Goal: Information Seeking & Learning: Learn about a topic

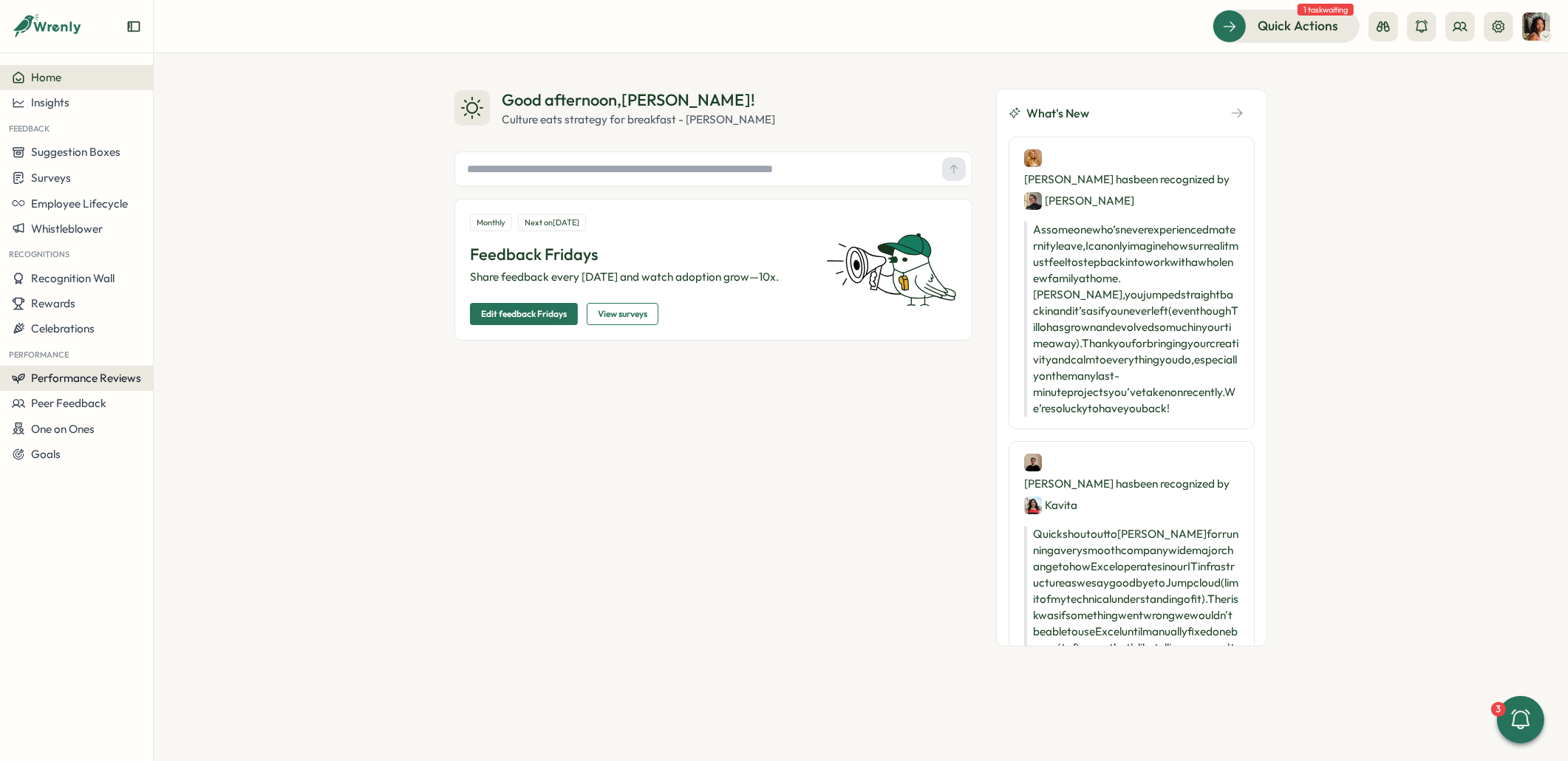
click at [116, 372] on span "Performance Reviews" at bounding box center [86, 378] width 110 height 14
drag, startPoint x: 221, startPoint y: 342, endPoint x: 210, endPoint y: 344, distance: 11.2
click at [221, 342] on div "Reviews" at bounding box center [214, 349] width 115 height 16
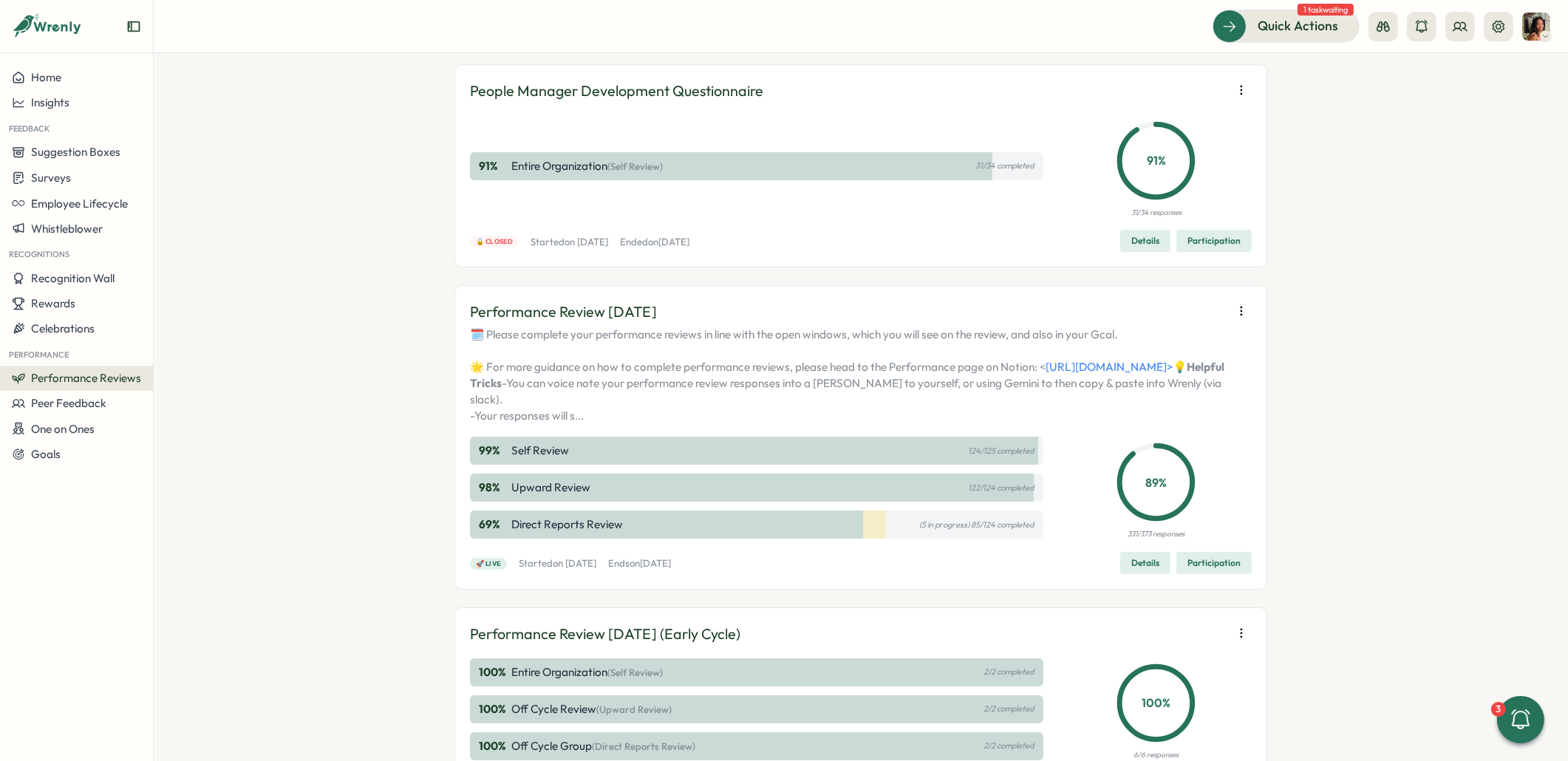
scroll to position [76, 0]
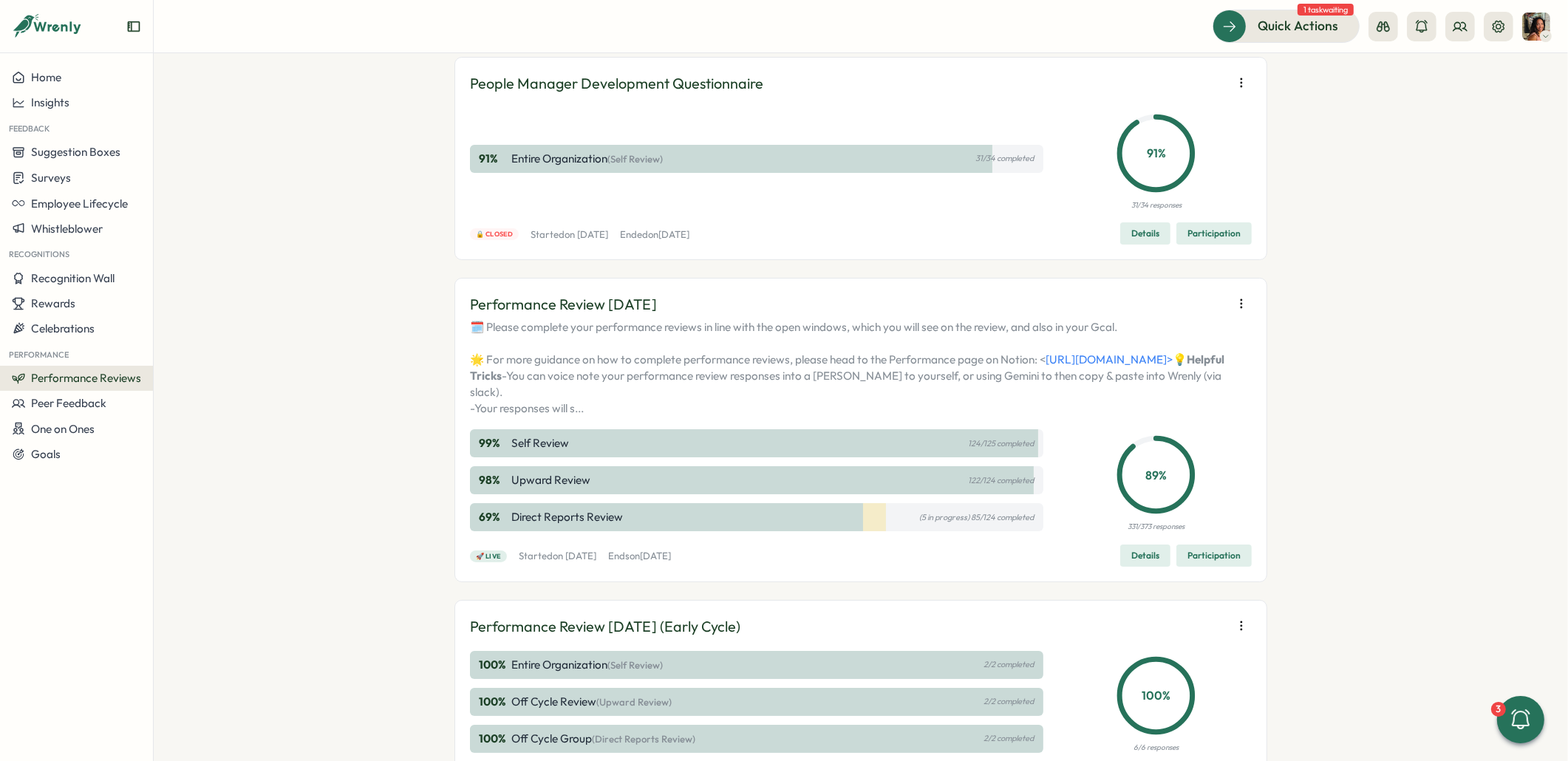
click at [1216, 566] on span "Participation" at bounding box center [1213, 555] width 53 height 21
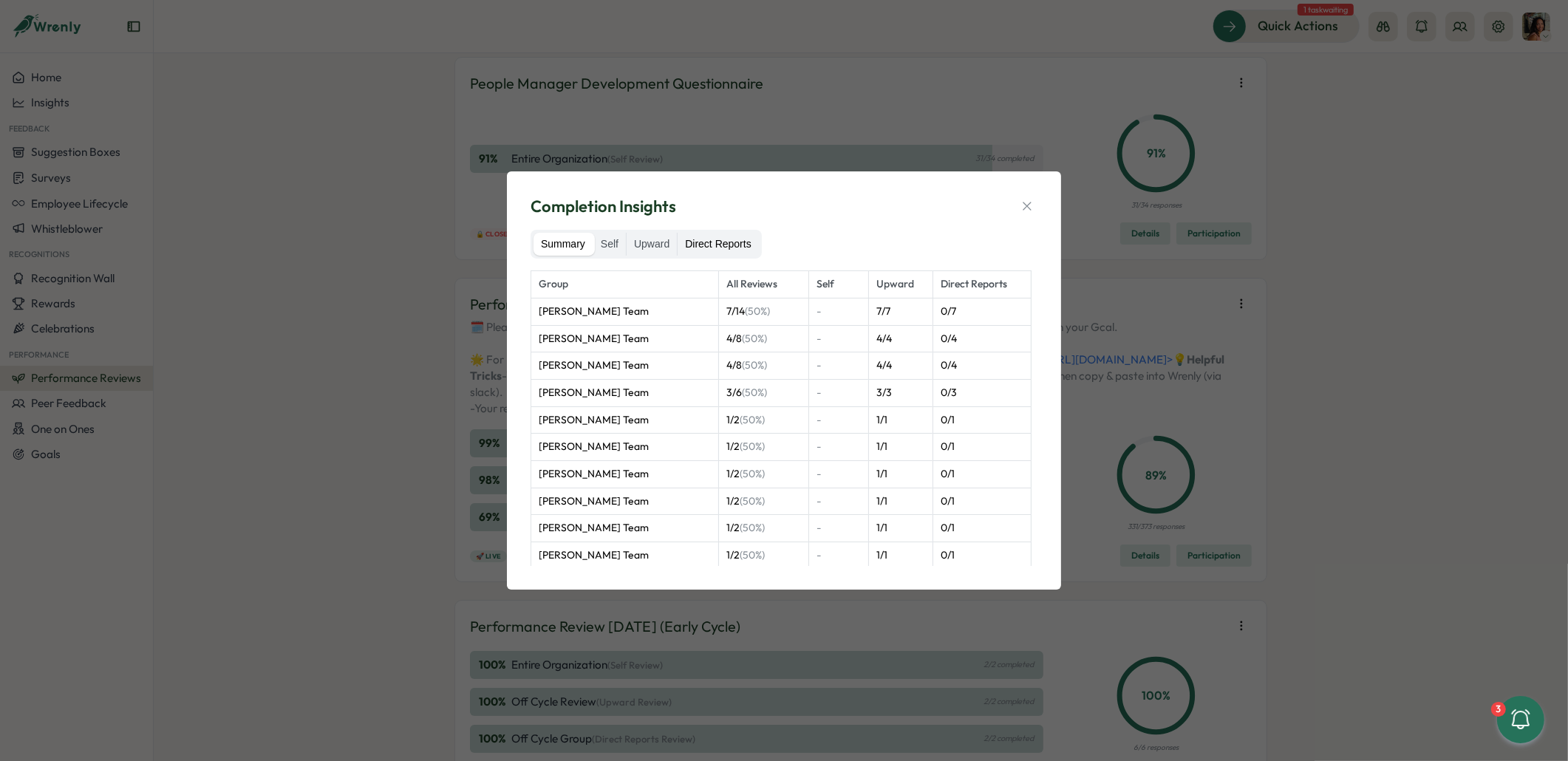
click at [729, 251] on label "Direct Reports" at bounding box center [718, 244] width 80 height 24
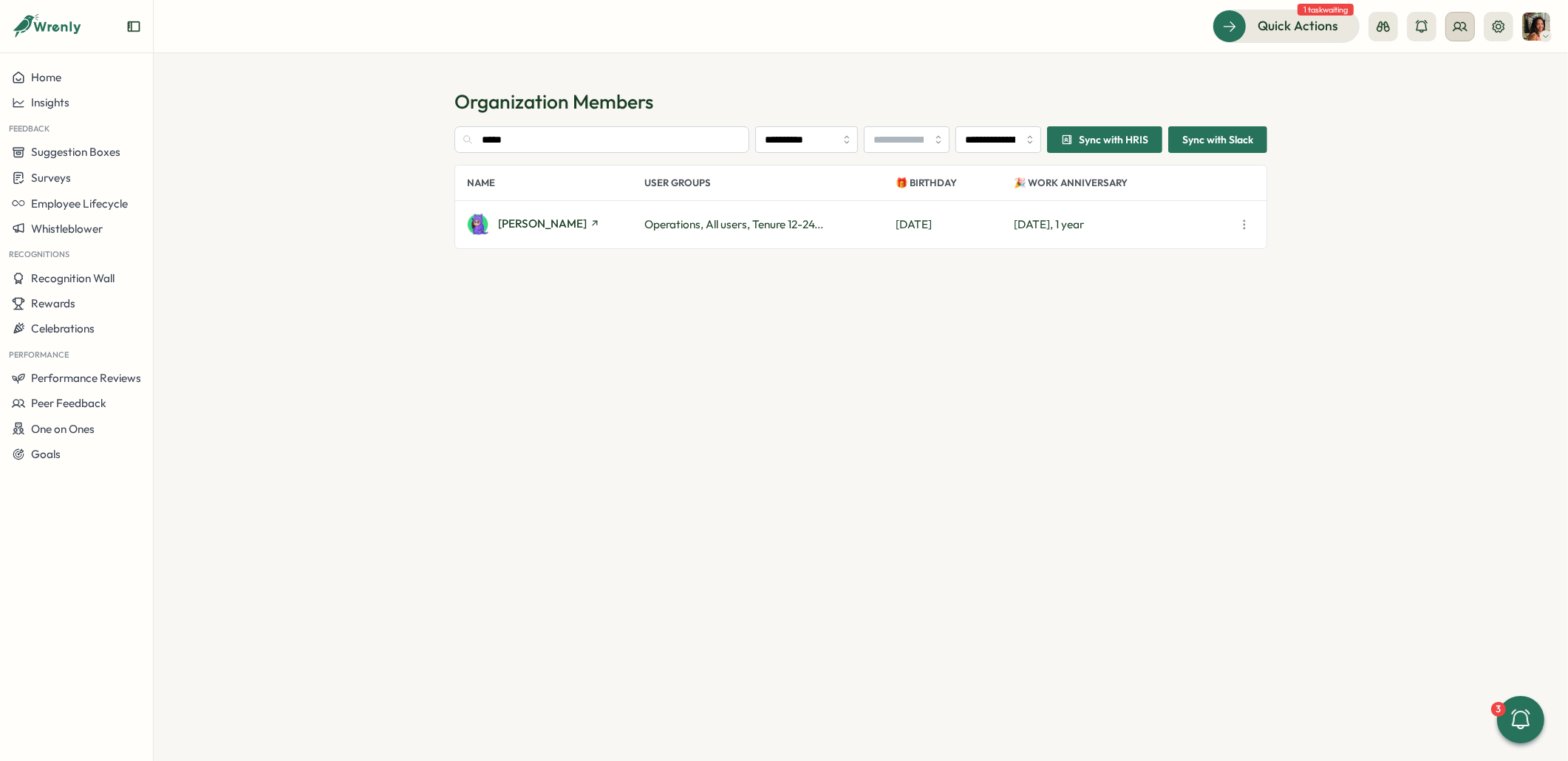
click at [1459, 26] on icon at bounding box center [1459, 26] width 15 height 15
click at [1452, 74] on div "Org Members" at bounding box center [1460, 72] width 93 height 16
click at [675, 132] on input "*****" at bounding box center [601, 140] width 294 height 27
type input "*****"
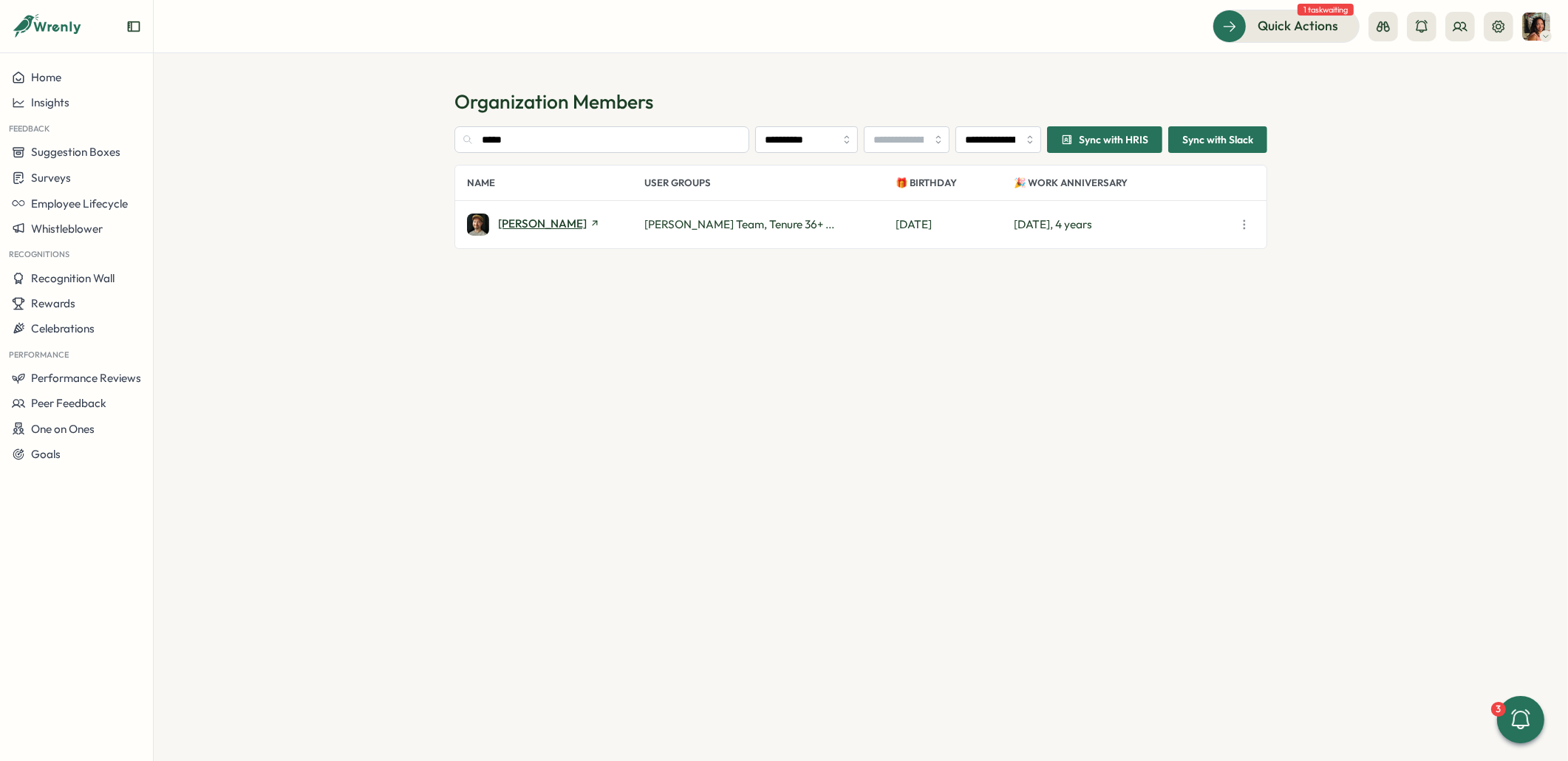
click at [550, 228] on span "Arron Jennings" at bounding box center [542, 224] width 89 height 11
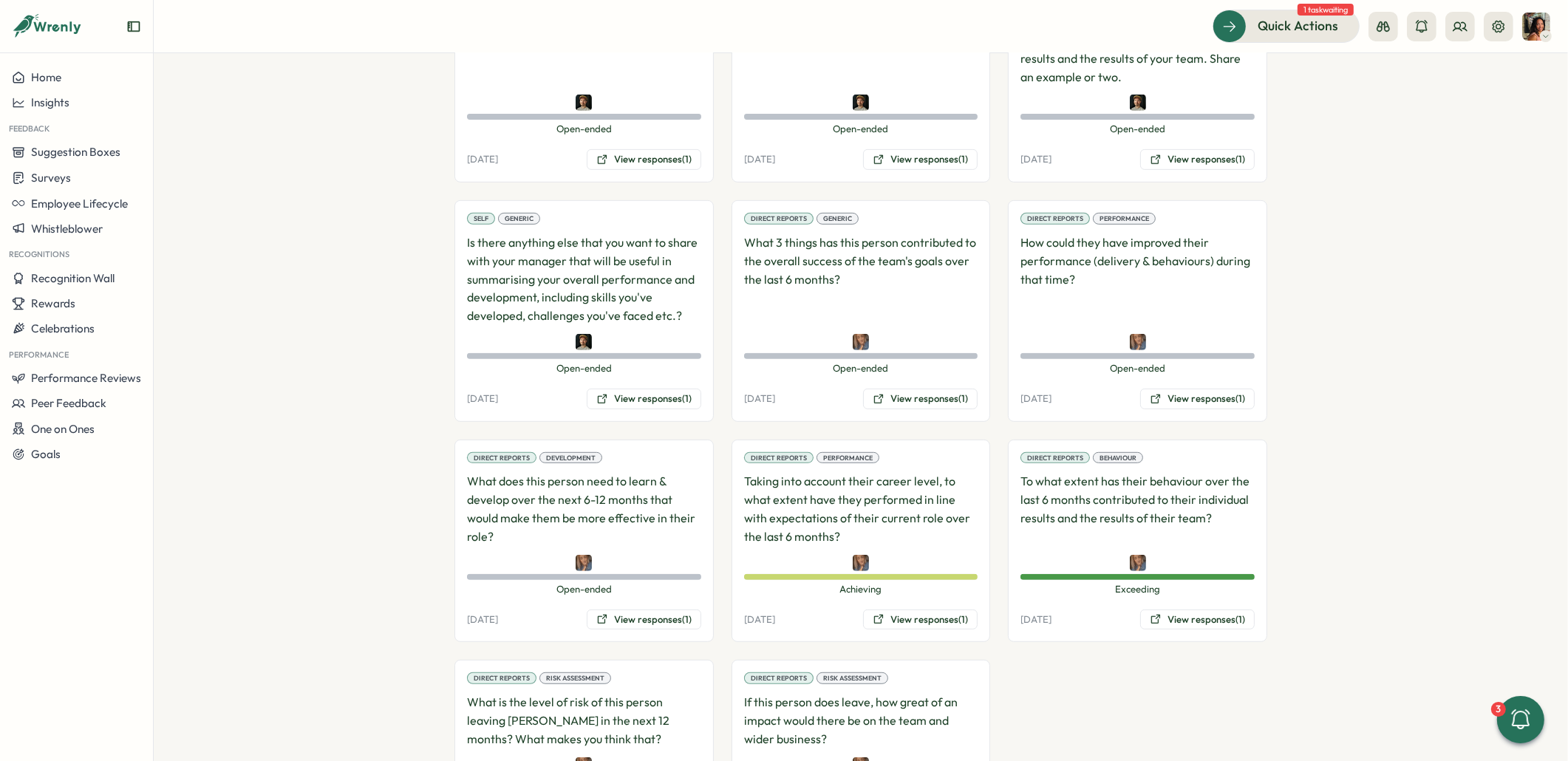
scroll to position [1055, 0]
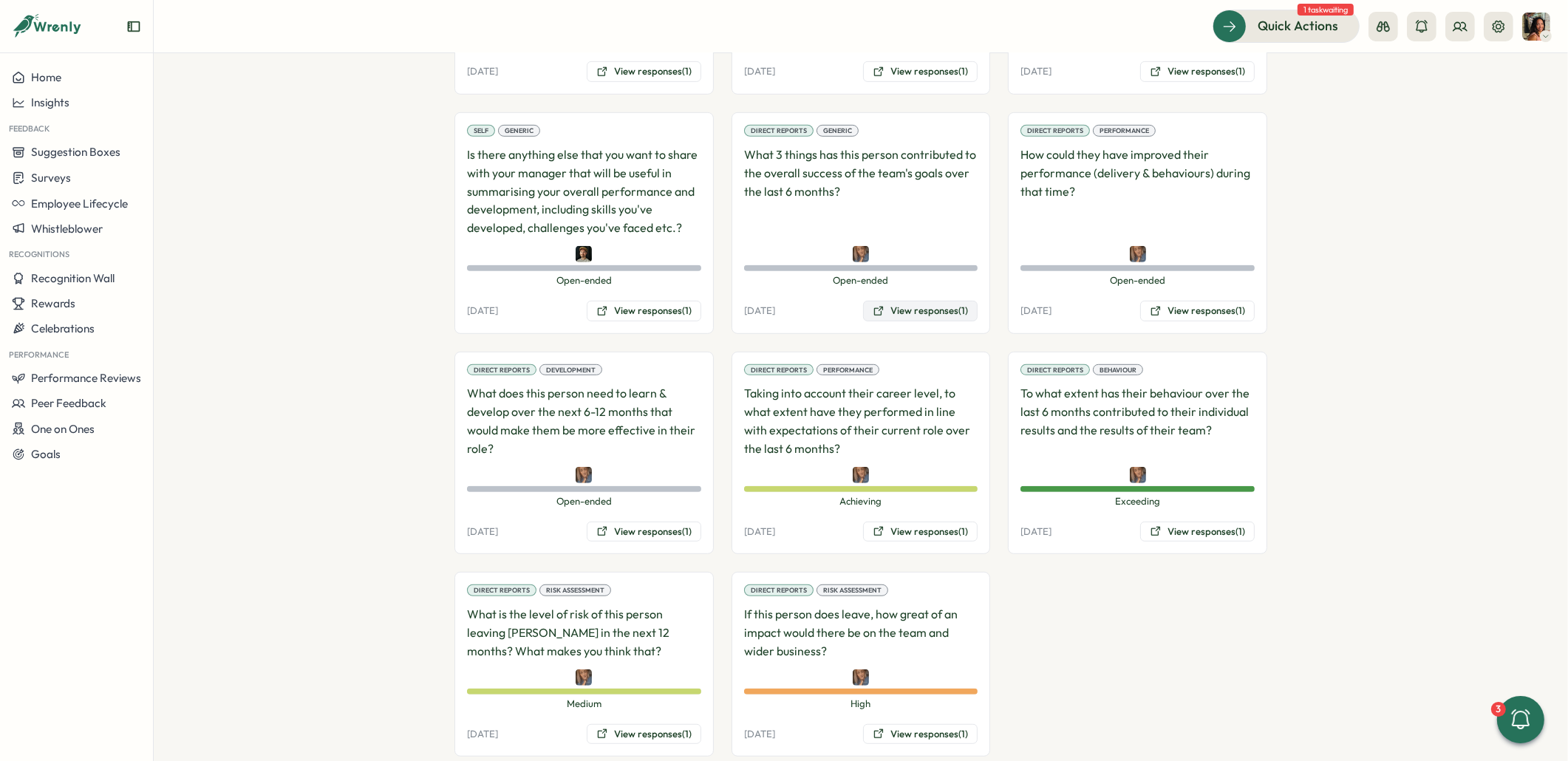
click at [934, 301] on button "View responses (1)" at bounding box center [920, 311] width 115 height 21
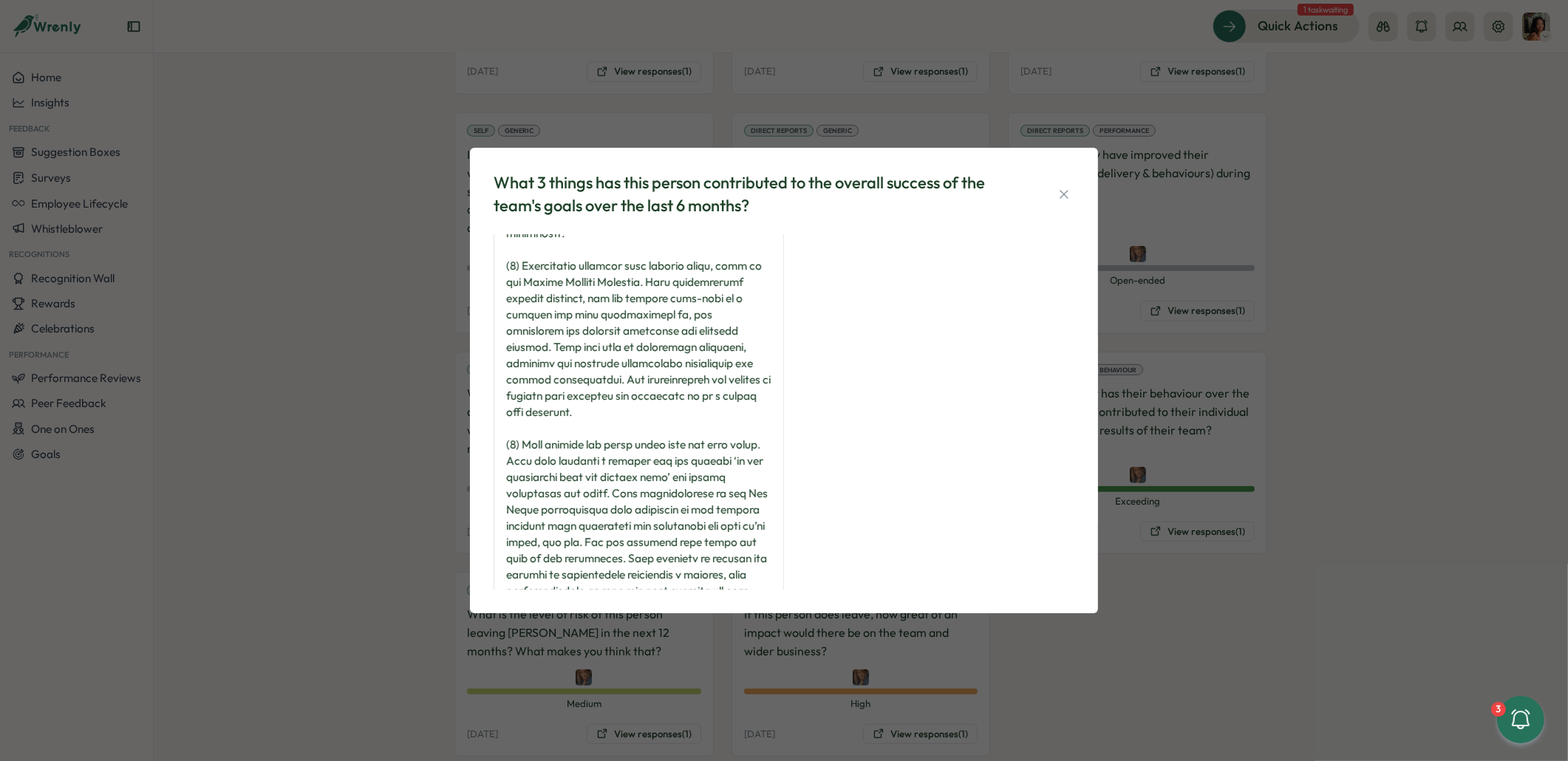
scroll to position [379, 0]
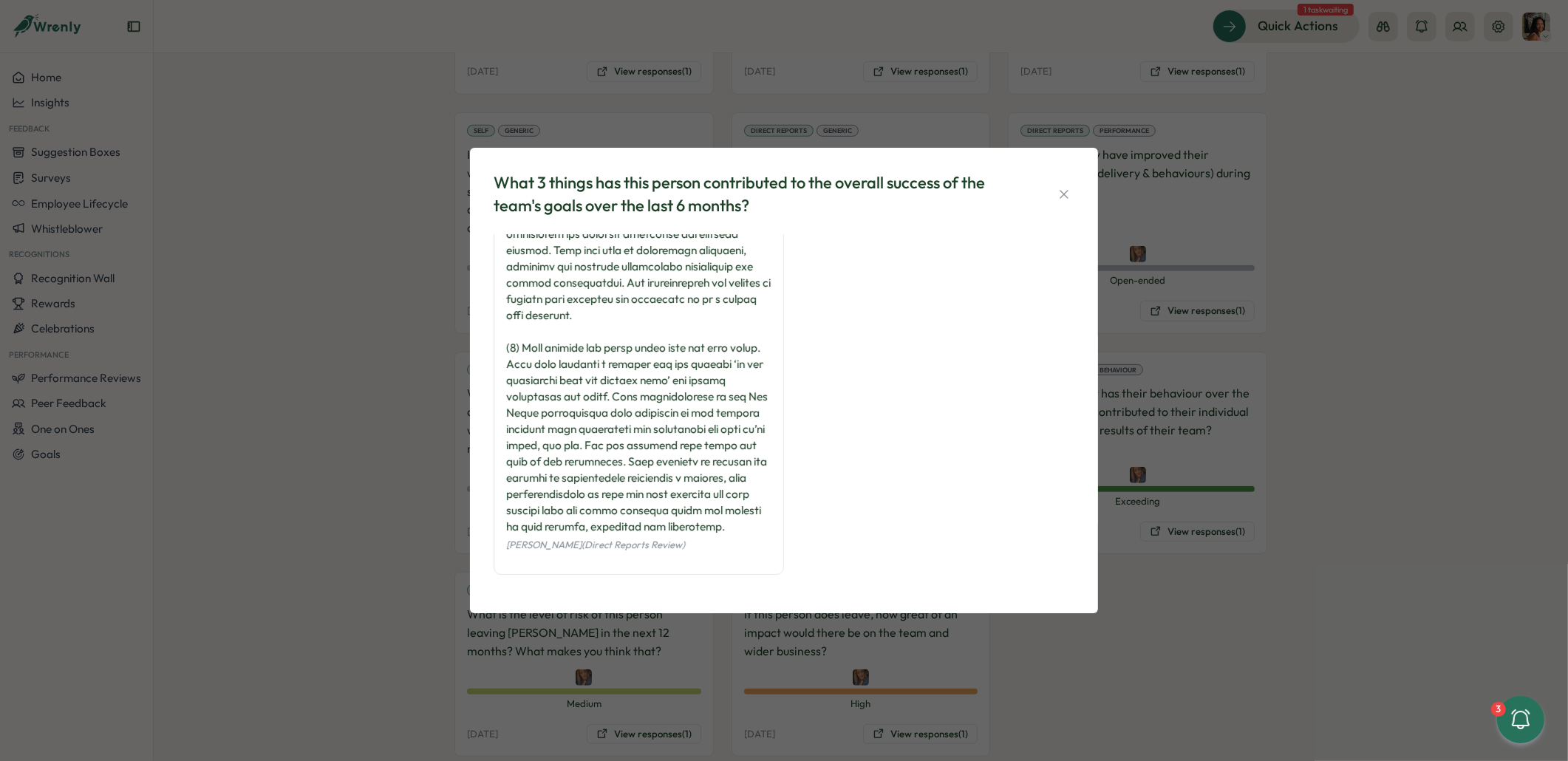
click at [1285, 337] on div "What 3 things has this person contributed to the overall success of the team's …" at bounding box center [784, 380] width 1568 height 761
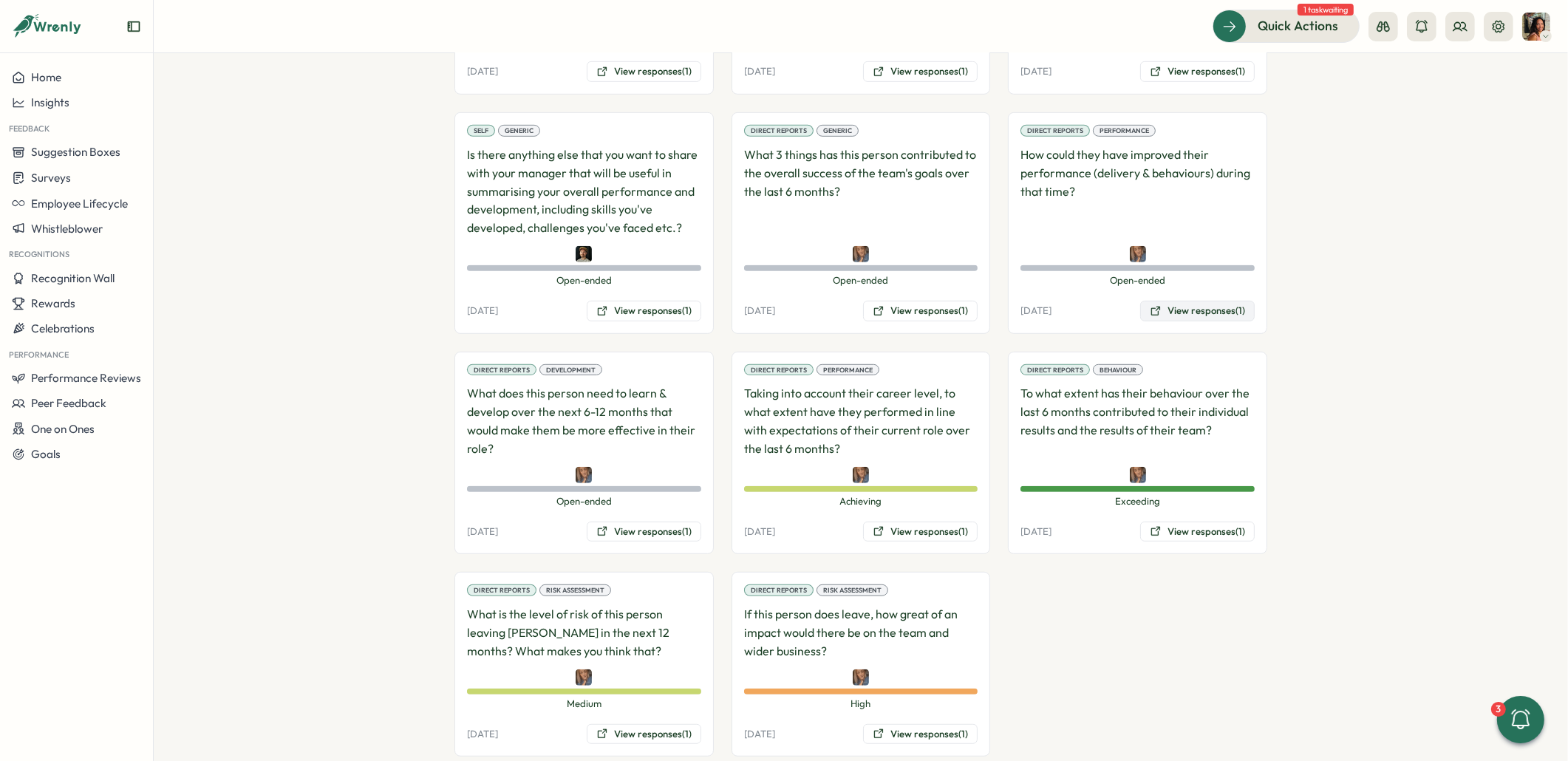
click at [1210, 301] on button "View responses (1)" at bounding box center [1197, 311] width 115 height 21
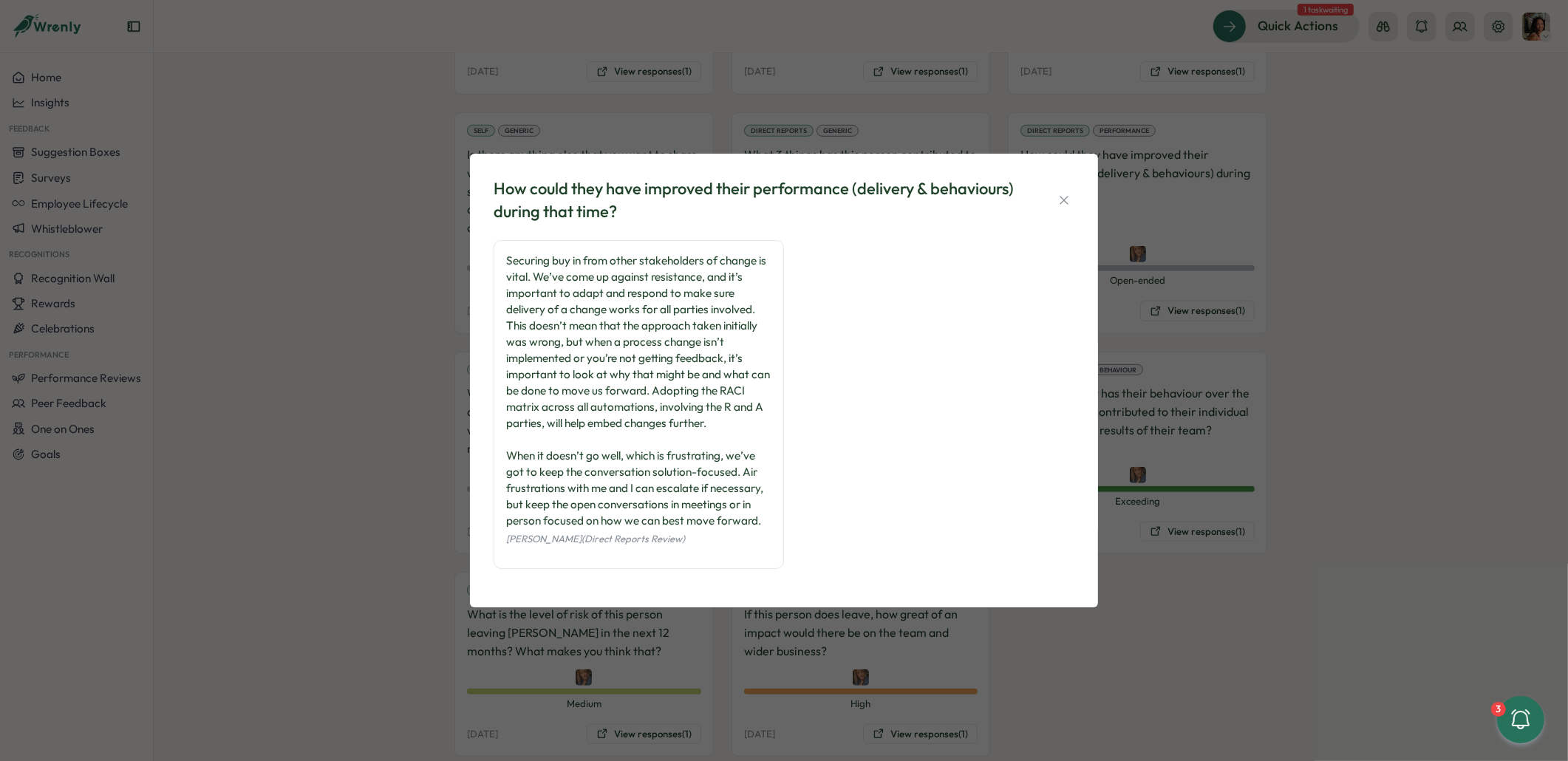
click at [326, 552] on div "How could they have improved their performance (delivery & behaviours) during t…" at bounding box center [784, 380] width 1568 height 761
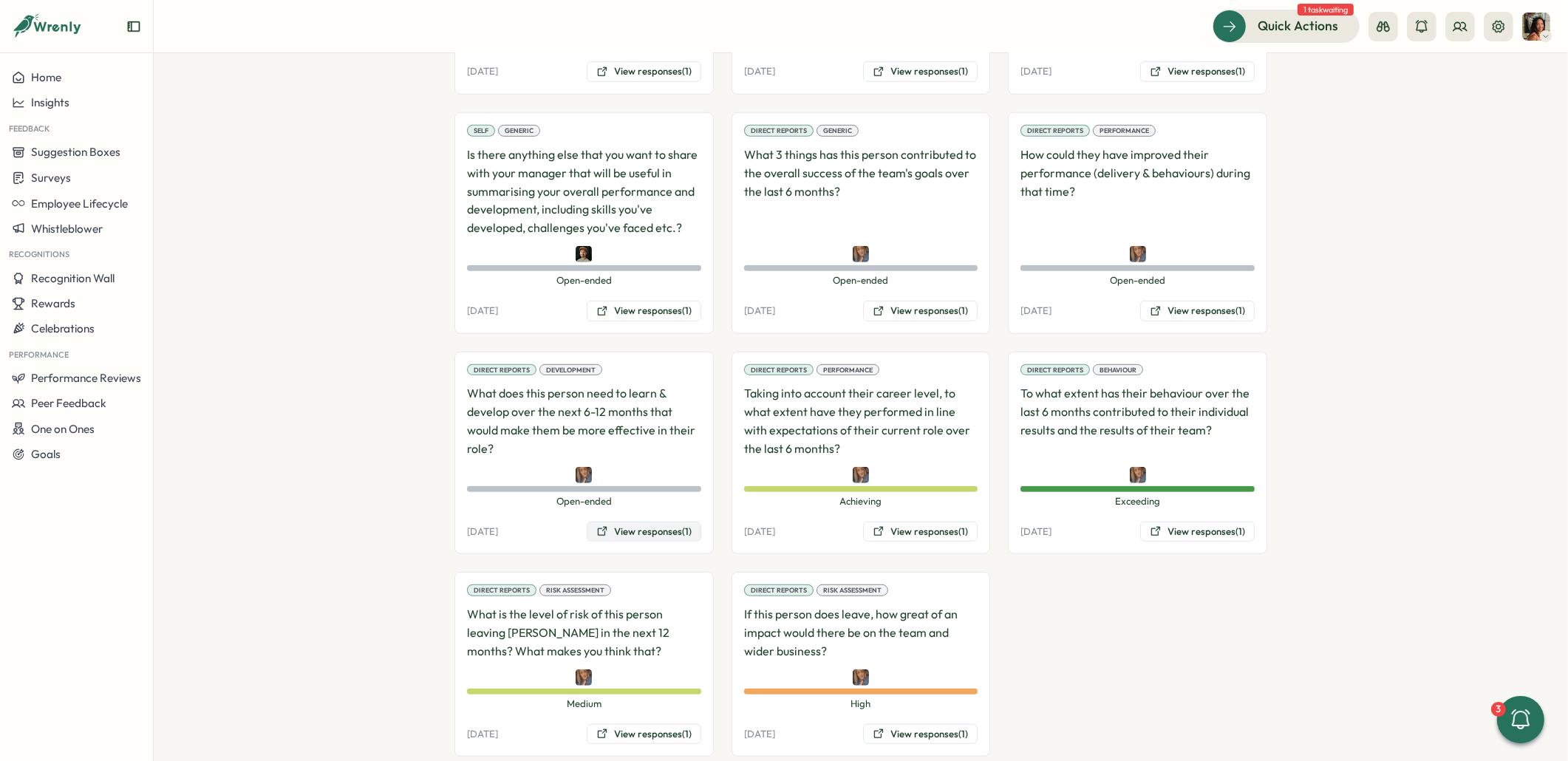
click at [642, 522] on button "View responses (1)" at bounding box center [644, 532] width 115 height 21
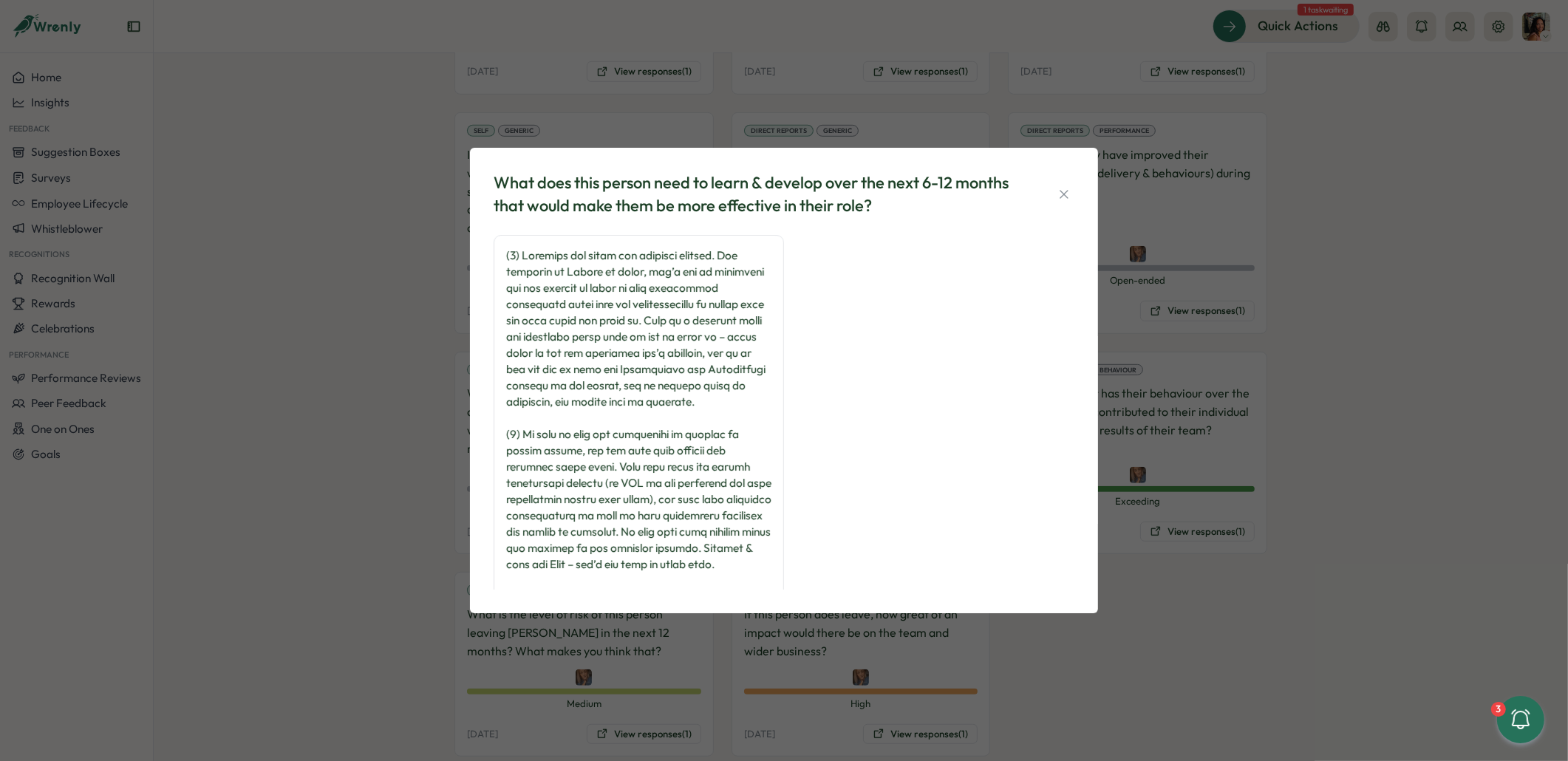
scroll to position [248, 0]
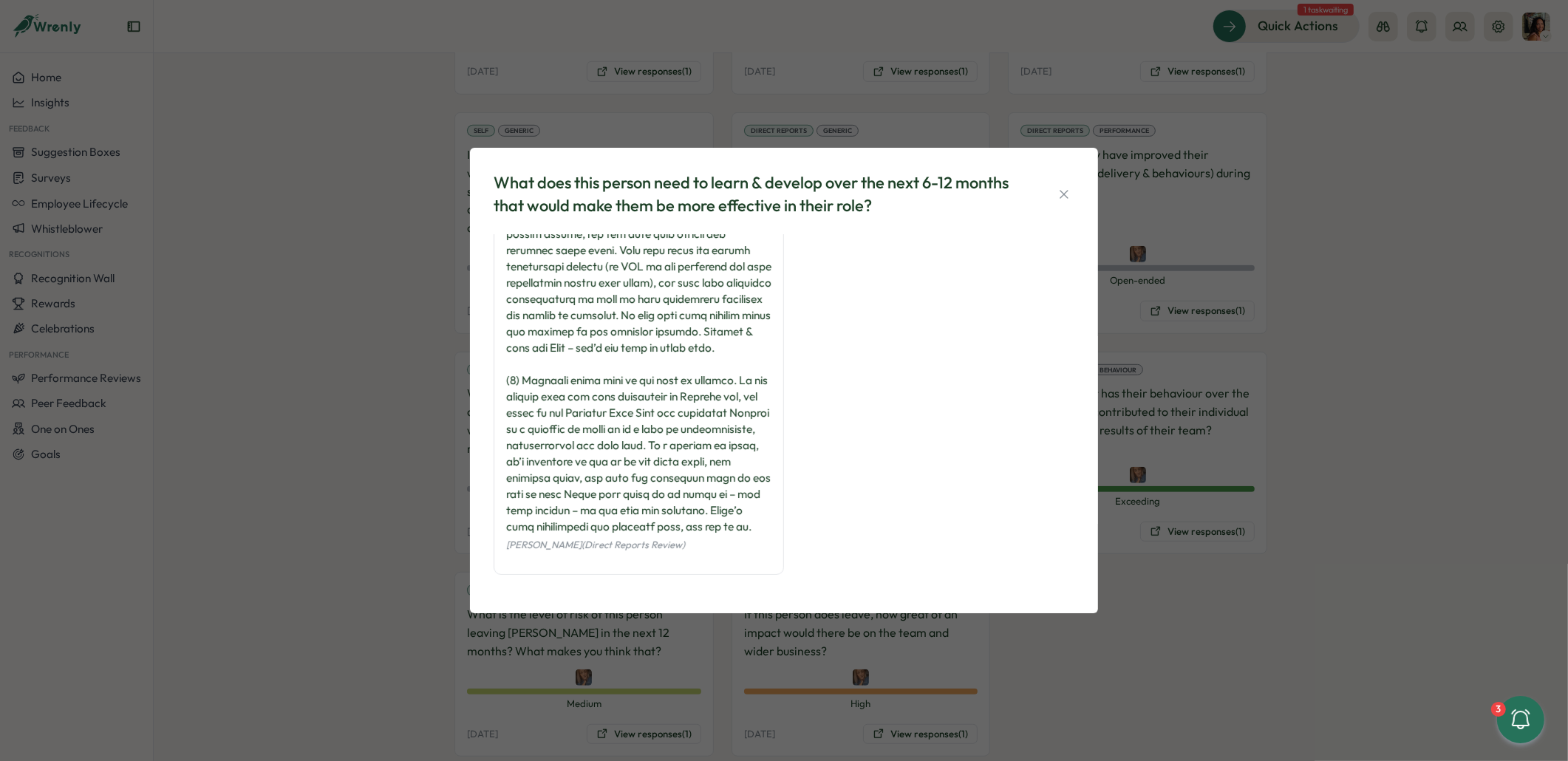
click at [1180, 527] on div "What does this person need to learn & develop over the next 6-12 months that wo…" at bounding box center [784, 380] width 1568 height 761
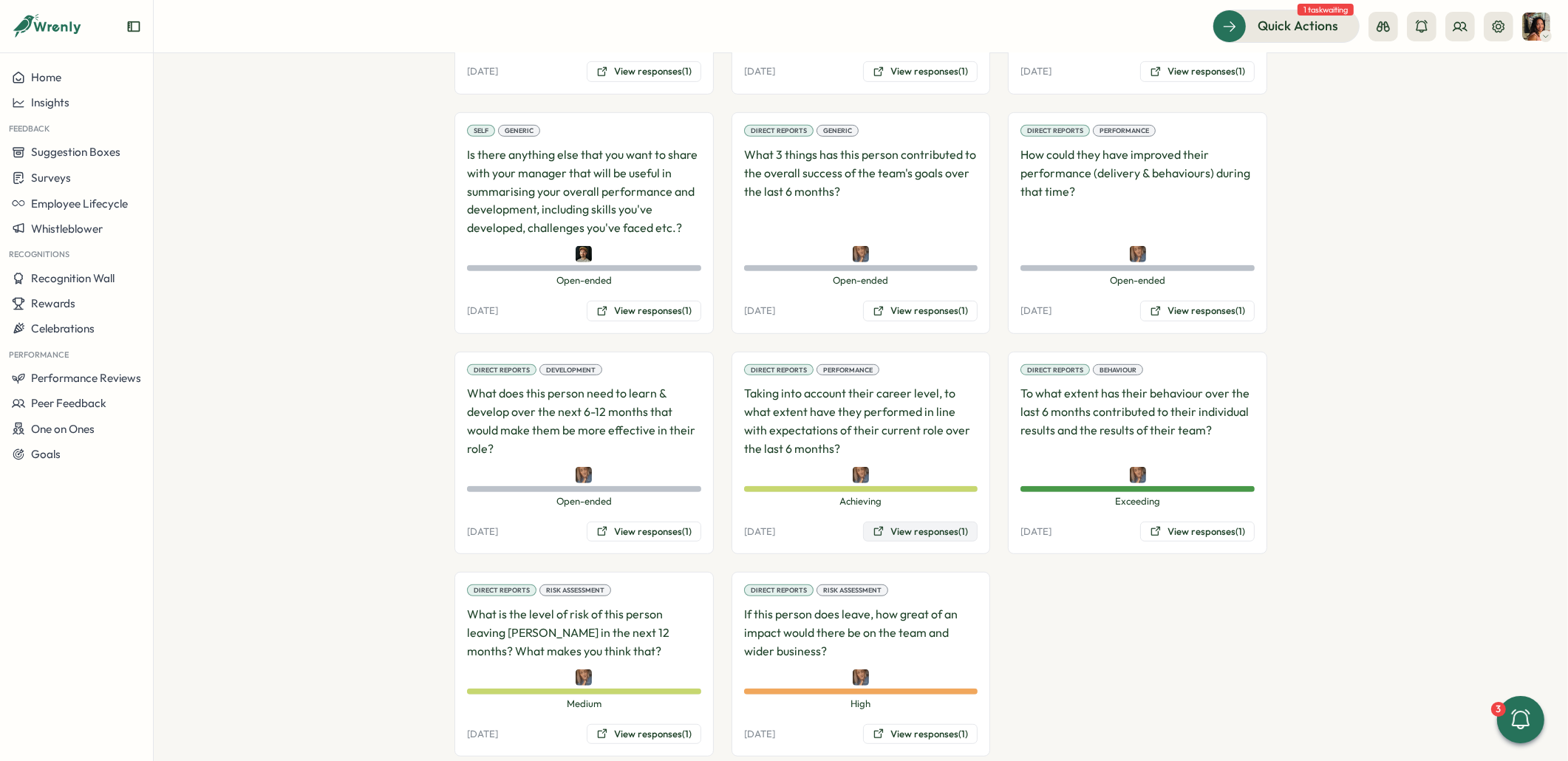
click at [909, 522] on button "View responses (1)" at bounding box center [920, 532] width 115 height 21
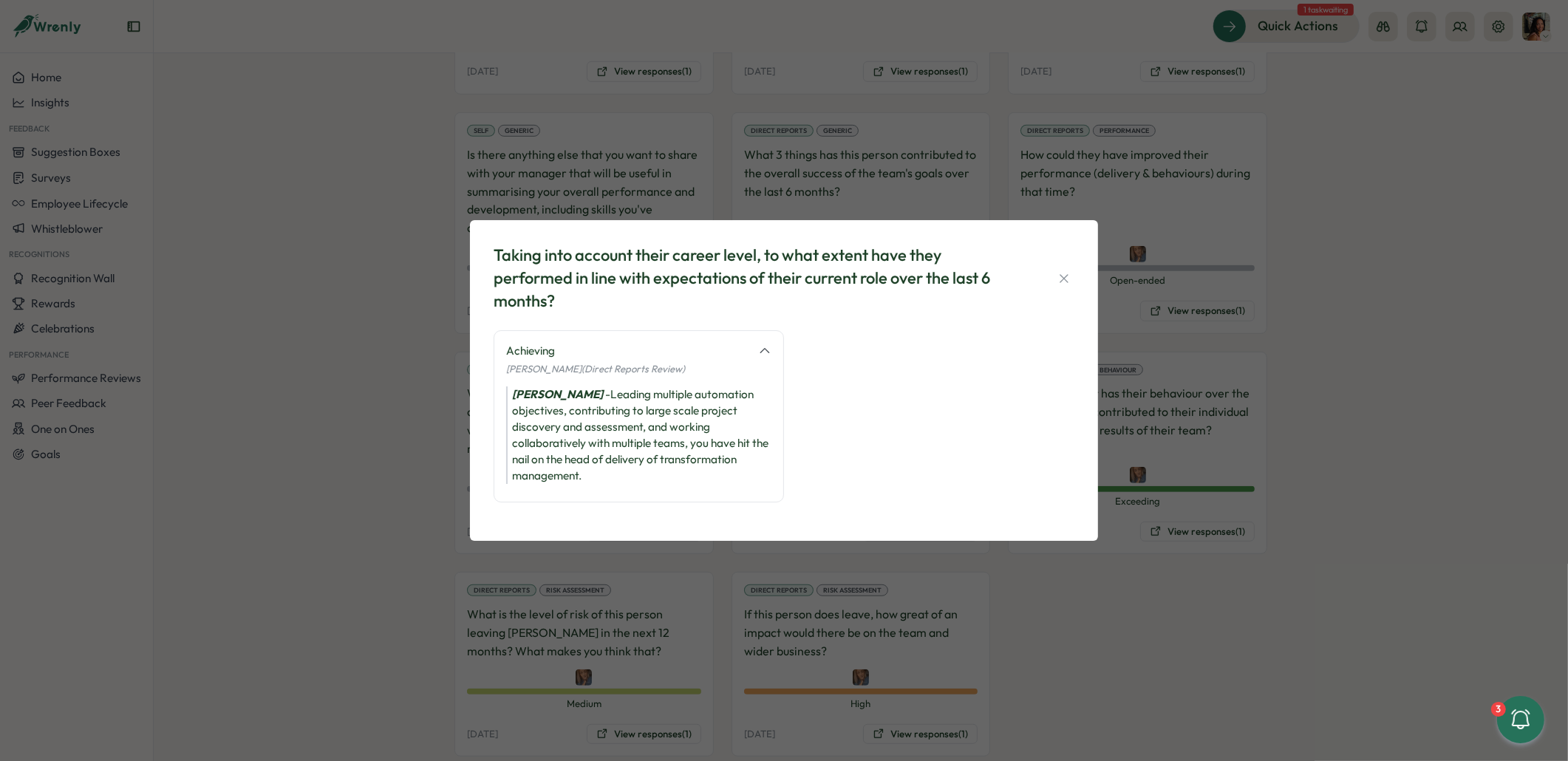
click at [1120, 546] on div "Taking into account their career level, to what extent have they performed in l…" at bounding box center [784, 380] width 1568 height 761
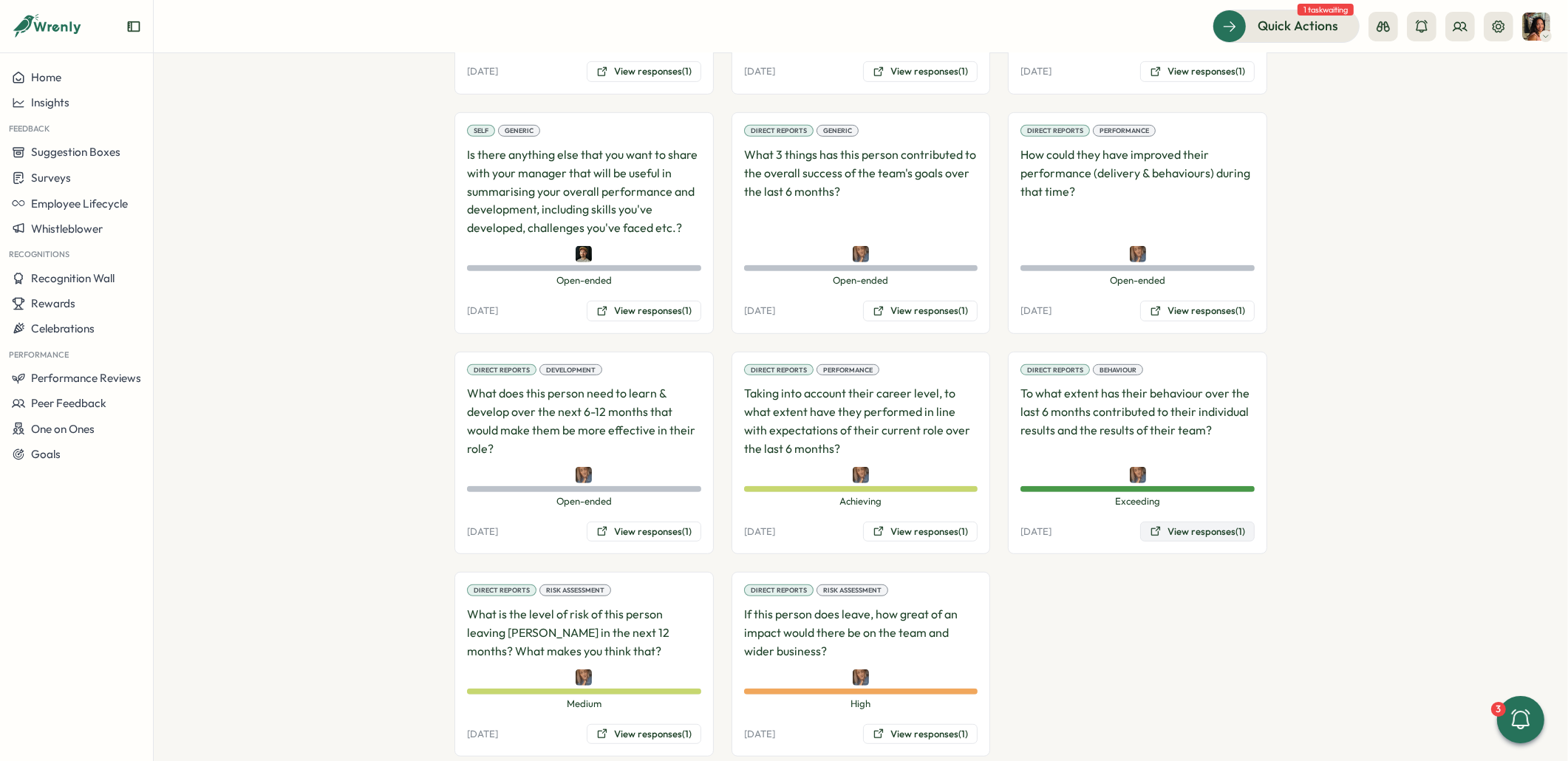
click at [1193, 522] on button "View responses (1)" at bounding box center [1197, 532] width 115 height 21
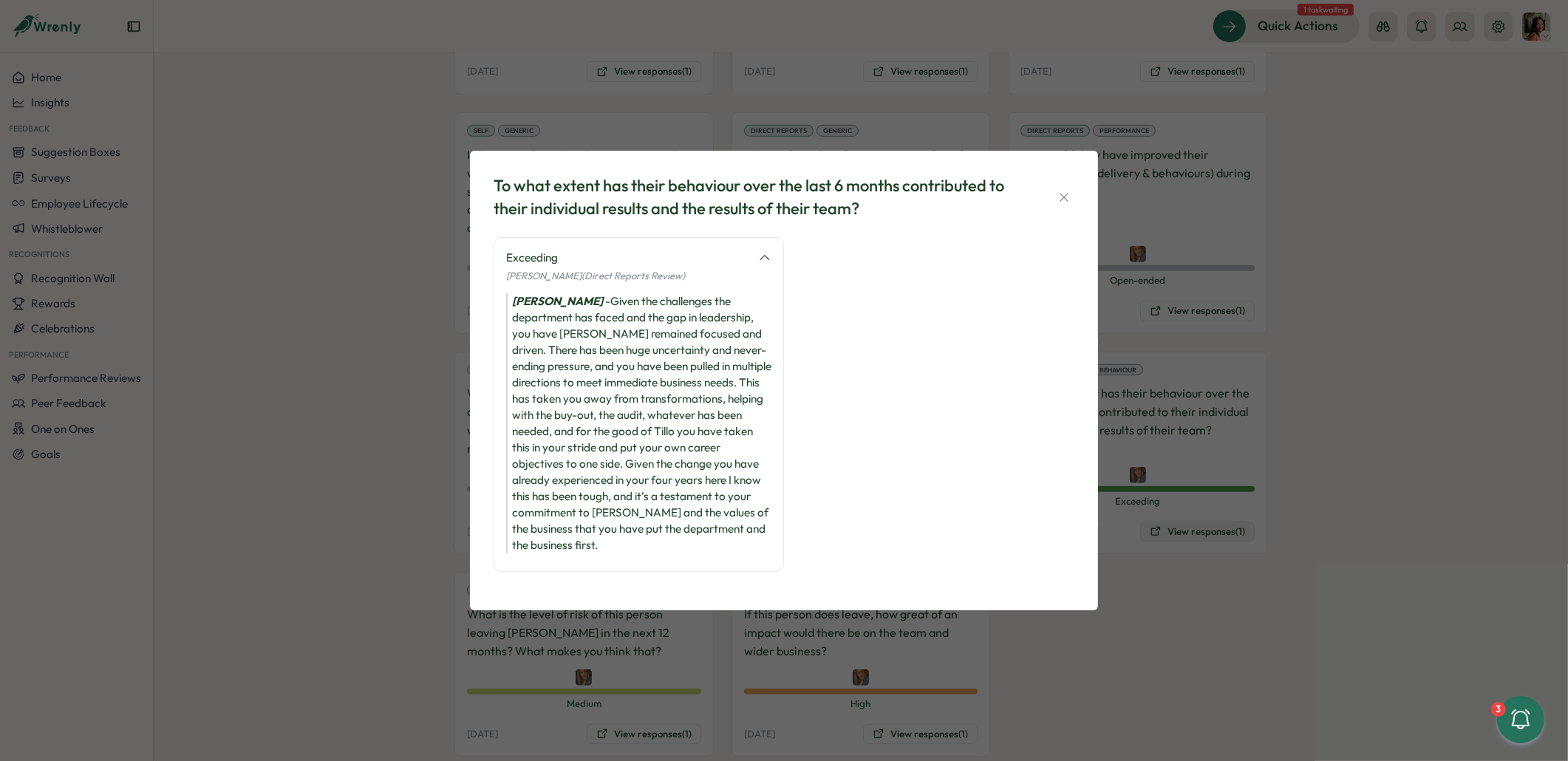
click at [1193, 493] on div "To what extent has their behaviour over the last 6 months contributed to their …" at bounding box center [784, 380] width 1568 height 761
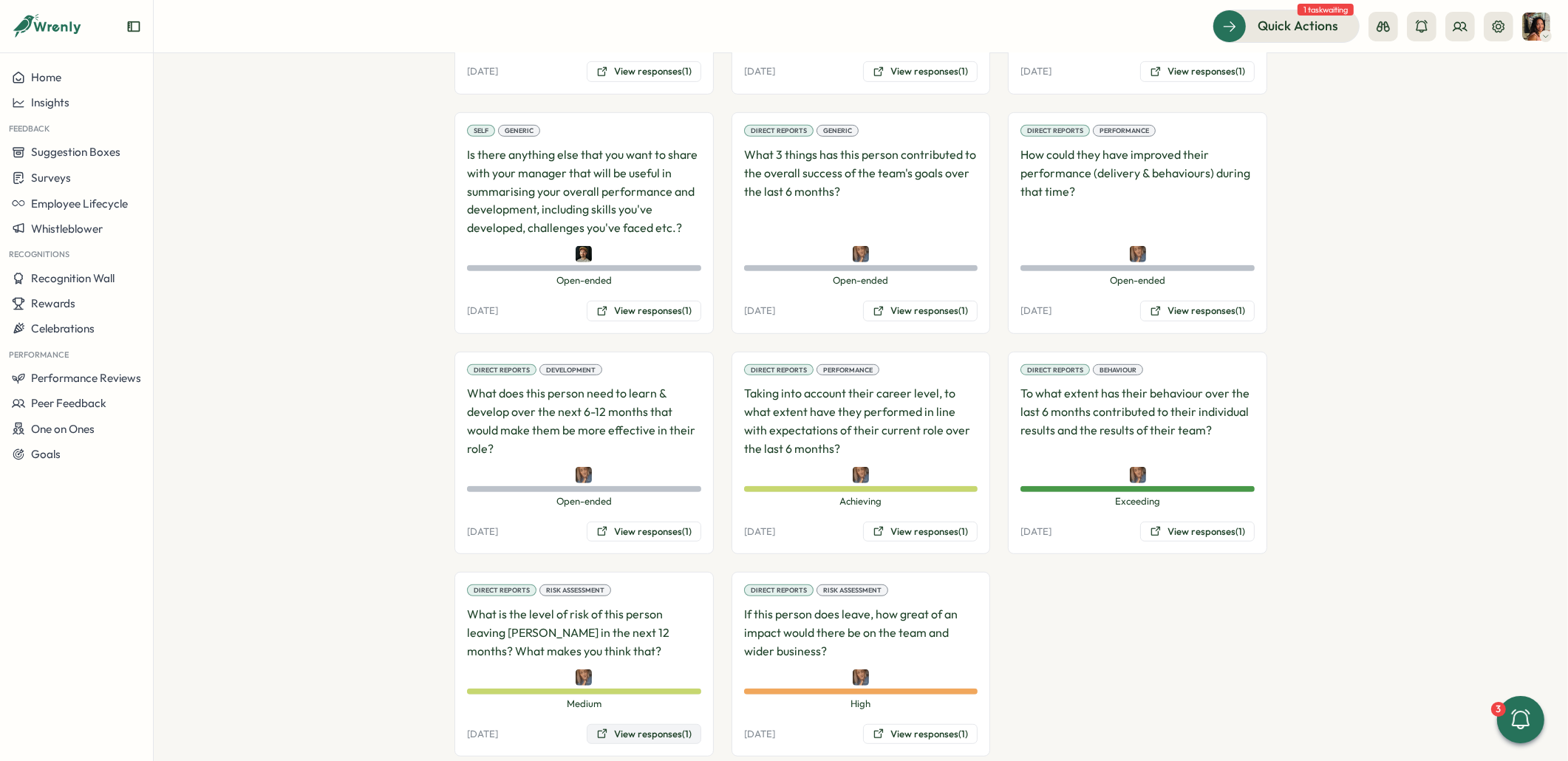
click at [650, 724] on button "View responses (1)" at bounding box center [644, 734] width 115 height 21
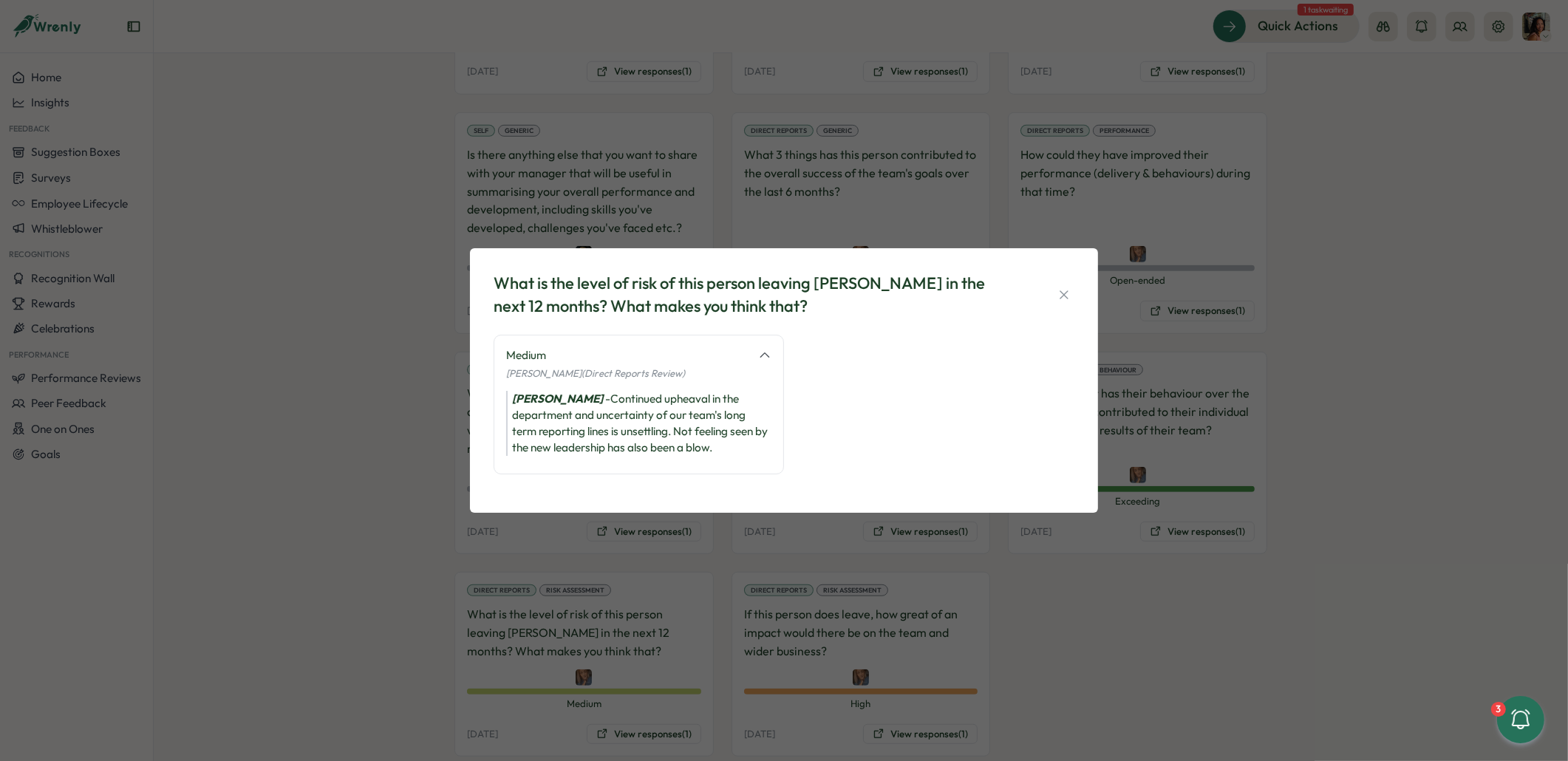
click at [1053, 633] on div "What is the level of risk of this person leaving Tillo in the next 12 months? W…" at bounding box center [784, 380] width 1568 height 761
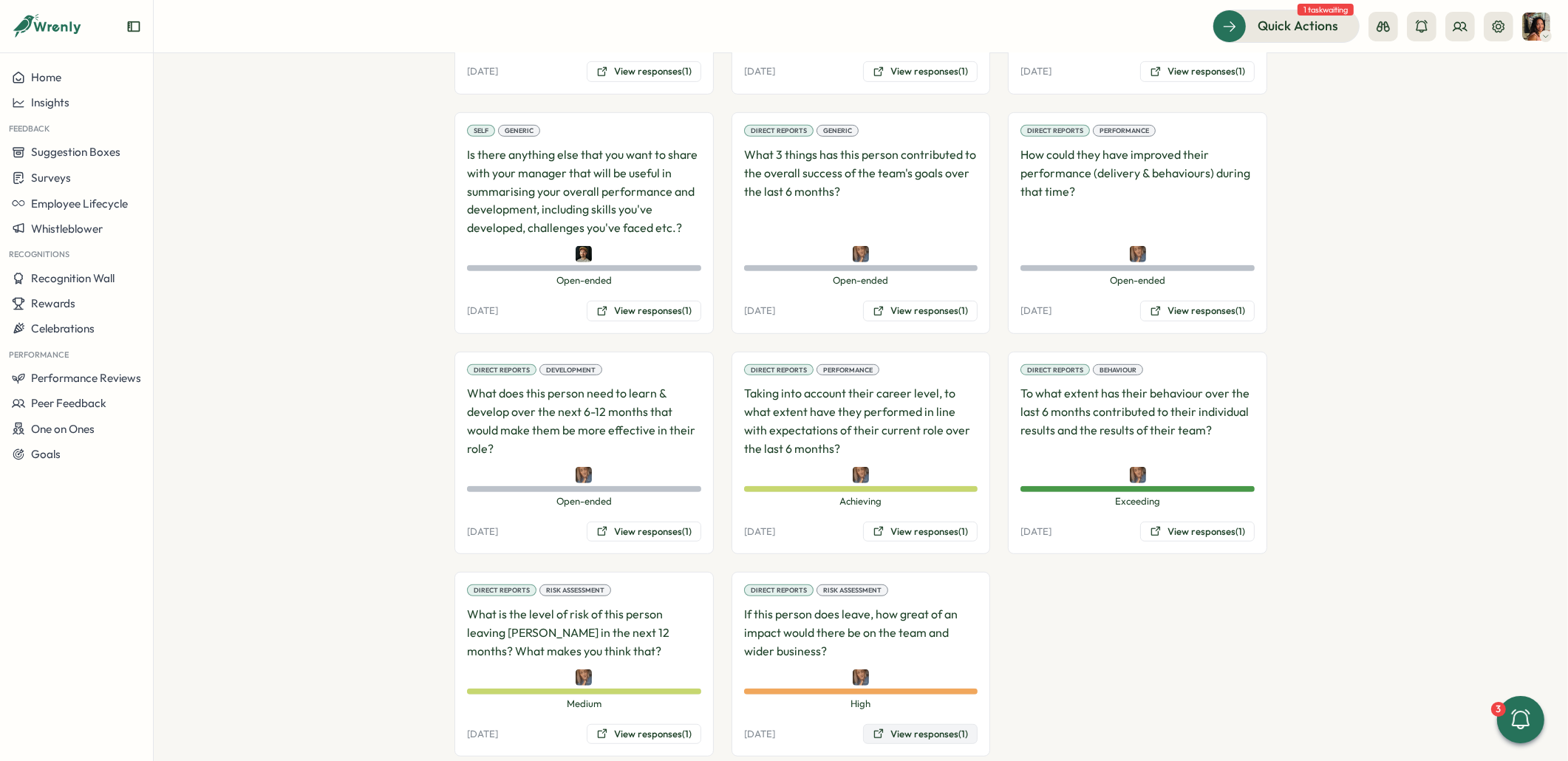
click at [920, 724] on button "View responses (1)" at bounding box center [920, 734] width 115 height 21
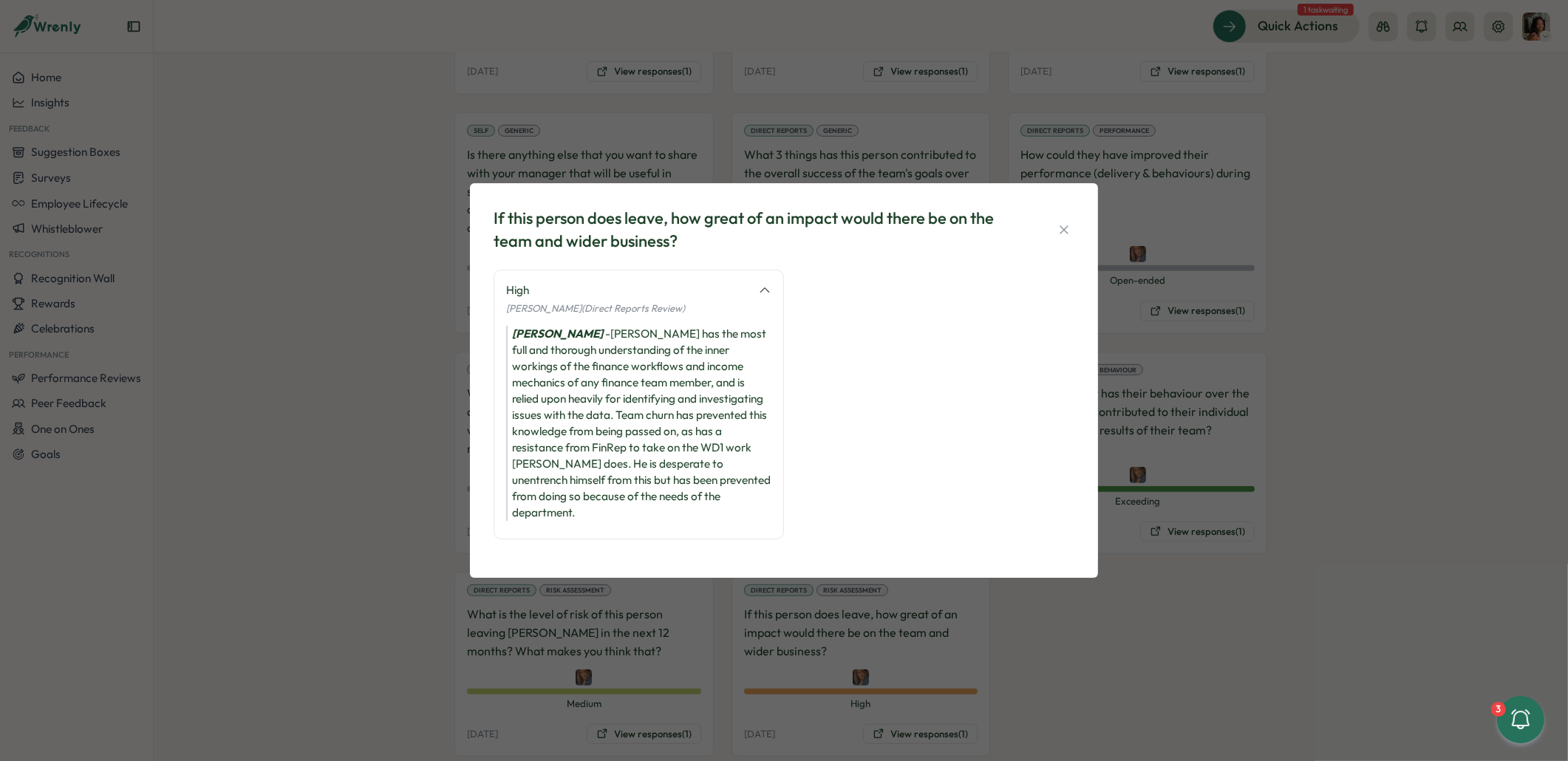
click at [342, 631] on div "If this person does leave, how great of an impact would there be on the team an…" at bounding box center [784, 380] width 1568 height 761
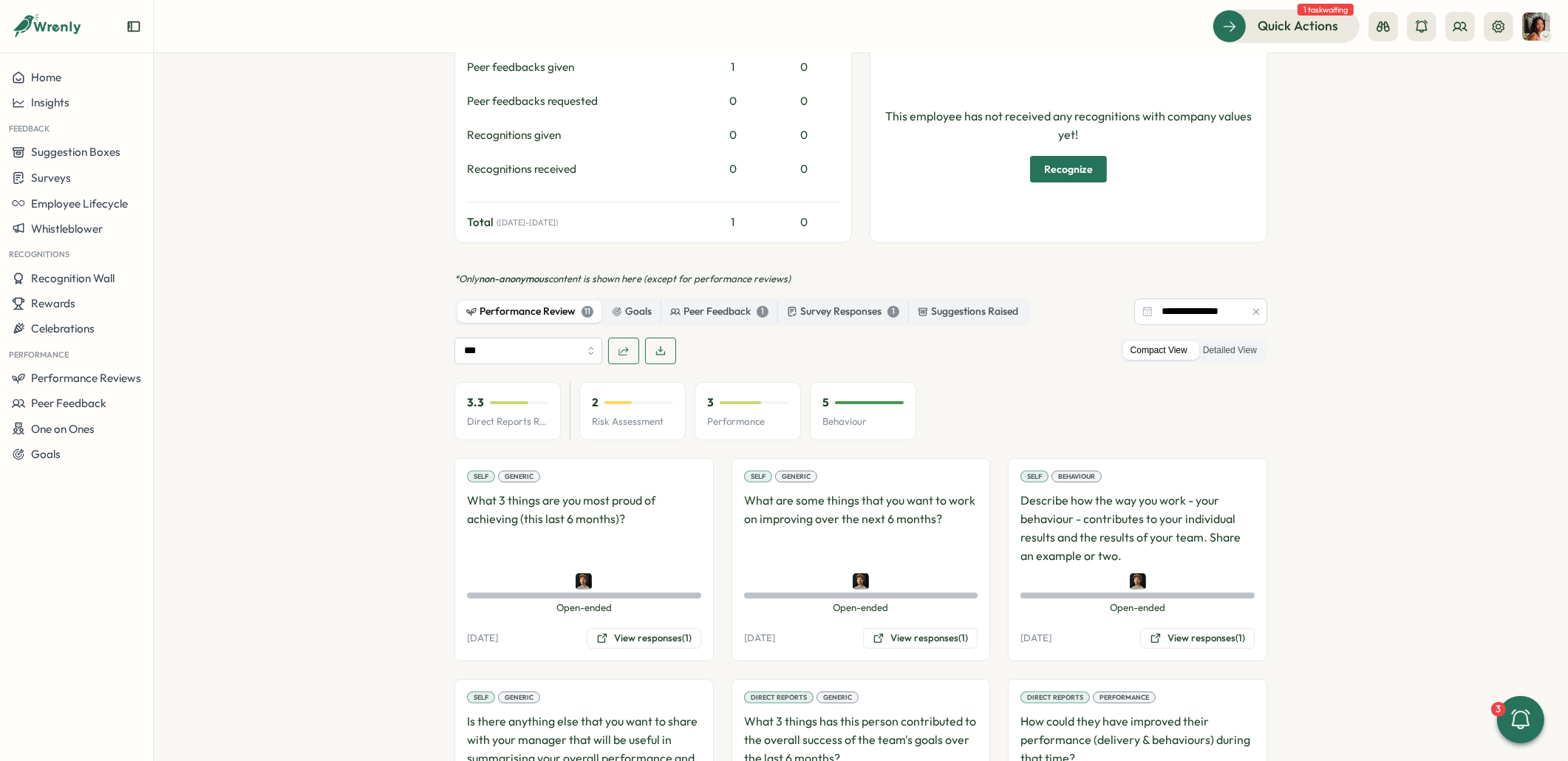
scroll to position [490, 0]
click at [631, 625] on button "View responses (1)" at bounding box center [644, 635] width 115 height 21
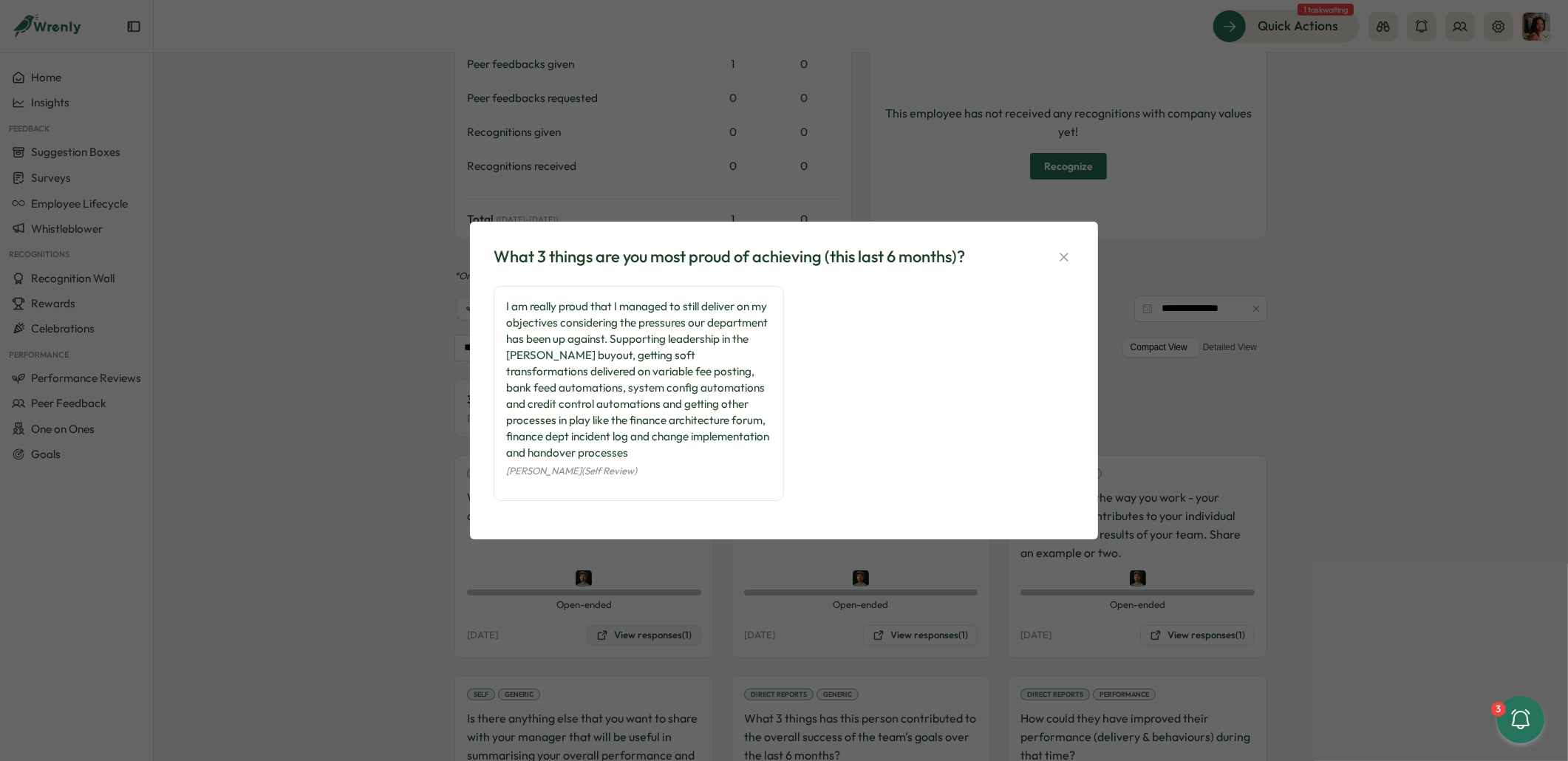
click at [631, 607] on div "What 3 things are you most proud of achieving (this last 6 months)? I am really…" at bounding box center [784, 380] width 1568 height 761
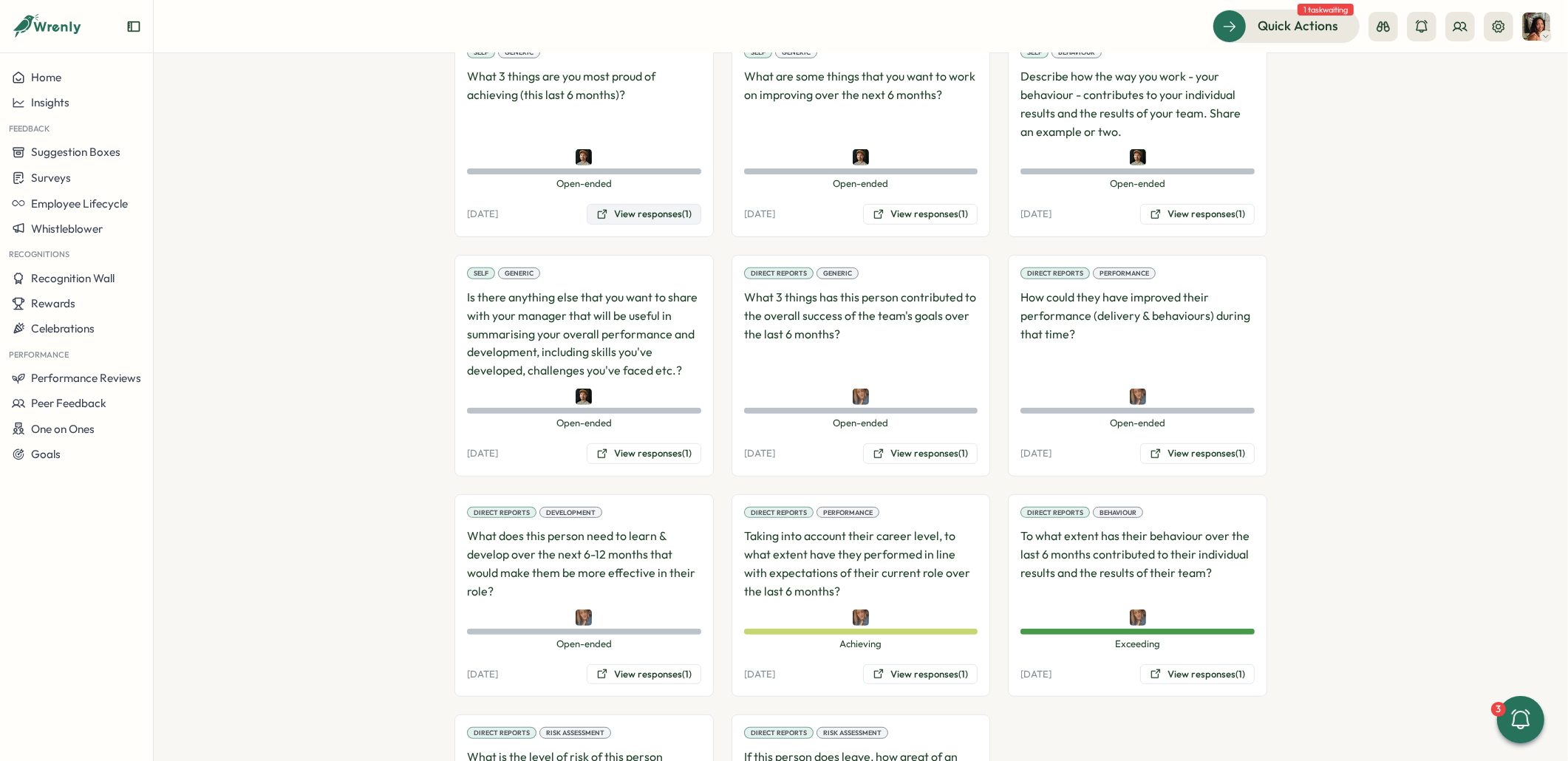
scroll to position [1055, 0]
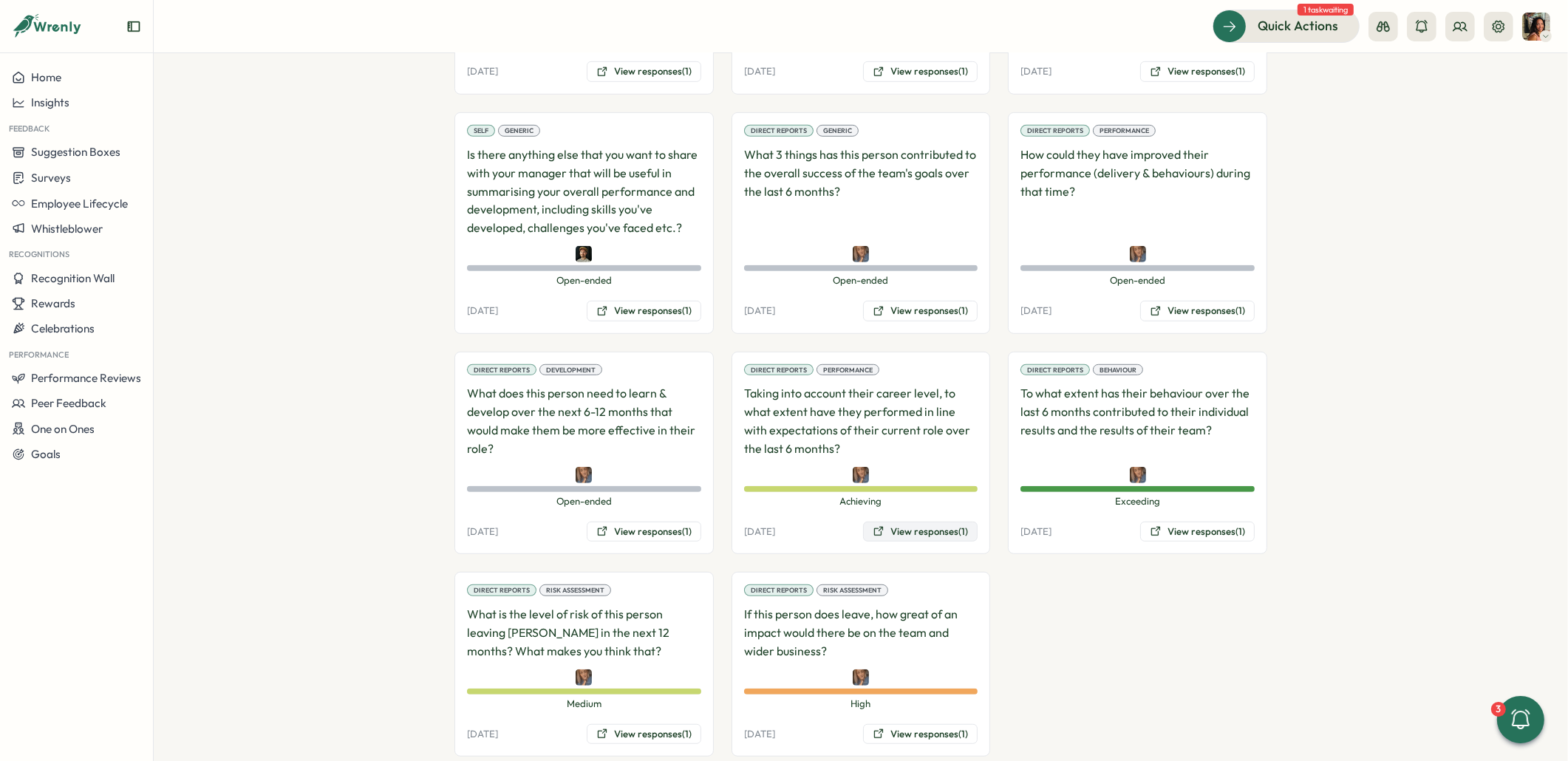
click at [903, 522] on button "View responses (1)" at bounding box center [920, 532] width 115 height 21
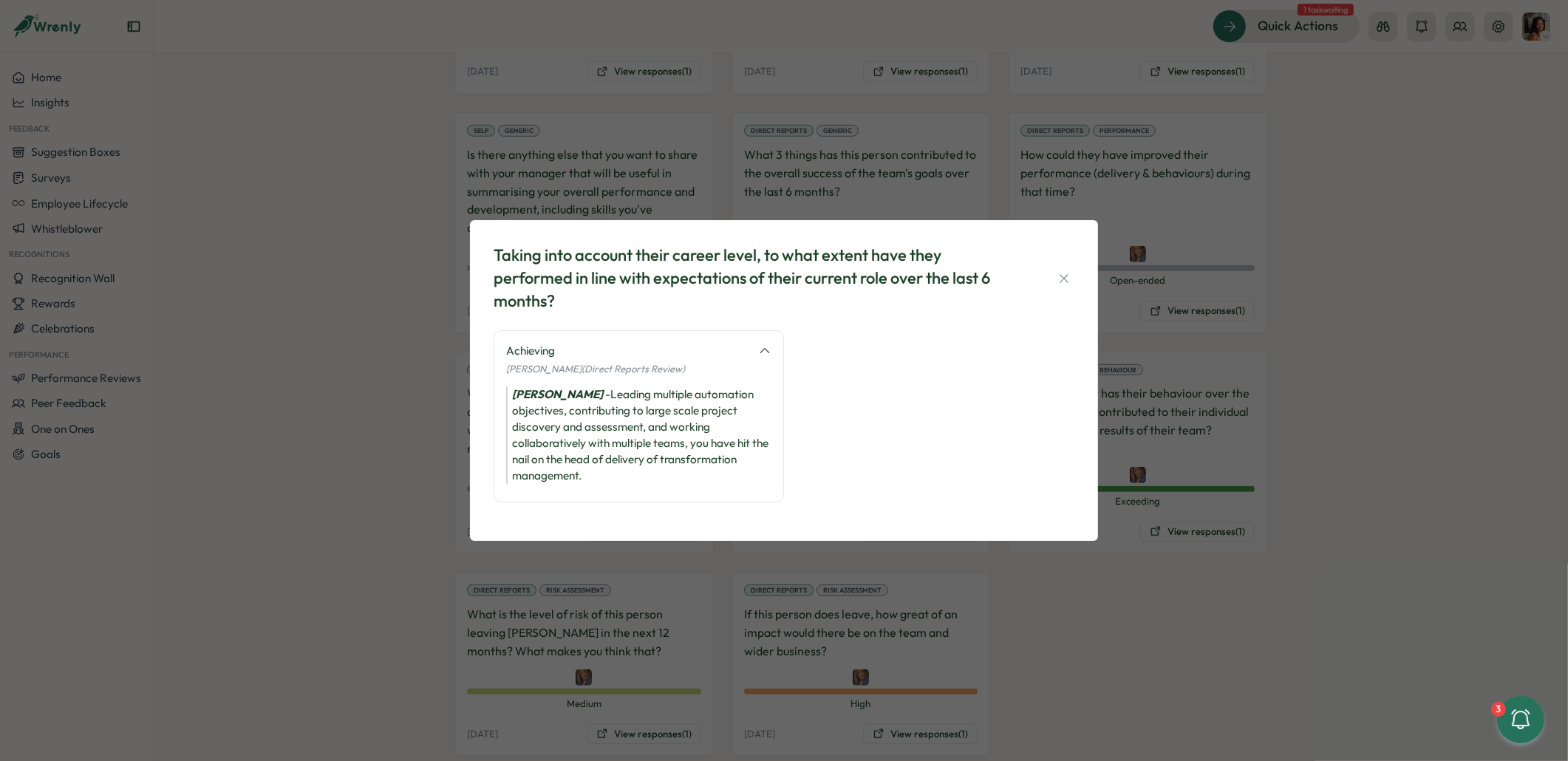
click at [1176, 577] on div "Taking into account their career level, to what extent have they performed in l…" at bounding box center [784, 380] width 1568 height 761
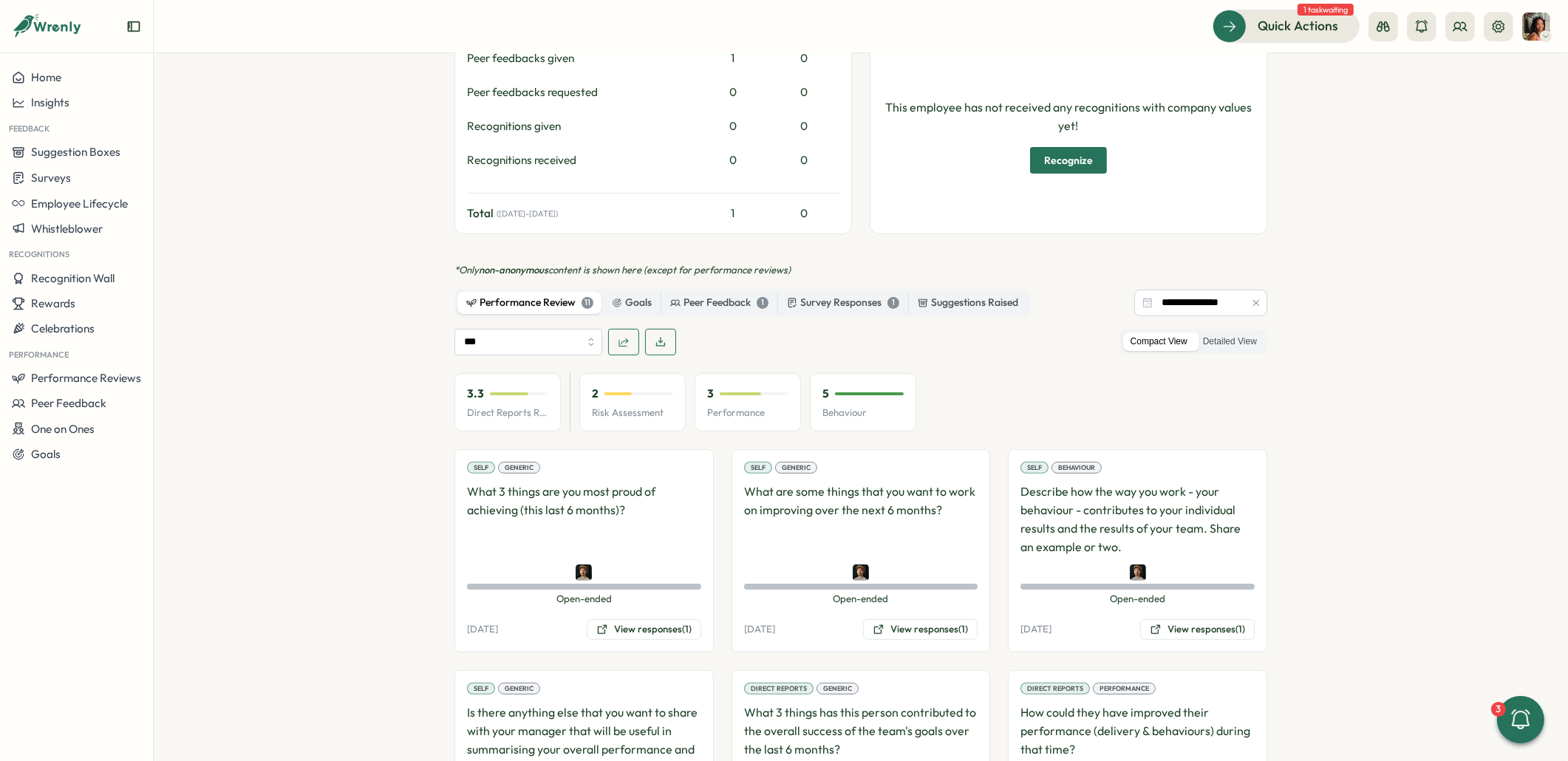
scroll to position [0, 0]
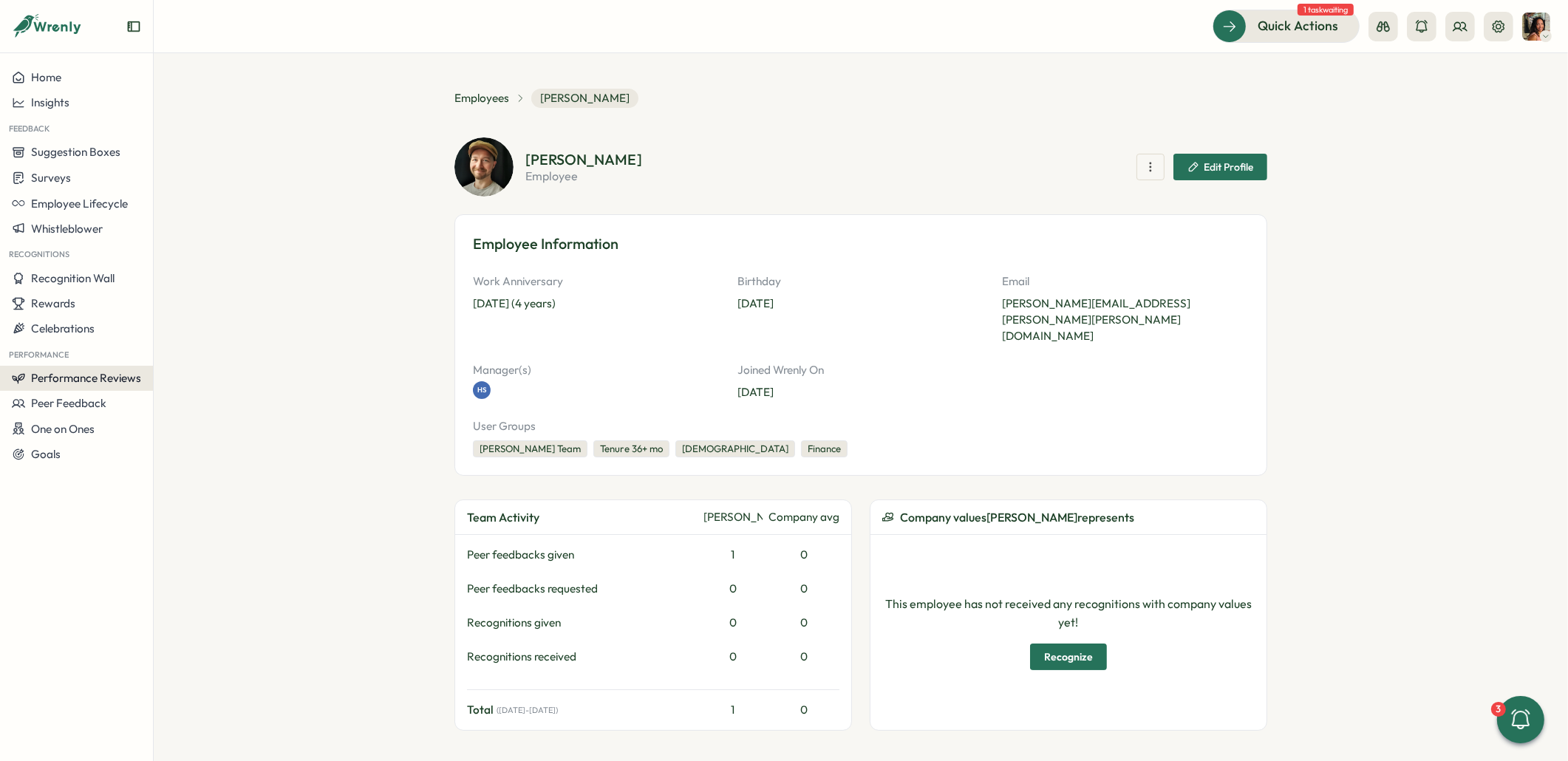
click at [123, 371] on span "Performance Reviews" at bounding box center [86, 378] width 110 height 14
click at [1449, 17] on button at bounding box center [1460, 26] width 29 height 29
click at [1442, 76] on div "Org Members" at bounding box center [1460, 72] width 93 height 16
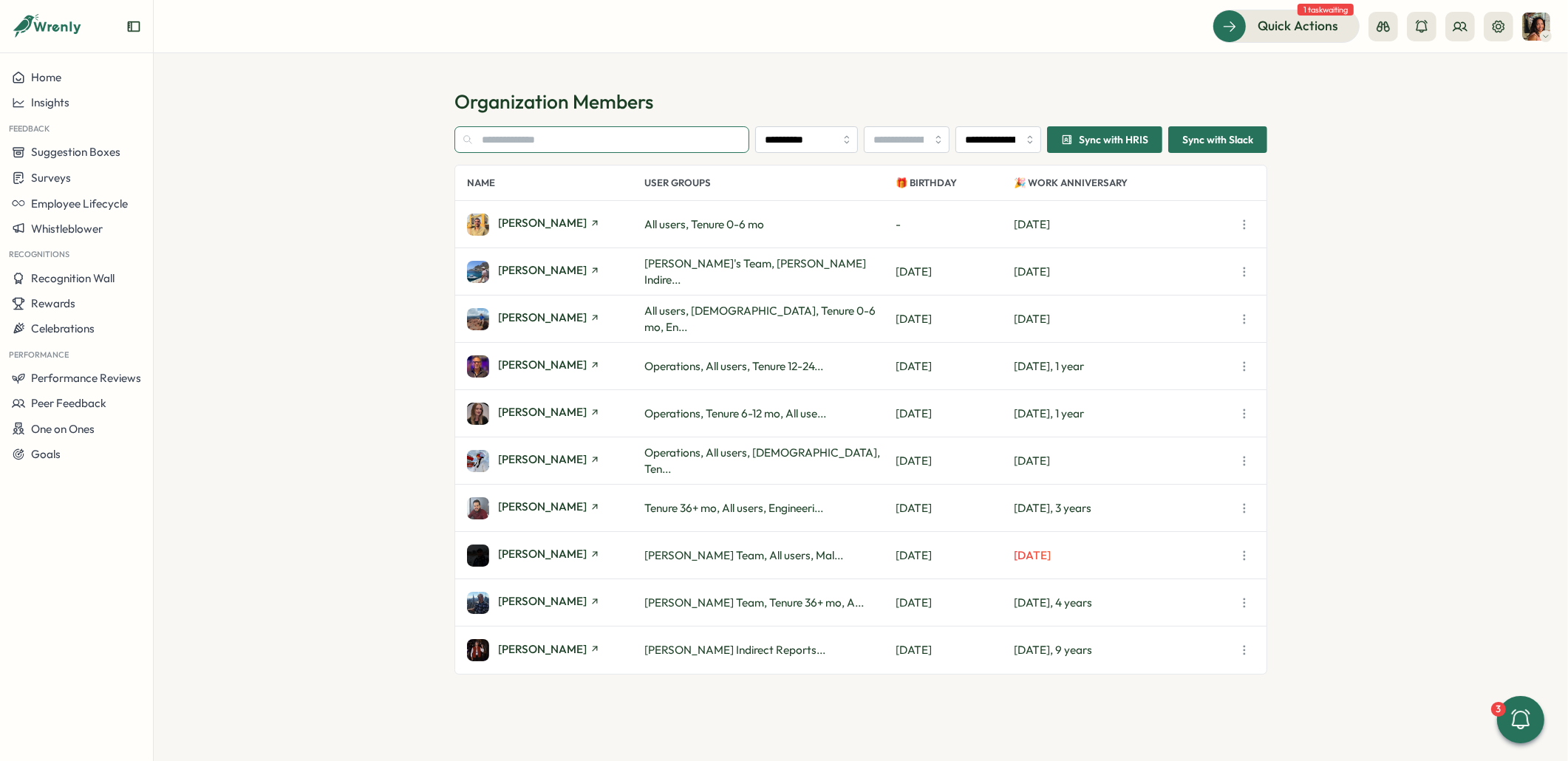
click at [621, 140] on input "text" at bounding box center [601, 140] width 294 height 27
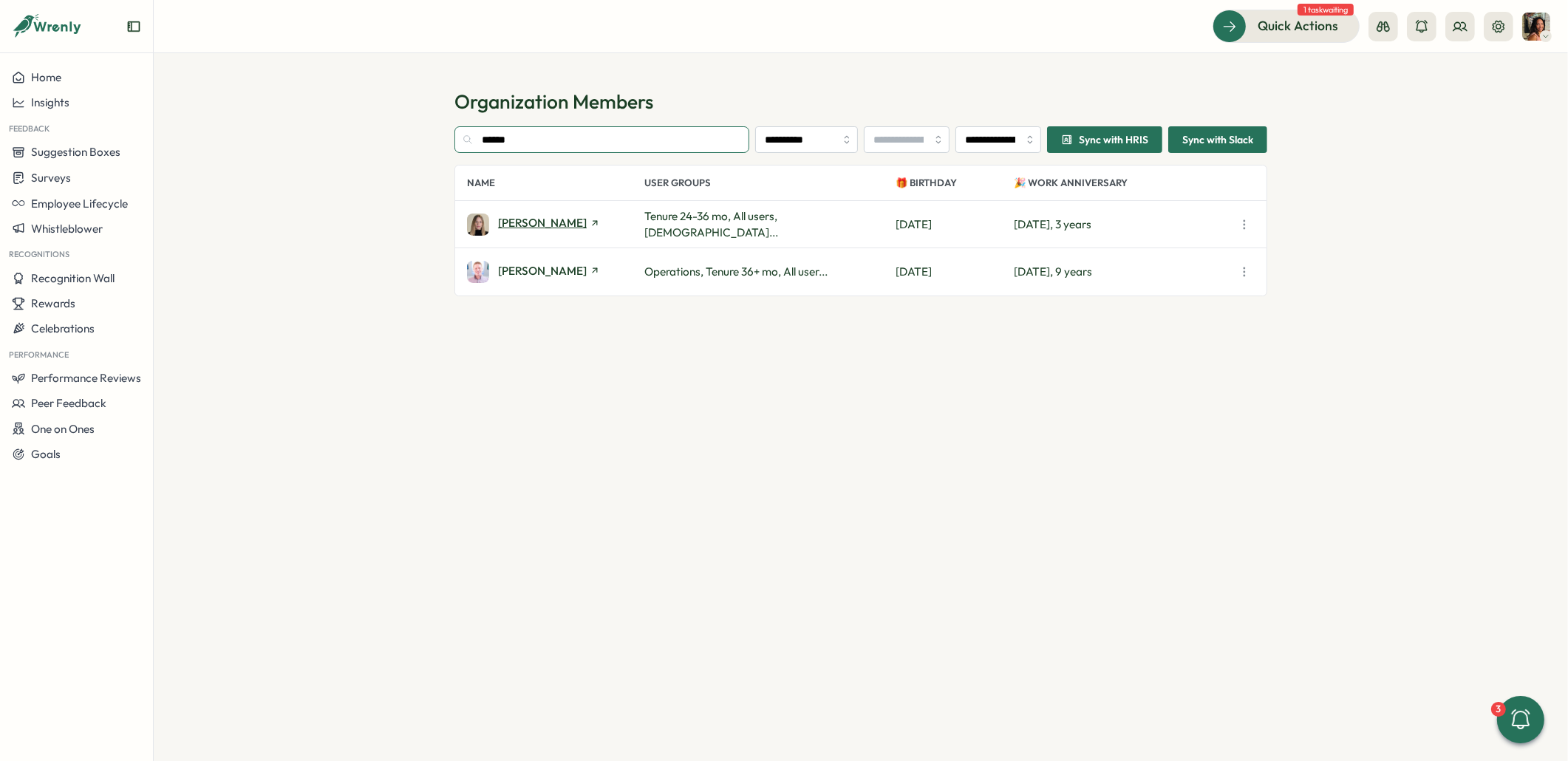
type input "******"
click at [551, 221] on span "Martyna Carroll" at bounding box center [542, 223] width 89 height 11
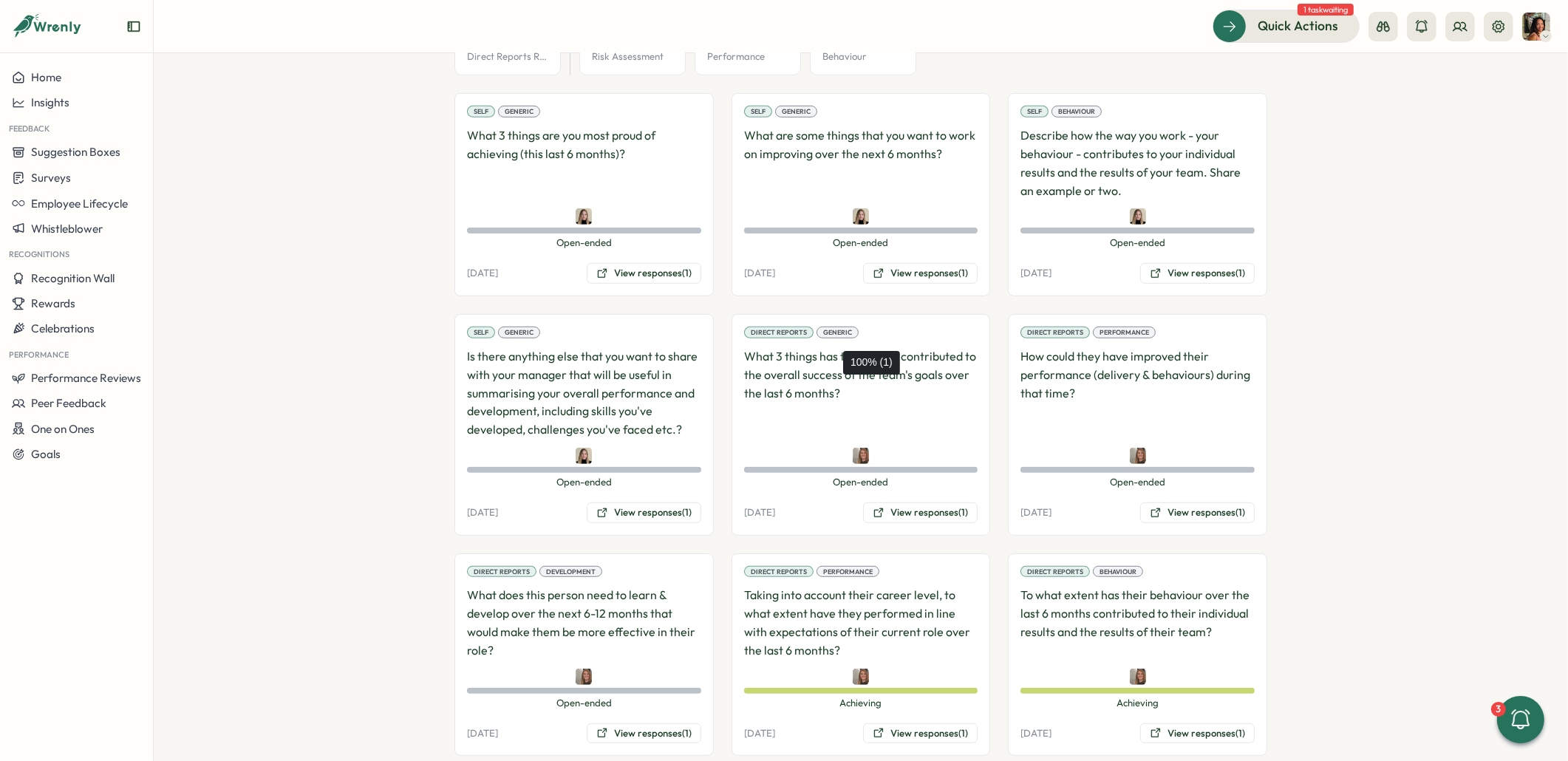
scroll to position [1055, 0]
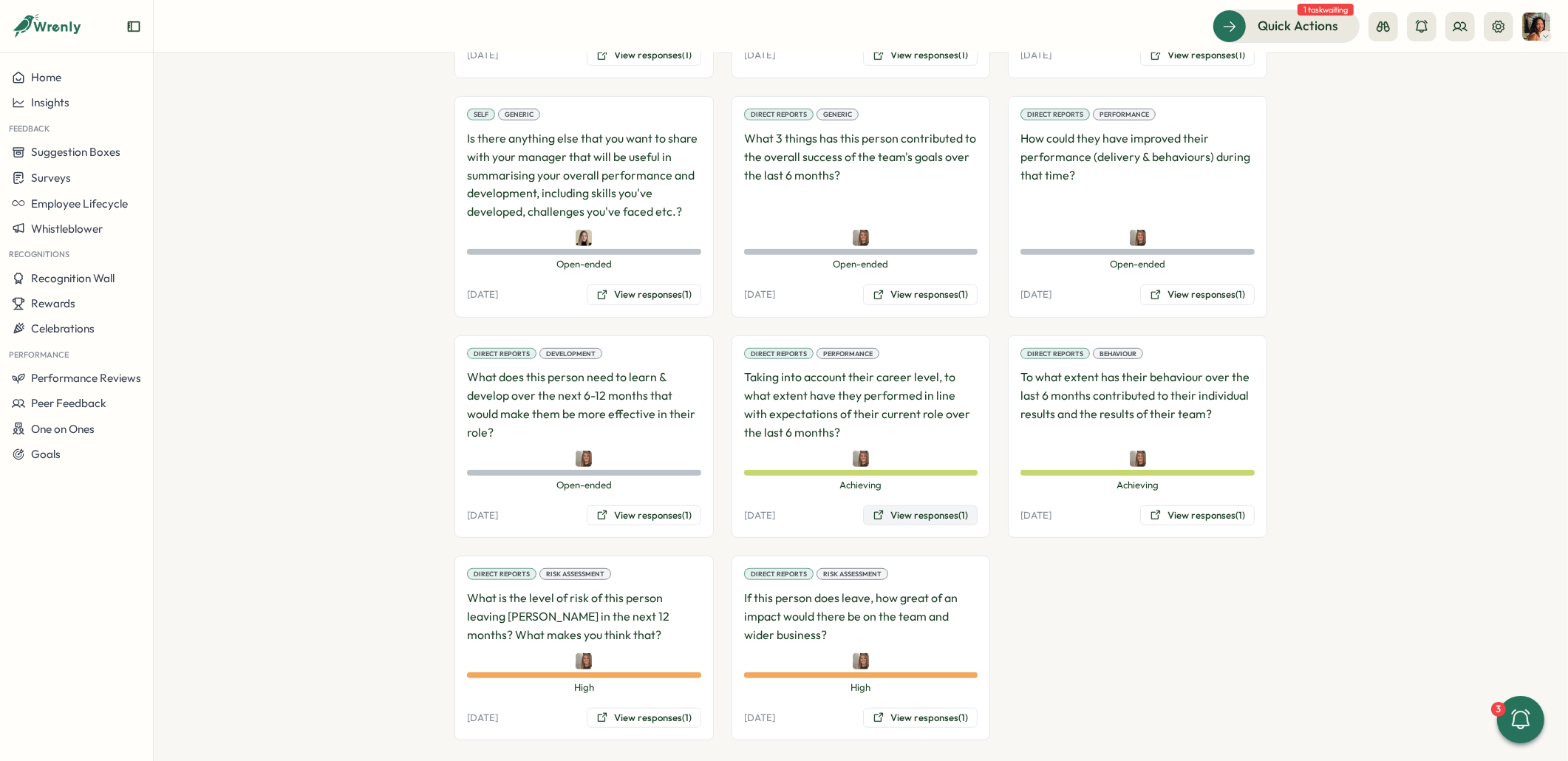
click at [901, 506] on button "View responses (1)" at bounding box center [920, 516] width 115 height 21
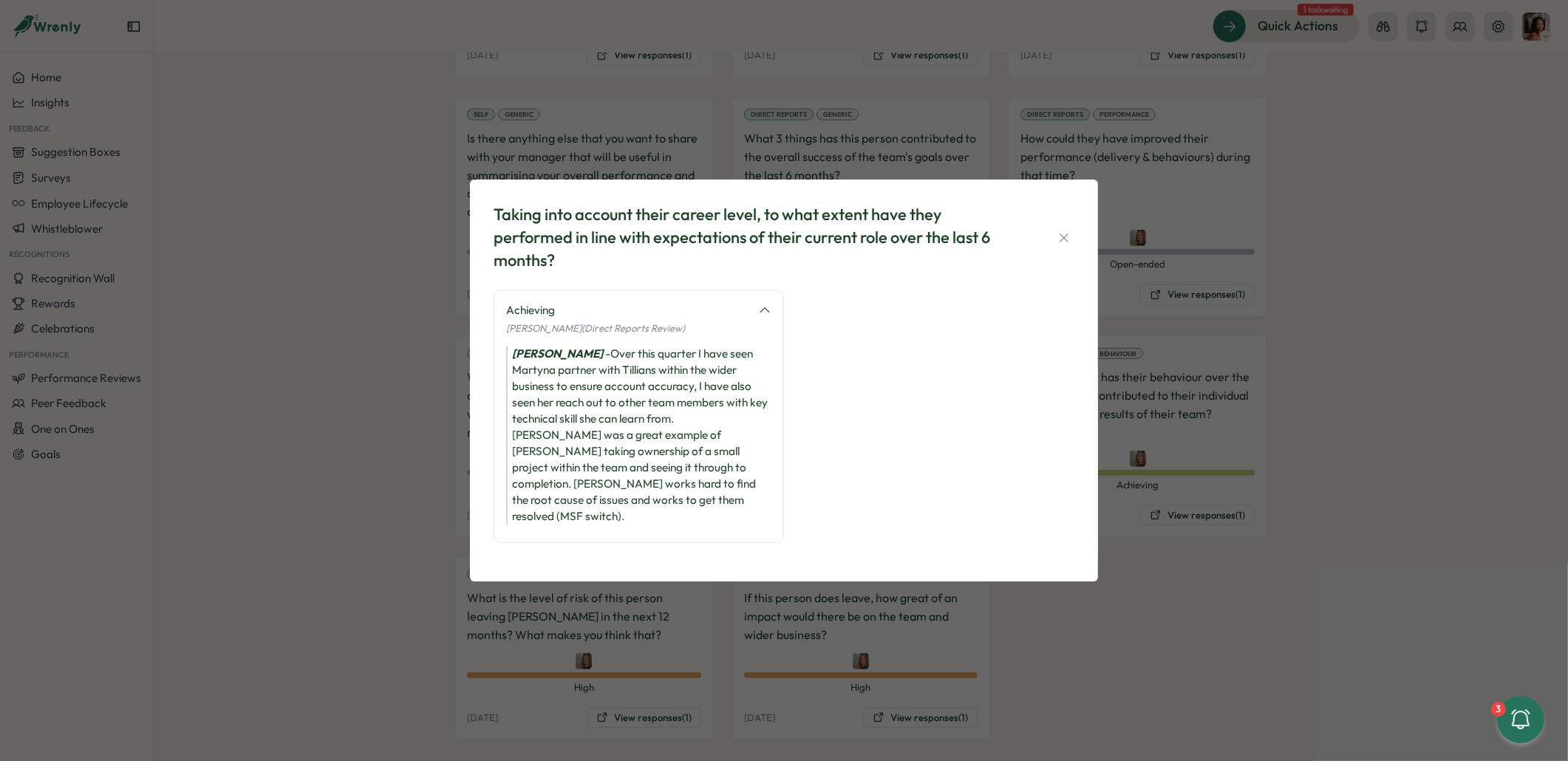
click at [1208, 551] on div "Taking into account their career level, to what extent have they performed in l…" at bounding box center [784, 380] width 1568 height 761
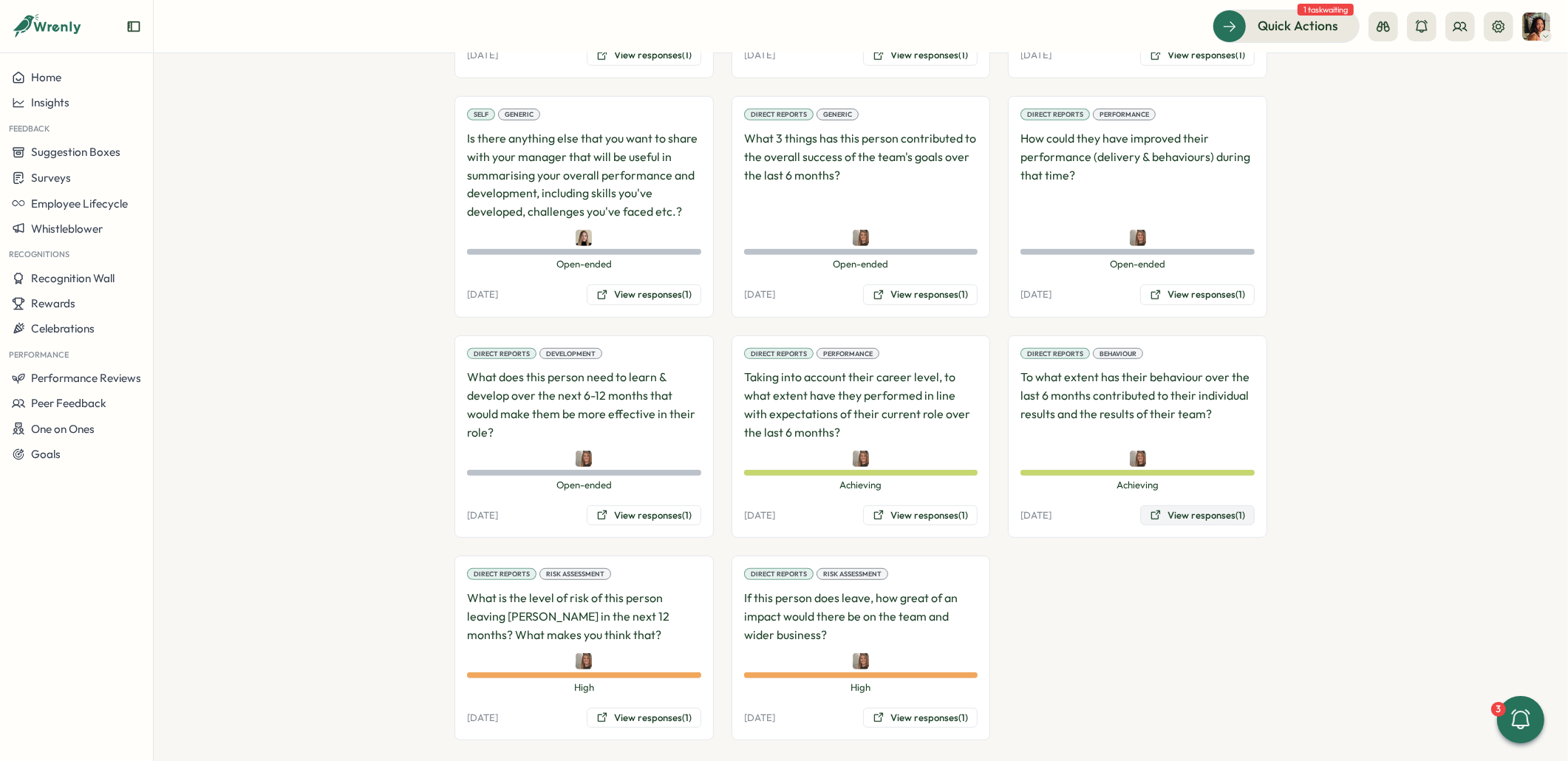
click at [1196, 506] on button "View responses (1)" at bounding box center [1197, 516] width 115 height 21
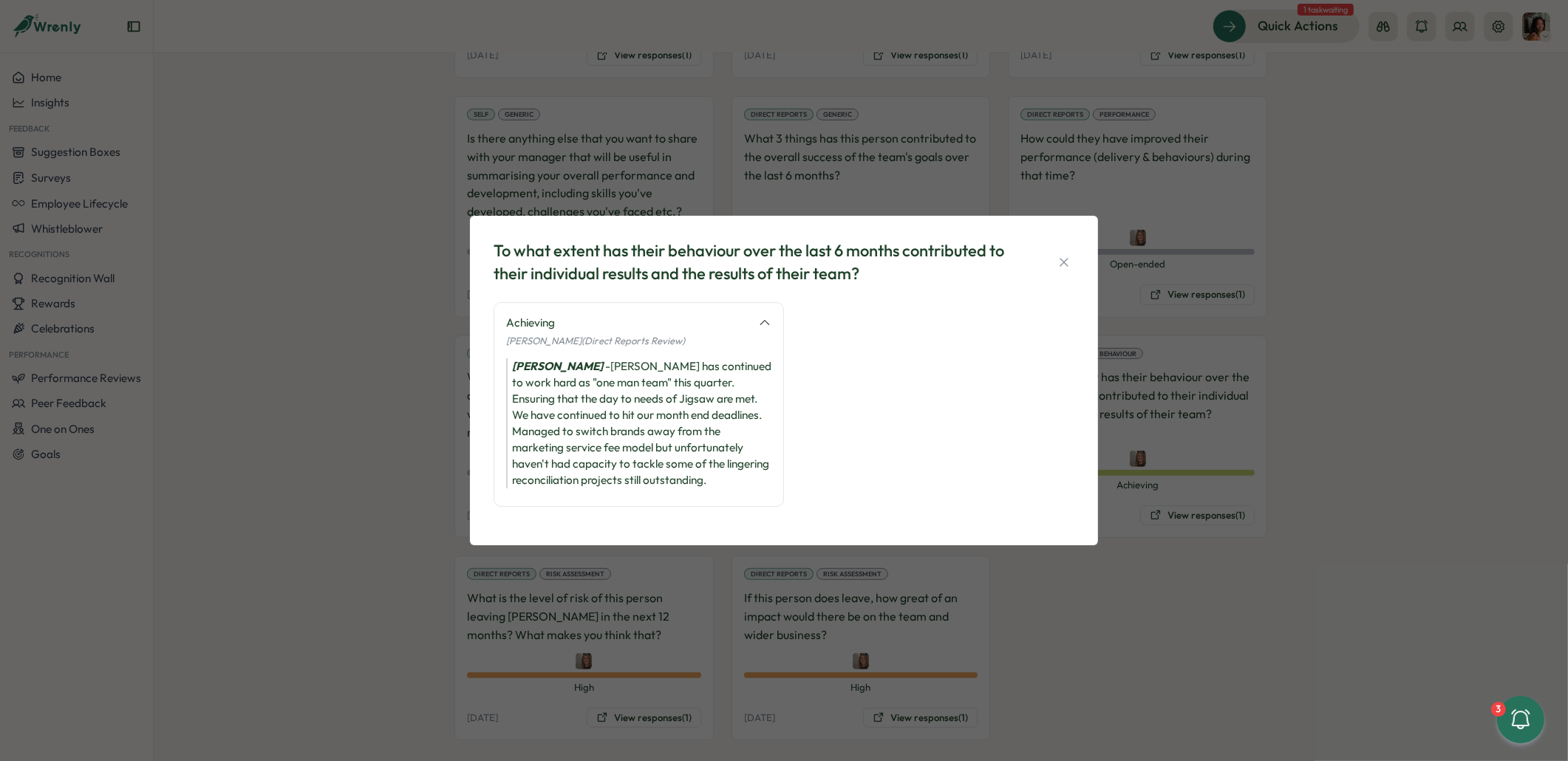
click at [470, 613] on div "To what extent has their behaviour over the last 6 months contributed to their …" at bounding box center [784, 380] width 1568 height 761
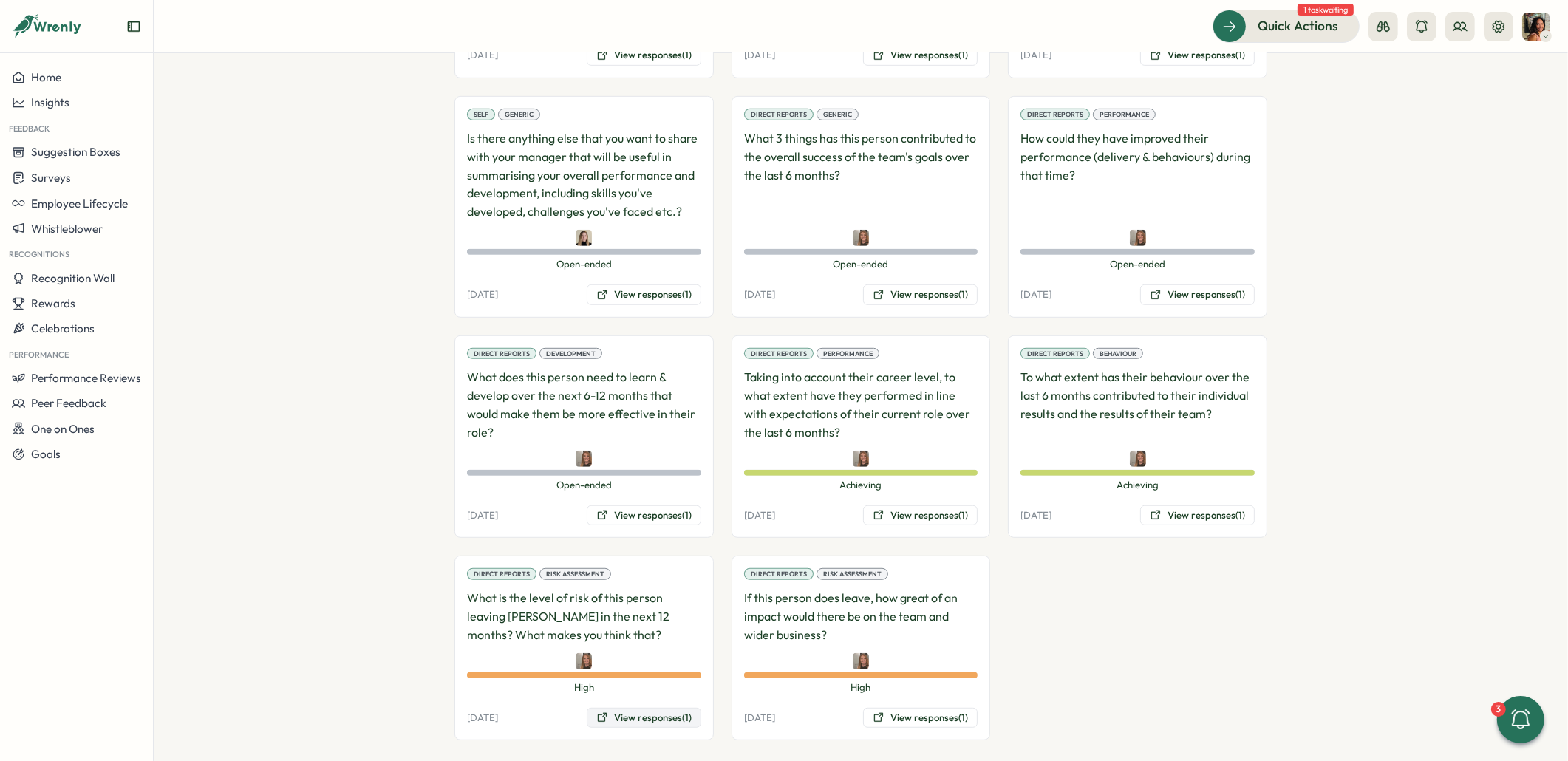
click at [639, 708] on button "View responses (1)" at bounding box center [644, 718] width 115 height 21
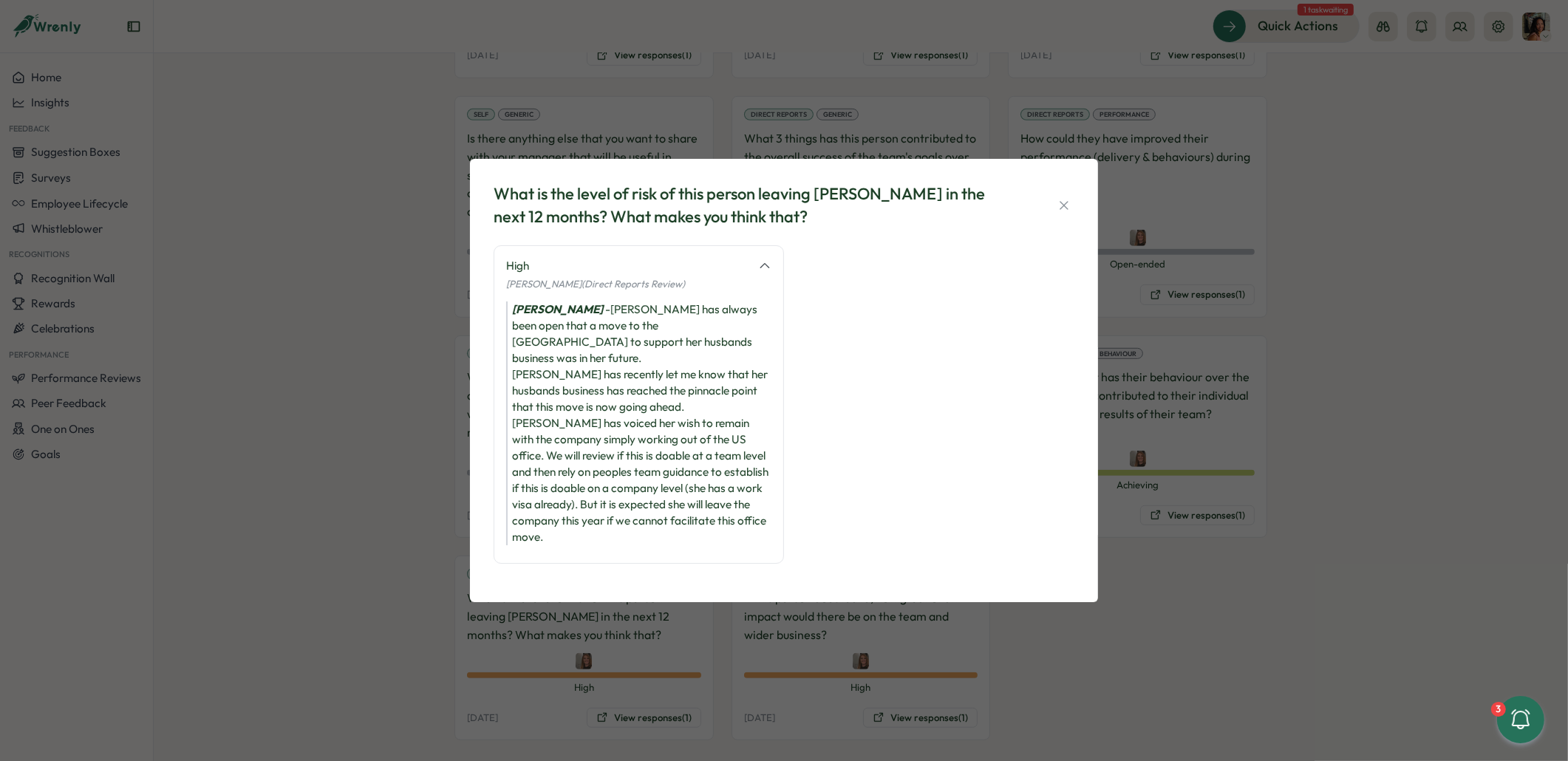
drag, startPoint x: 1078, startPoint y: 701, endPoint x: 1032, endPoint y: 699, distance: 46.0
click at [1078, 701] on div "What is the level of risk of this person leaving Tillo in the next 12 months? W…" at bounding box center [784, 380] width 1568 height 761
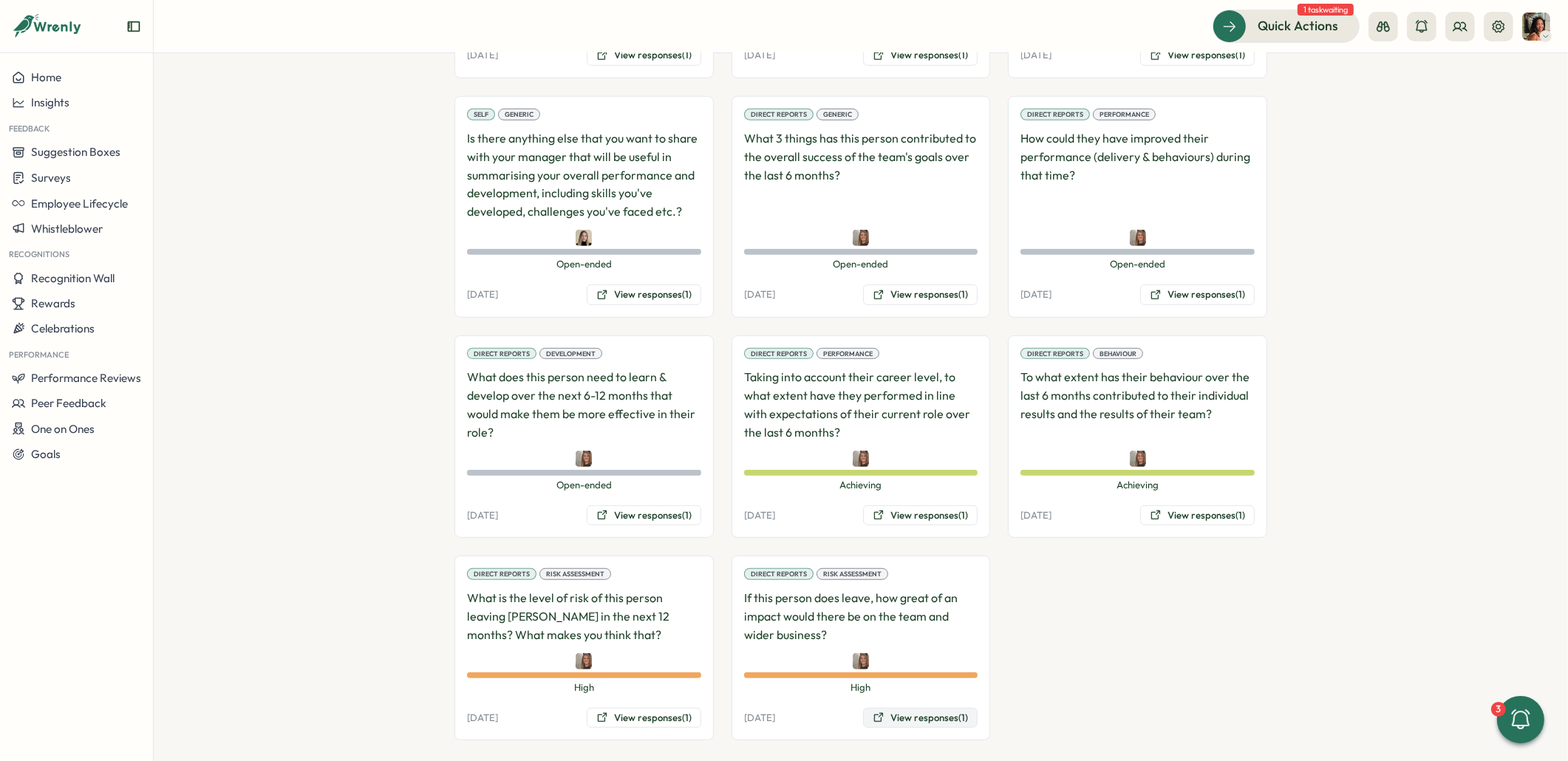
click at [915, 708] on button "View responses (1)" at bounding box center [920, 718] width 115 height 21
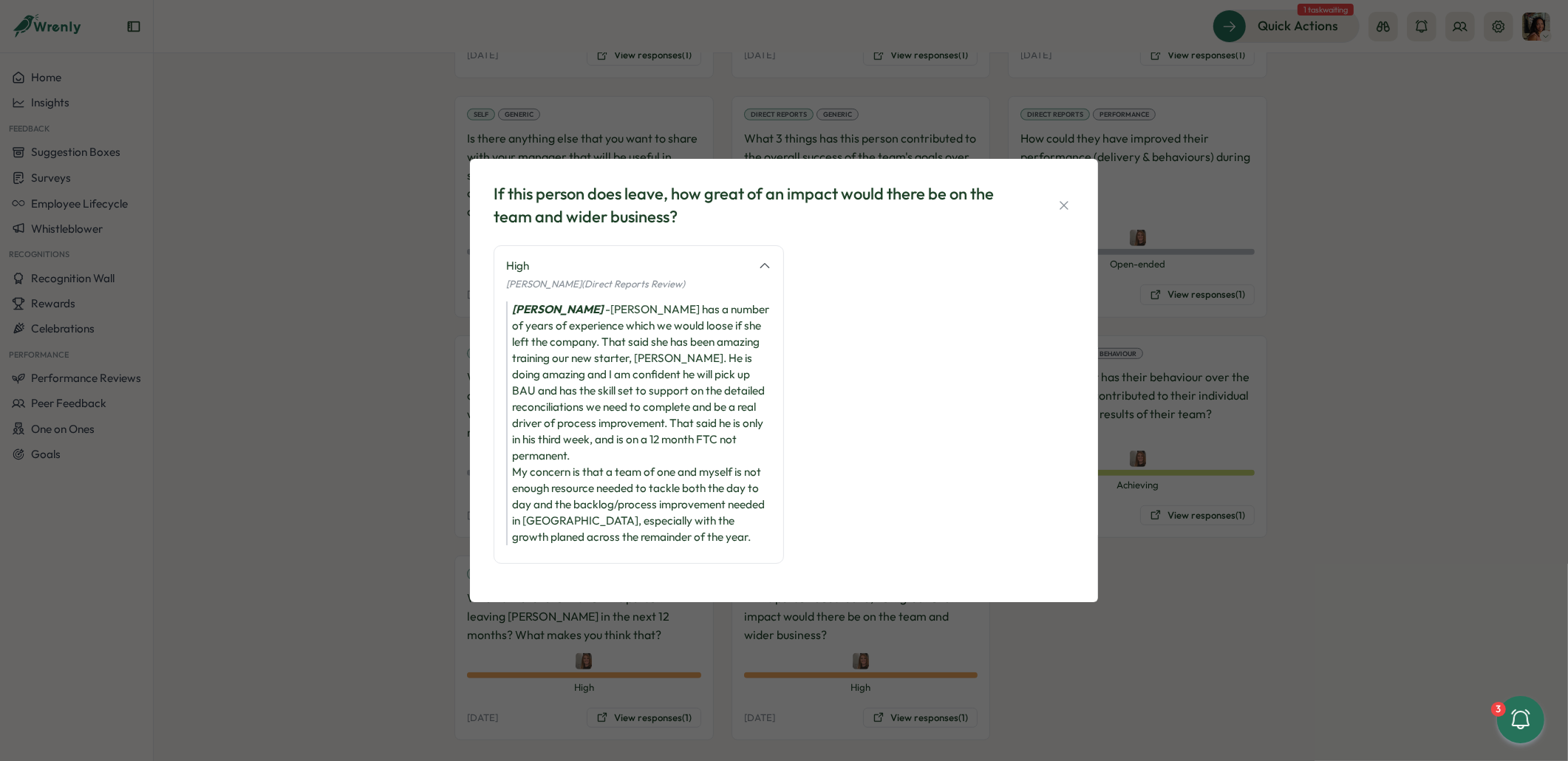
click at [409, 228] on div "If this person does leave, how great of an impact would there be on the team an…" at bounding box center [784, 380] width 1568 height 761
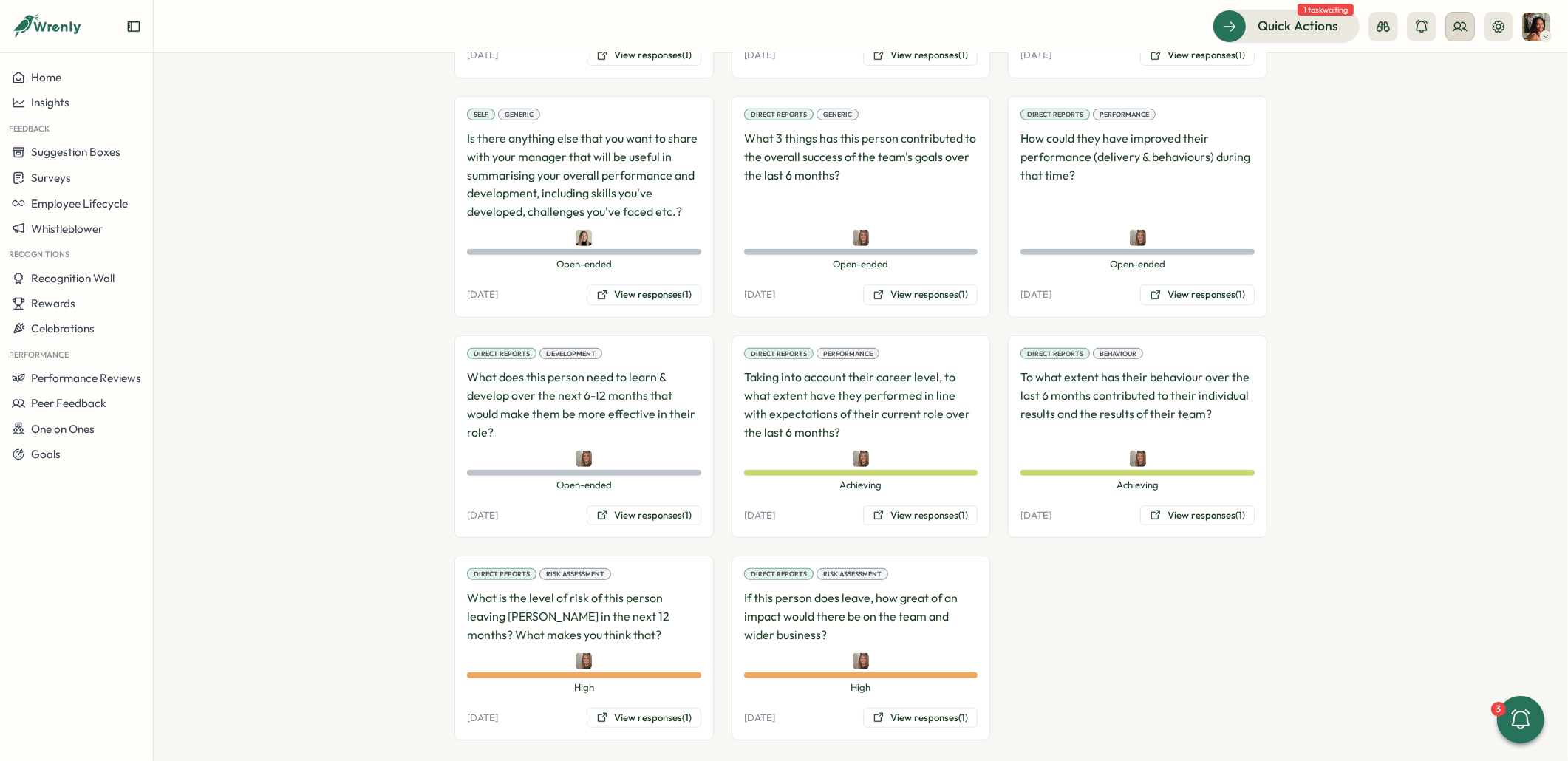
click at [1463, 26] on icon at bounding box center [1459, 26] width 15 height 15
click at [1451, 66] on div "Org Members" at bounding box center [1460, 72] width 93 height 16
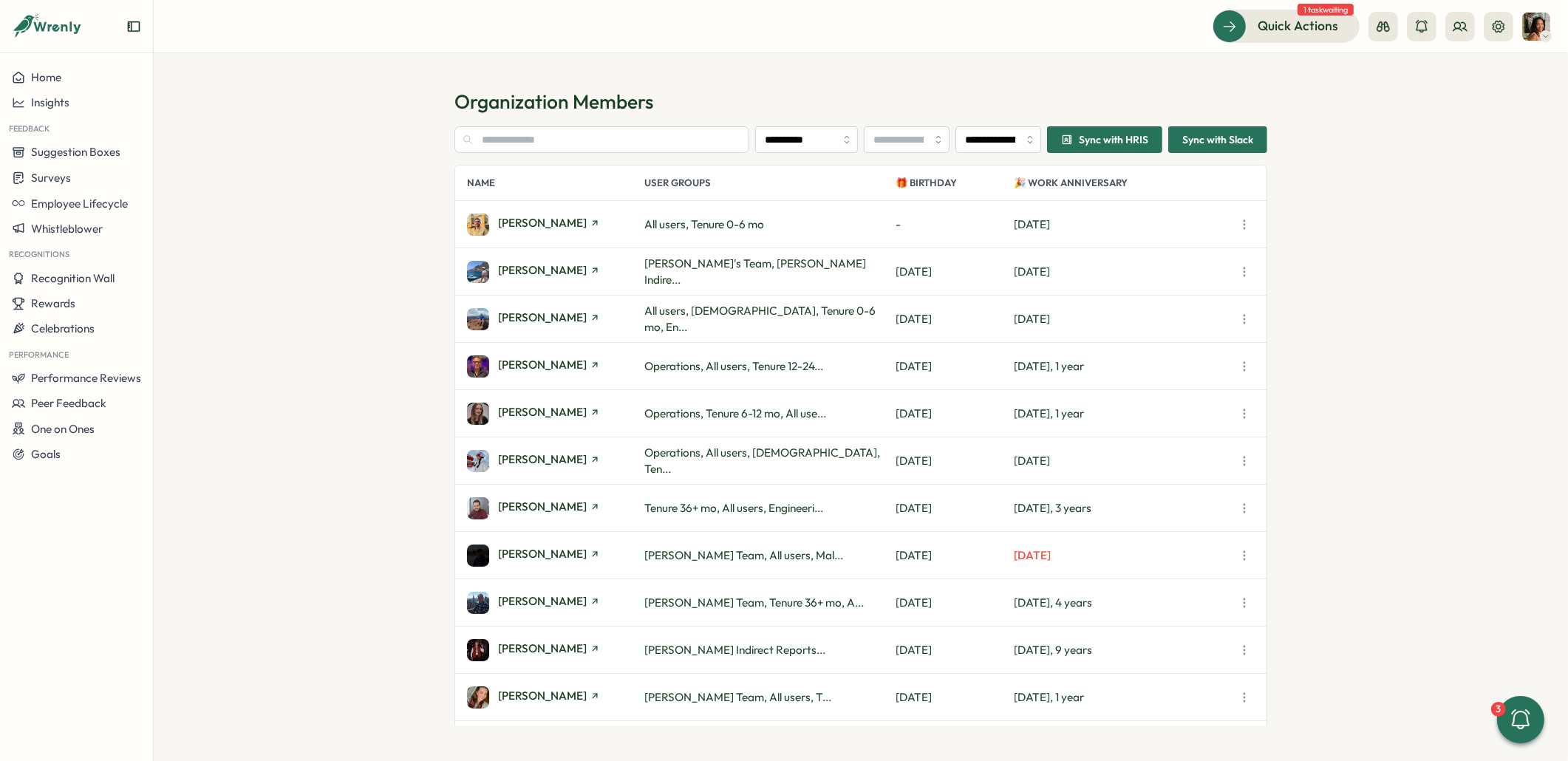
click at [673, 116] on div "**********" at bounding box center [860, 407] width 813 height 637
click at [664, 153] on section "**********" at bounding box center [860, 426] width 813 height 599
click at [665, 148] on input "text" at bounding box center [601, 140] width 294 height 27
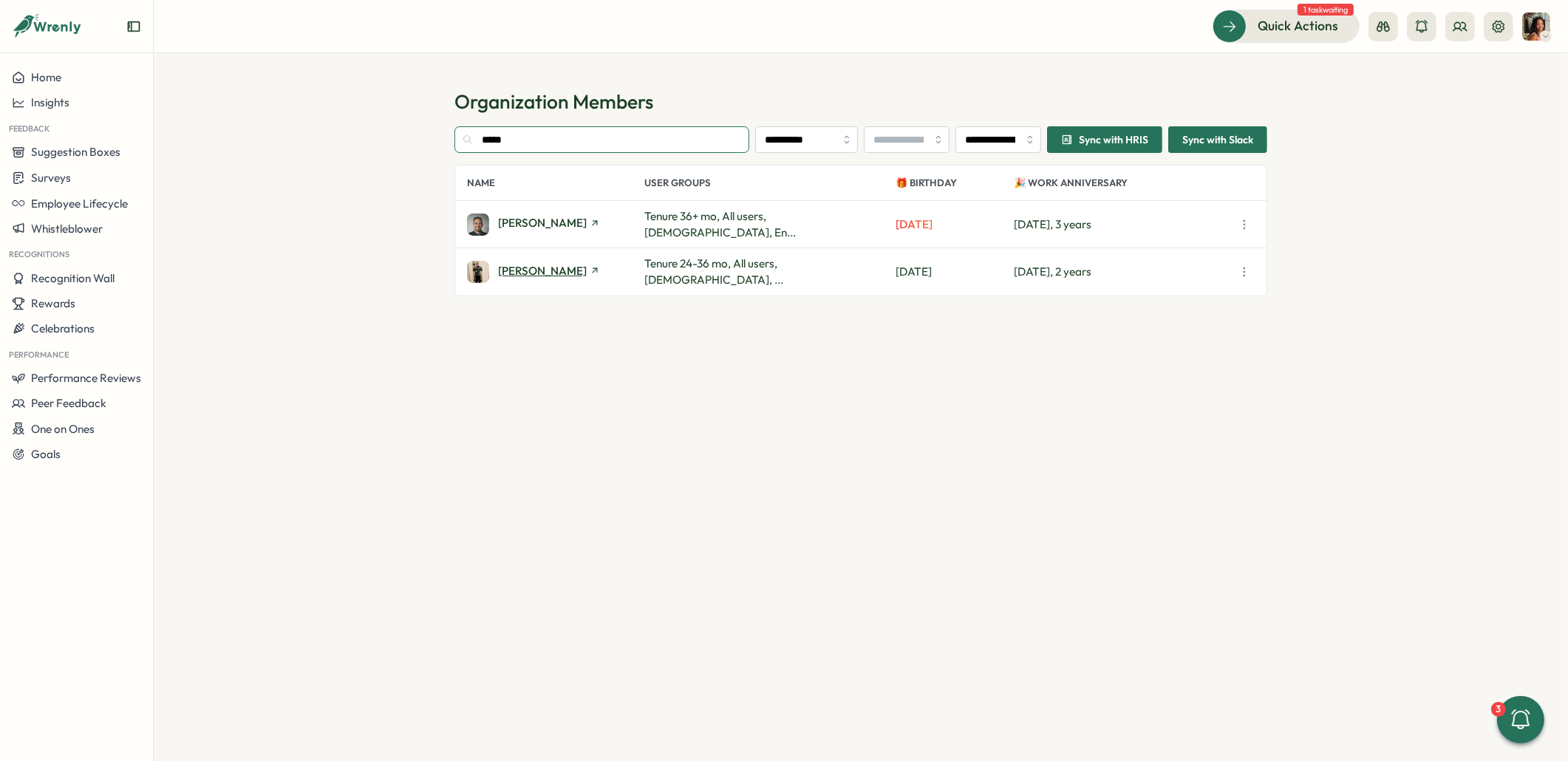
type input "*****"
click at [545, 269] on span "Jamie Challis" at bounding box center [542, 271] width 89 height 11
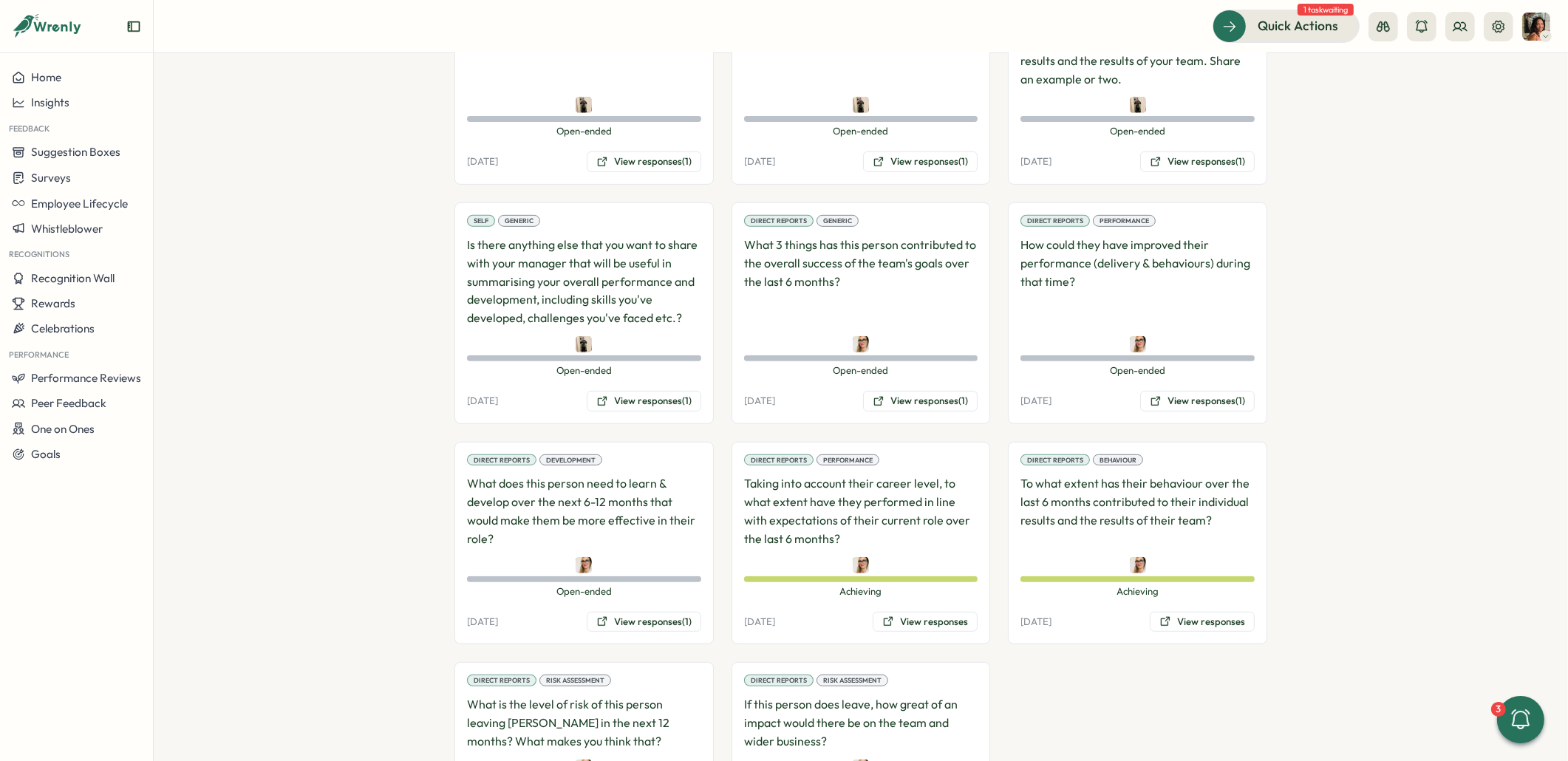
scroll to position [1055, 0]
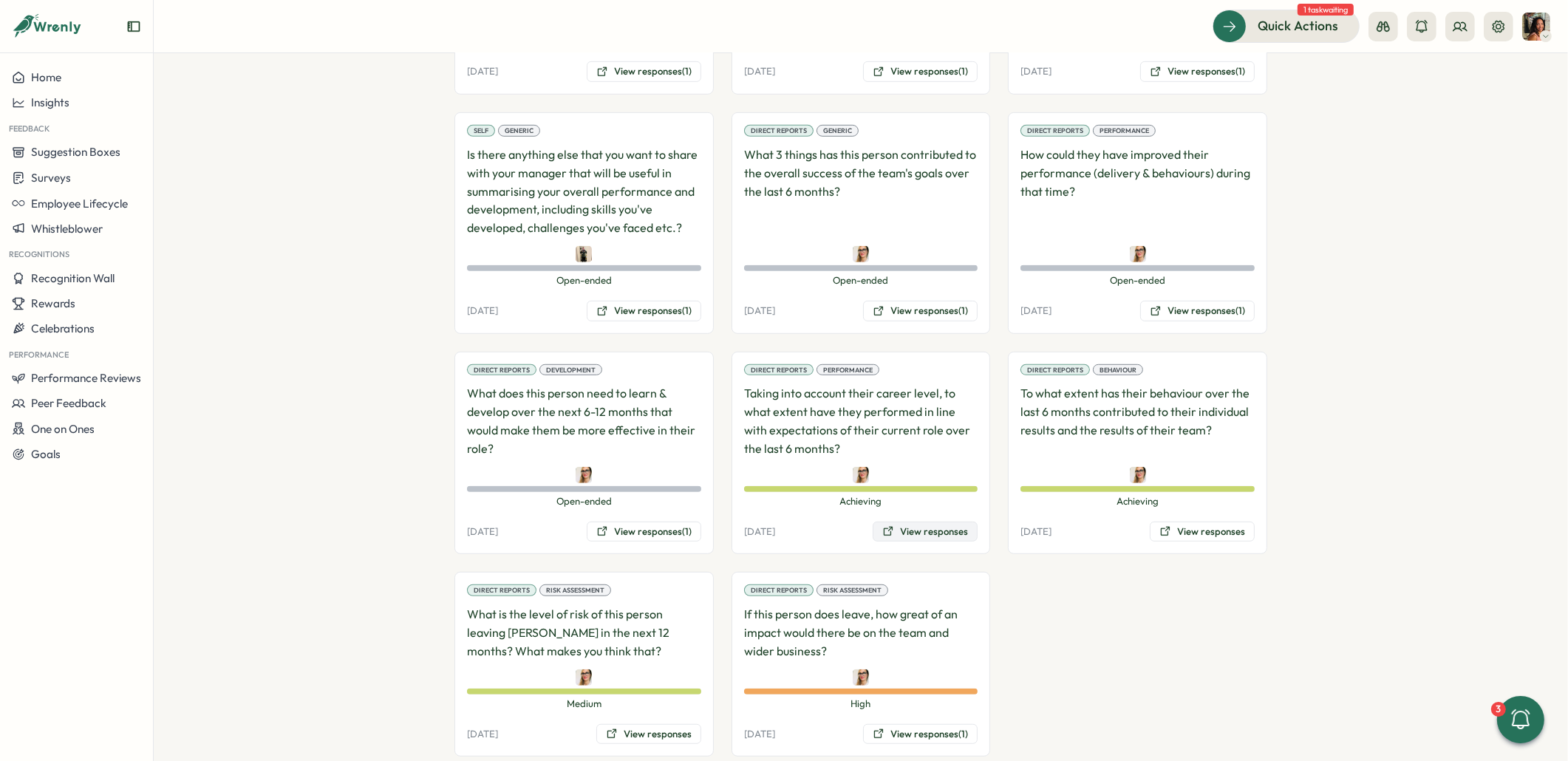
click at [907, 522] on button "View responses" at bounding box center [925, 532] width 105 height 21
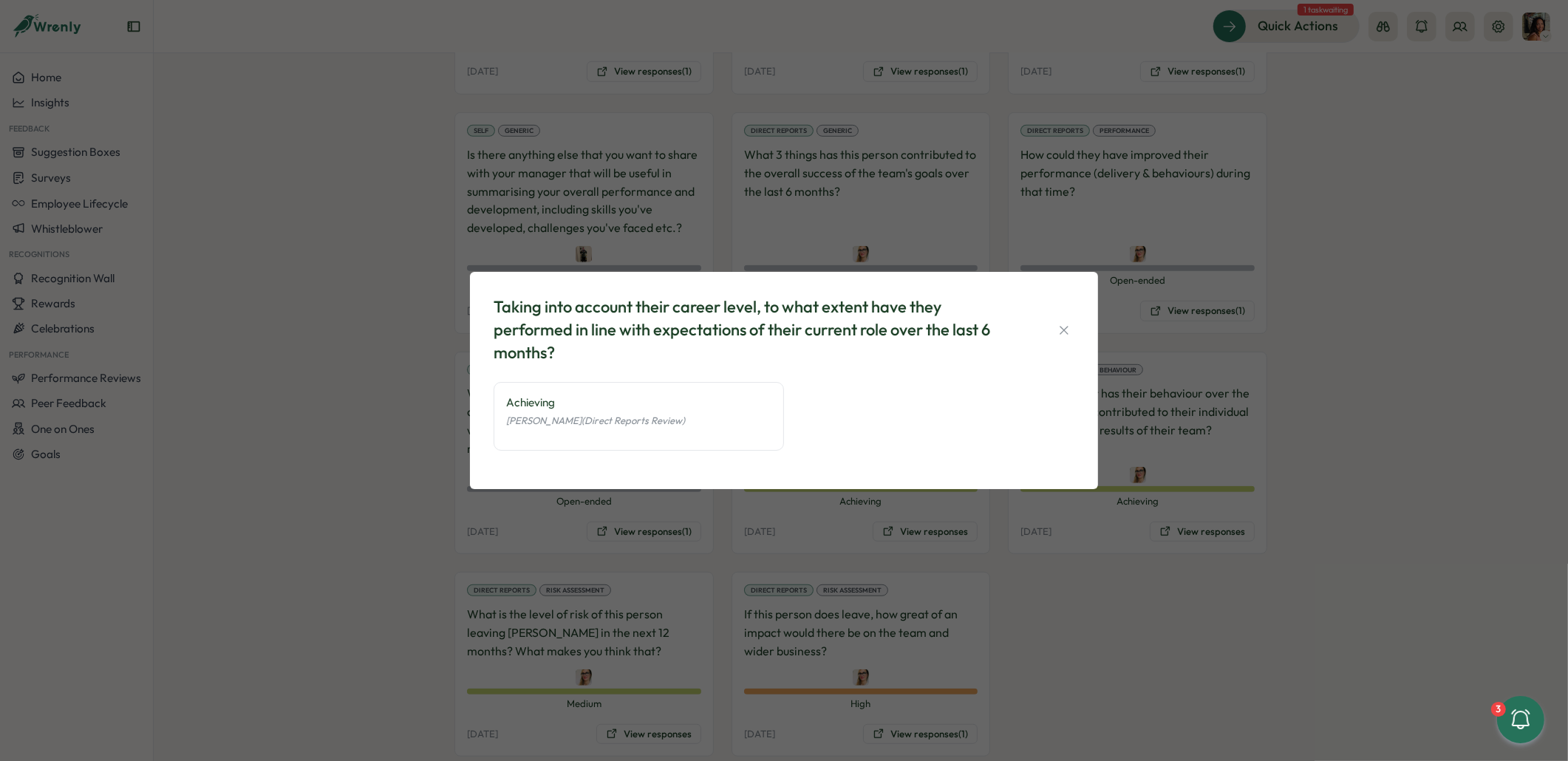
click at [1086, 522] on div "Taking into account their career level, to what extent have they performed in l…" at bounding box center [784, 380] width 1568 height 761
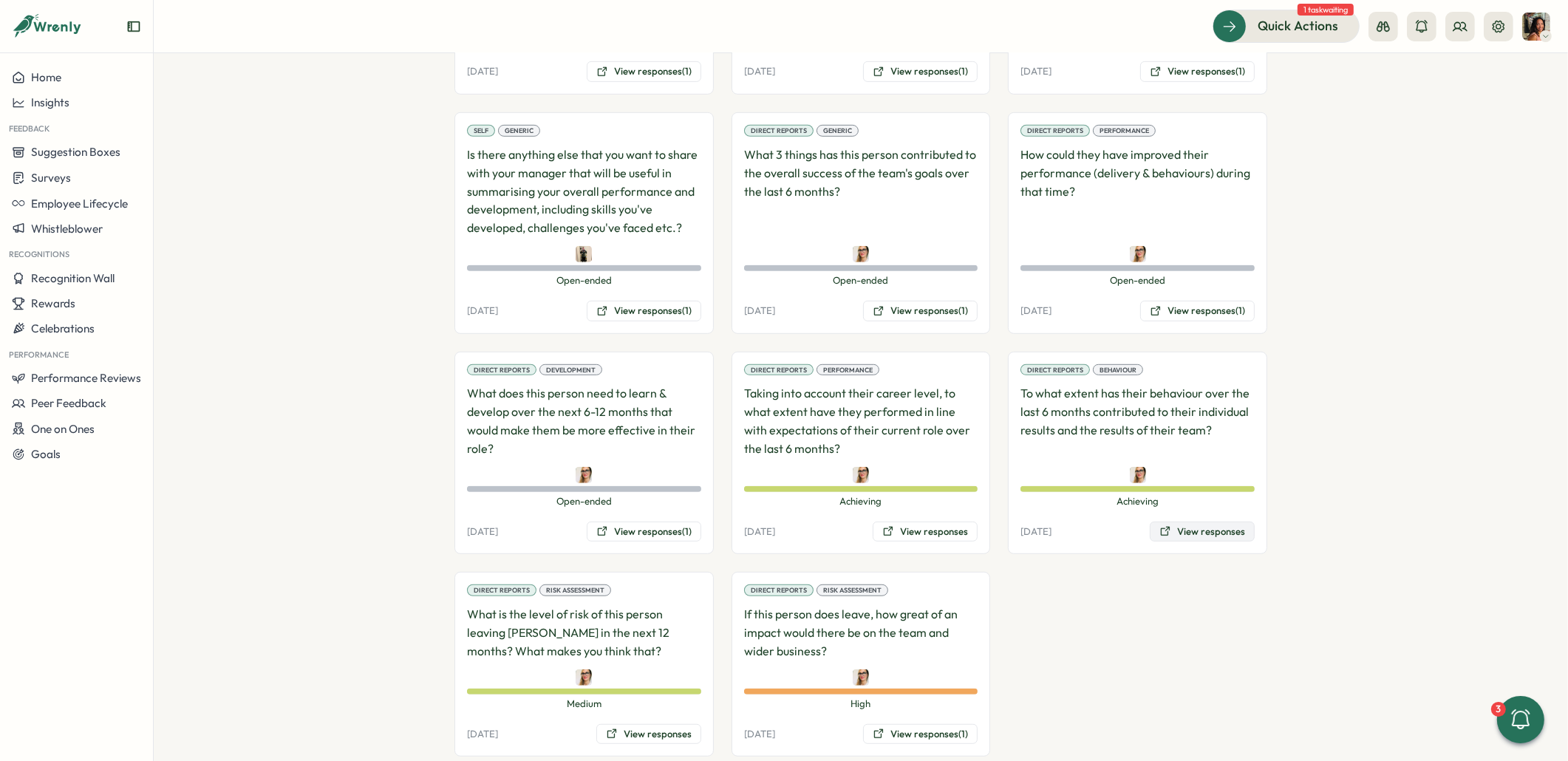
click at [1210, 522] on button "View responses" at bounding box center [1202, 532] width 105 height 21
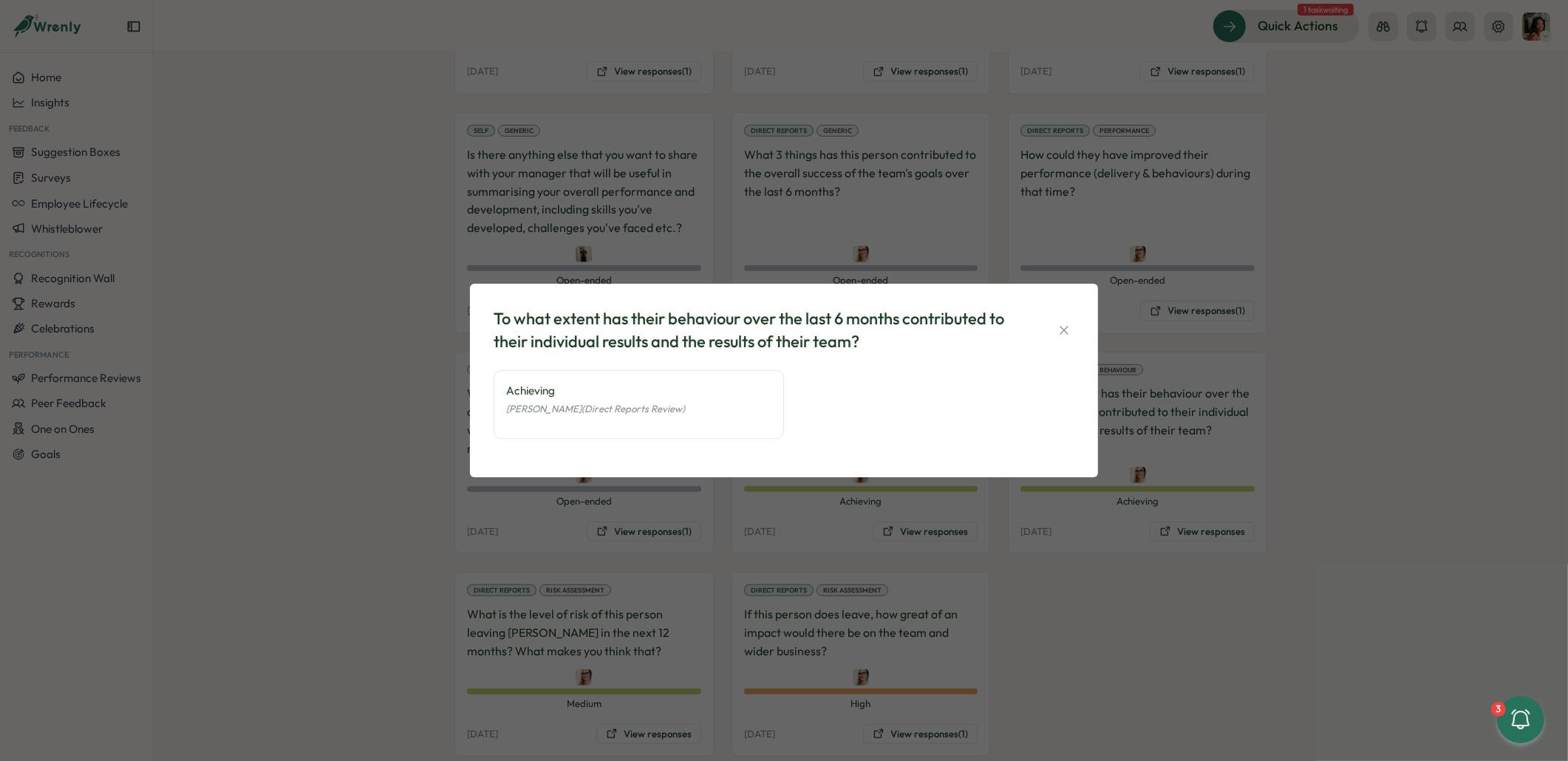
drag, startPoint x: 1067, startPoint y: 621, endPoint x: 1002, endPoint y: 641, distance: 68.0
click at [1066, 621] on div "To what extent has their behaviour over the last 6 months contributed to their …" at bounding box center [784, 380] width 1568 height 761
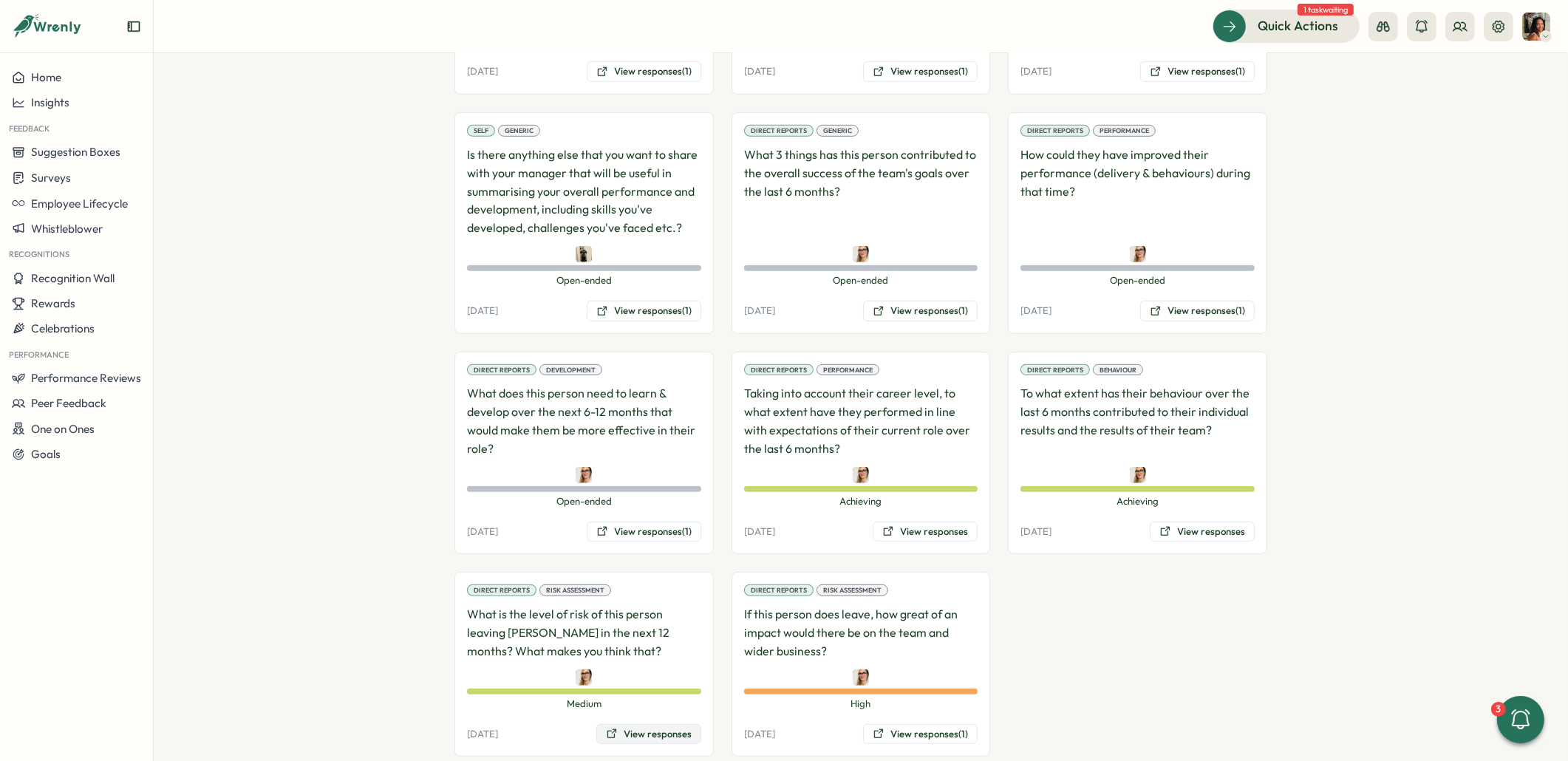
click at [663, 724] on button "View responses" at bounding box center [648, 734] width 105 height 21
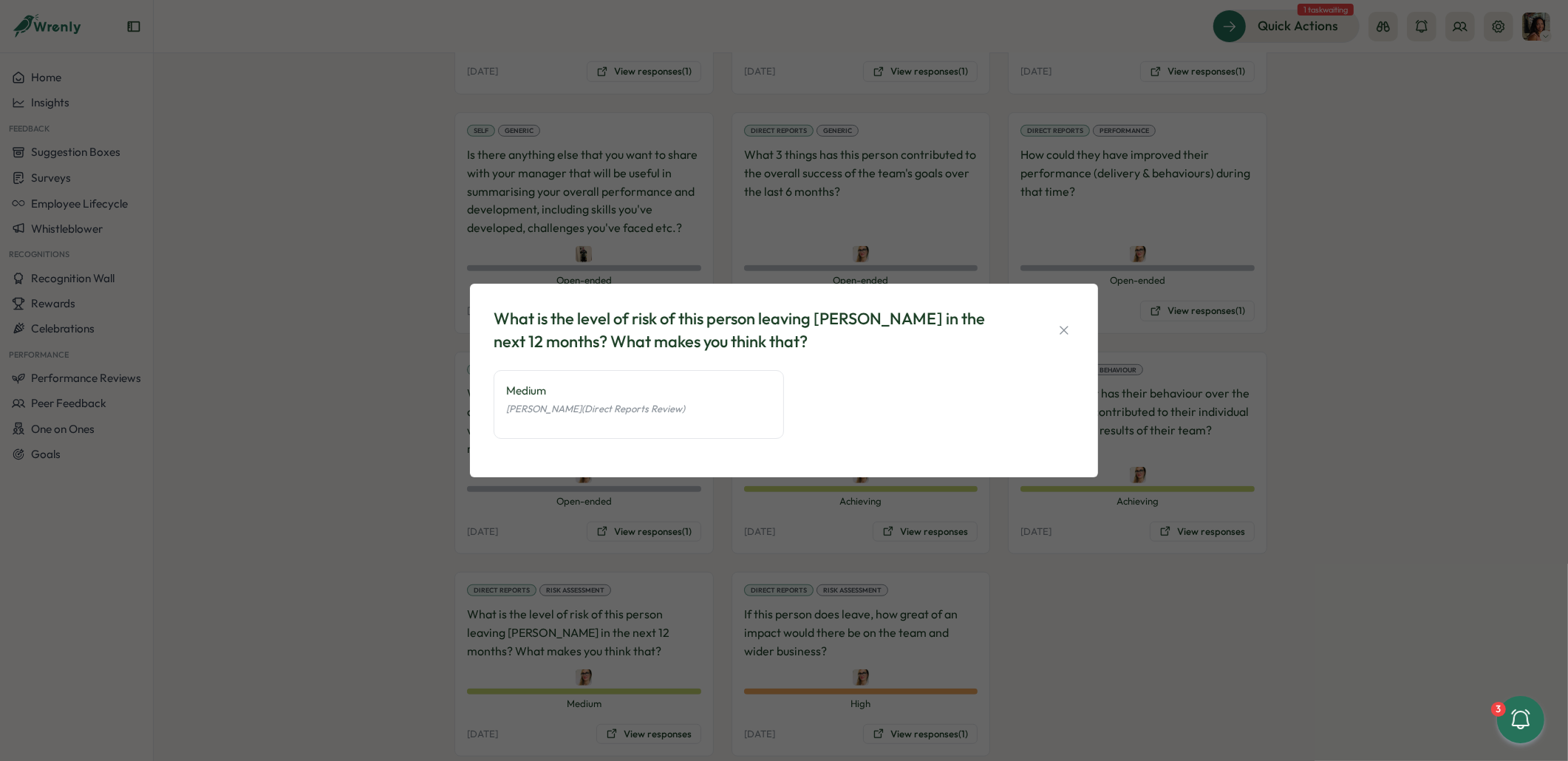
drag, startPoint x: 1025, startPoint y: 666, endPoint x: 1020, endPoint y: 685, distance: 19.6
click at [1025, 667] on div "What is the level of risk of this person leaving Tillo in the next 12 months? W…" at bounding box center [784, 380] width 1568 height 761
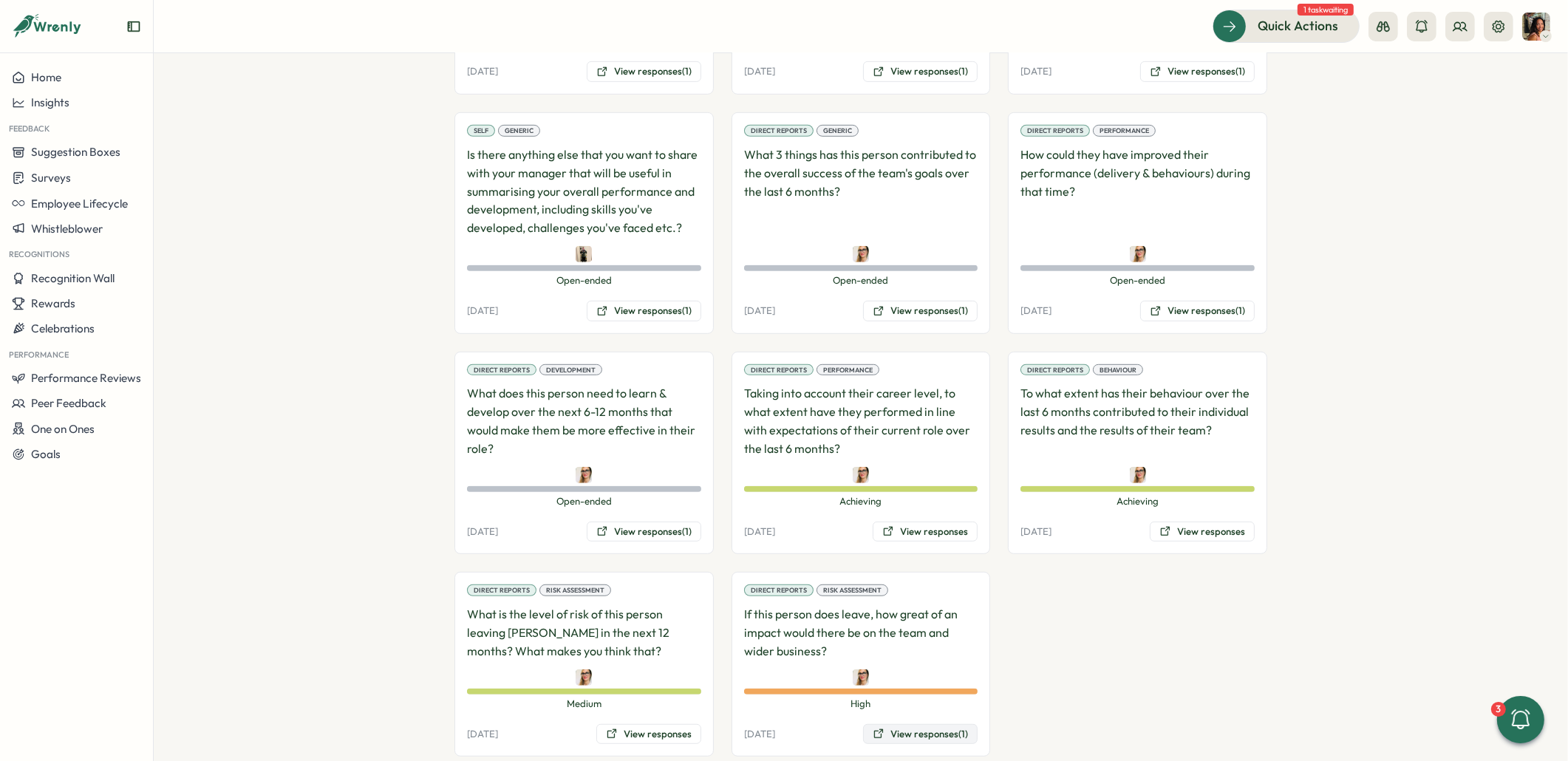
click at [931, 724] on button "View responses (1)" at bounding box center [920, 734] width 115 height 21
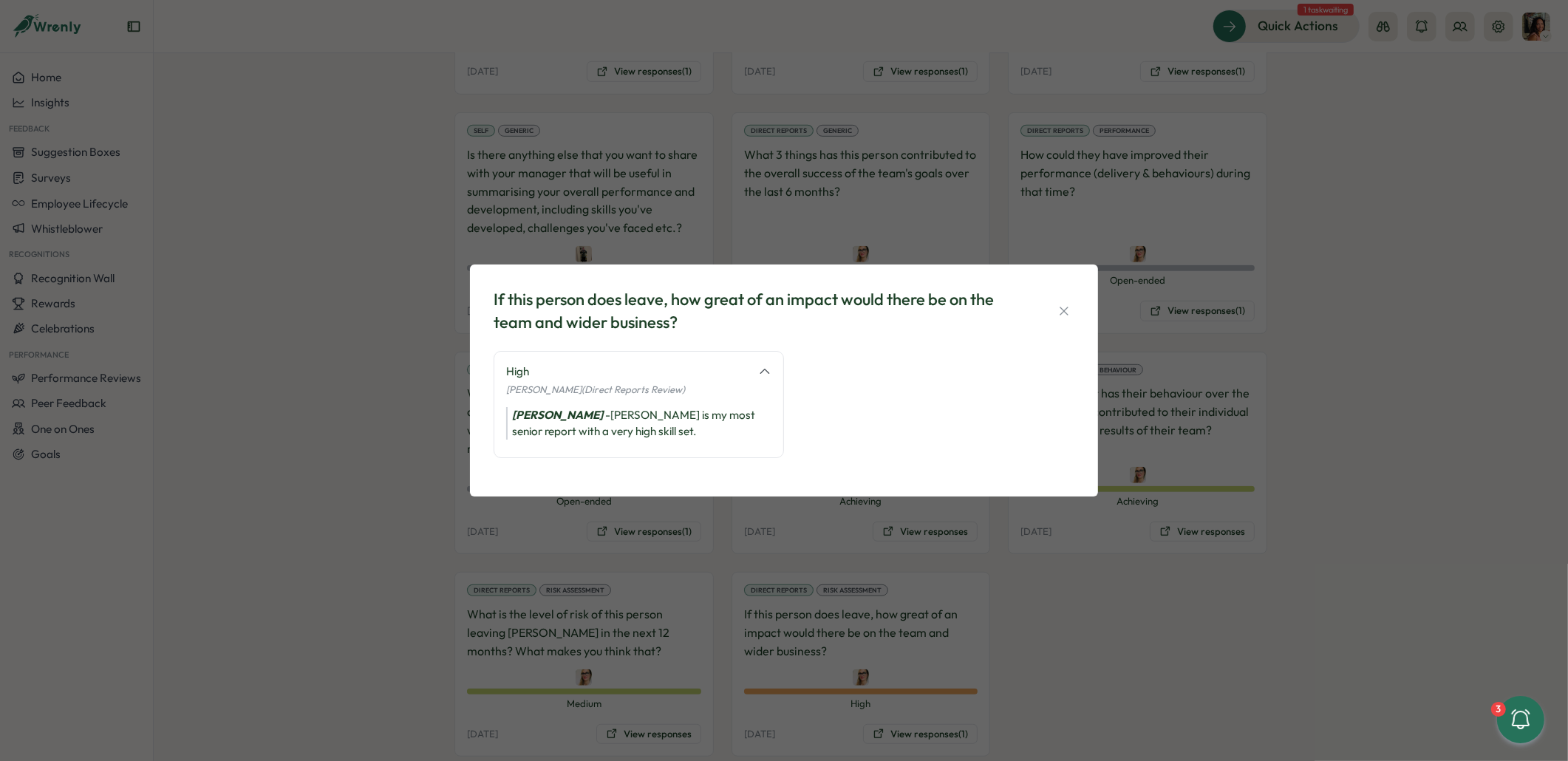
click at [1155, 648] on div "If this person does leave, how great of an impact would there be on the team an…" at bounding box center [784, 380] width 1568 height 761
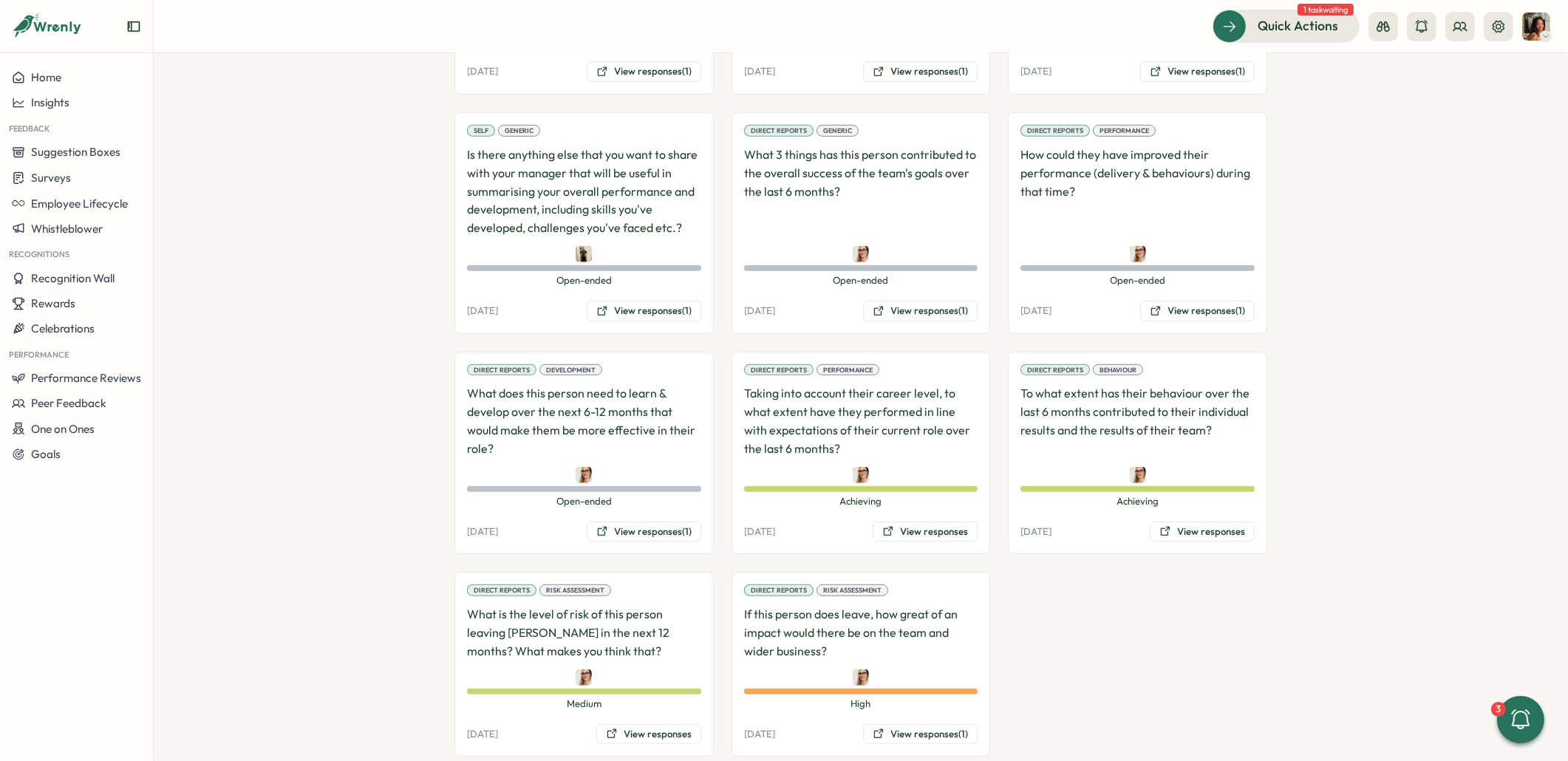
click at [1155, 648] on div "Self Generic What 3 things are you most proud of achieving (this last 6 months)…" at bounding box center [860, 324] width 813 height 865
click at [924, 724] on button "View responses (1)" at bounding box center [920, 734] width 115 height 21
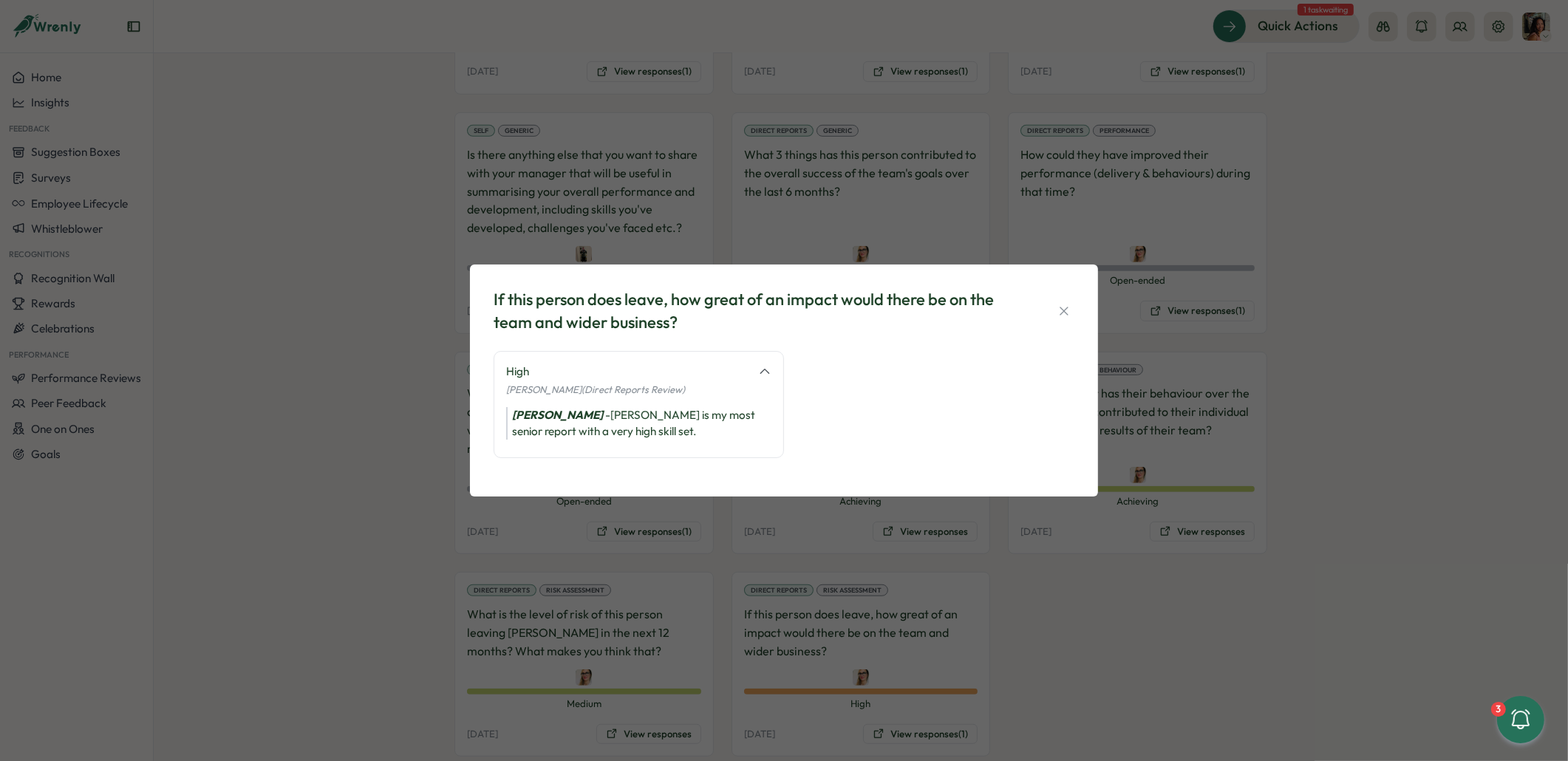
click at [1025, 675] on div "If this person does leave, how great of an impact would there be on the team an…" at bounding box center [784, 380] width 1568 height 761
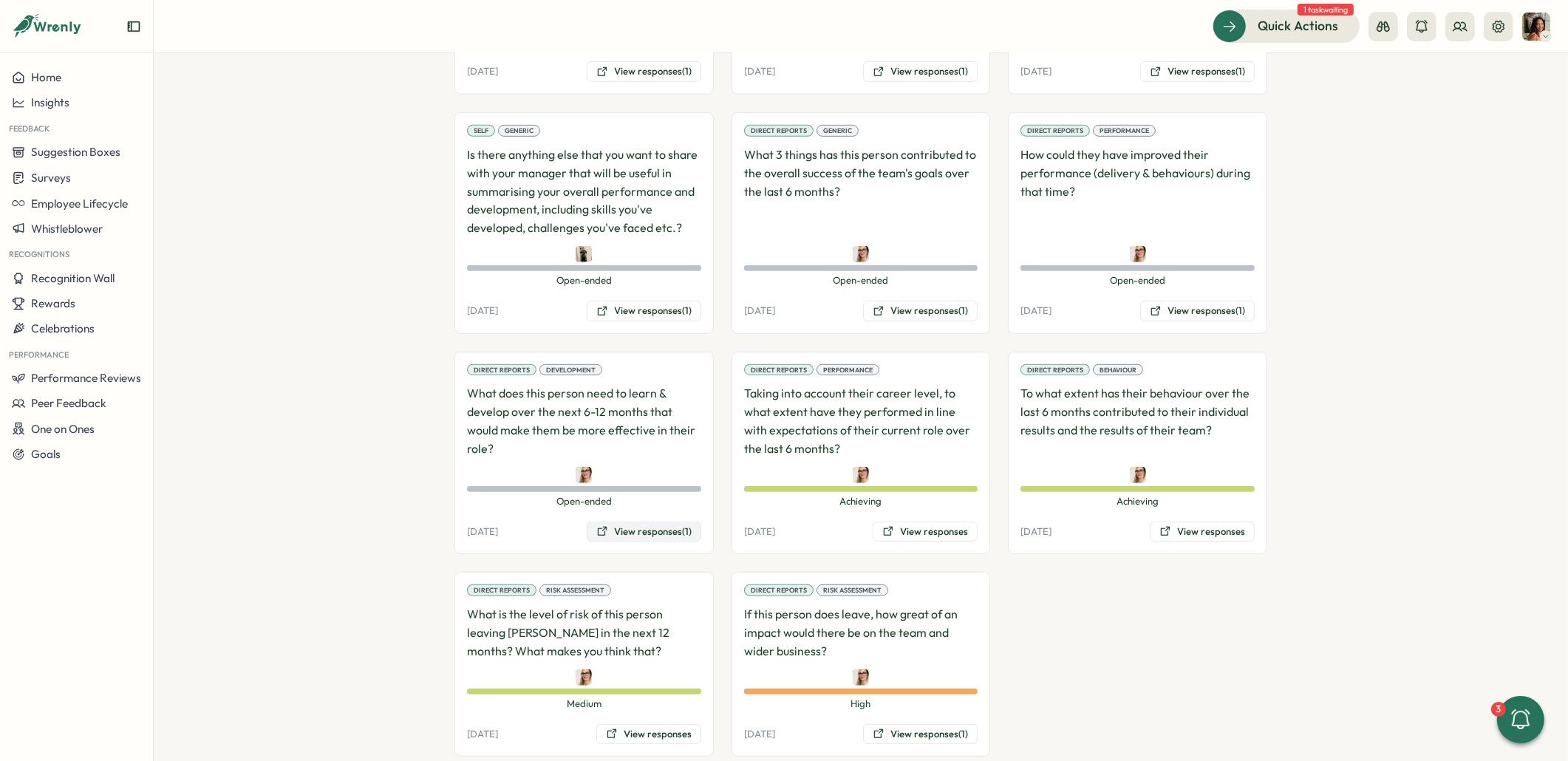
click at [596, 525] on icon at bounding box center [601, 530] width 12 height 12
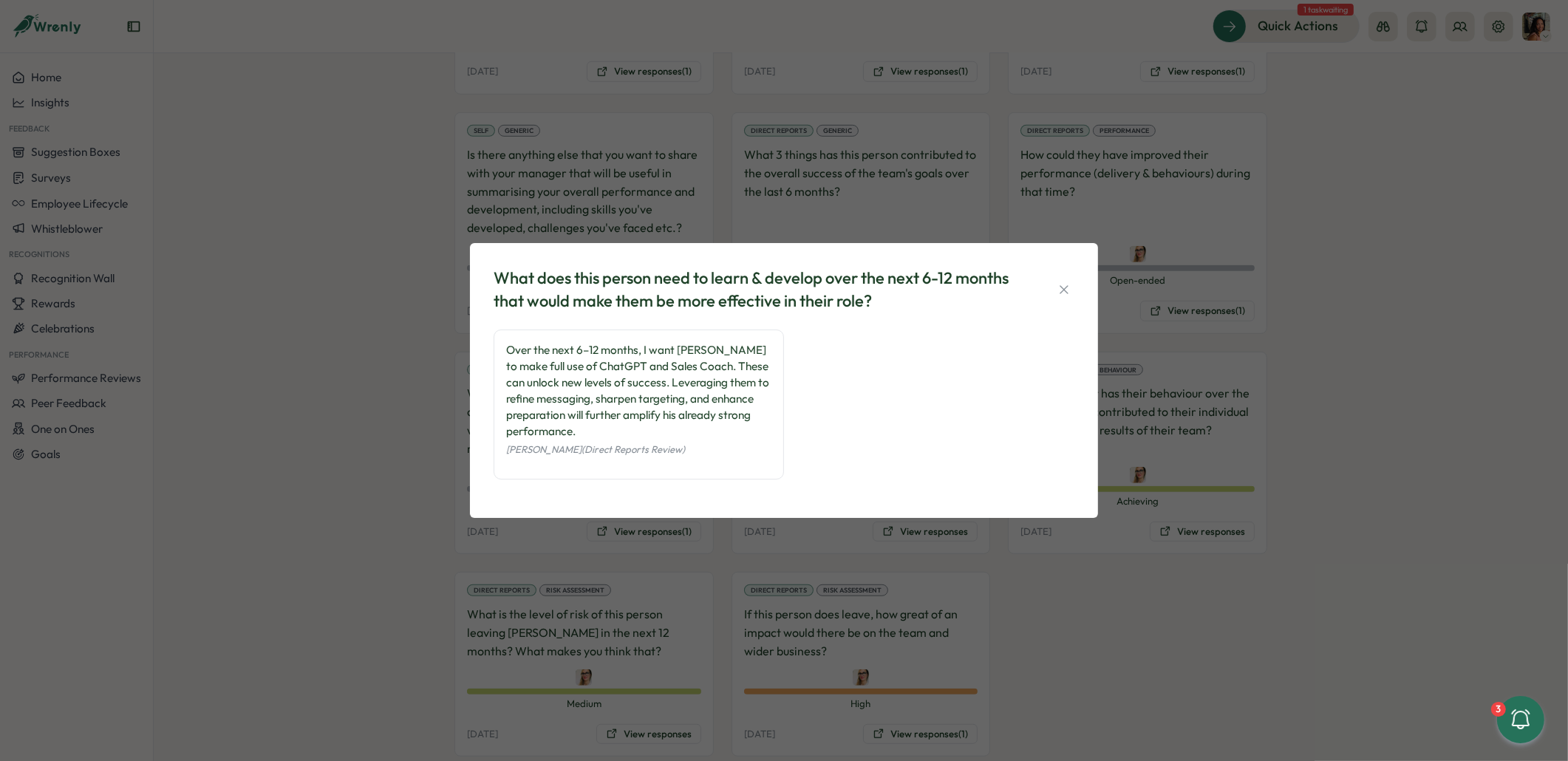
click at [441, 409] on div "What does this person need to learn & develop over the next 6-12 months that wo…" at bounding box center [784, 380] width 1568 height 761
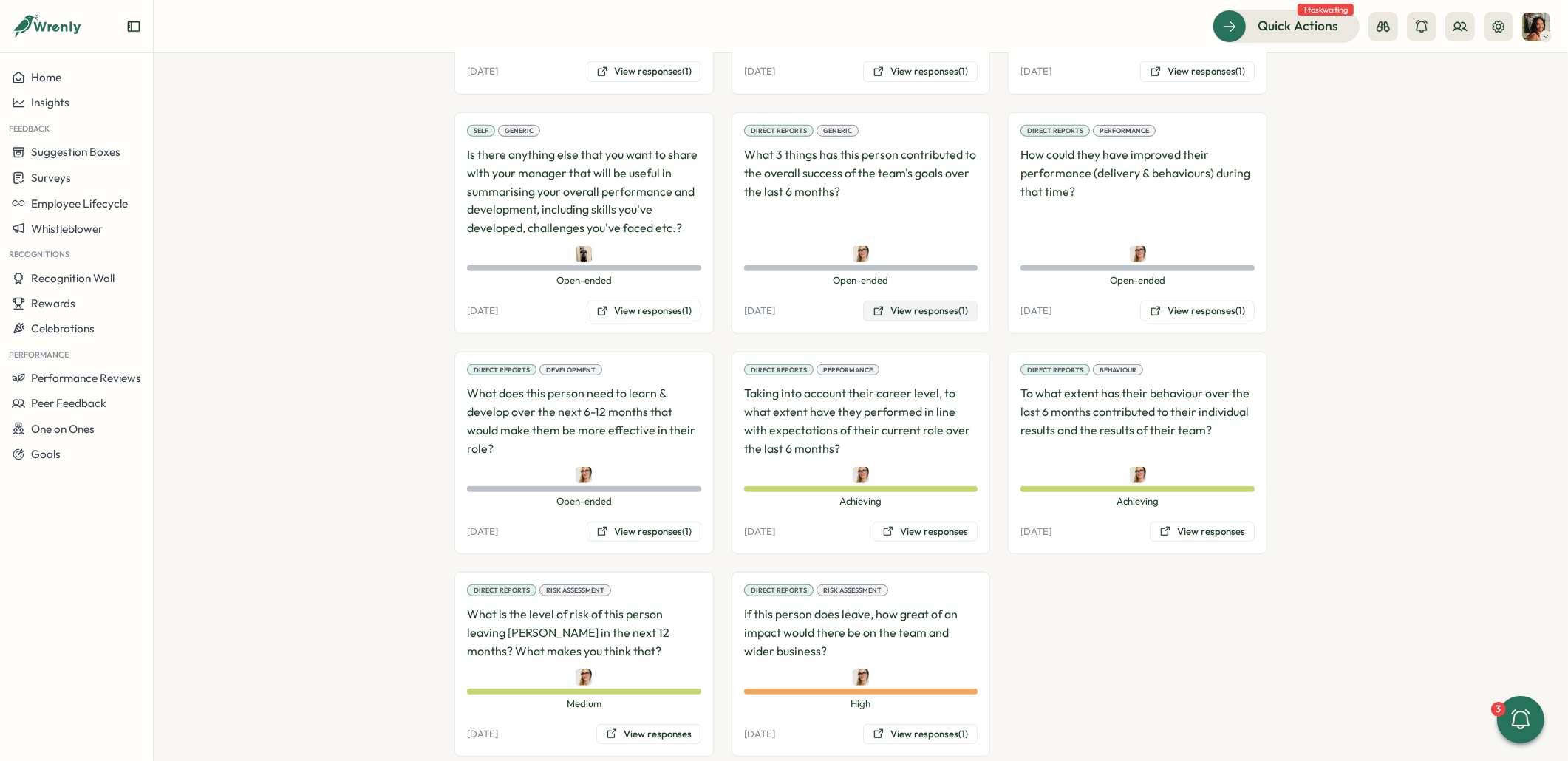
click at [957, 301] on button "View responses (1)" at bounding box center [920, 311] width 115 height 21
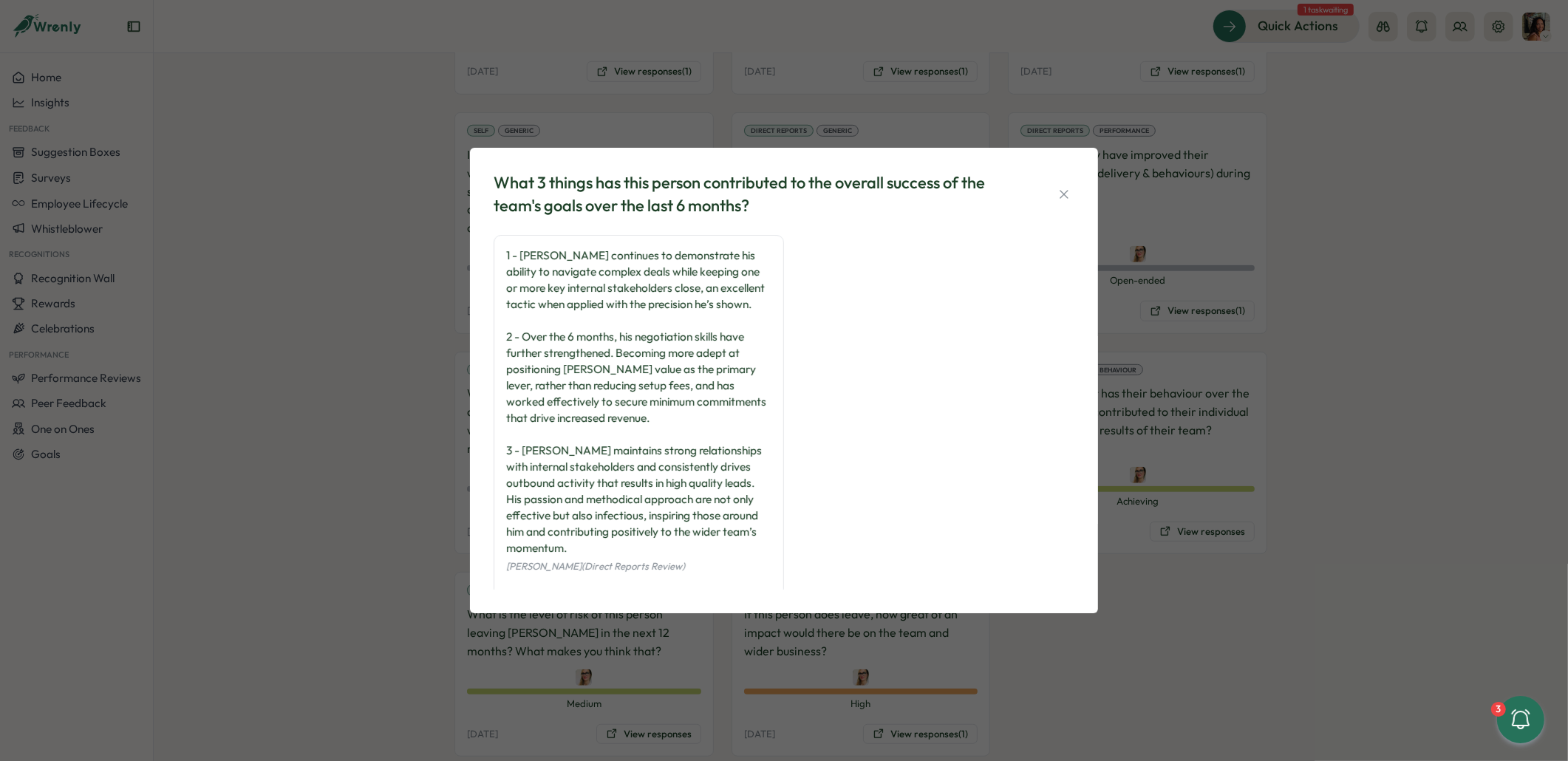
click at [392, 292] on div "What 3 things has this person contributed to the overall success of the team's …" at bounding box center [784, 380] width 1568 height 761
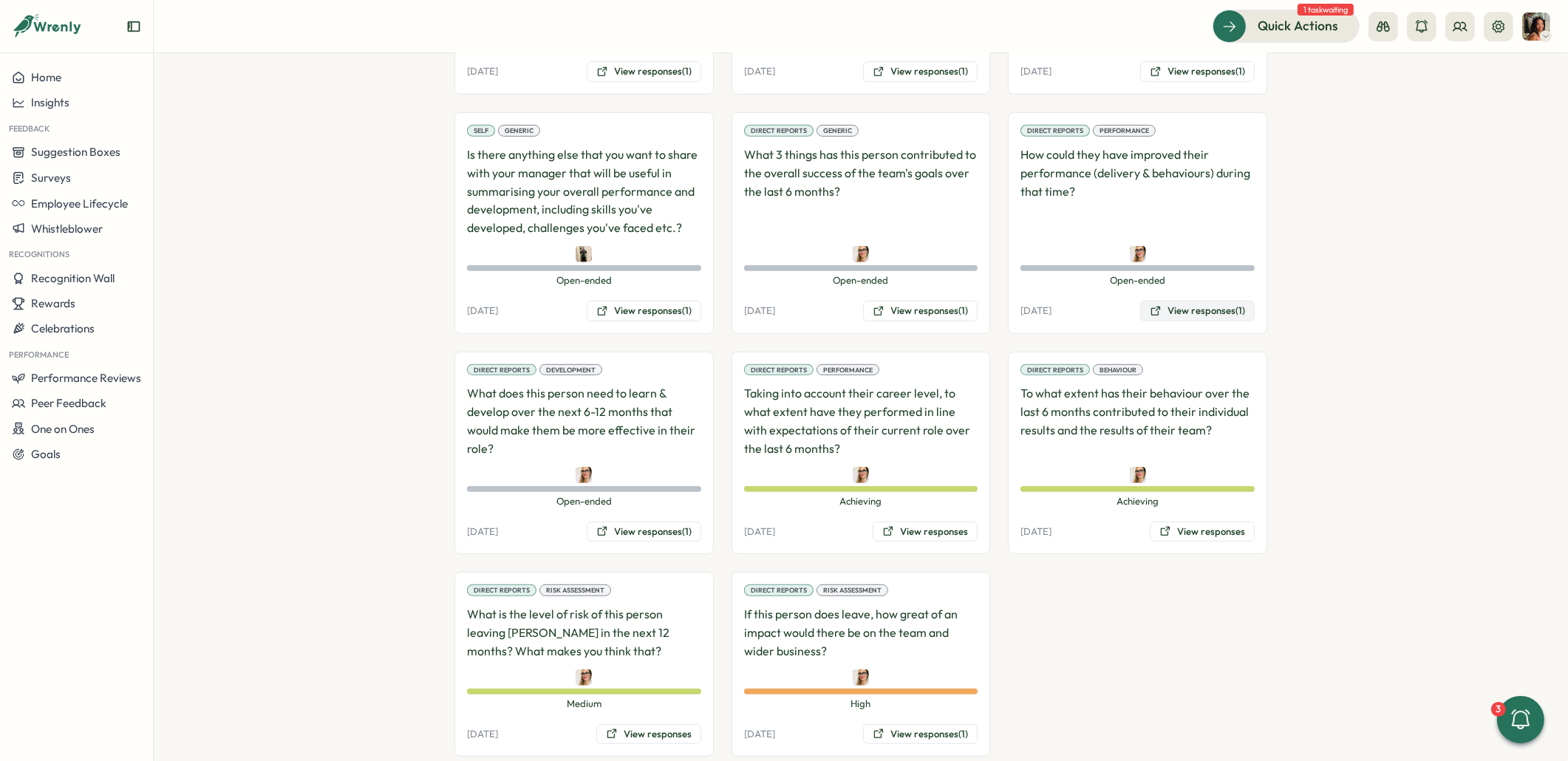
click at [1180, 301] on button "View responses (1)" at bounding box center [1197, 311] width 115 height 21
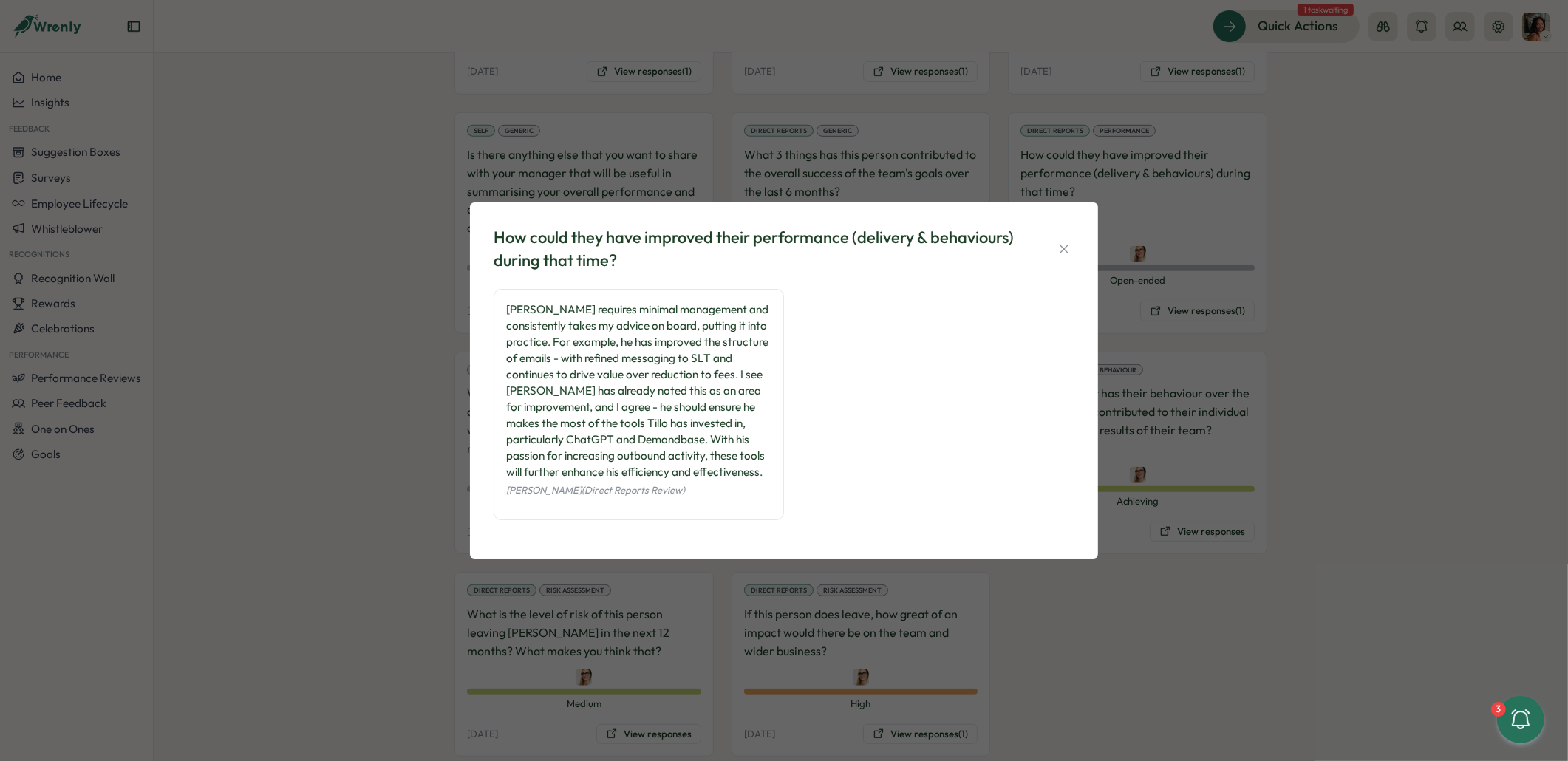
click at [429, 352] on div "How could they have improved their performance (delivery & behaviours) during t…" at bounding box center [784, 380] width 1568 height 761
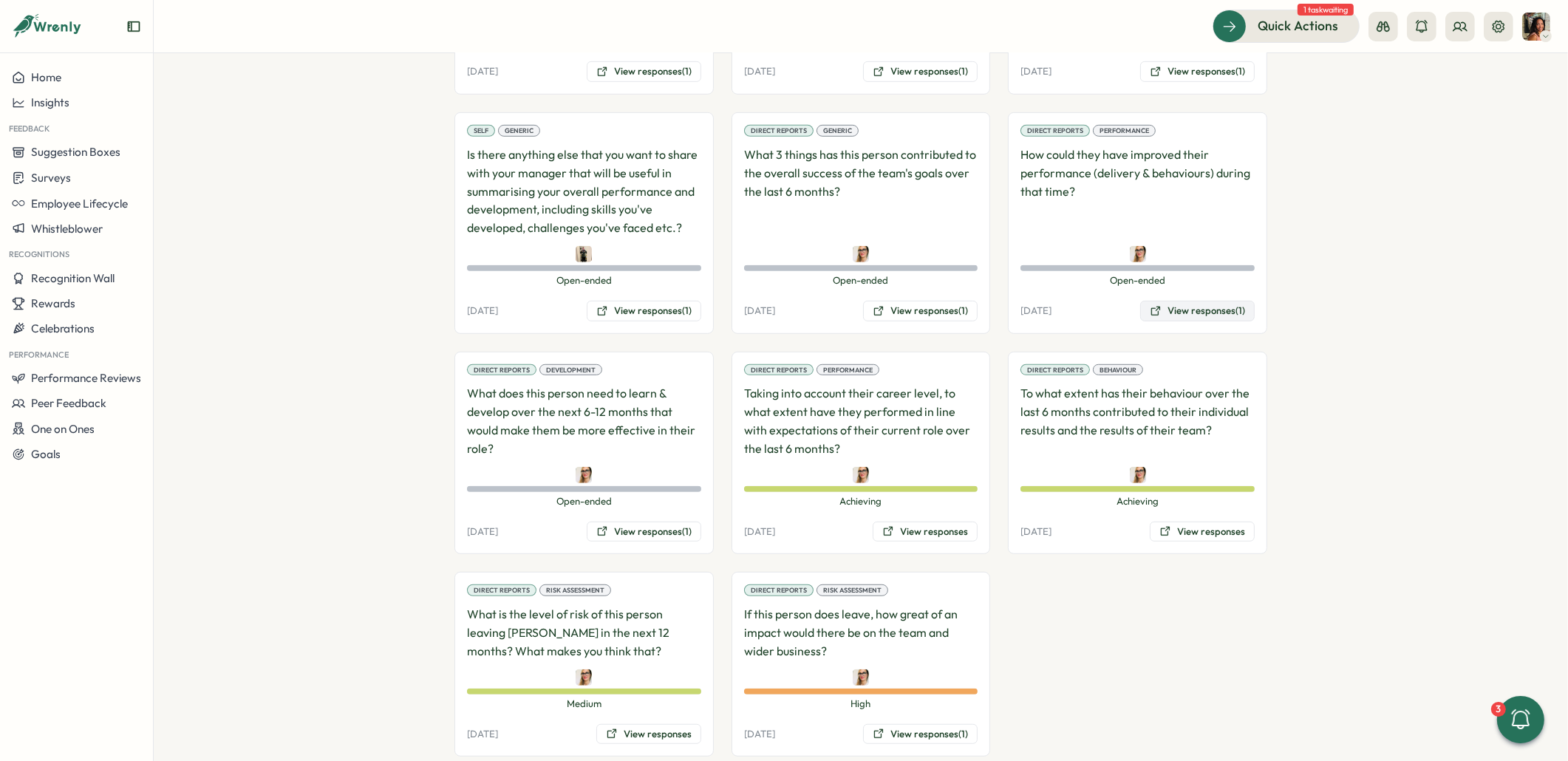
click at [1197, 301] on button "View responses (1)" at bounding box center [1197, 311] width 115 height 21
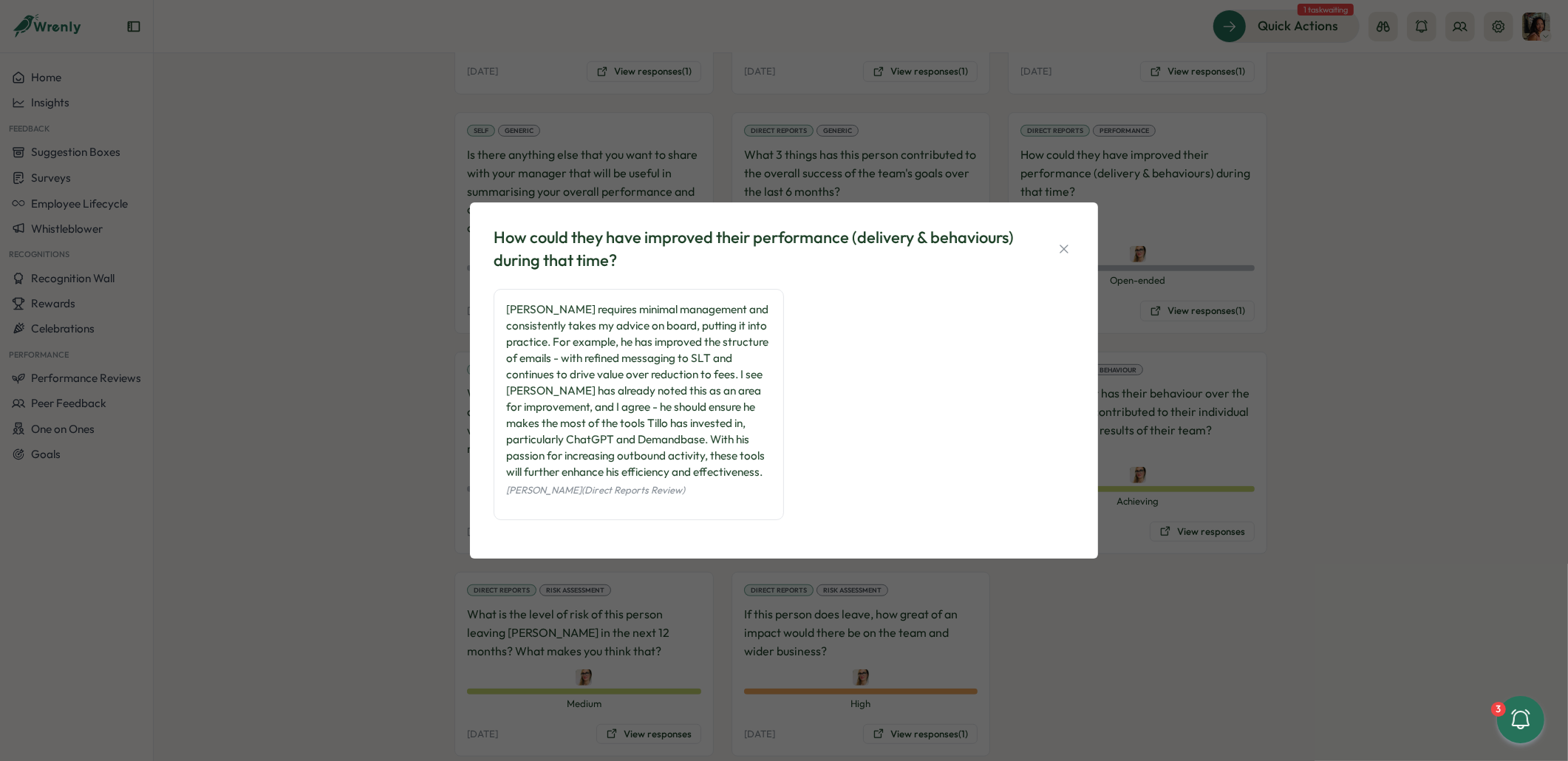
click at [392, 291] on div "How could they have improved their performance (delivery & behaviours) during t…" at bounding box center [784, 380] width 1568 height 761
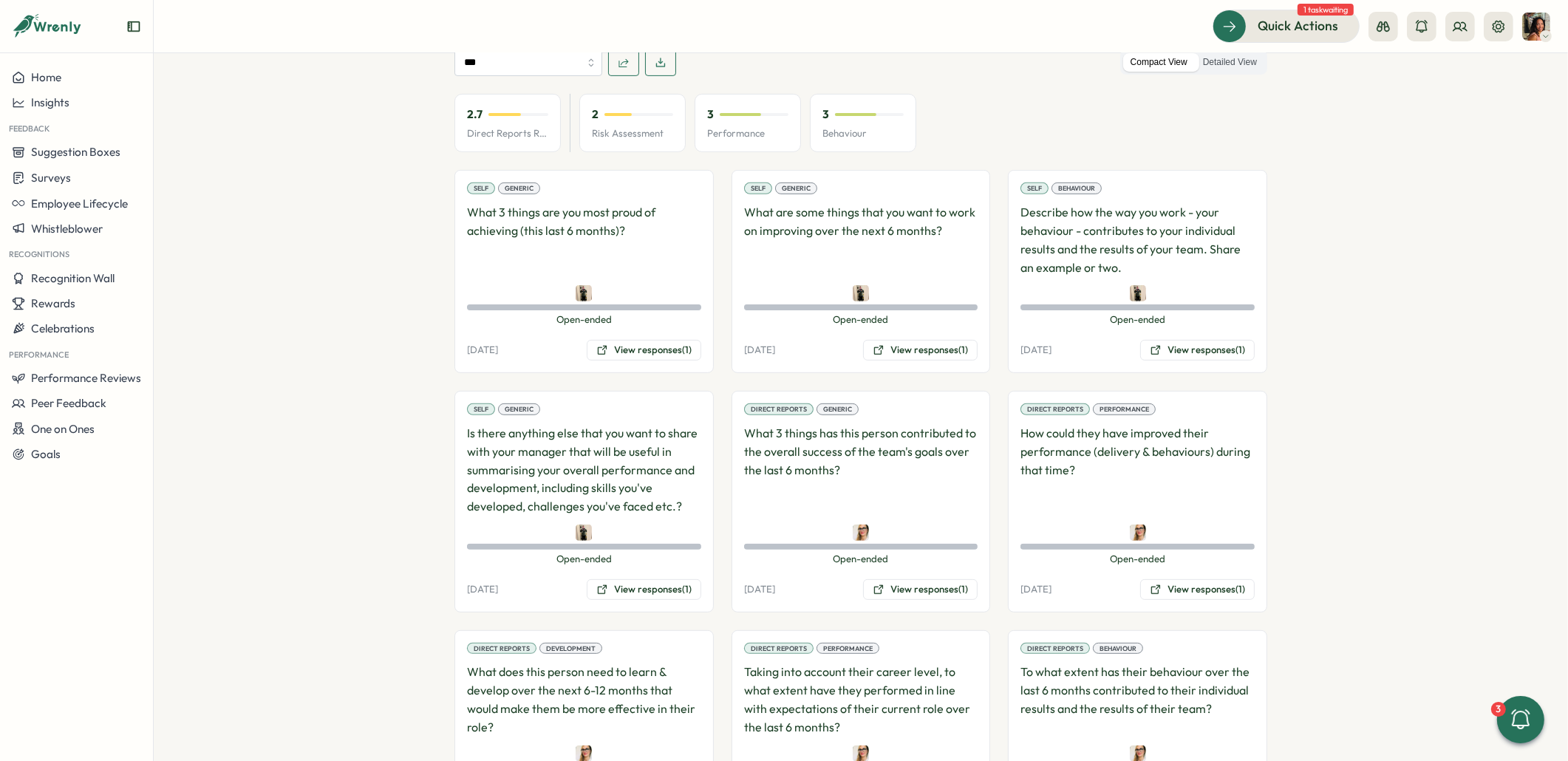
scroll to position [776, 0]
click at [1186, 339] on button "View responses (1)" at bounding box center [1197, 349] width 115 height 21
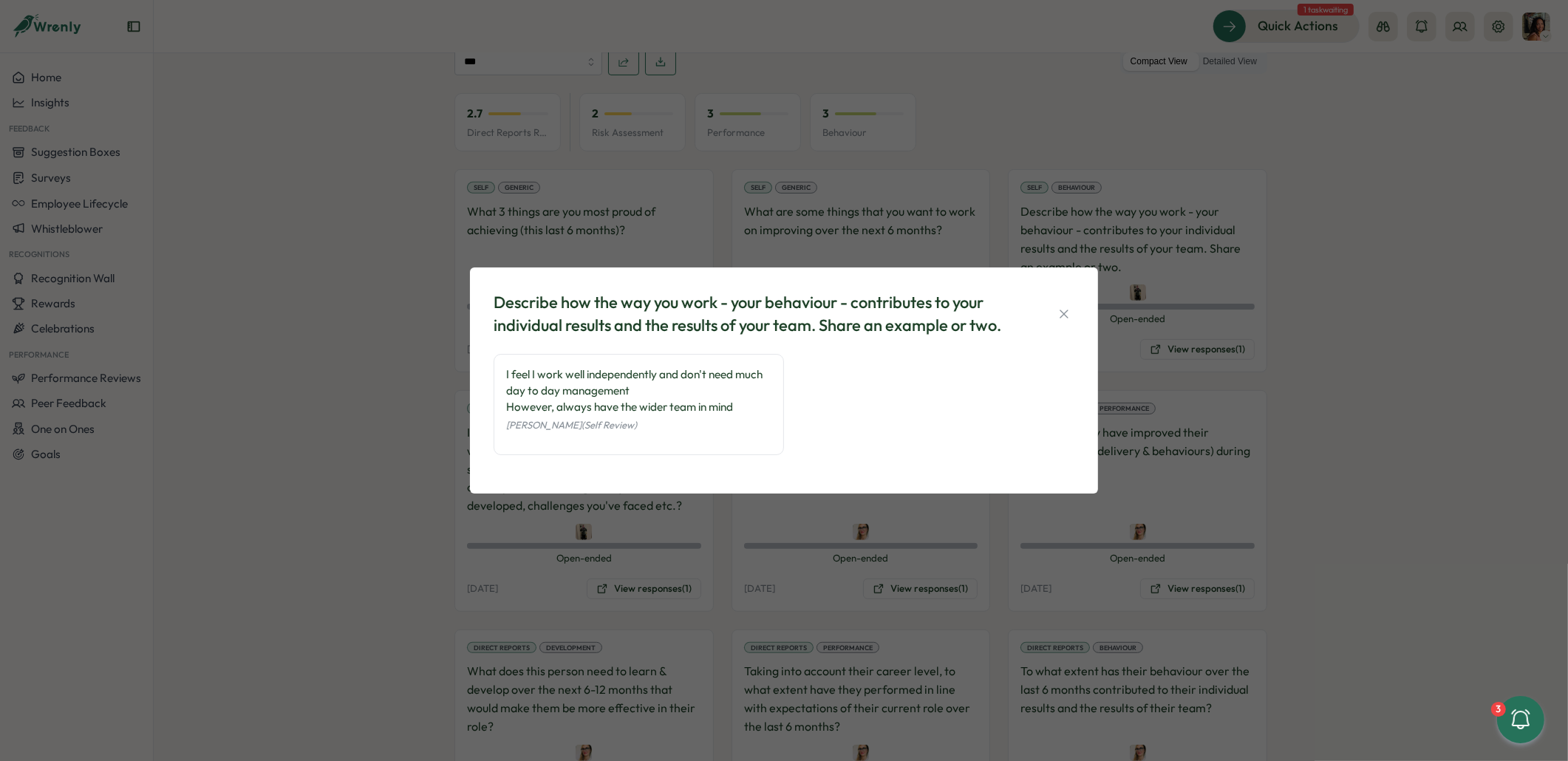
click at [183, 261] on div "Describe how the way you work - your behaviour - contributes to your individual…" at bounding box center [784, 380] width 1568 height 761
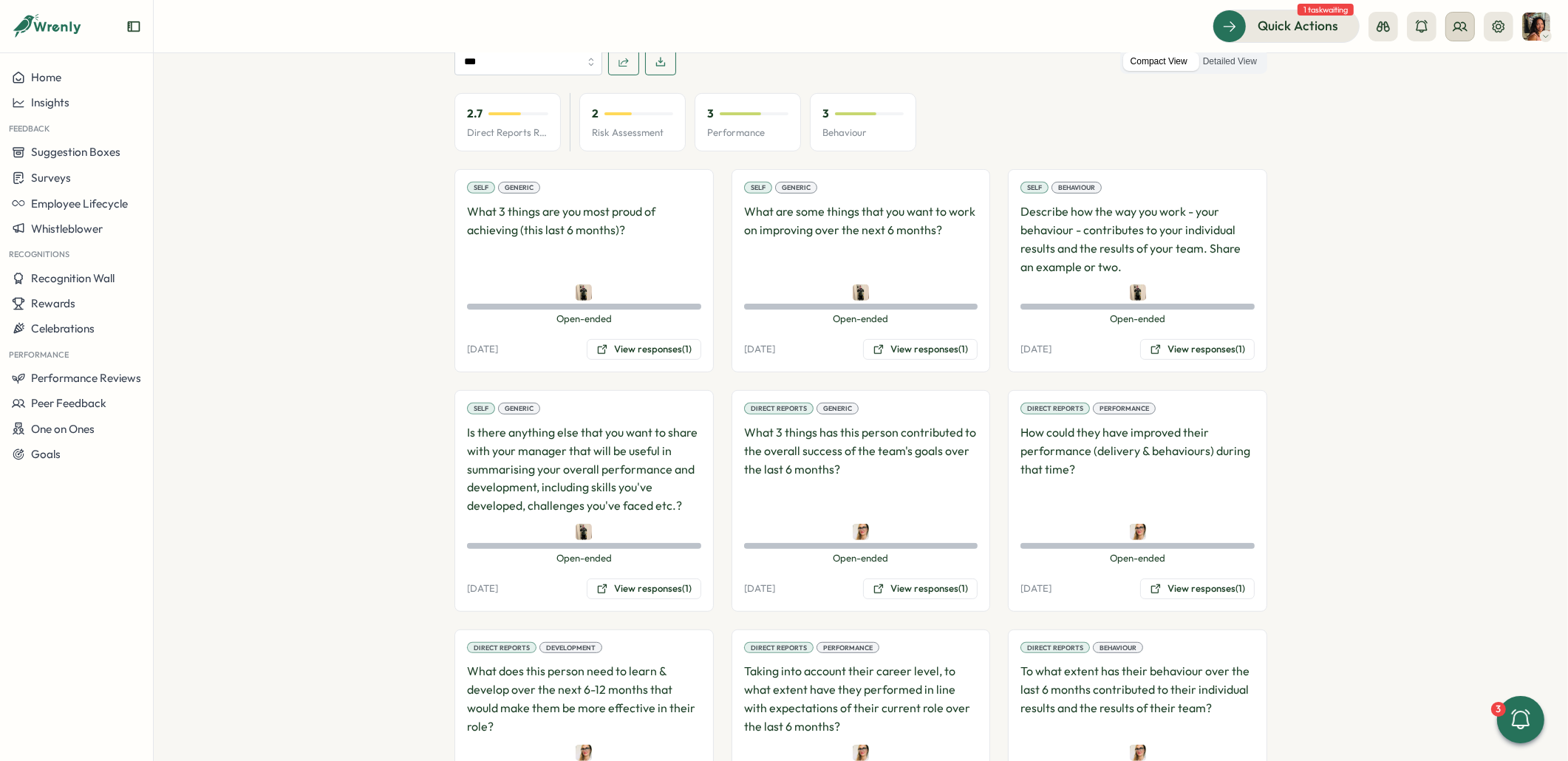
click at [1465, 22] on icon at bounding box center [1459, 26] width 15 height 15
click at [1449, 83] on div "Org Members" at bounding box center [1461, 73] width 111 height 28
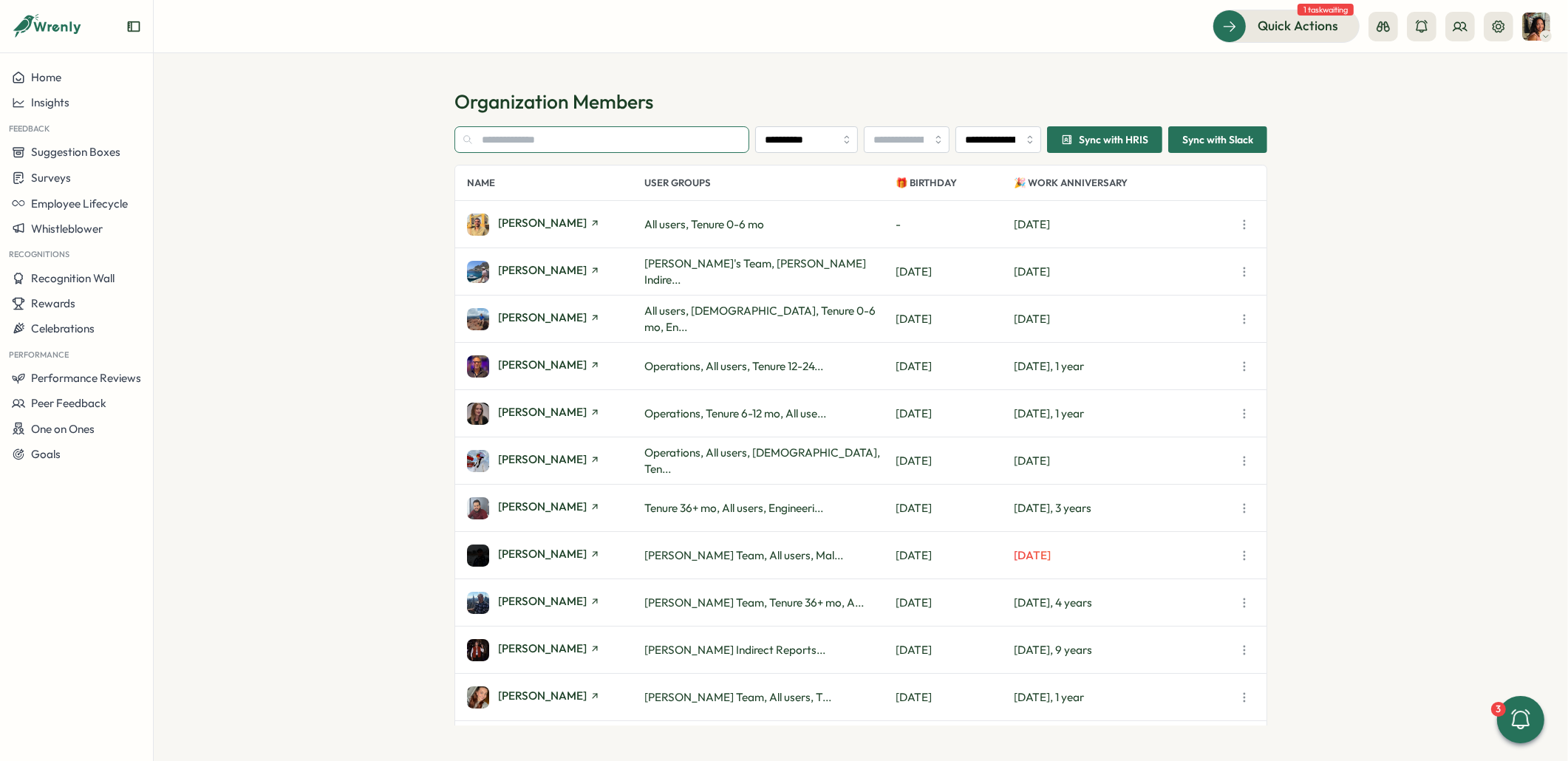
click at [714, 138] on input "text" at bounding box center [601, 140] width 294 height 27
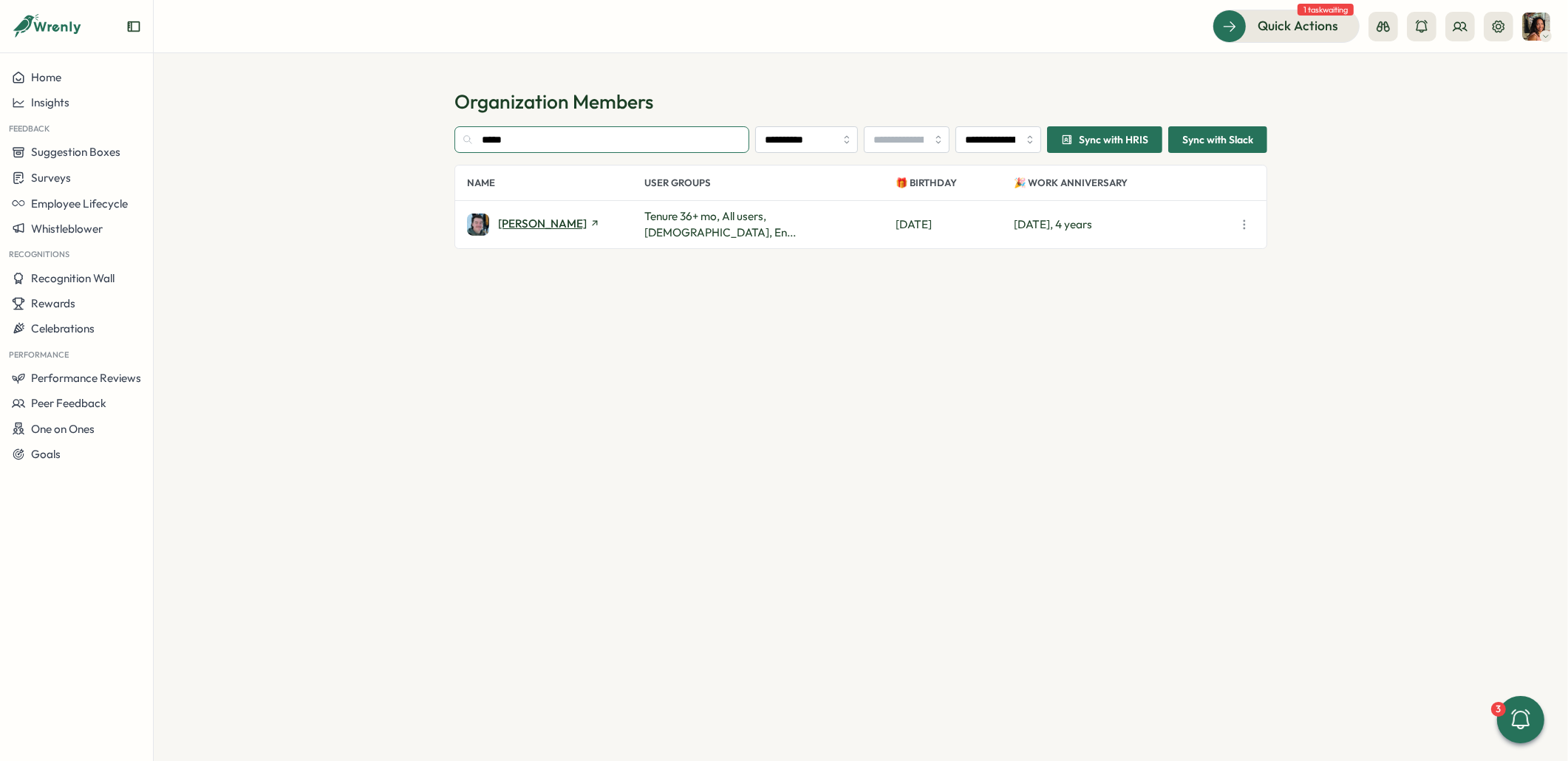
type input "*****"
click at [542, 215] on div "Gerome Braddock Tenure 36+ mo, All users, Males, En... Tue, Mar 25 Sun, May 04,…" at bounding box center [860, 224] width 811 height 47
click at [544, 220] on span "Gerome Braddock" at bounding box center [542, 224] width 89 height 11
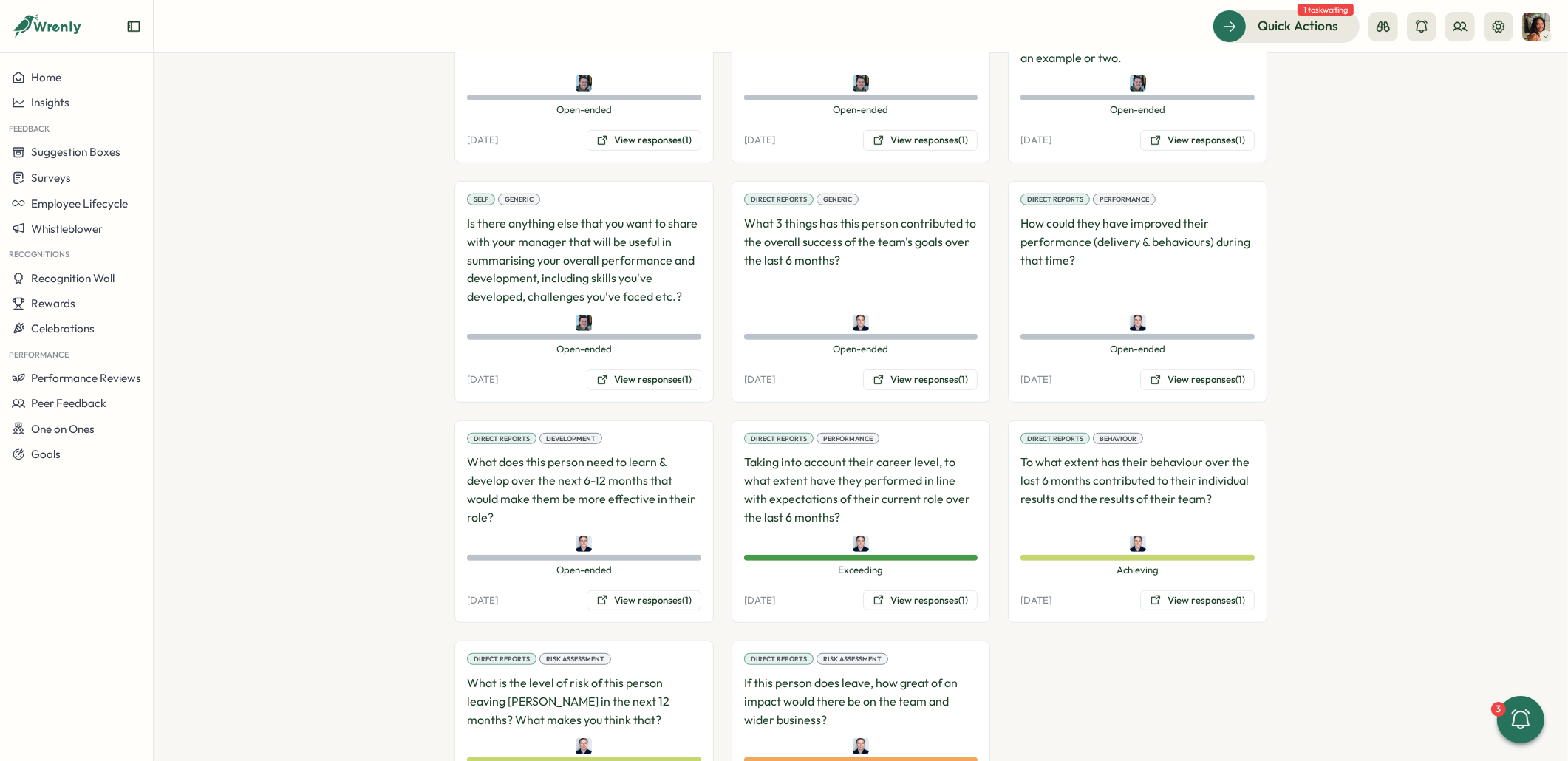
scroll to position [1055, 0]
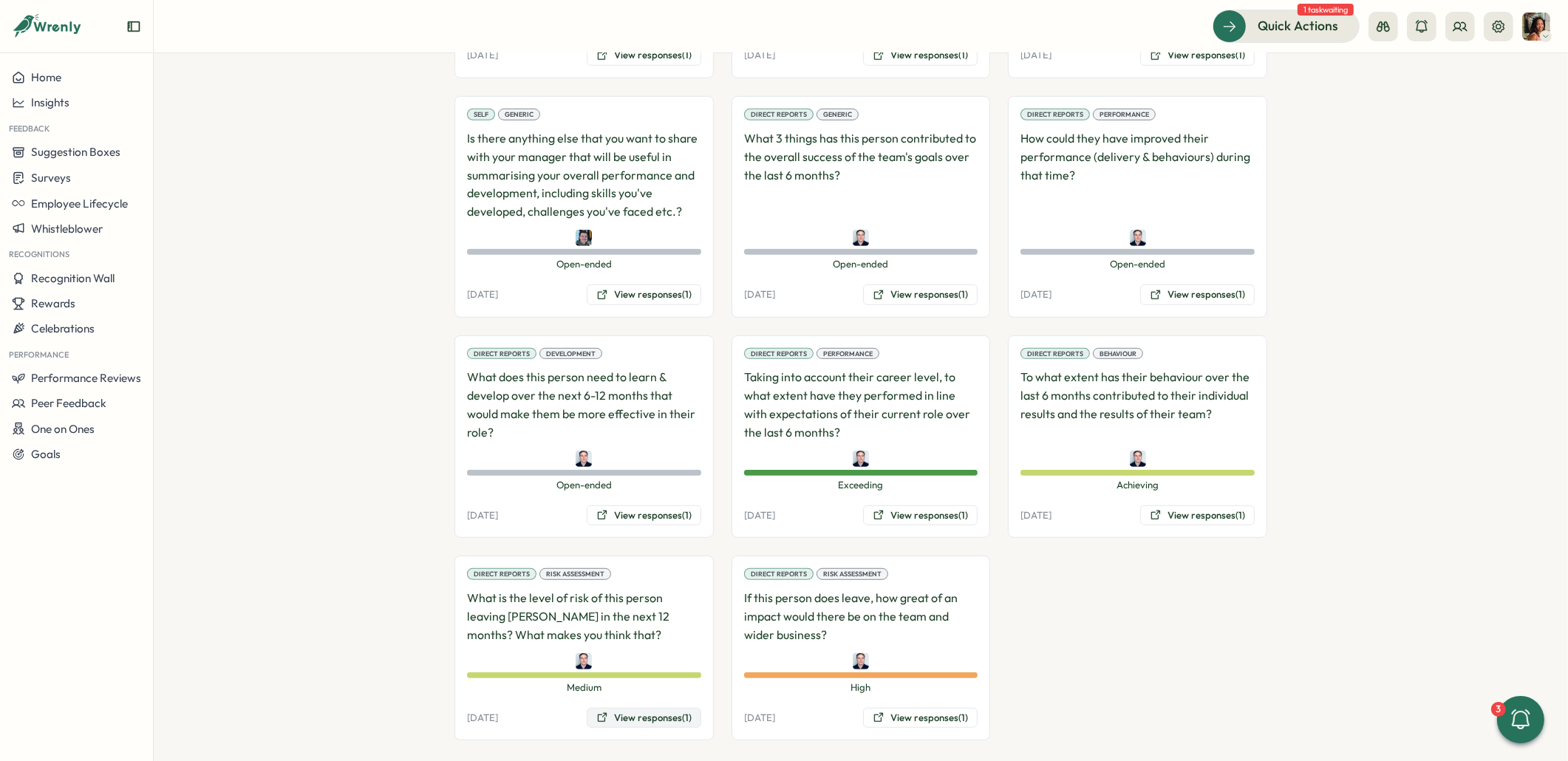
click at [622, 708] on button "View responses (1)" at bounding box center [644, 718] width 115 height 21
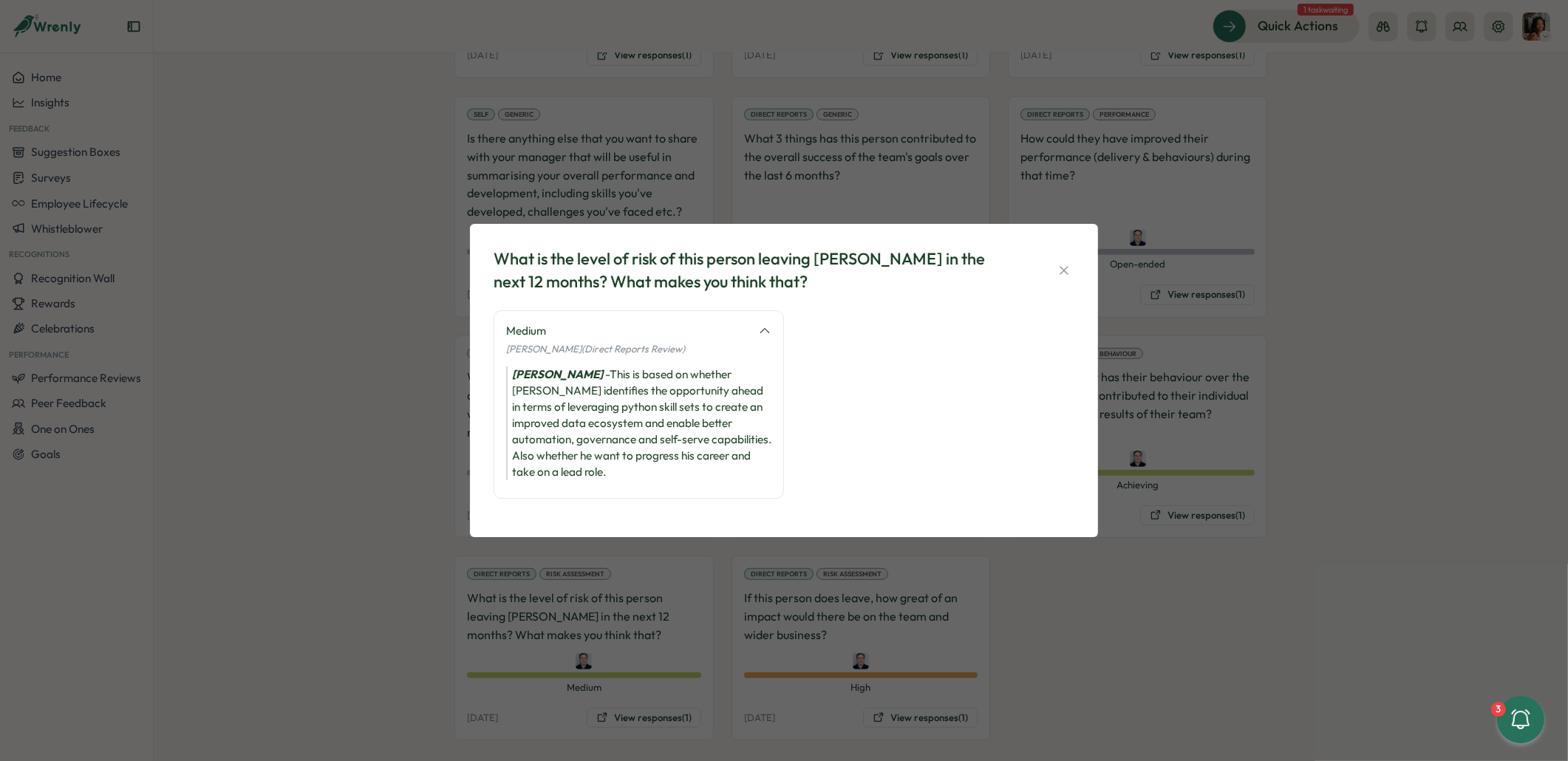
click at [981, 606] on div "What is the level of risk of this person leaving Tillo in the next 12 months? W…" at bounding box center [784, 380] width 1568 height 761
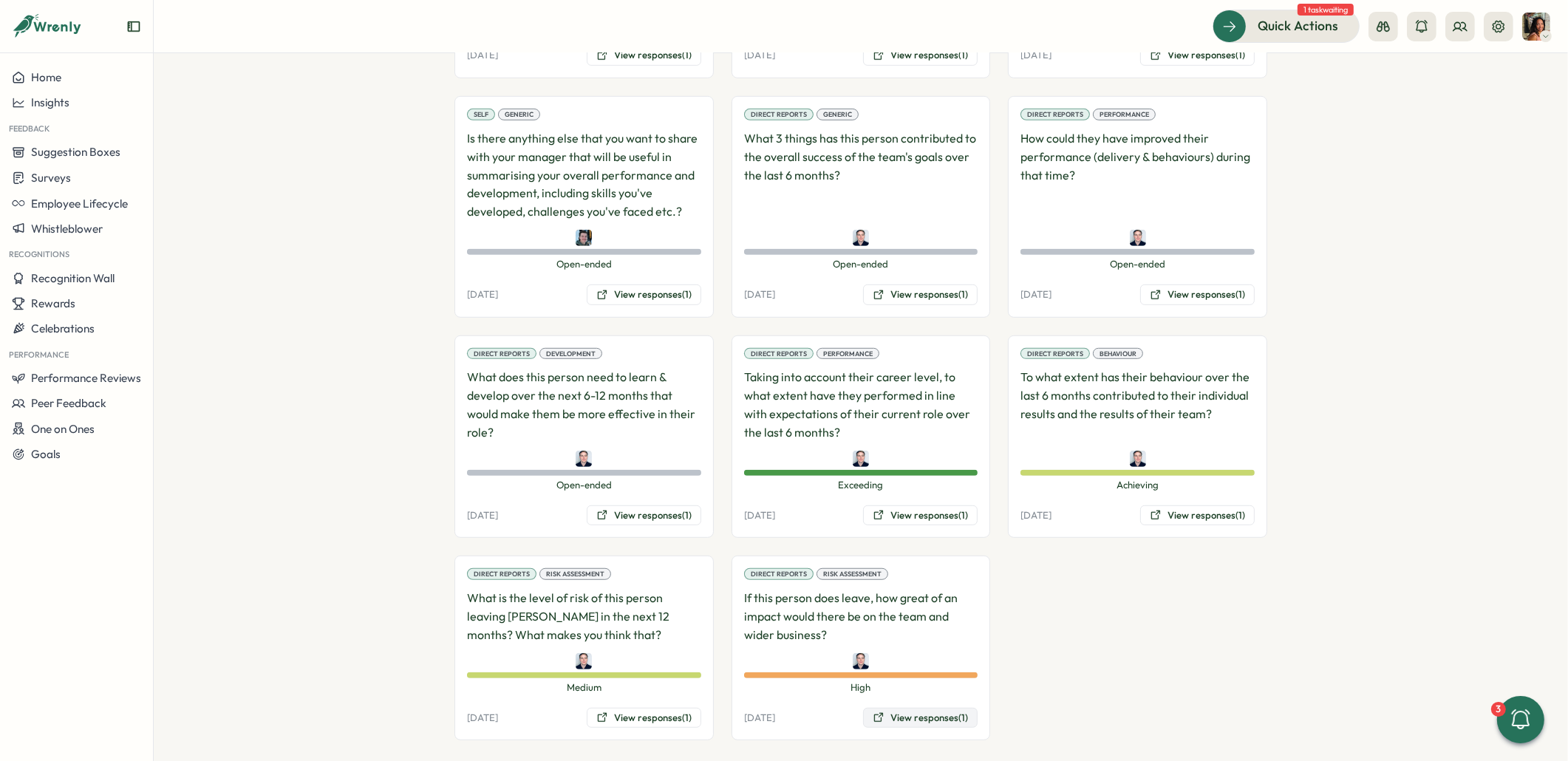
click at [910, 708] on button "View responses (1)" at bounding box center [920, 718] width 115 height 21
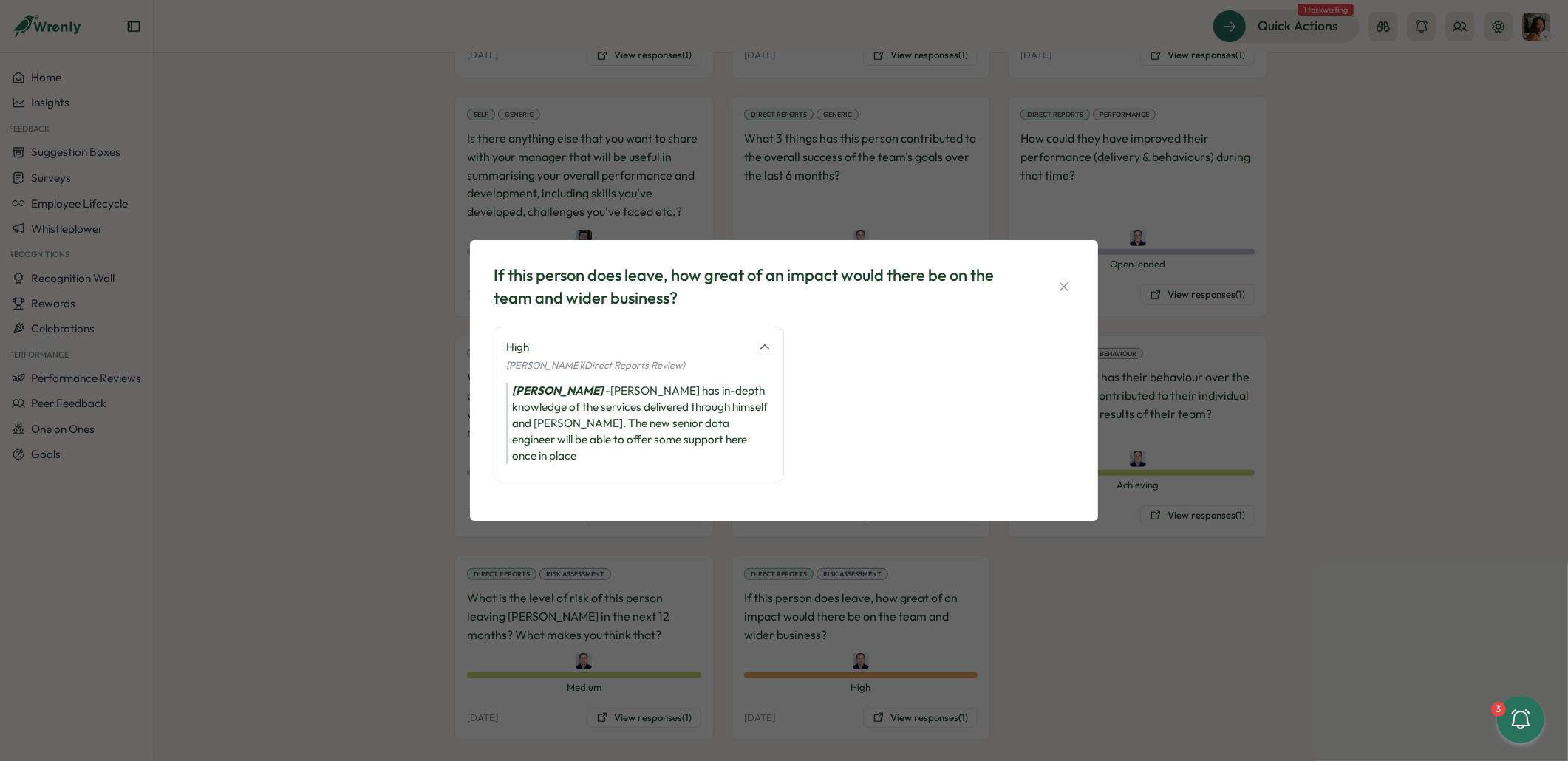
click at [1028, 665] on div "If this person does leave, how great of an impact would there be on the team an…" at bounding box center [784, 380] width 1568 height 761
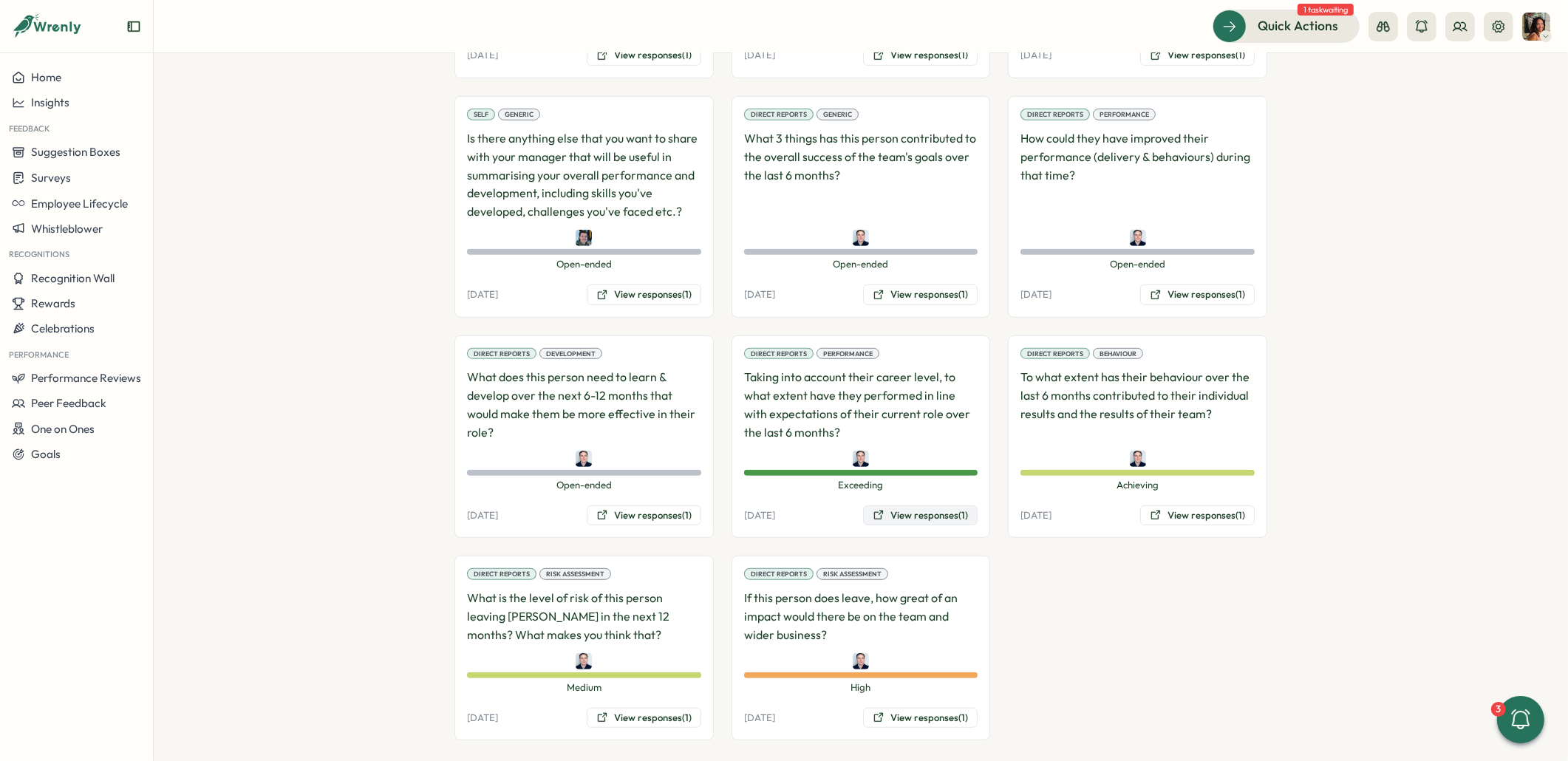
click at [920, 506] on button "View responses (1)" at bounding box center [920, 516] width 115 height 21
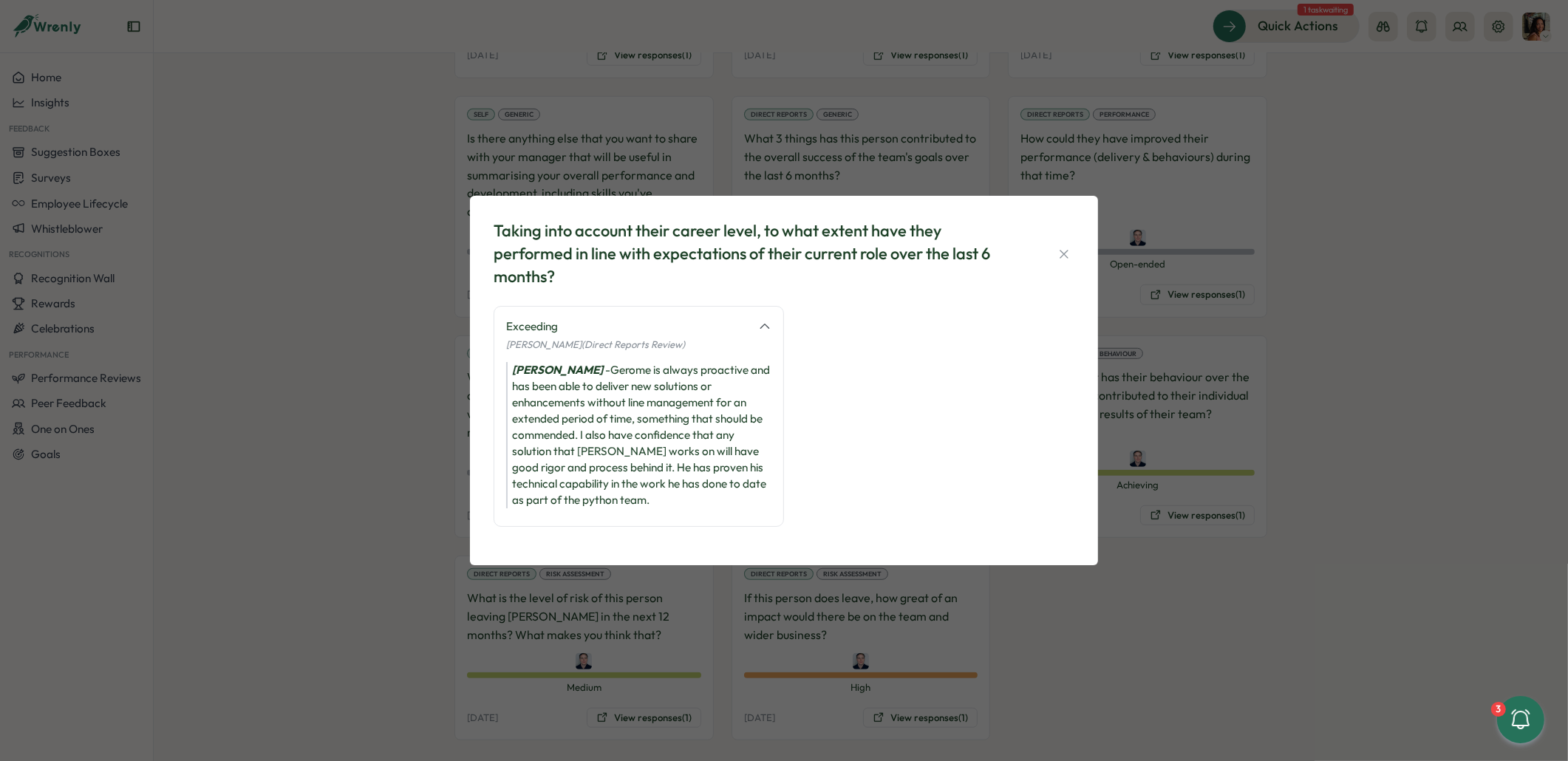
click at [1173, 552] on div "Taking into account their career level, to what extent have they performed in l…" at bounding box center [784, 380] width 1568 height 761
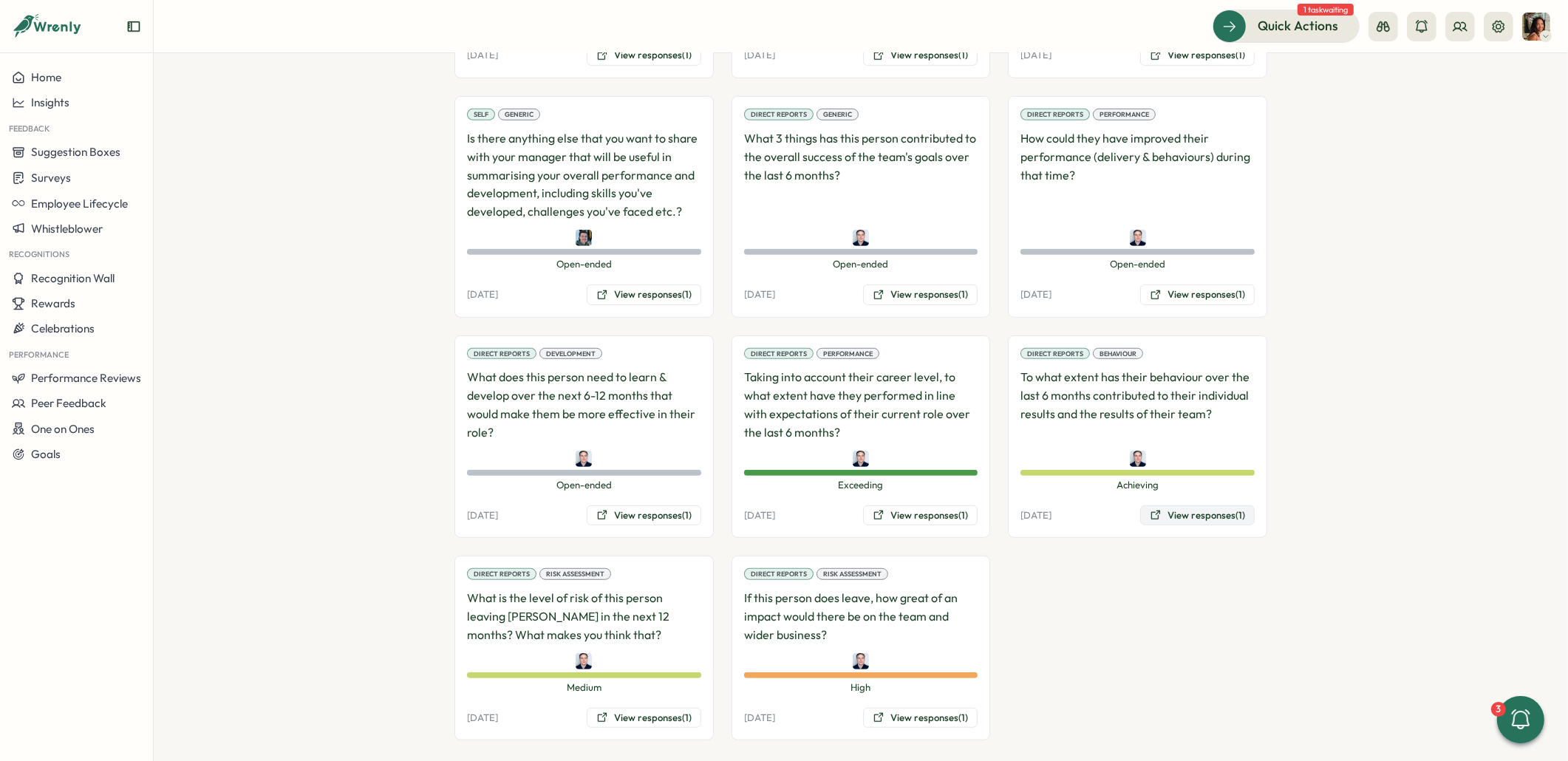
click at [1206, 506] on button "View responses (1)" at bounding box center [1197, 516] width 115 height 21
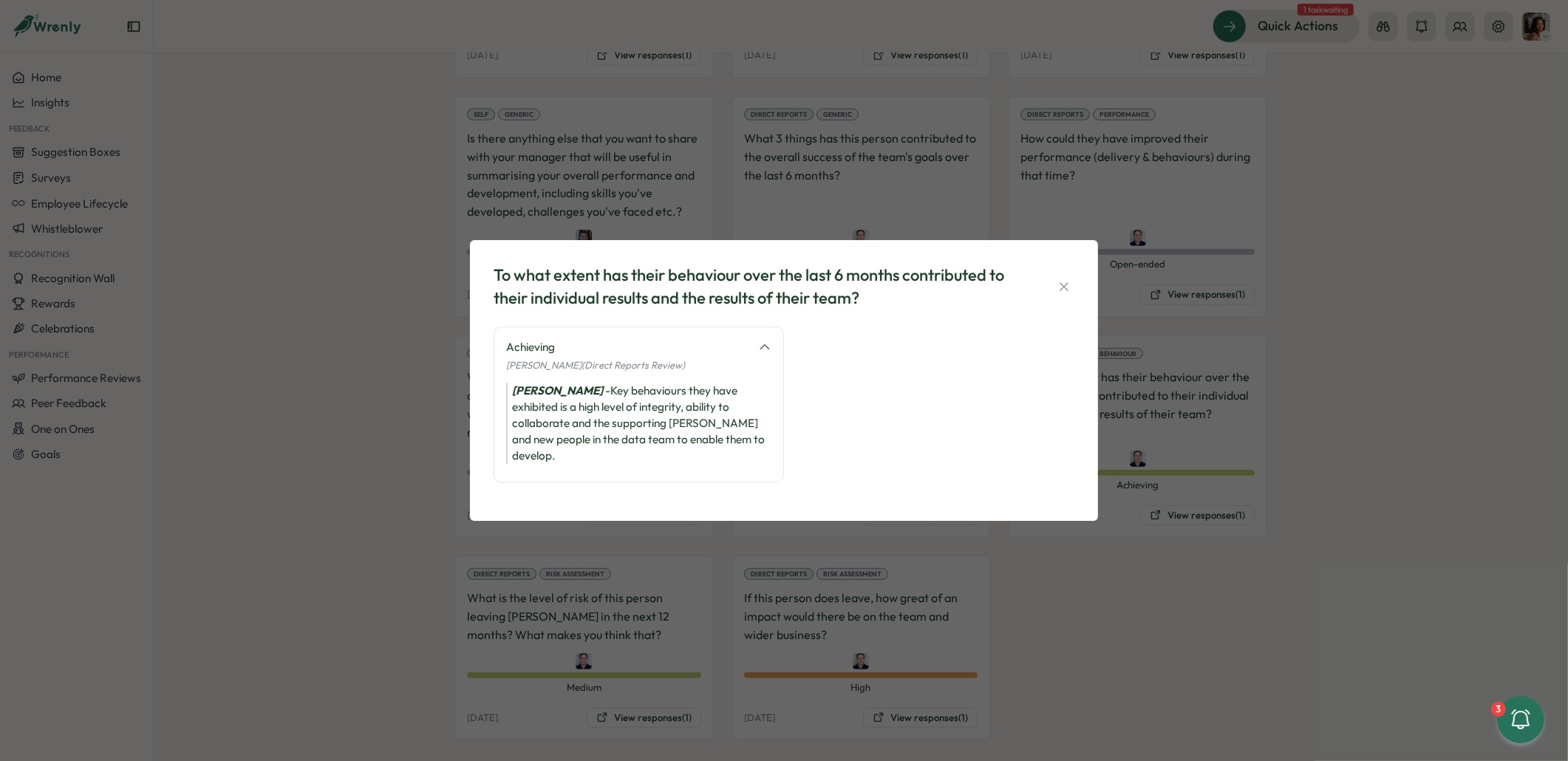
click at [139, 520] on div "To what extent has their behaviour over the last 6 months contributed to their …" at bounding box center [784, 380] width 1568 height 761
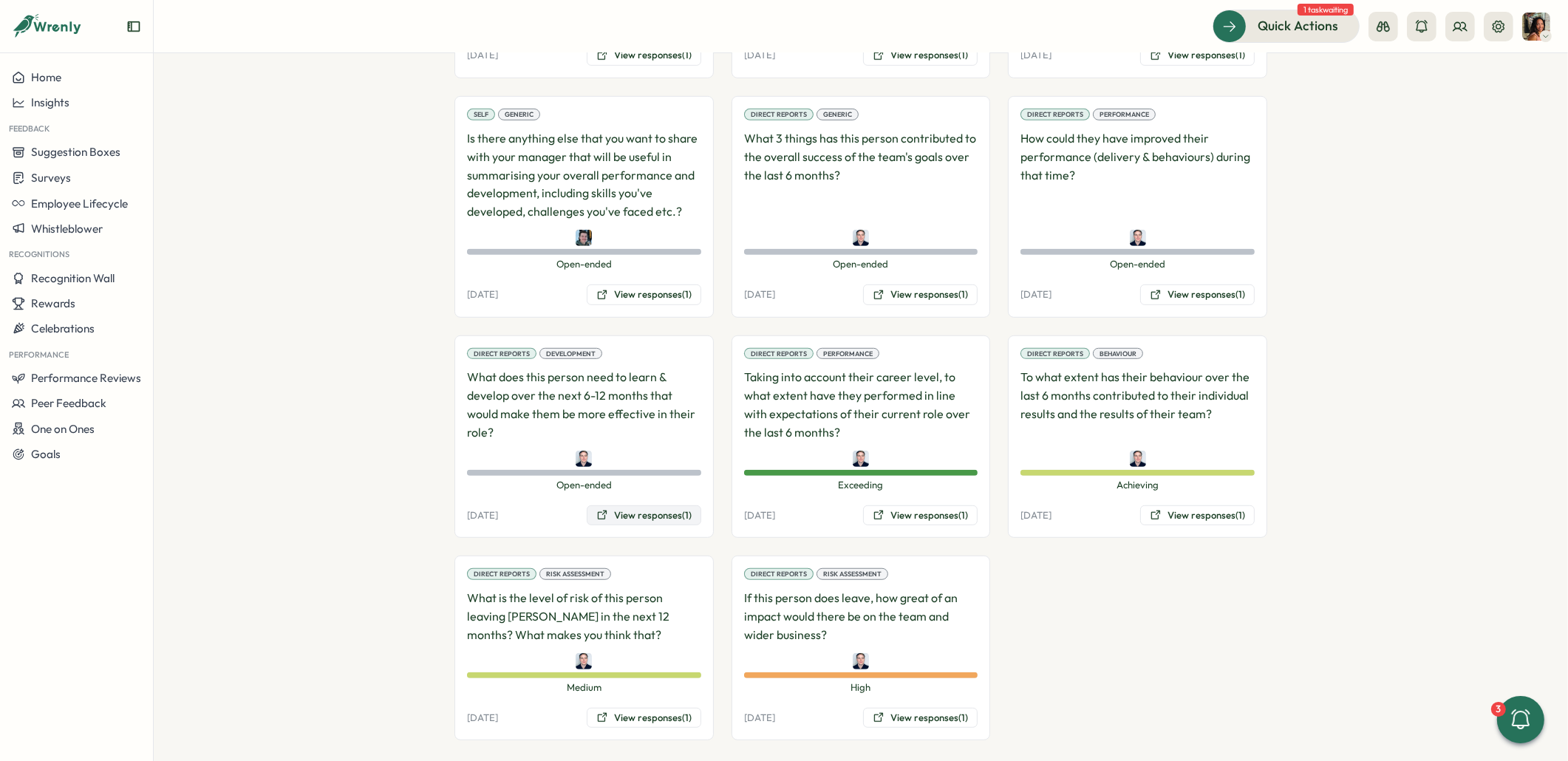
click at [619, 506] on button "View responses (1)" at bounding box center [644, 516] width 115 height 21
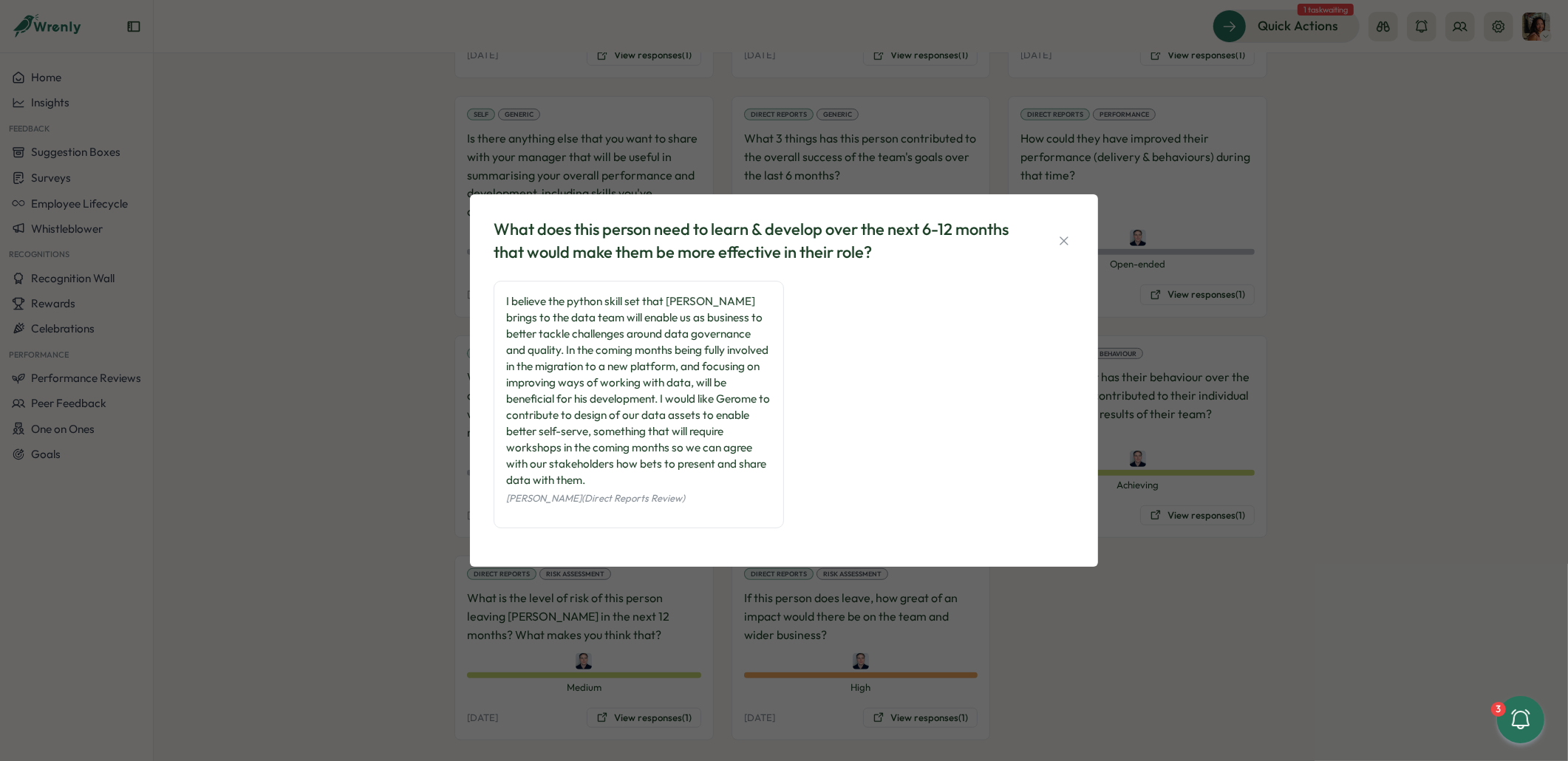
click at [342, 298] on div "What does this person need to learn & develop over the next 6-12 months that wo…" at bounding box center [784, 380] width 1568 height 761
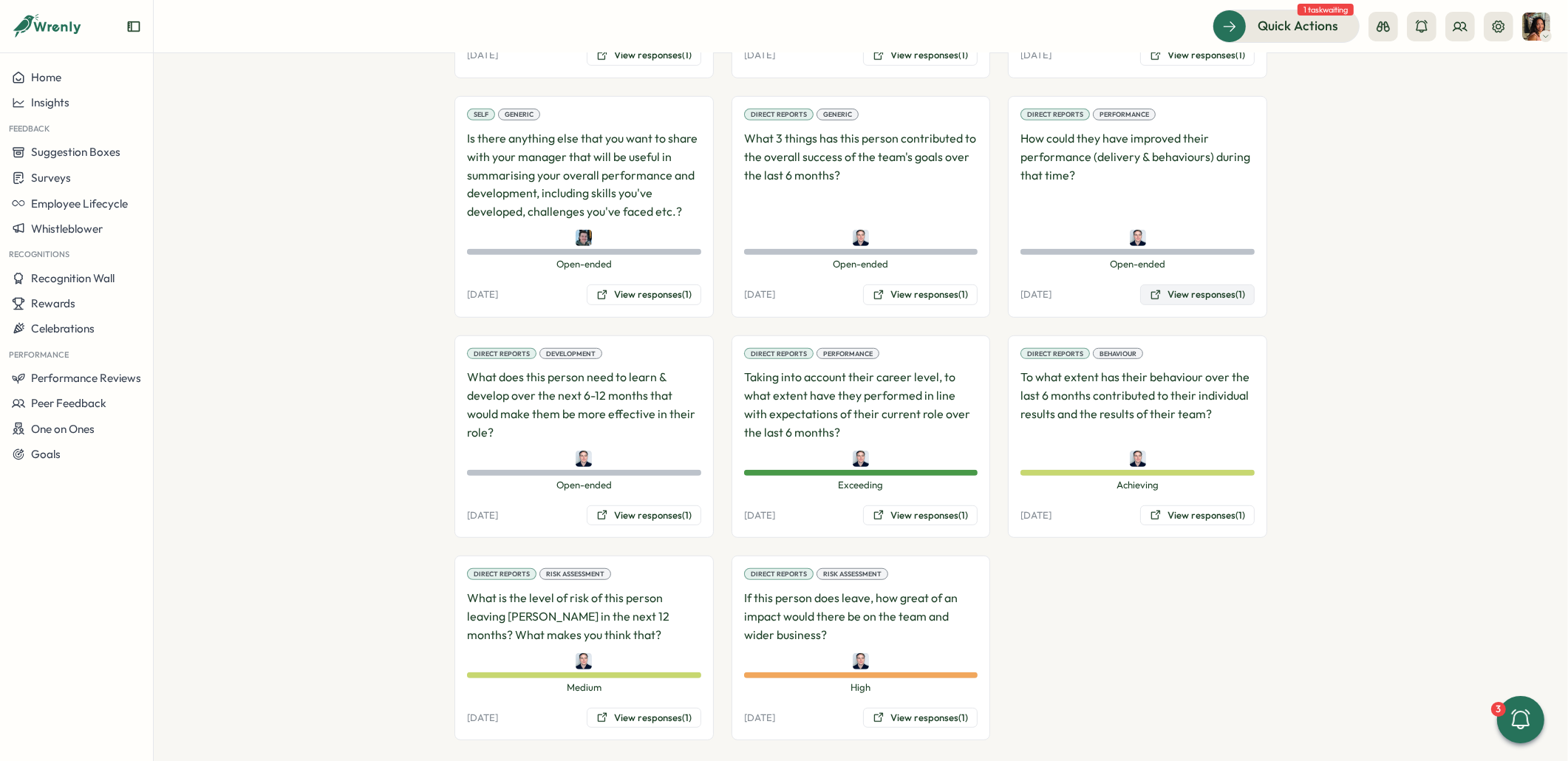
click at [1193, 285] on button "View responses (1)" at bounding box center [1197, 295] width 115 height 21
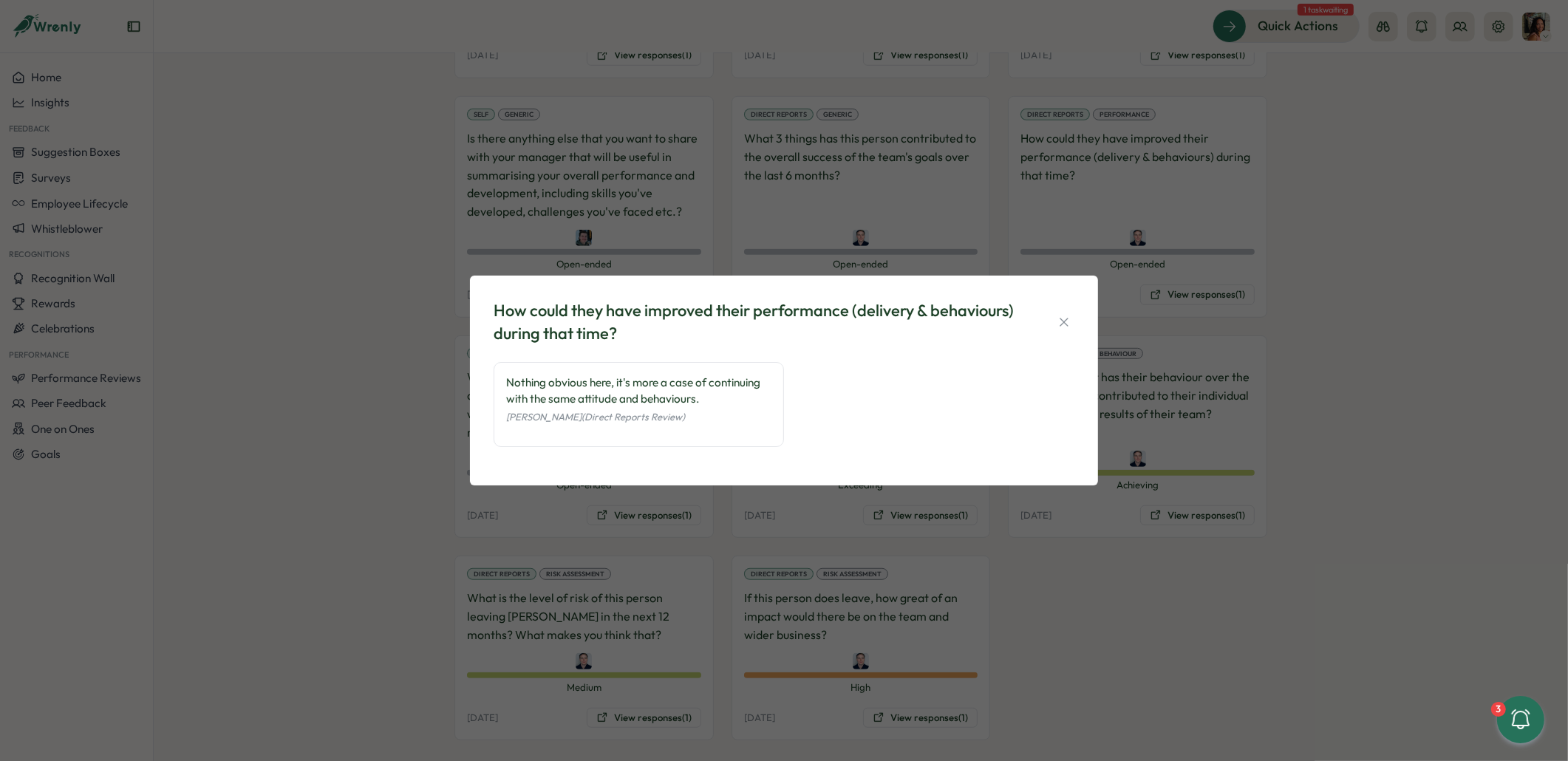
click at [1193, 270] on div "How could they have improved their performance (delivery & behaviours) during t…" at bounding box center [784, 380] width 1568 height 761
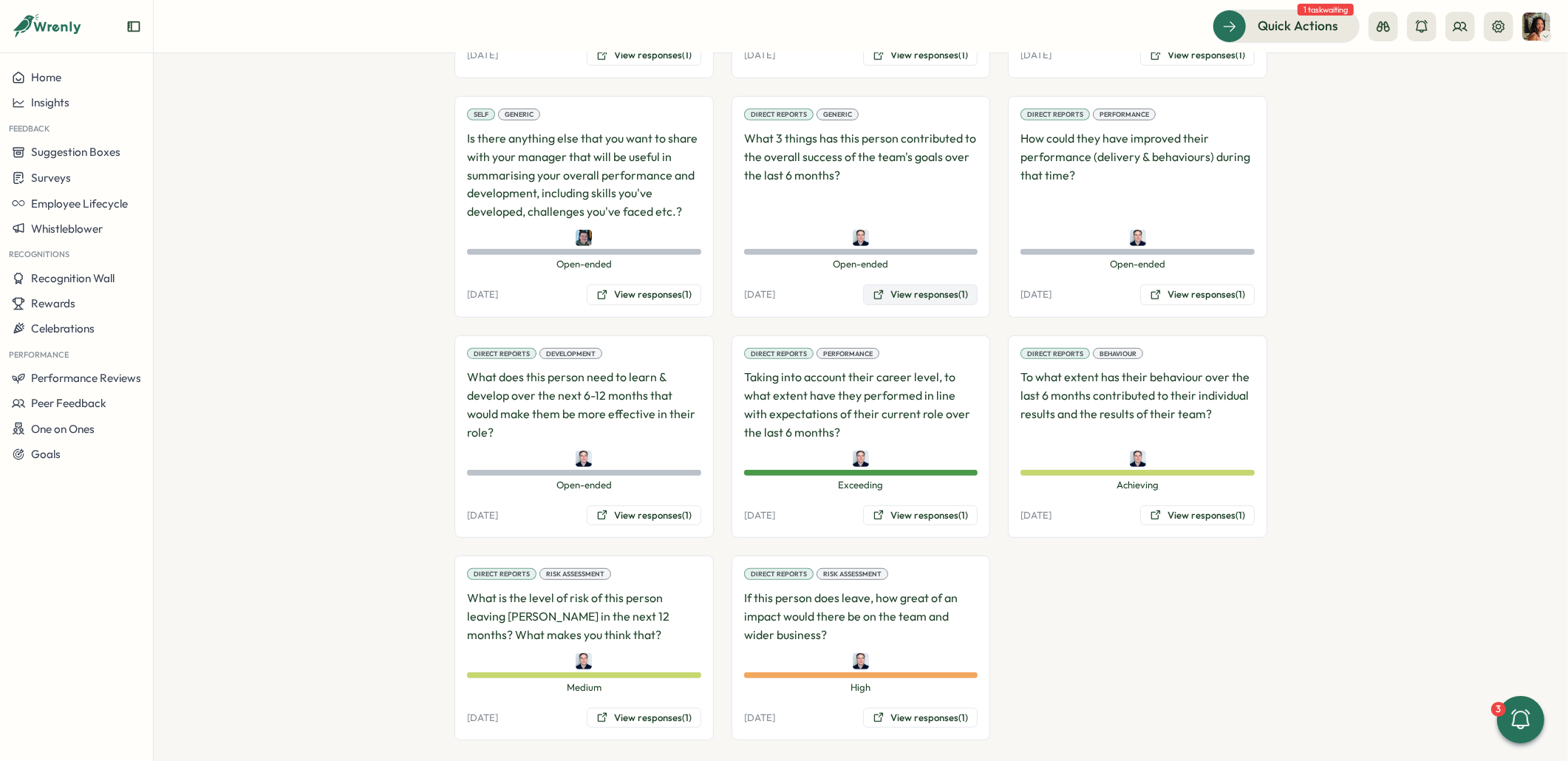
click at [931, 287] on button "View responses (1)" at bounding box center [920, 295] width 115 height 21
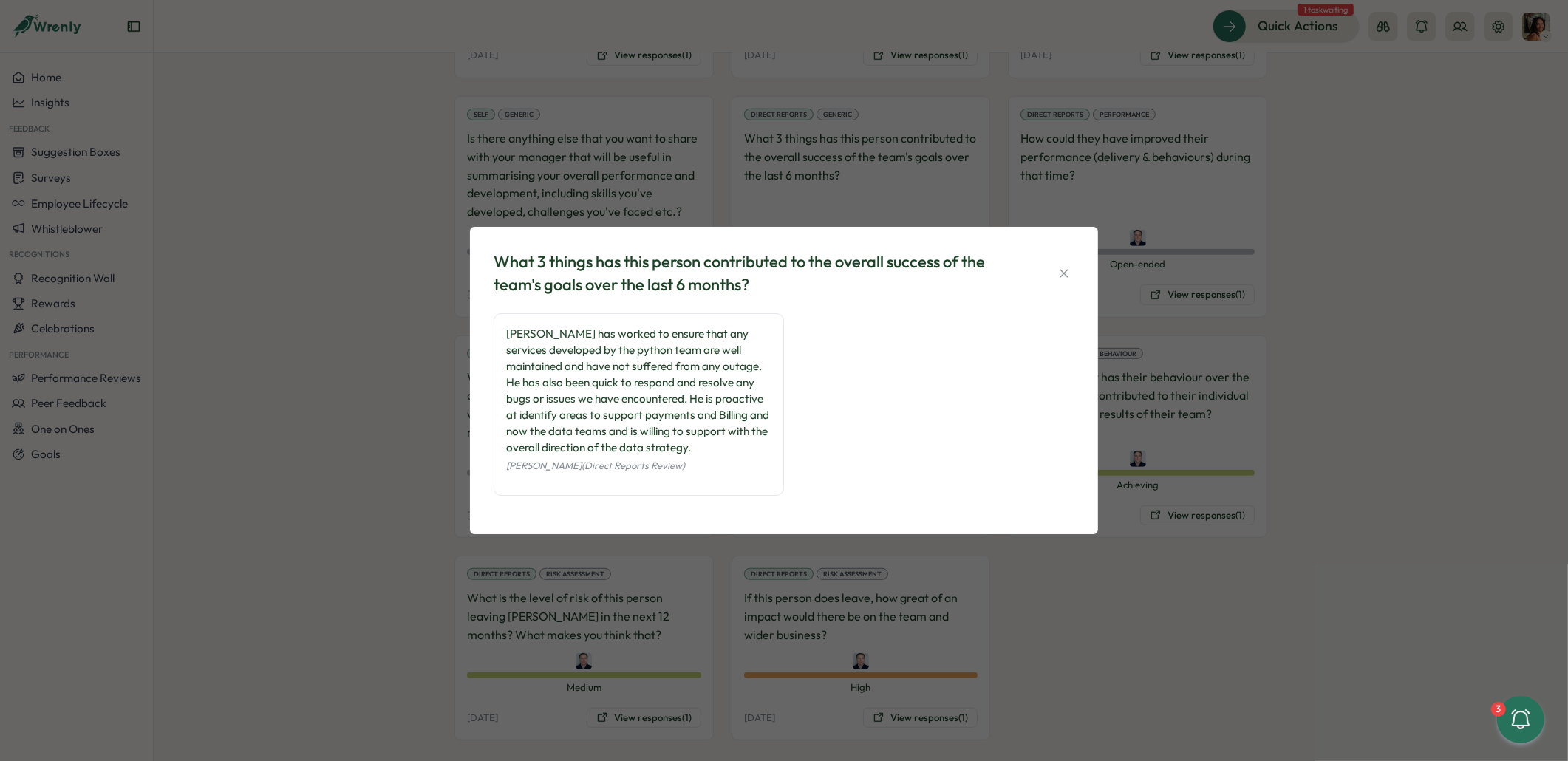
click at [346, 207] on div "What 3 things has this person contributed to the overall success of the team's …" at bounding box center [784, 380] width 1568 height 761
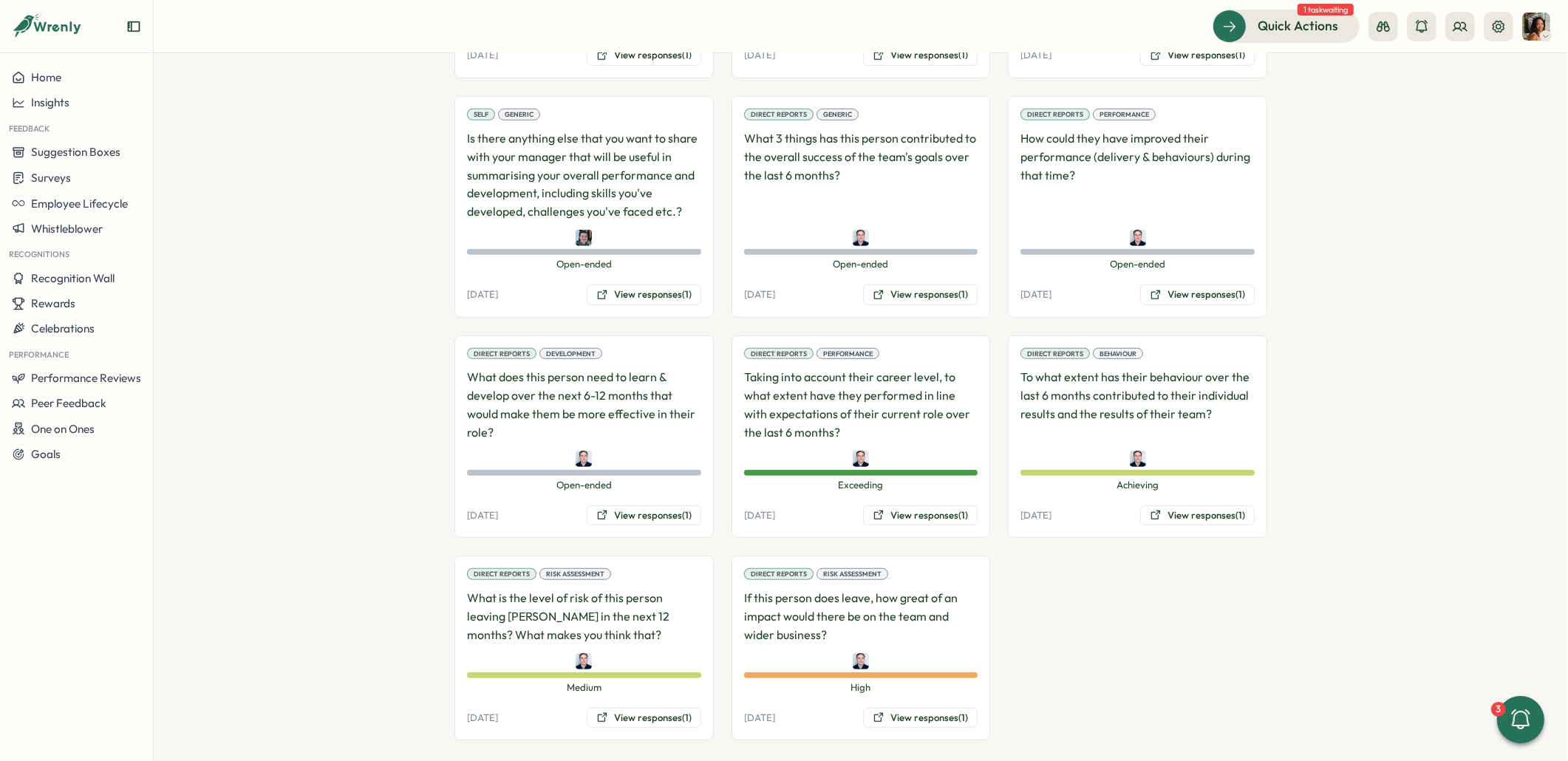
scroll to position [1042, 0]
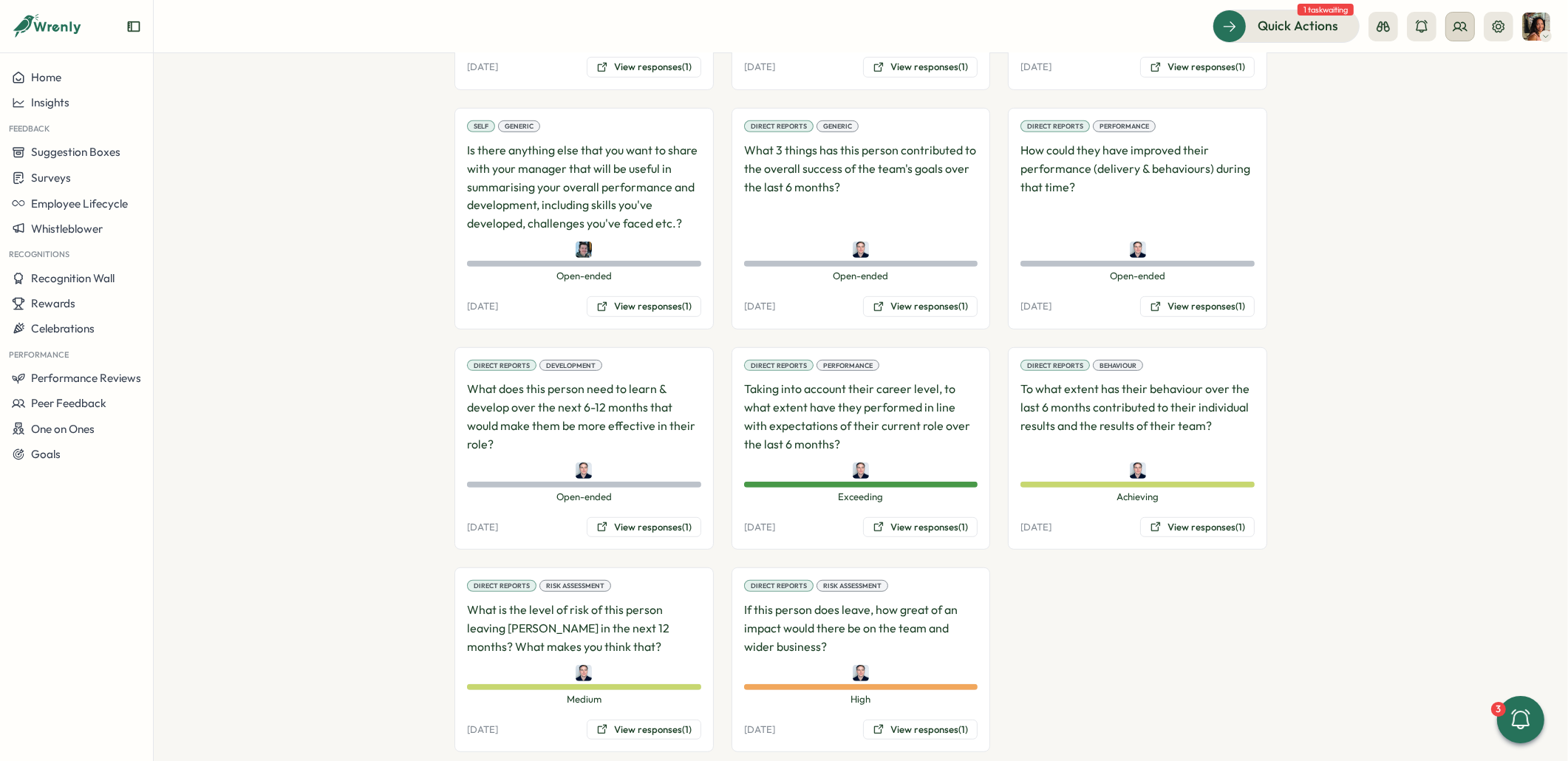
click at [1462, 24] on icon at bounding box center [1459, 26] width 15 height 15
click at [1414, 66] on icon at bounding box center [1421, 72] width 15 height 15
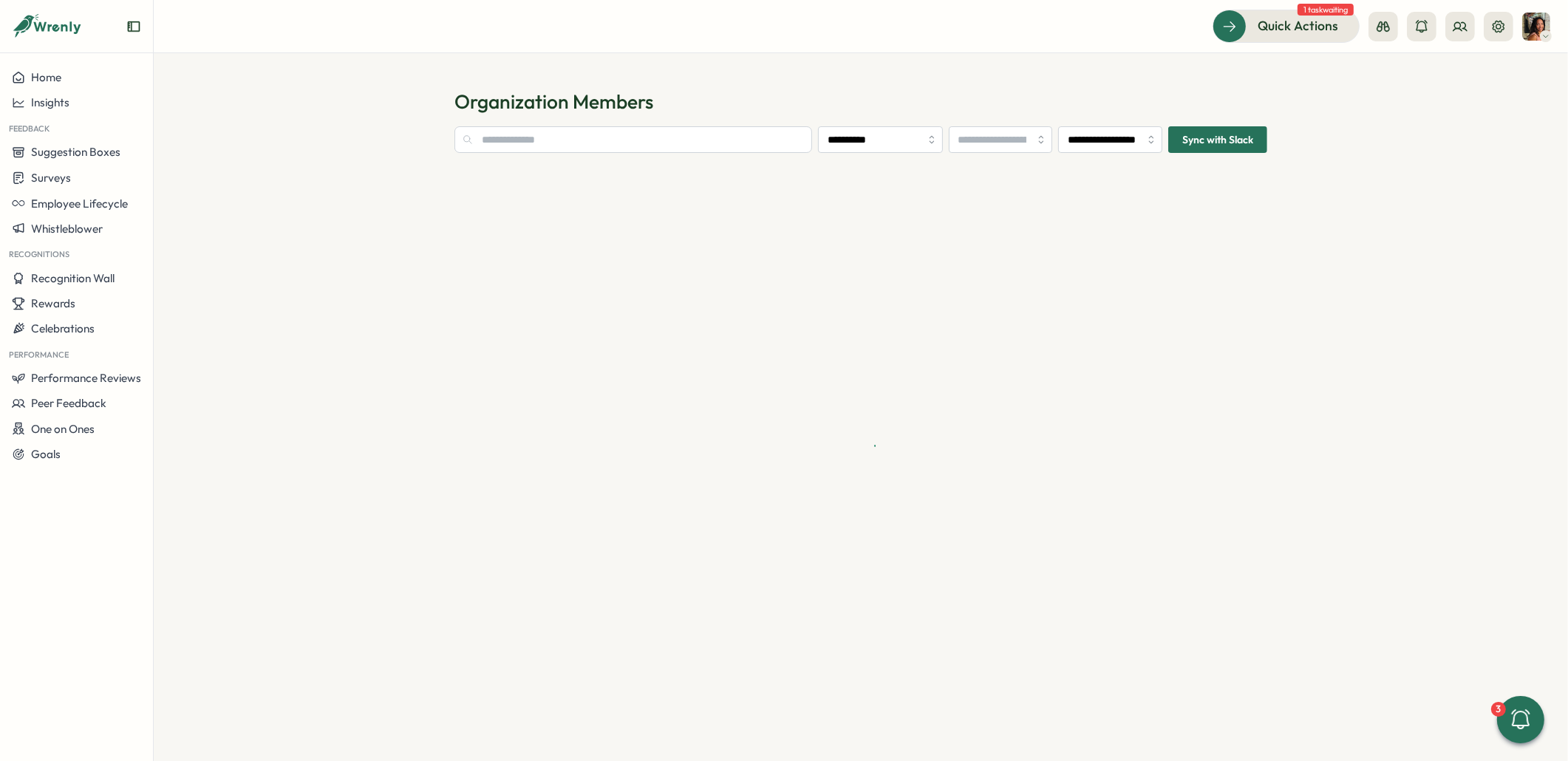
type input "**********"
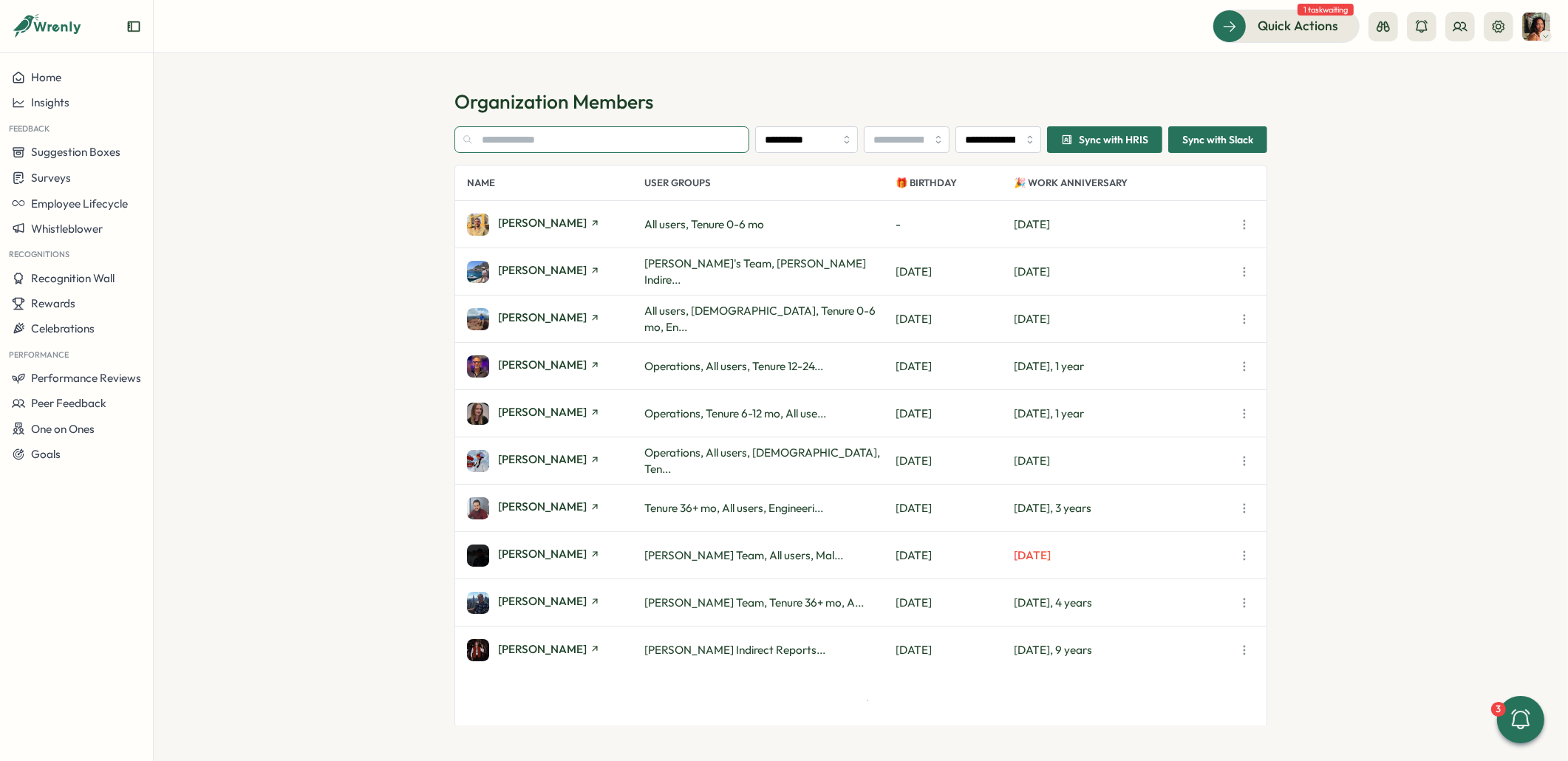
click at [580, 136] on input "text" at bounding box center [601, 140] width 294 height 27
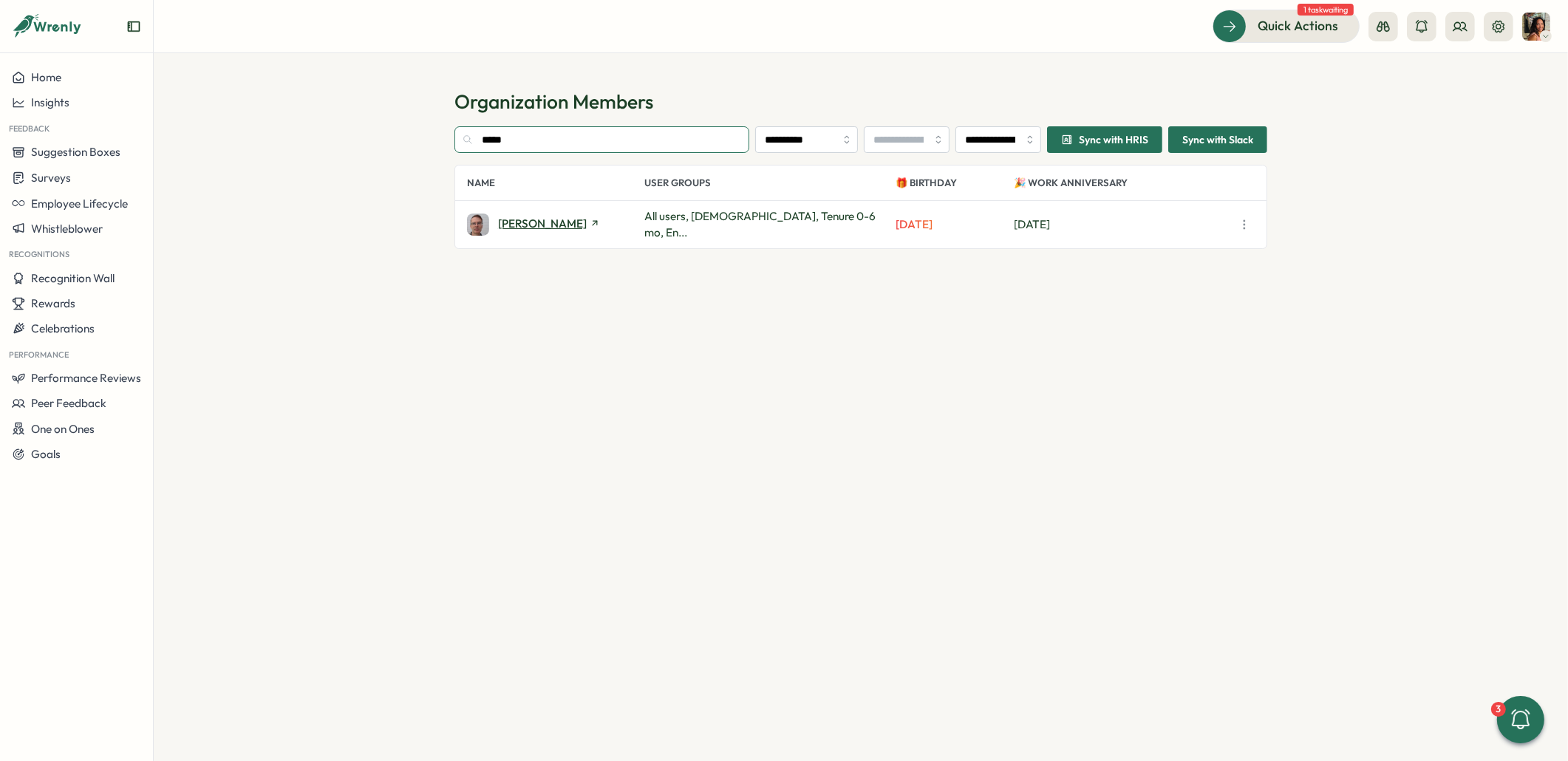
type input "*****"
click at [554, 225] on span "Robin McDowell" at bounding box center [542, 224] width 89 height 11
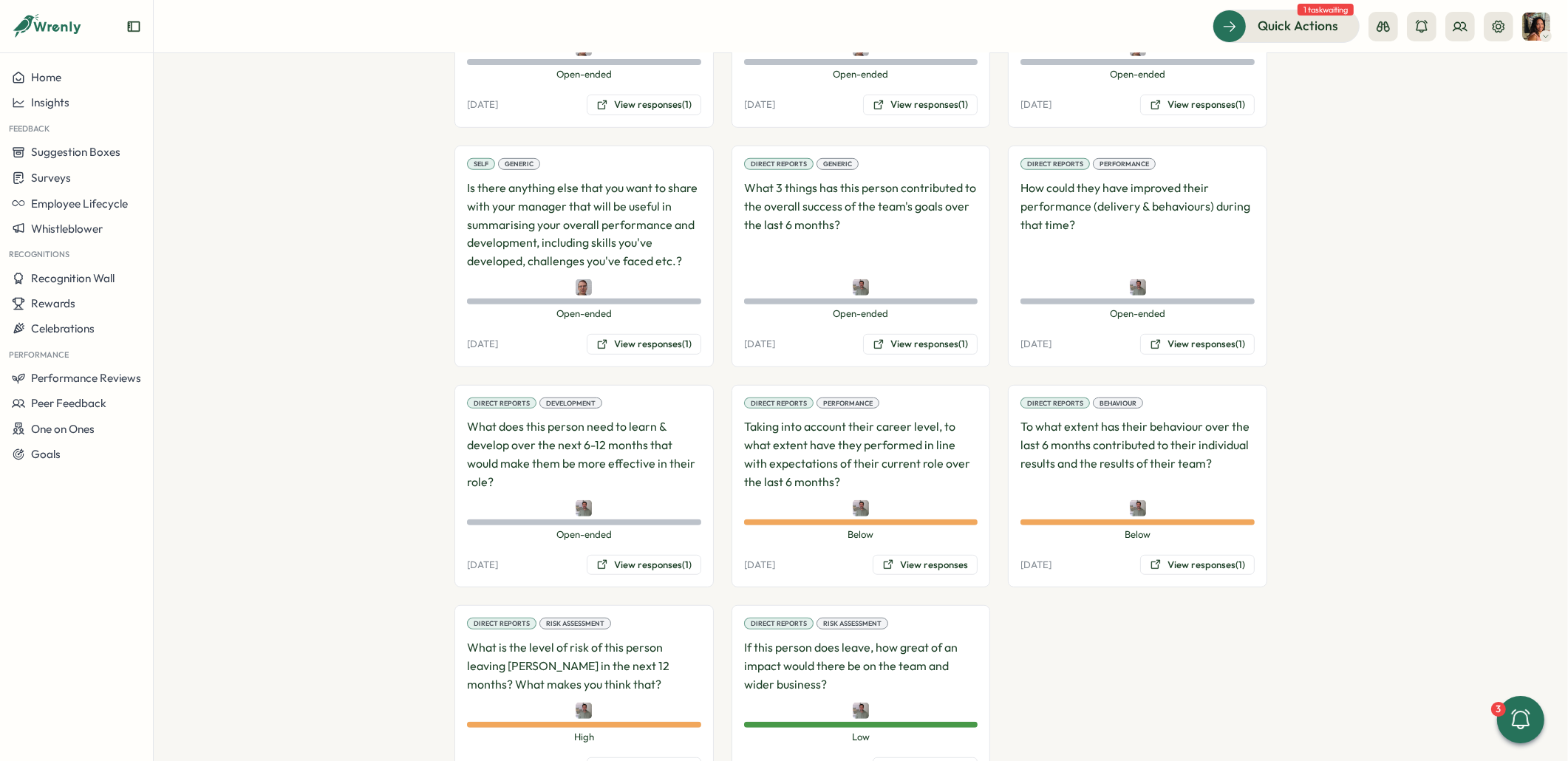
scroll to position [1055, 0]
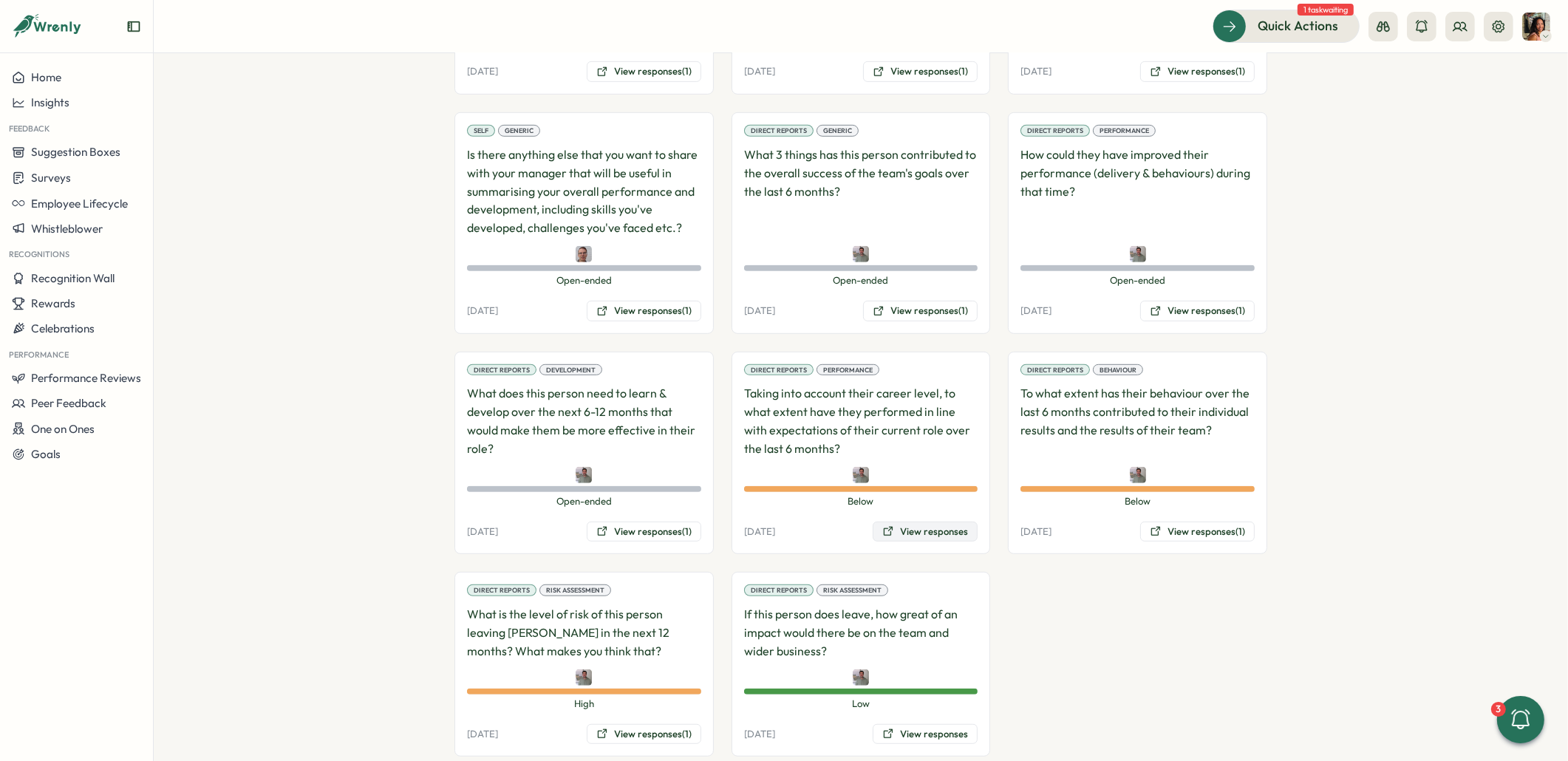
click at [914, 522] on button "View responses" at bounding box center [925, 532] width 105 height 21
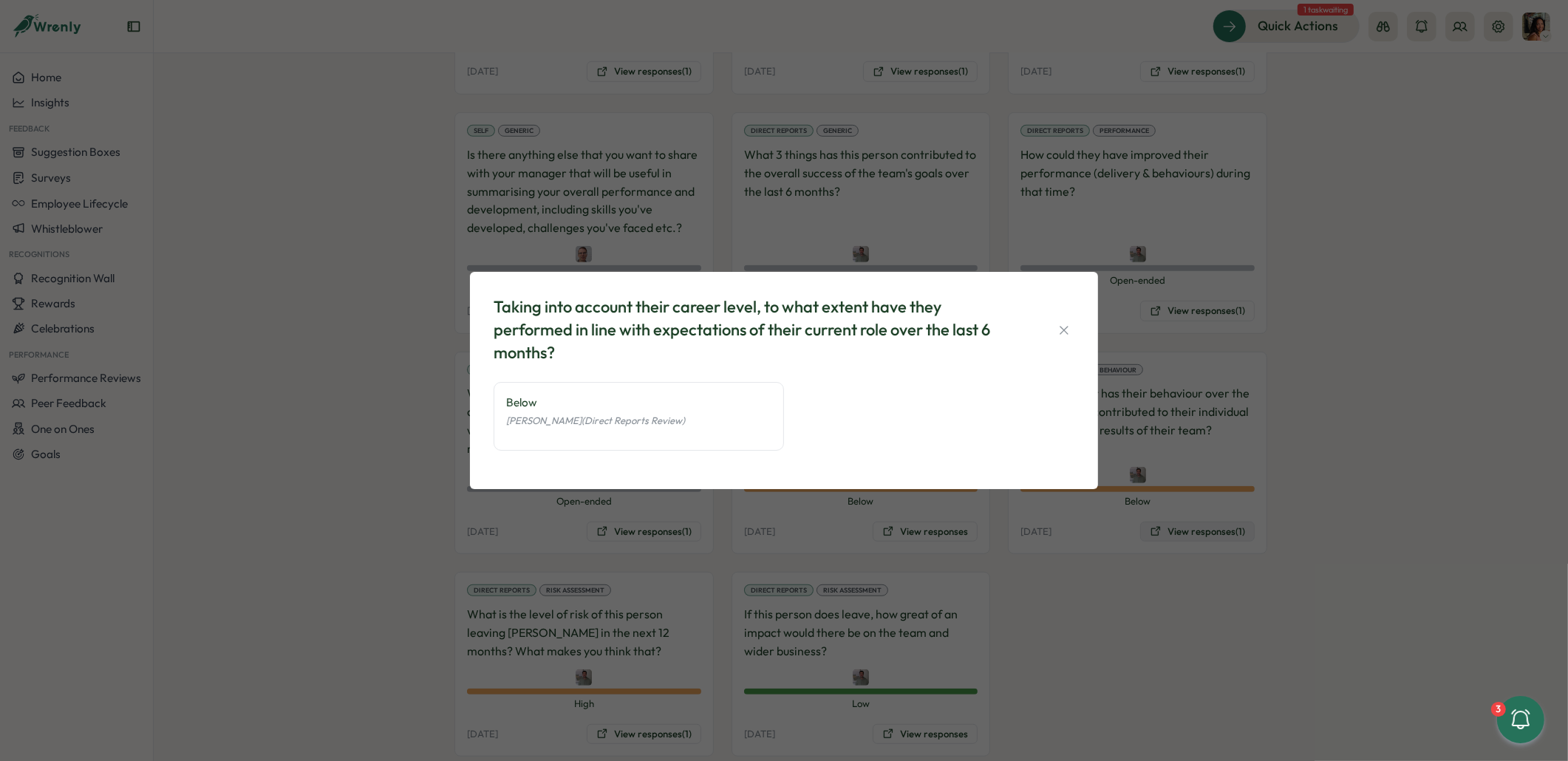
drag, startPoint x: 1169, startPoint y: 476, endPoint x: 1177, endPoint y: 494, distance: 19.7
click at [1169, 476] on div "Taking into account their career level, to what extent have they performed in l…" at bounding box center [784, 380] width 1568 height 761
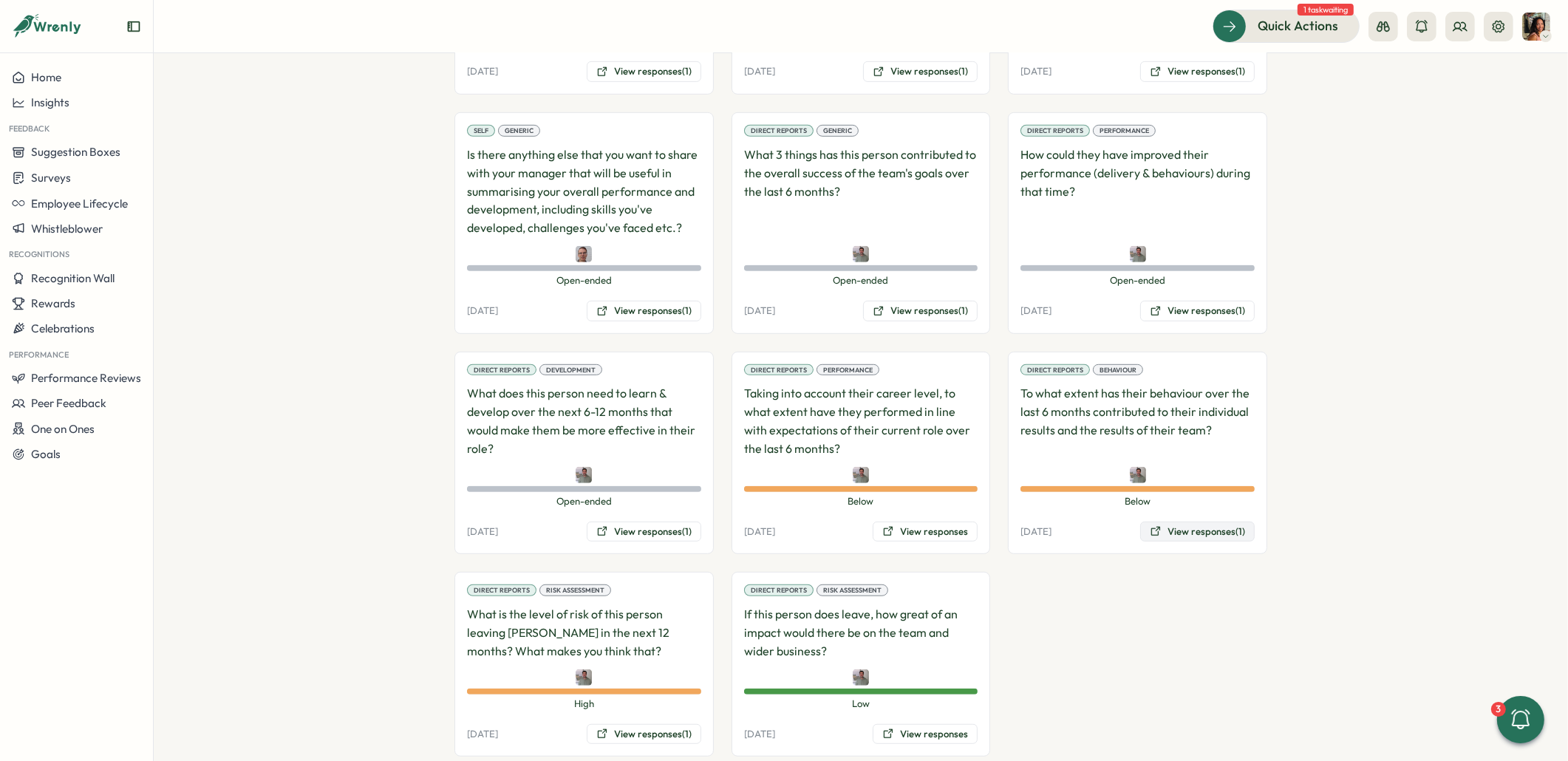
drag, startPoint x: 1178, startPoint y: 497, endPoint x: 1168, endPoint y: 500, distance: 10.4
click at [1176, 522] on button "View responses (1)" at bounding box center [1197, 532] width 115 height 21
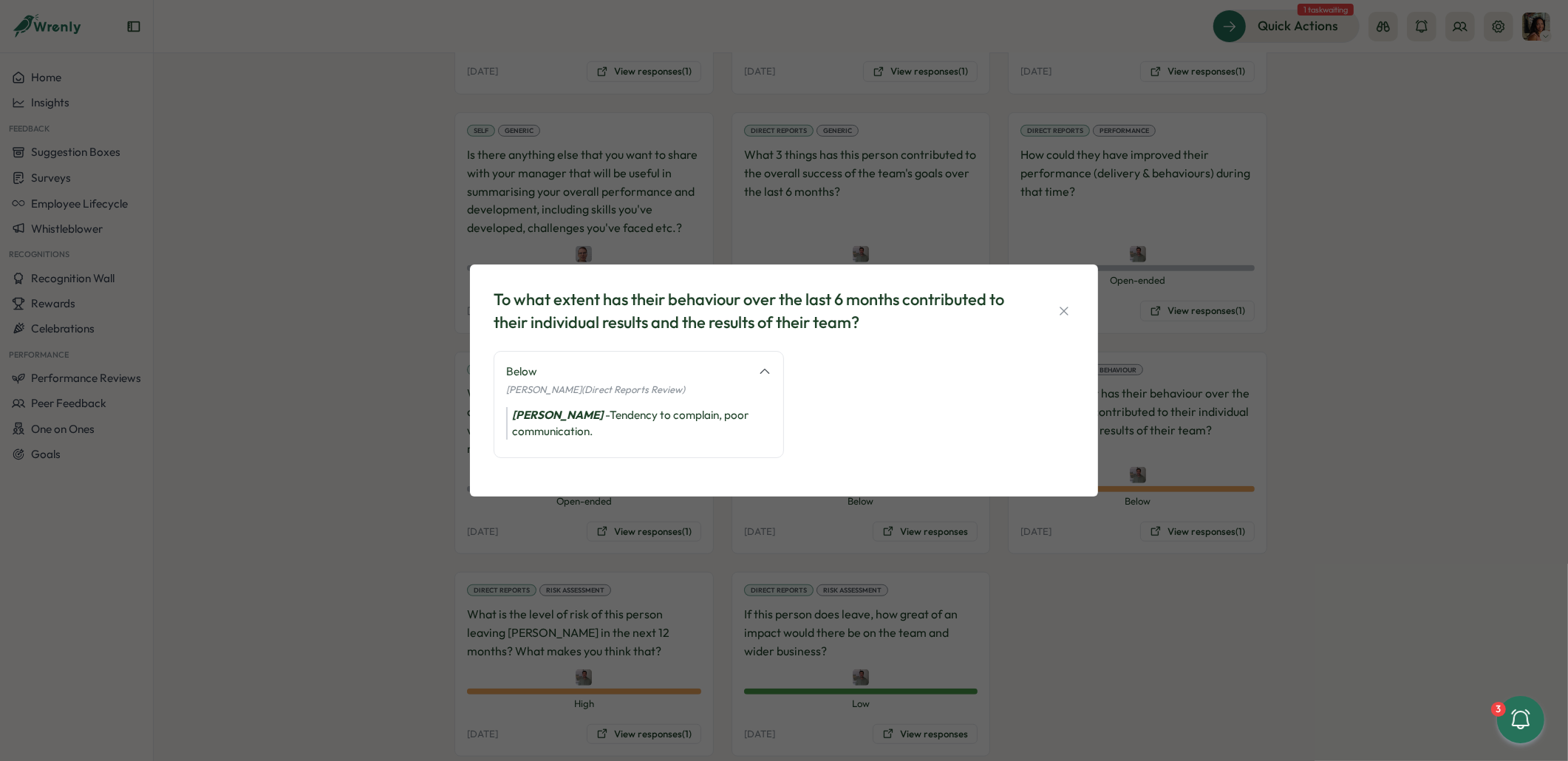
drag, startPoint x: 326, startPoint y: 571, endPoint x: 443, endPoint y: 642, distance: 136.9
click at [330, 575] on div "To what extent has their behaviour over the last 6 months contributed to their …" at bounding box center [784, 380] width 1568 height 761
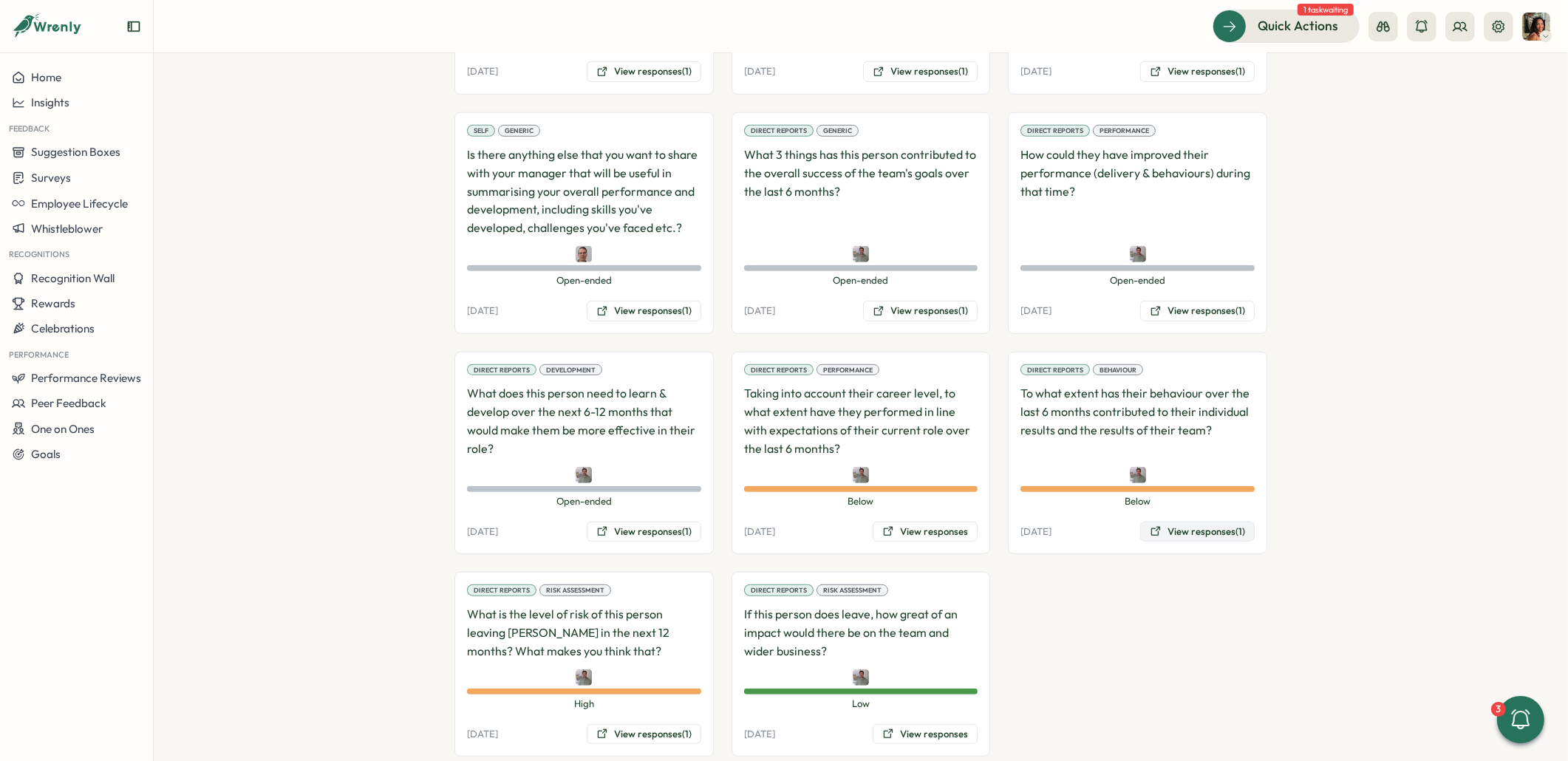
click at [1163, 522] on button "View responses (1)" at bounding box center [1197, 532] width 115 height 21
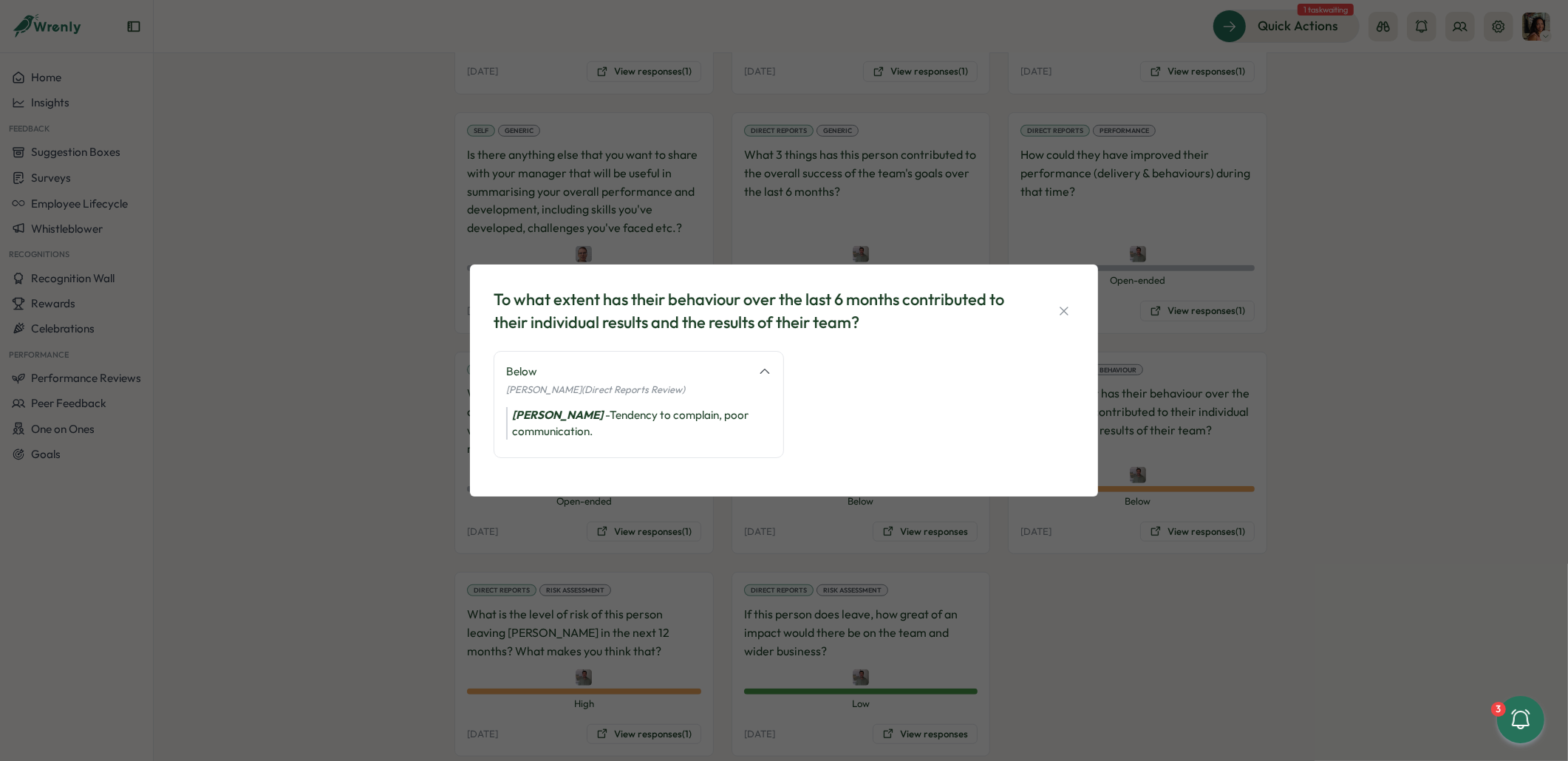
drag, startPoint x: 338, startPoint y: 631, endPoint x: 528, endPoint y: 695, distance: 200.5
click at [339, 631] on div "To what extent has their behaviour over the last 6 months contributed to their …" at bounding box center [784, 380] width 1568 height 761
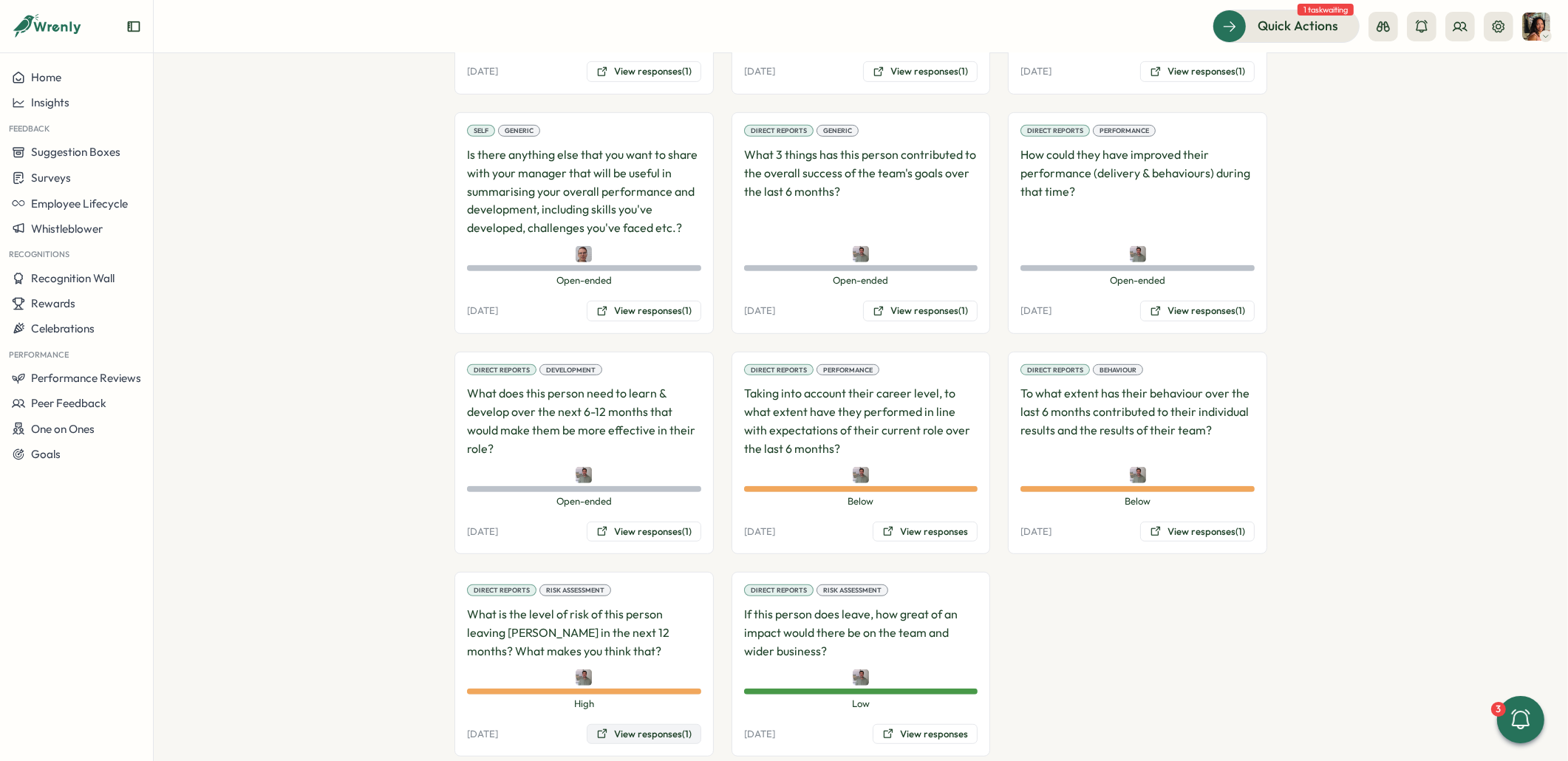
click at [616, 724] on button "View responses (1)" at bounding box center [644, 734] width 115 height 21
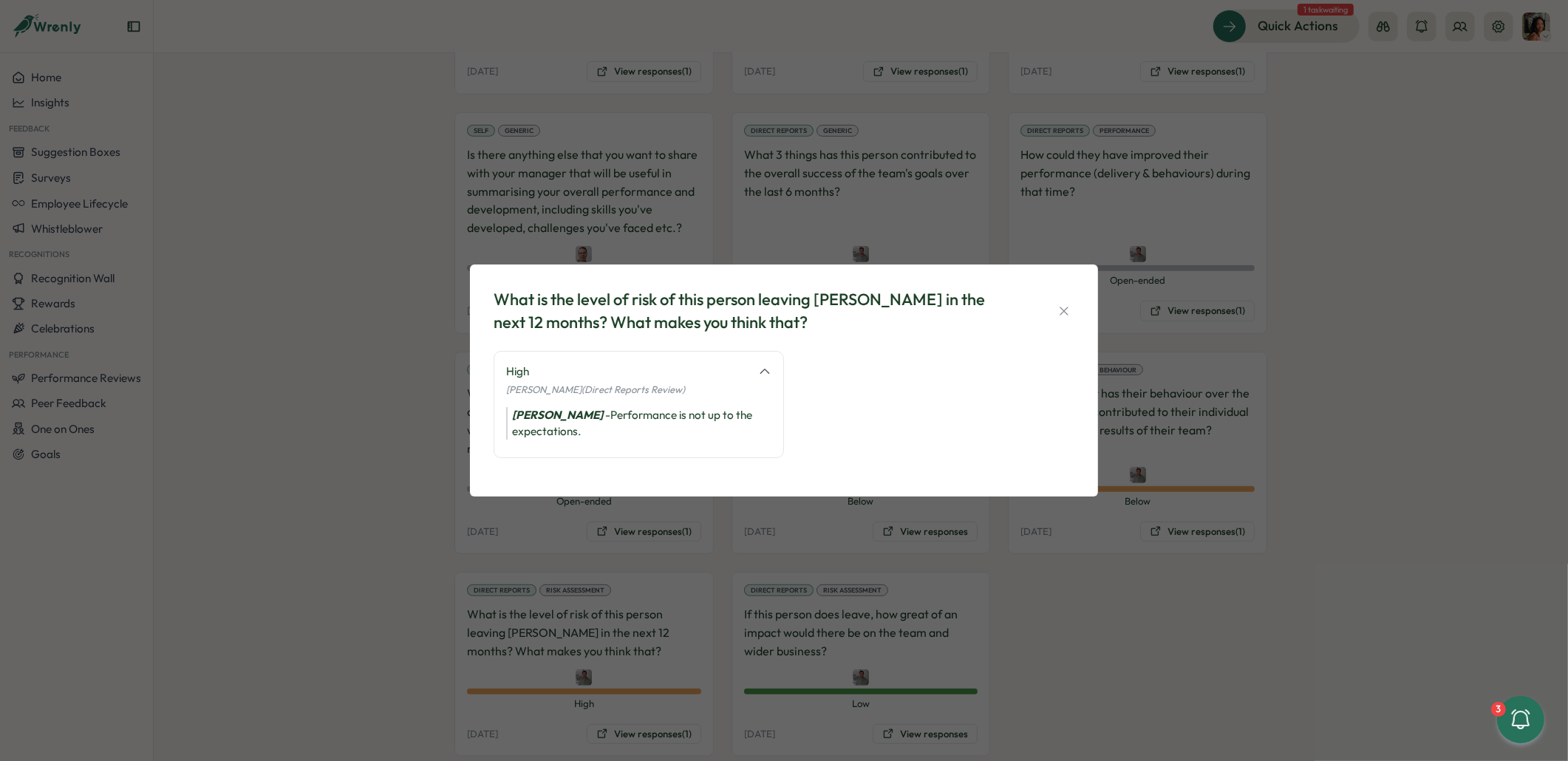
click at [1023, 665] on div "What is the level of risk of this person leaving Tillo in the next 12 months? W…" at bounding box center [784, 380] width 1568 height 761
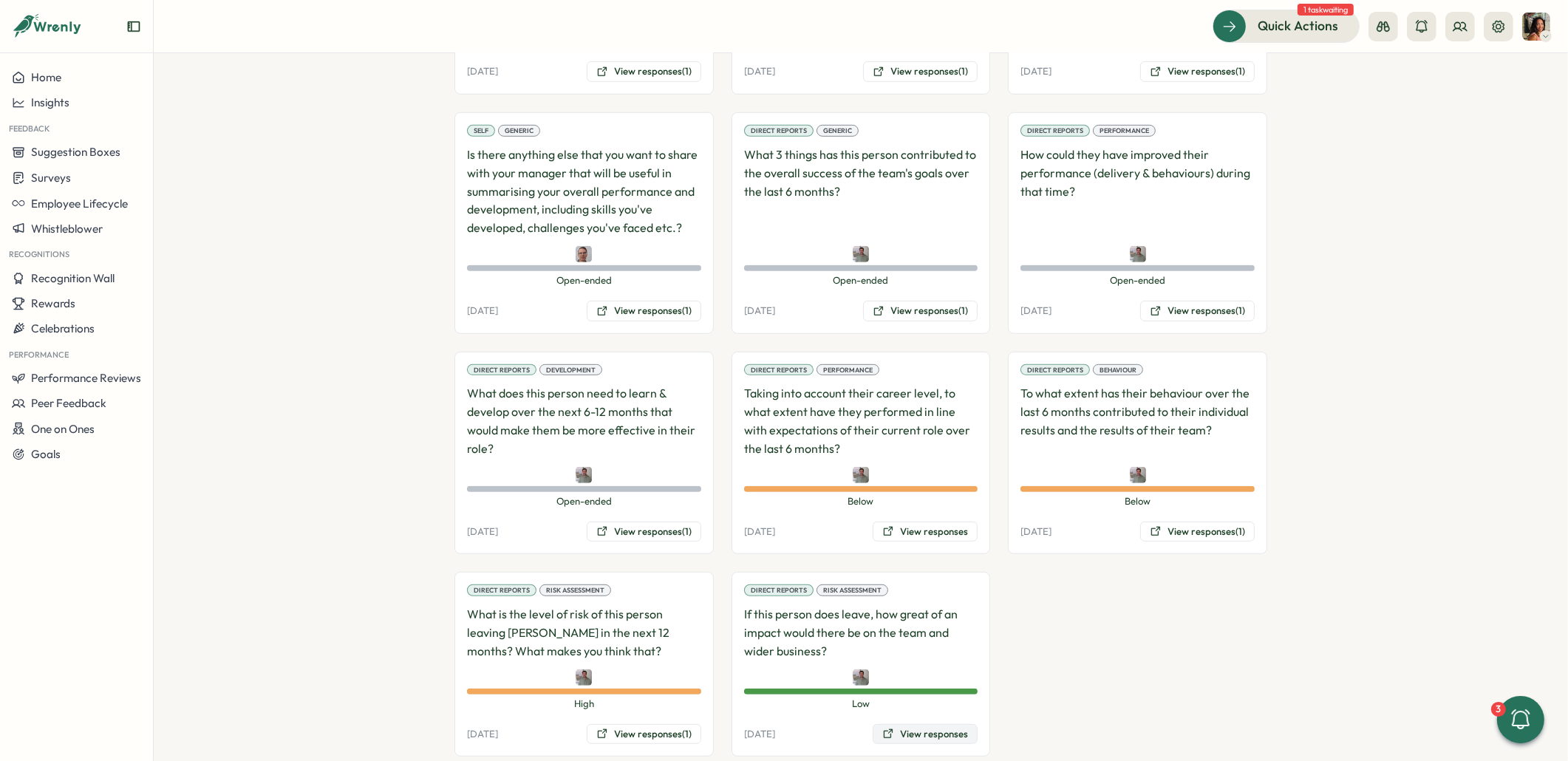
click at [901, 724] on button "View responses" at bounding box center [925, 734] width 105 height 21
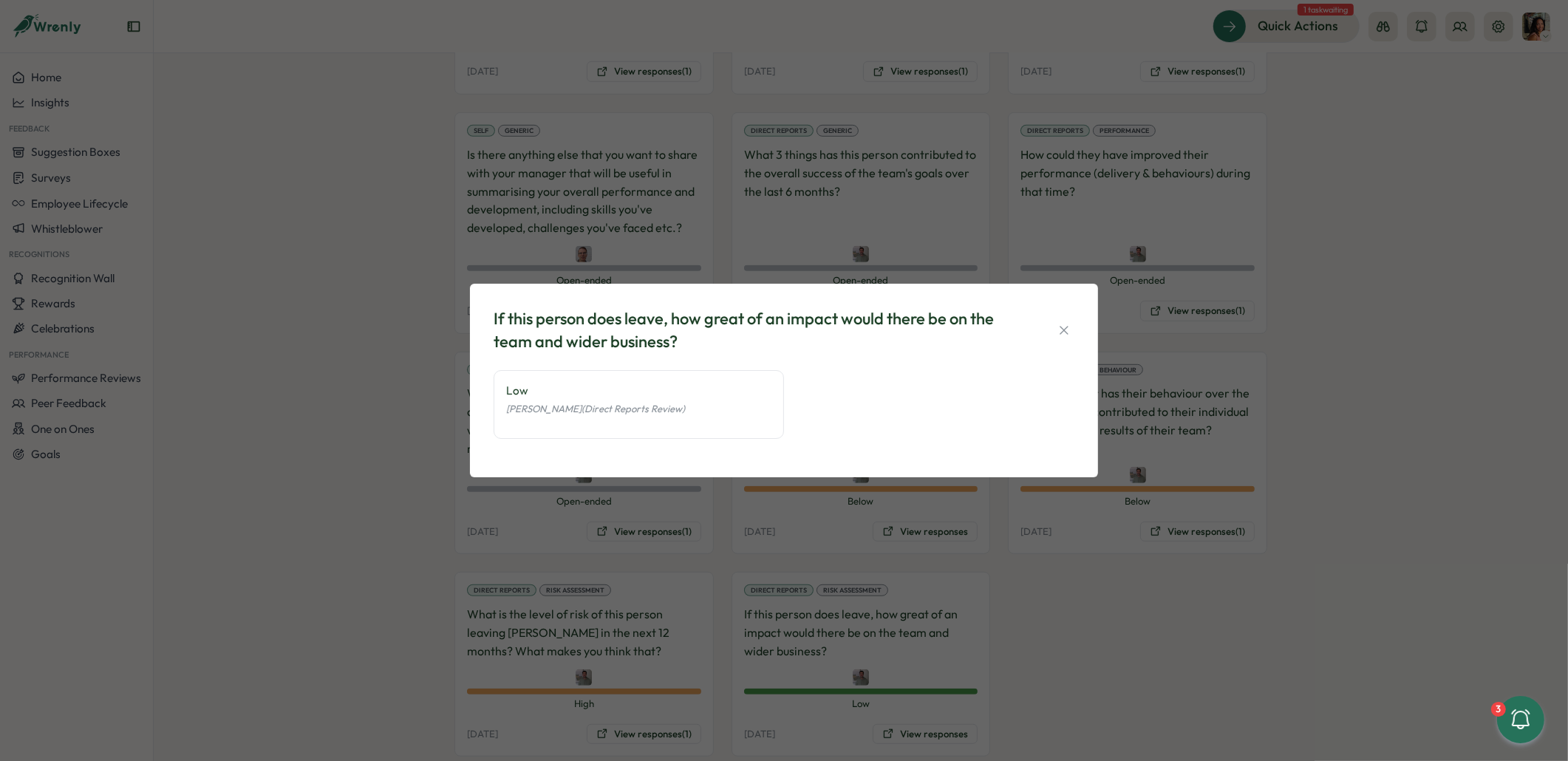
click at [1020, 633] on div "If this person does leave, how great of an impact would there be on the team an…" at bounding box center [784, 380] width 1568 height 761
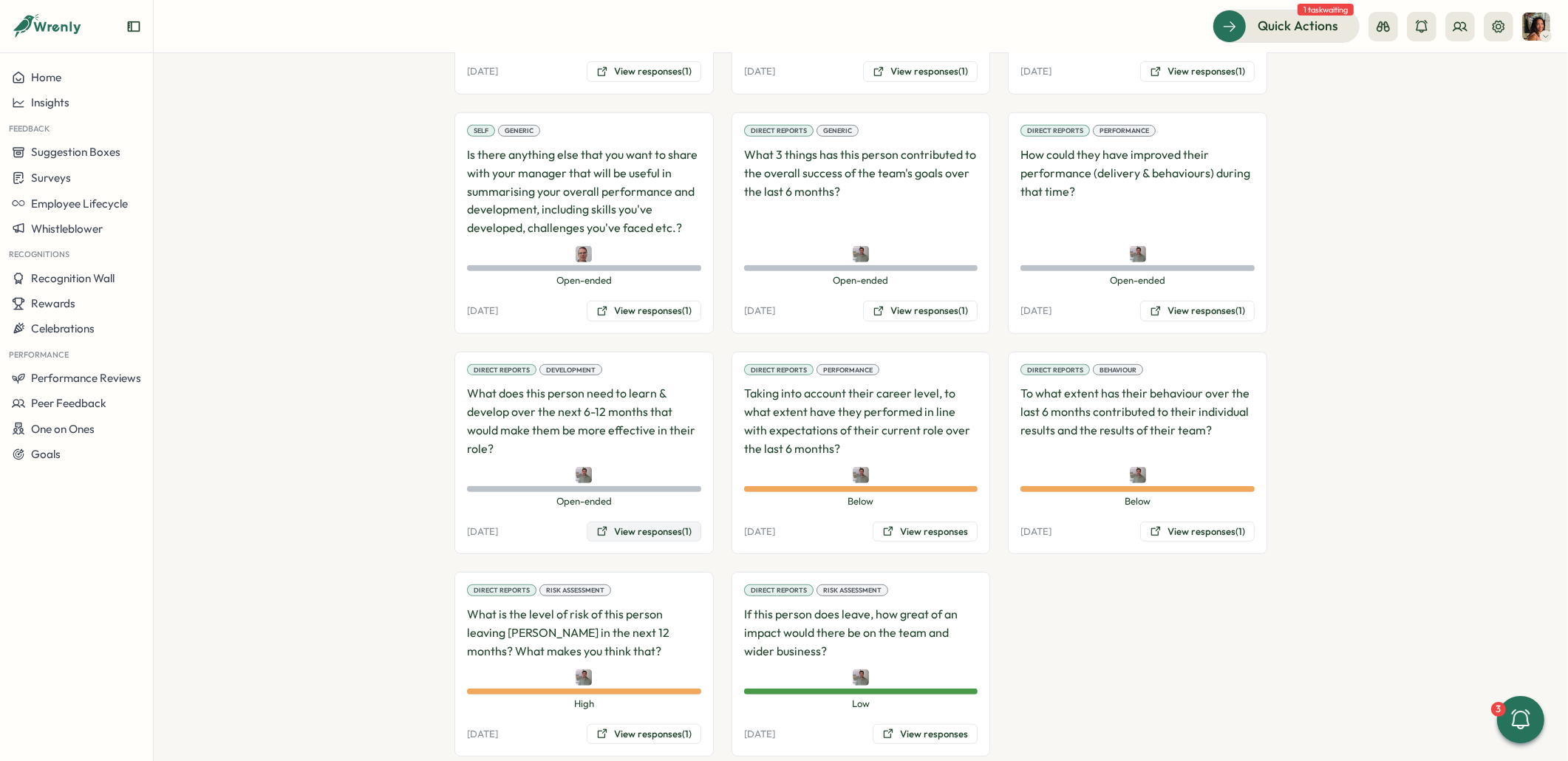
click at [644, 522] on button "View responses (1)" at bounding box center [644, 532] width 115 height 21
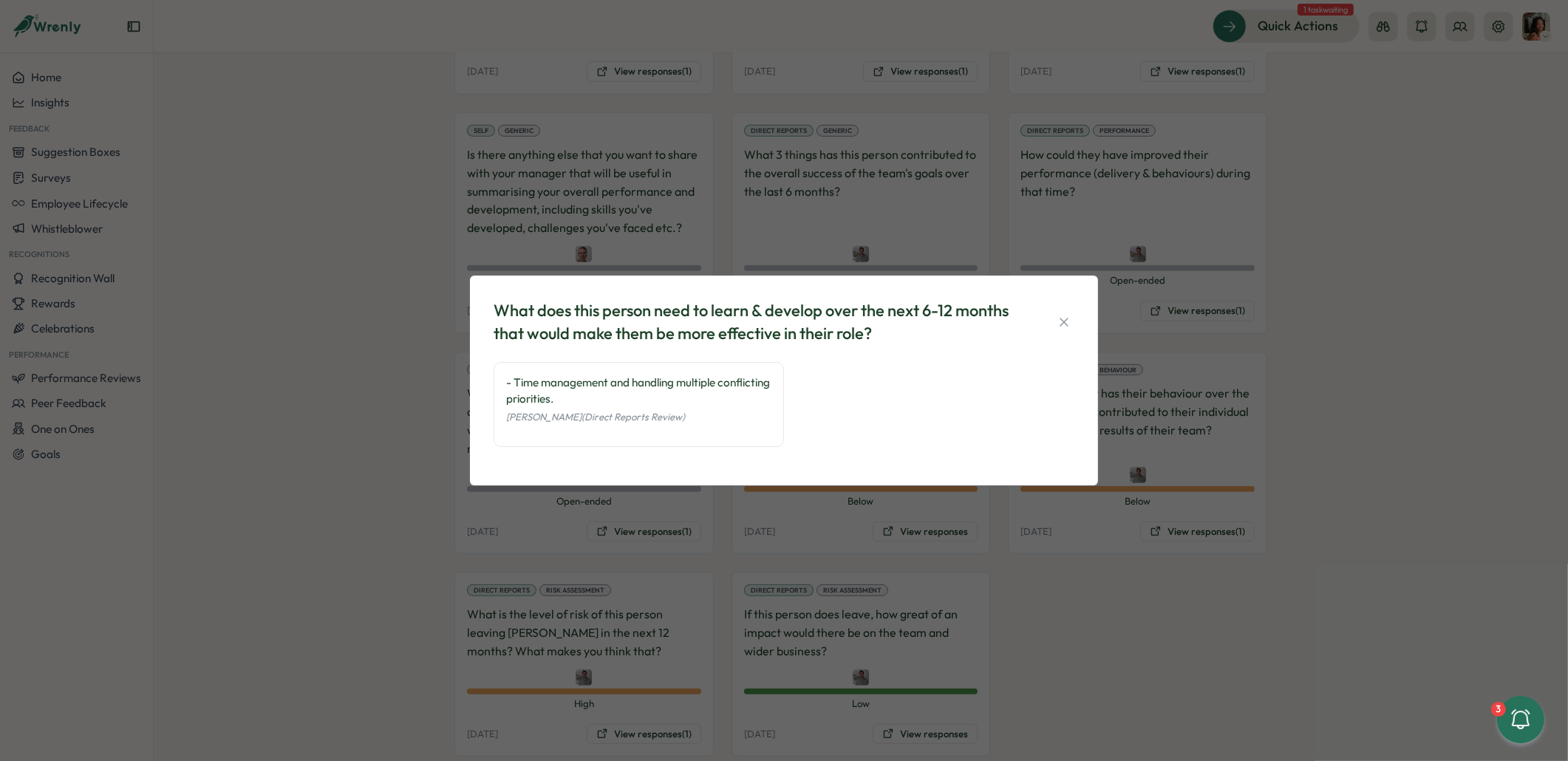
click at [994, 568] on div "What does this person need to learn & develop over the next 6-12 months that wo…" at bounding box center [784, 380] width 1568 height 761
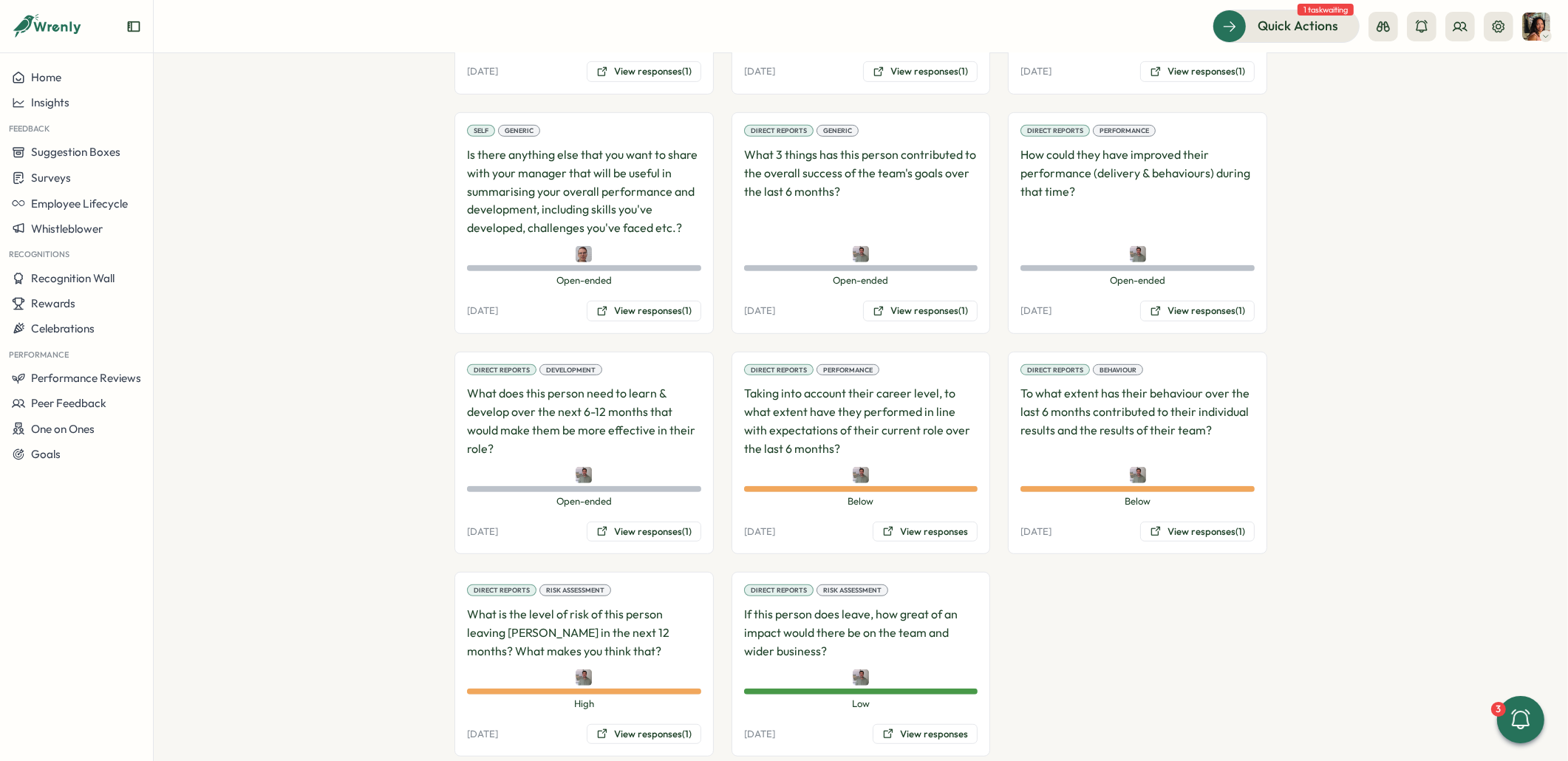
click at [1176, 259] on div "Direct Reports Performance How could they have improved their performance (deli…" at bounding box center [1137, 224] width 259 height 222
click at [1176, 301] on button "View responses (1)" at bounding box center [1197, 311] width 115 height 21
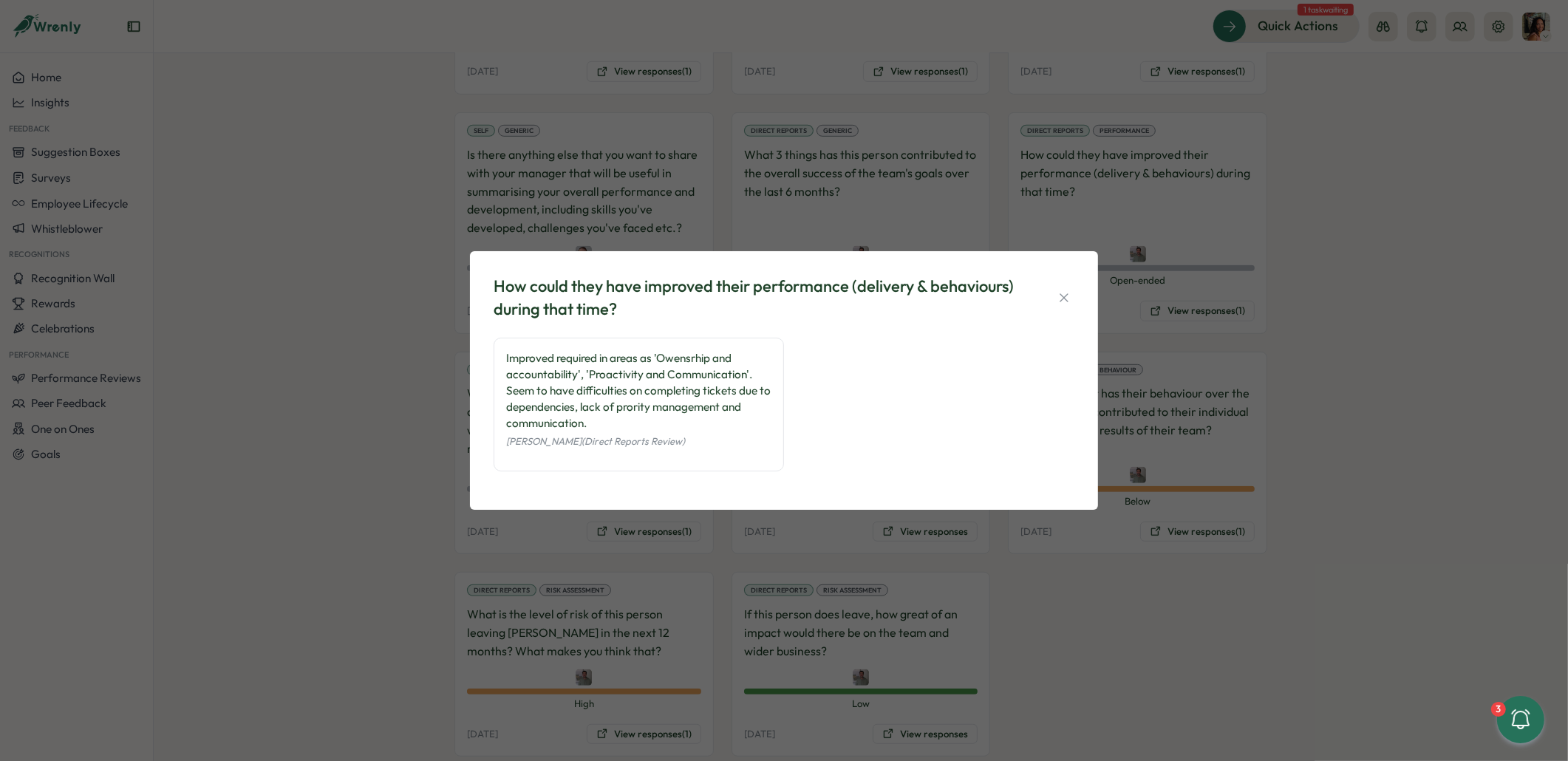
click at [362, 311] on div "How could they have improved their performance (delivery & behaviours) during t…" at bounding box center [784, 380] width 1568 height 761
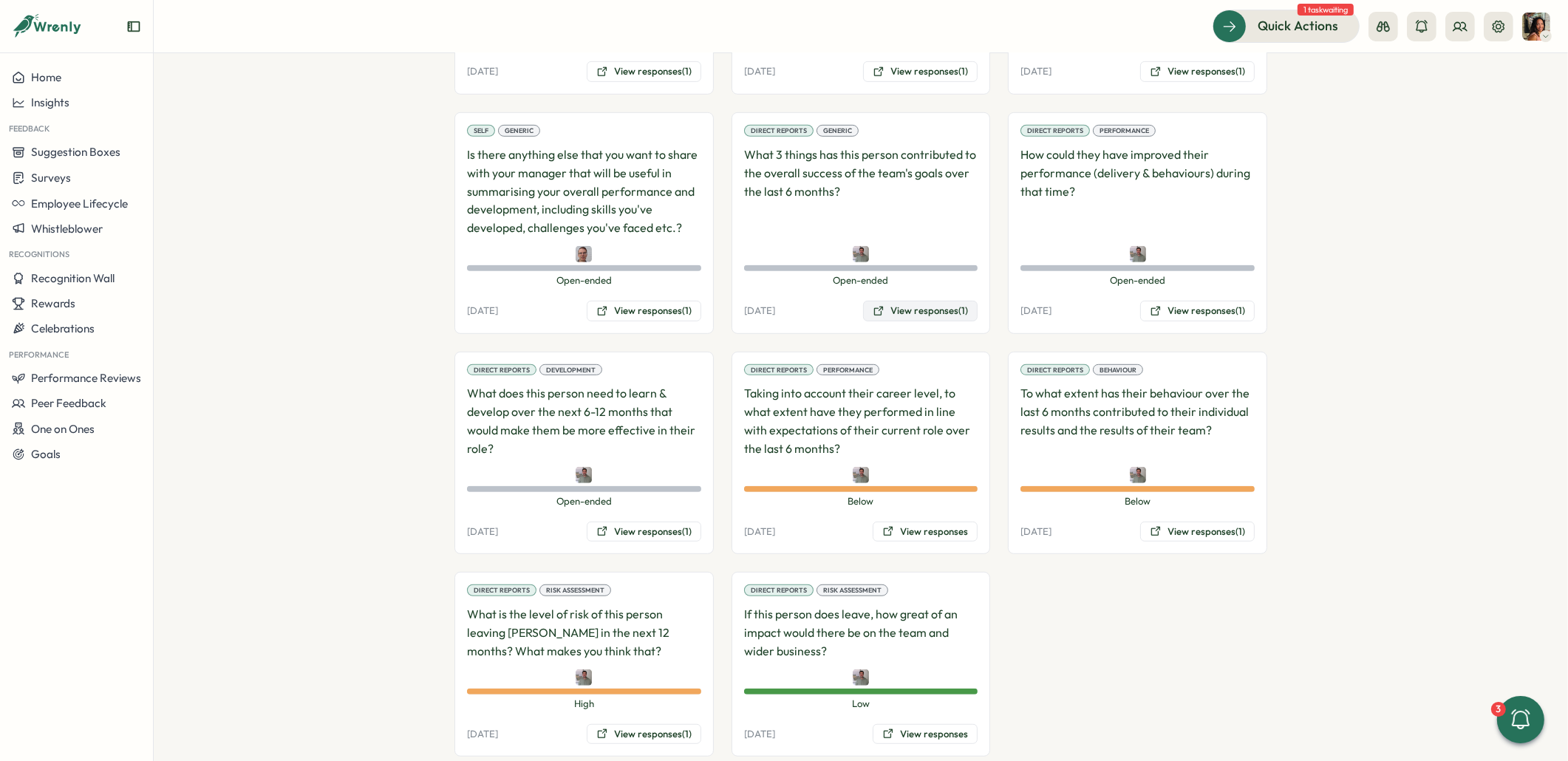
click at [883, 301] on button "View responses (1)" at bounding box center [920, 311] width 115 height 21
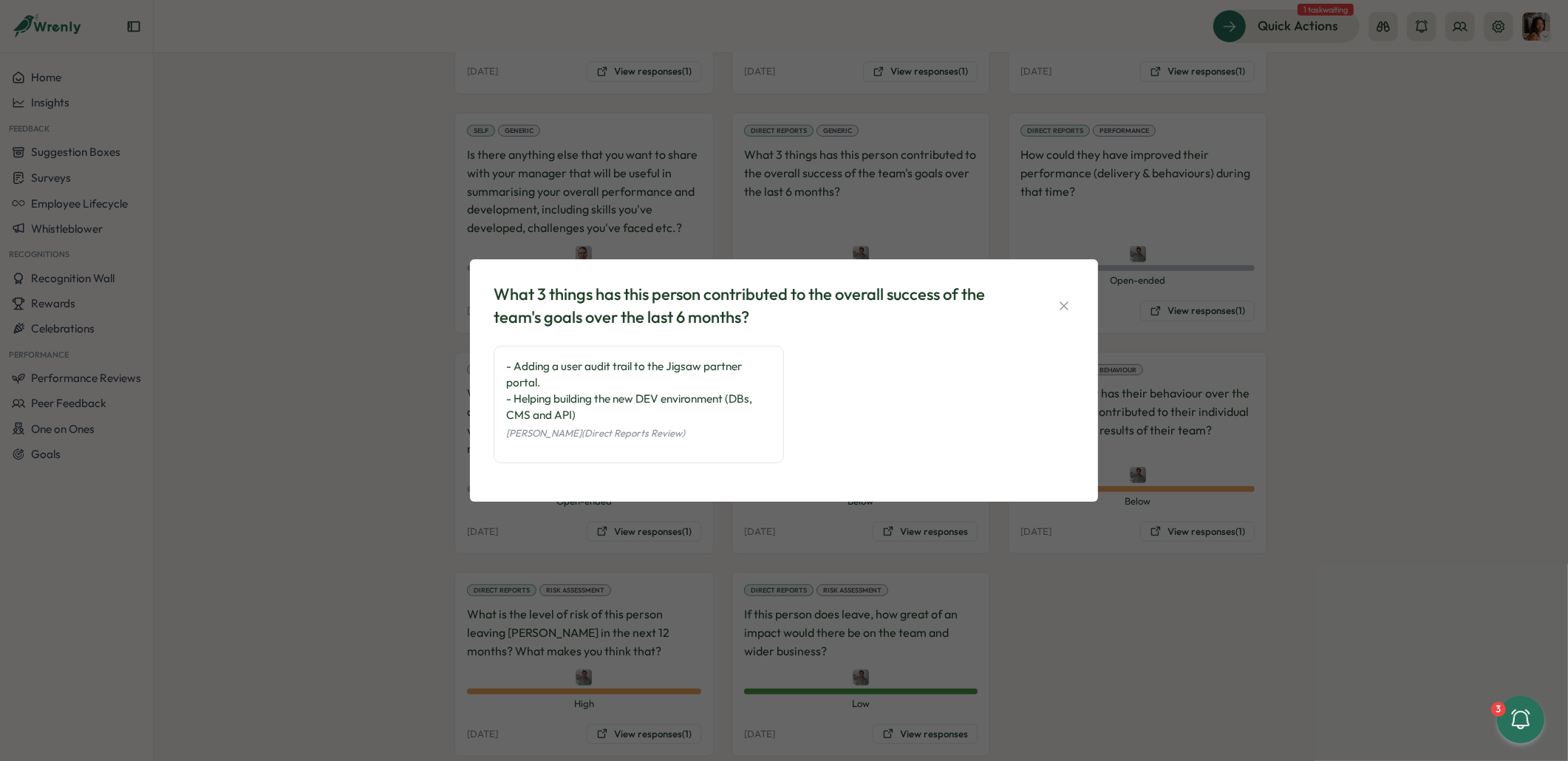
click at [375, 337] on div "What 3 things has this person contributed to the overall success of the team's …" at bounding box center [784, 380] width 1568 height 761
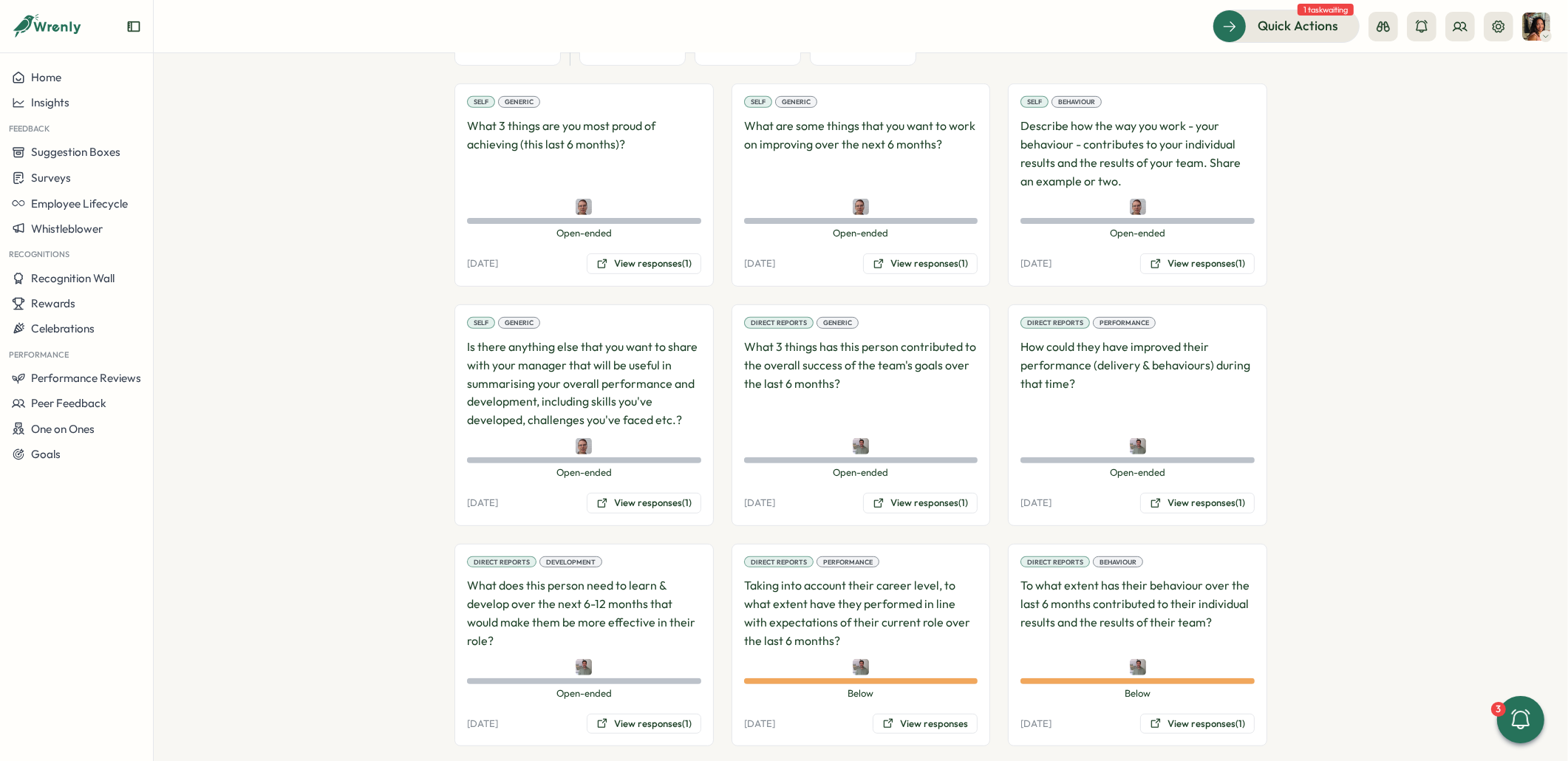
scroll to position [857, 0]
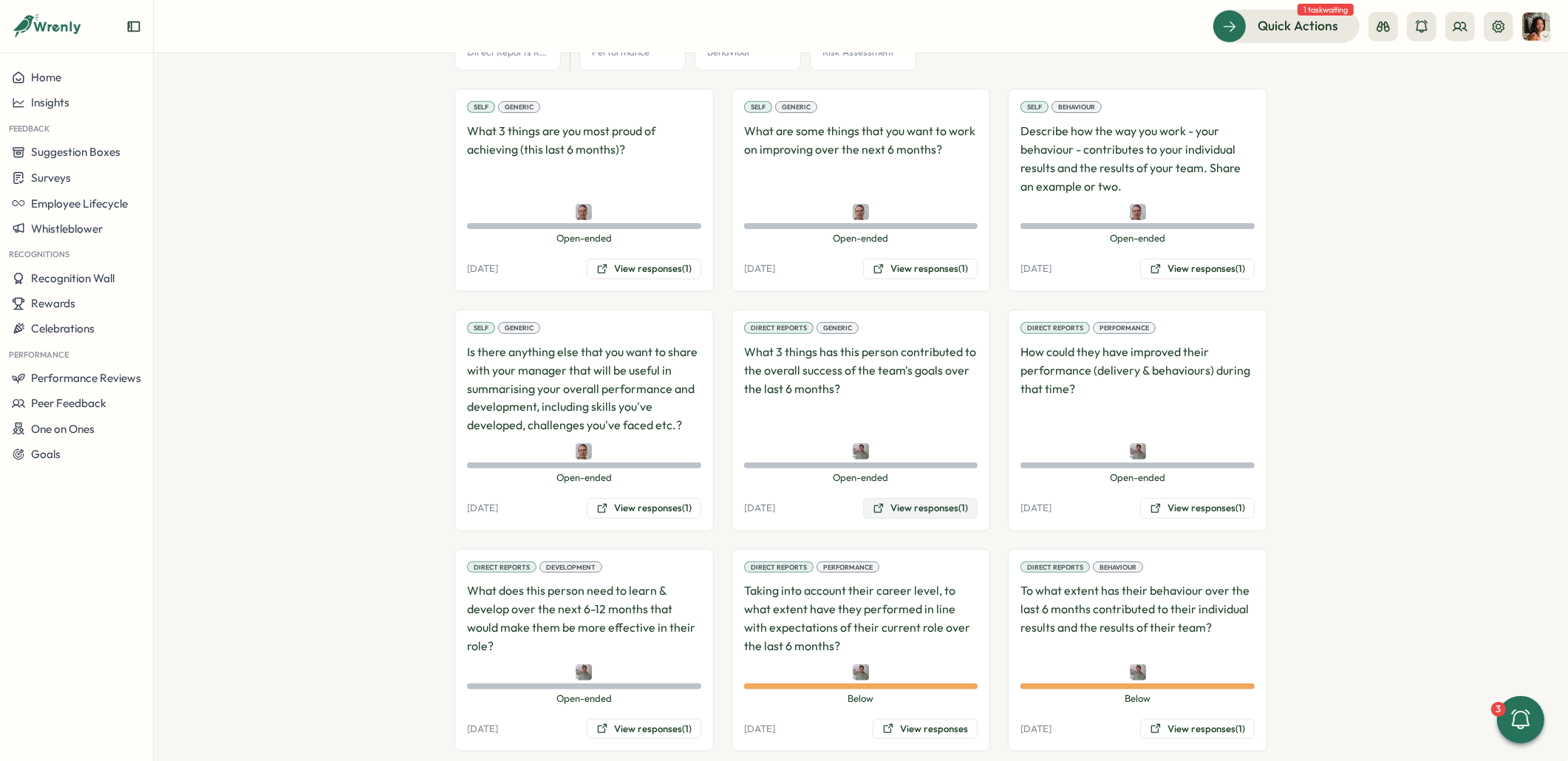
click at [895, 498] on button "View responses (1)" at bounding box center [920, 508] width 115 height 21
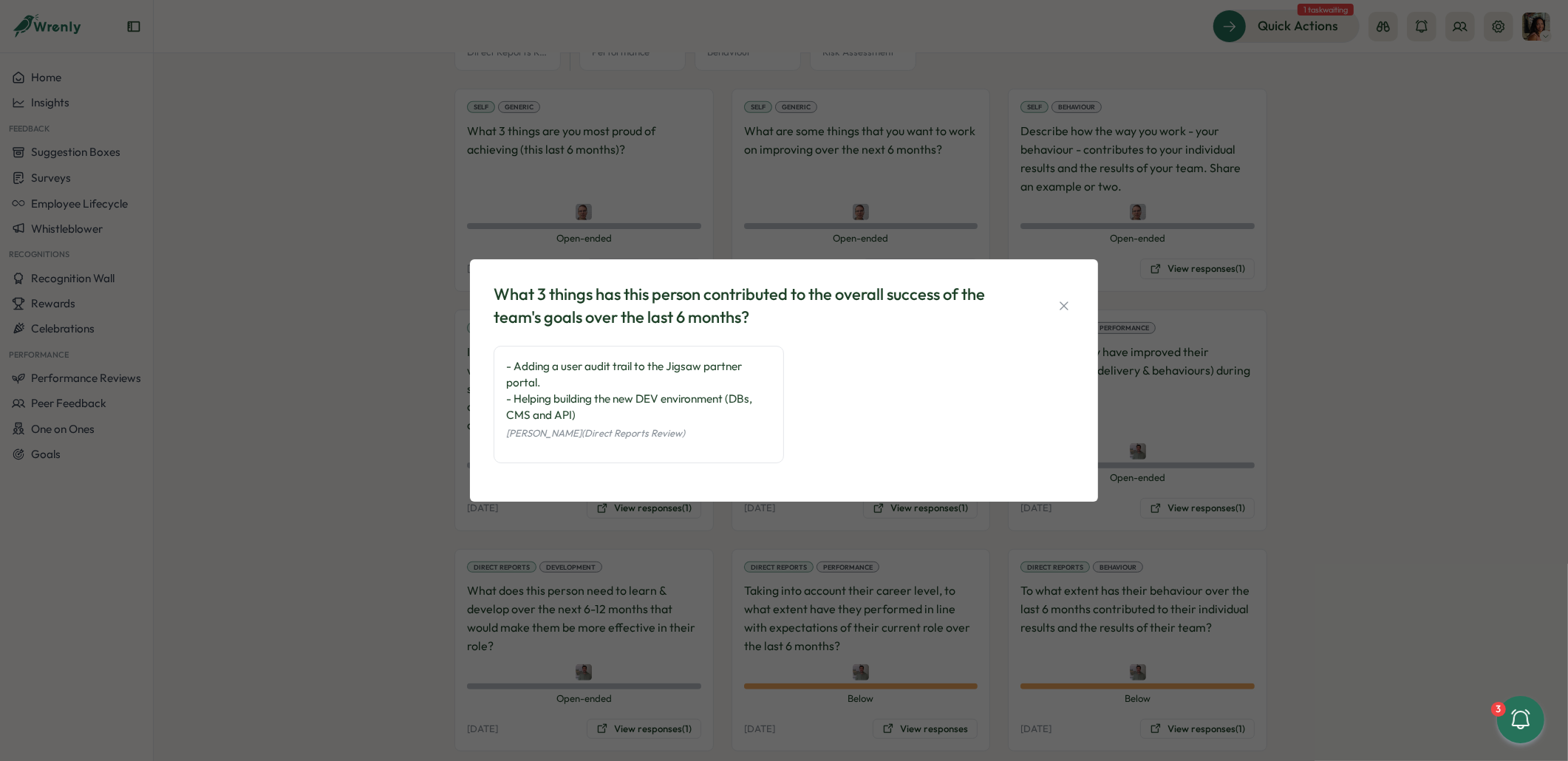
drag, startPoint x: 221, startPoint y: 520, endPoint x: 351, endPoint y: 517, distance: 130.0
click at [228, 520] on div "What 3 things has this person contributed to the overall success of the team's …" at bounding box center [784, 380] width 1568 height 761
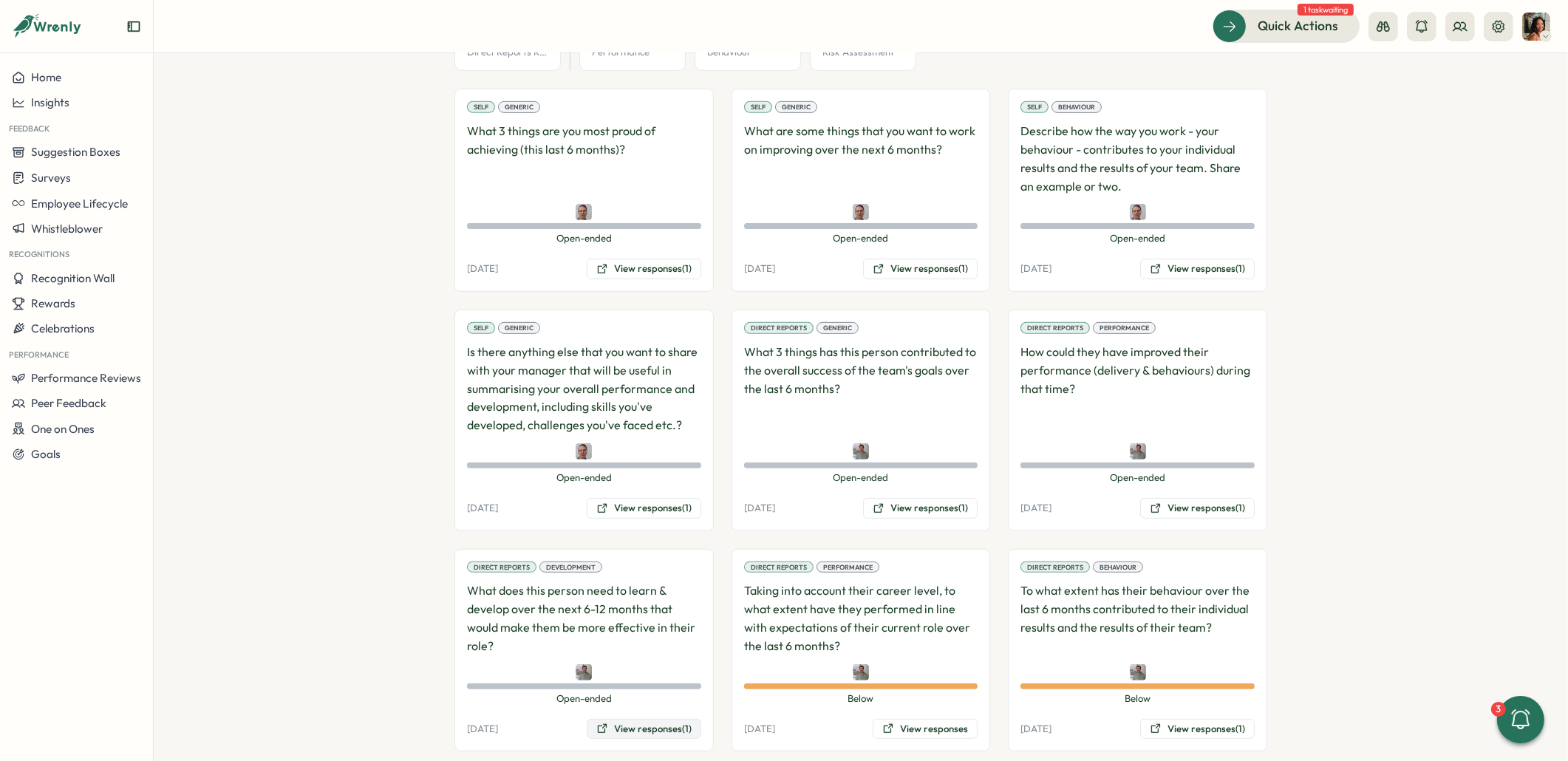
click at [645, 719] on button "View responses (1)" at bounding box center [644, 729] width 115 height 21
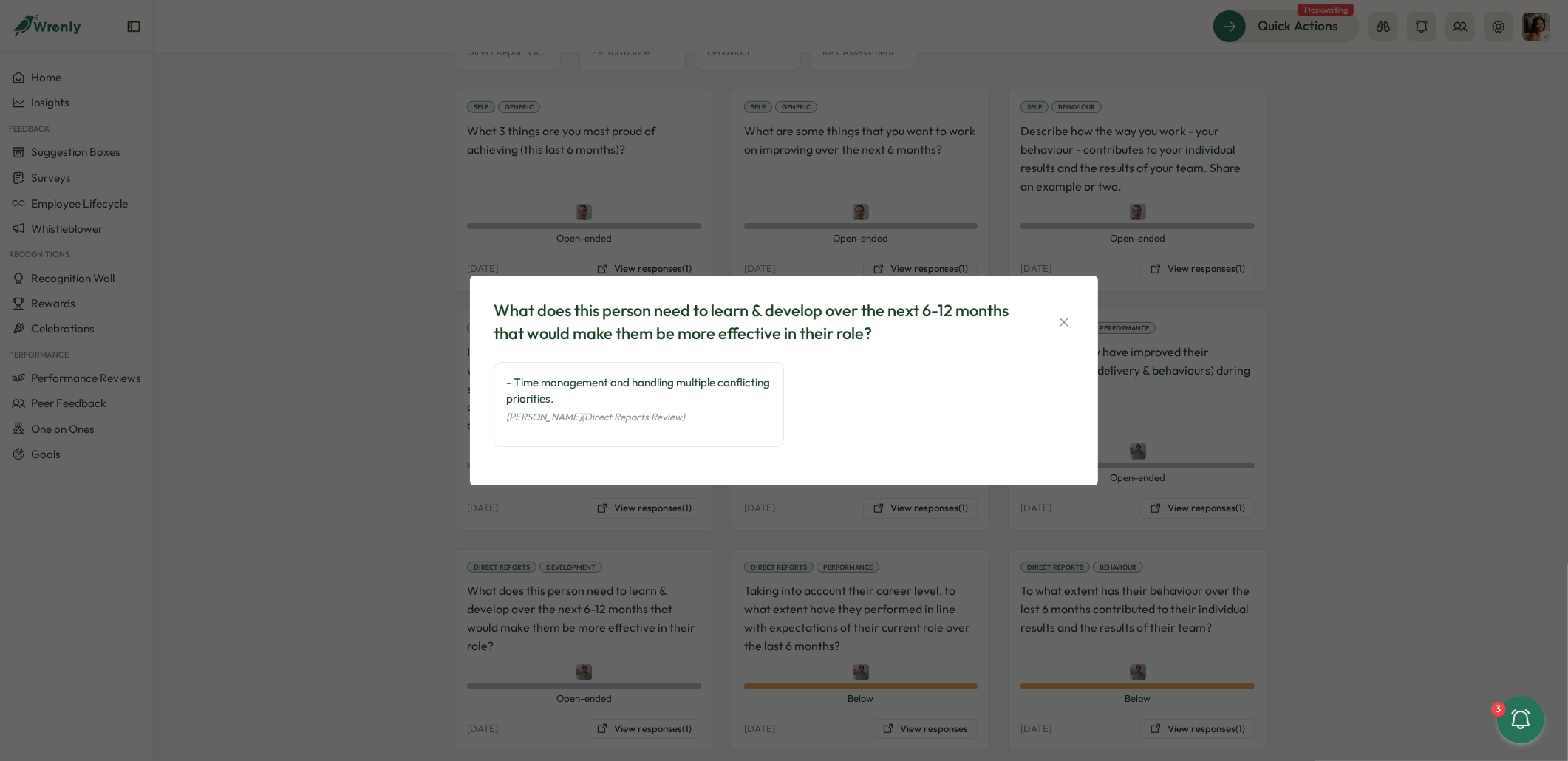
click at [375, 524] on div "What does this person need to learn & develop over the next 6-12 months that wo…" at bounding box center [784, 380] width 1568 height 761
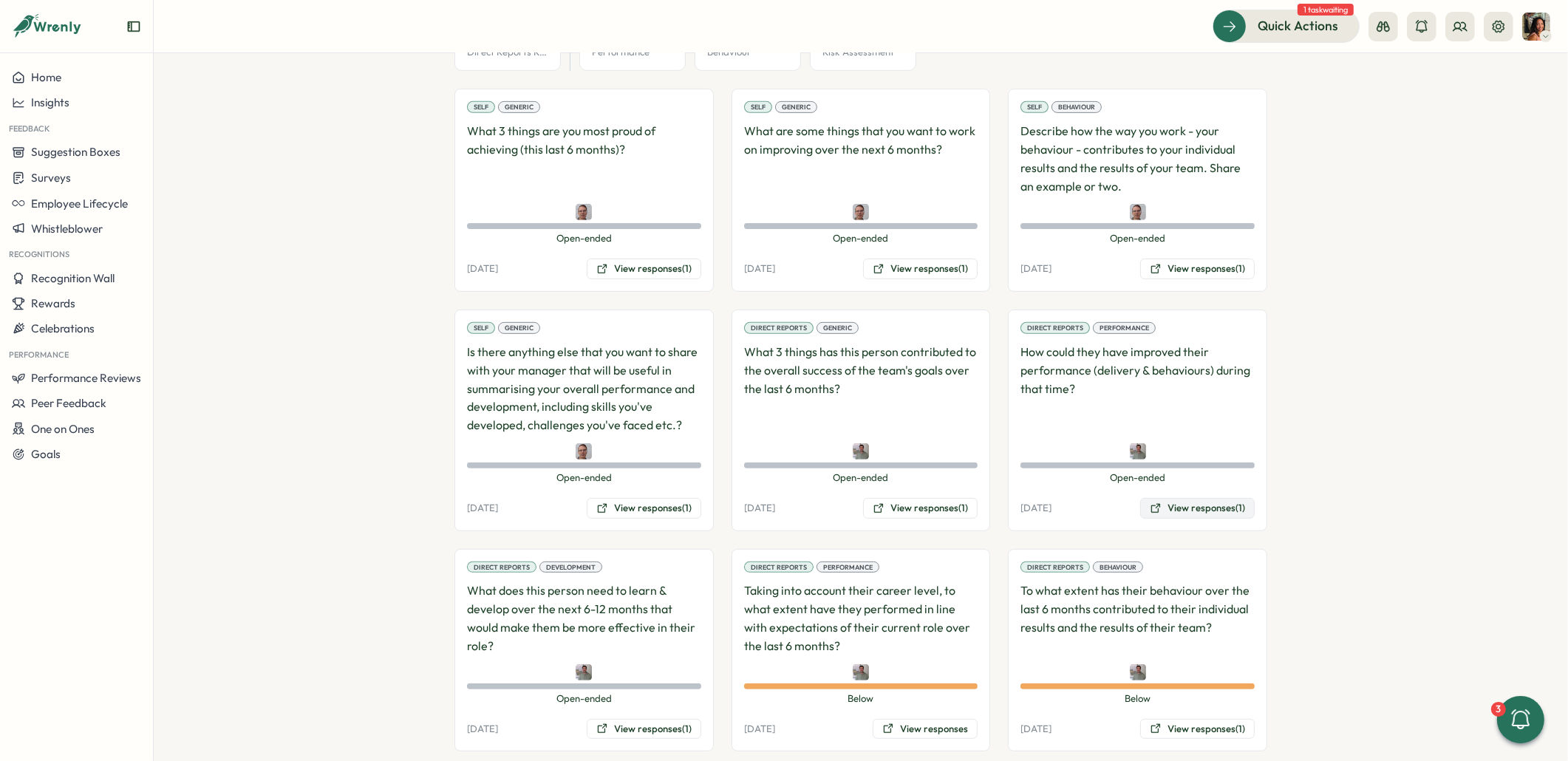
click at [1176, 498] on button "View responses (1)" at bounding box center [1197, 508] width 115 height 21
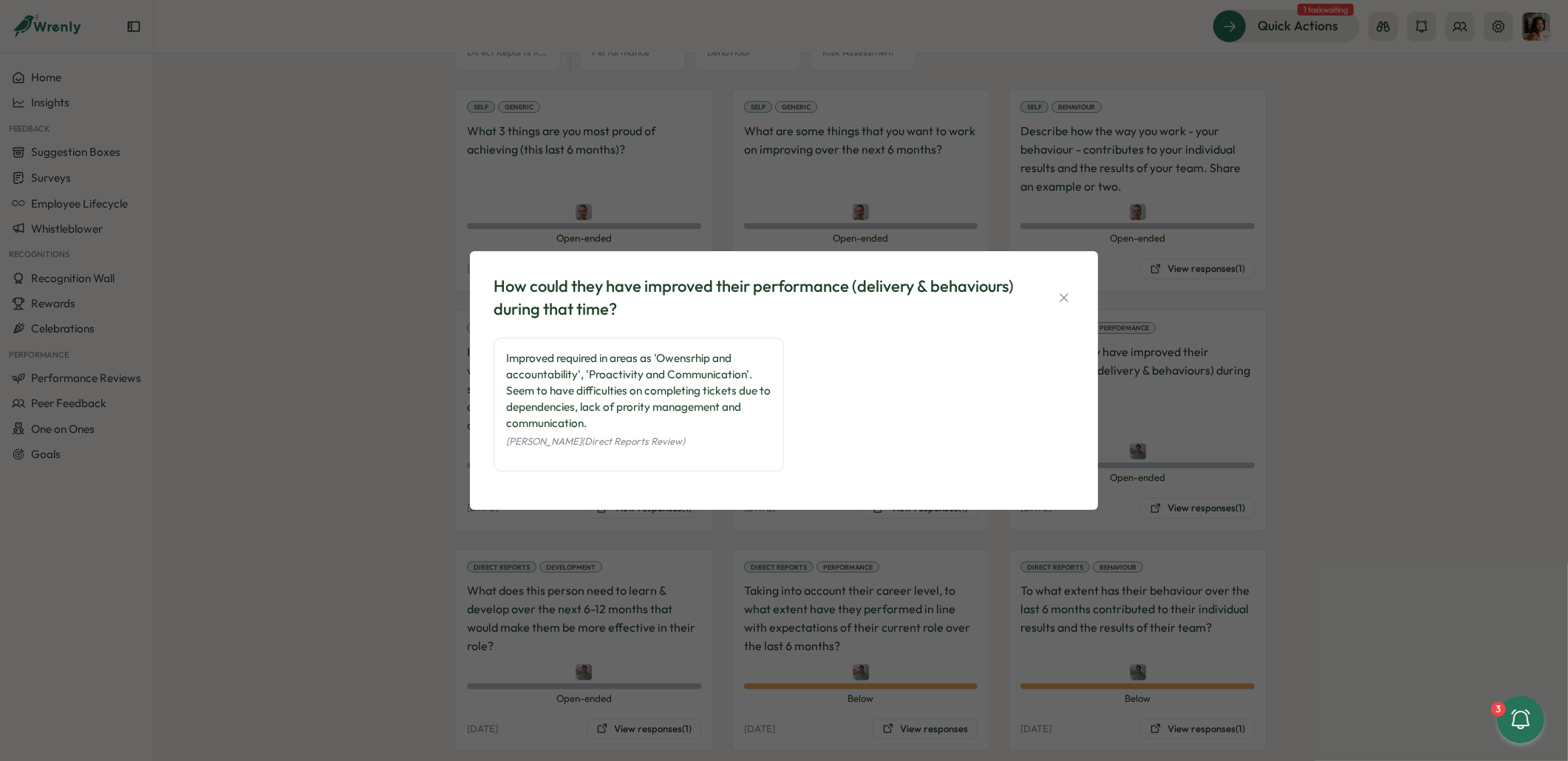
drag, startPoint x: 1215, startPoint y: 477, endPoint x: 971, endPoint y: 464, distance: 244.3
click at [1155, 465] on div "How could they have improved their performance (delivery & behaviours) during t…" at bounding box center [784, 380] width 1568 height 761
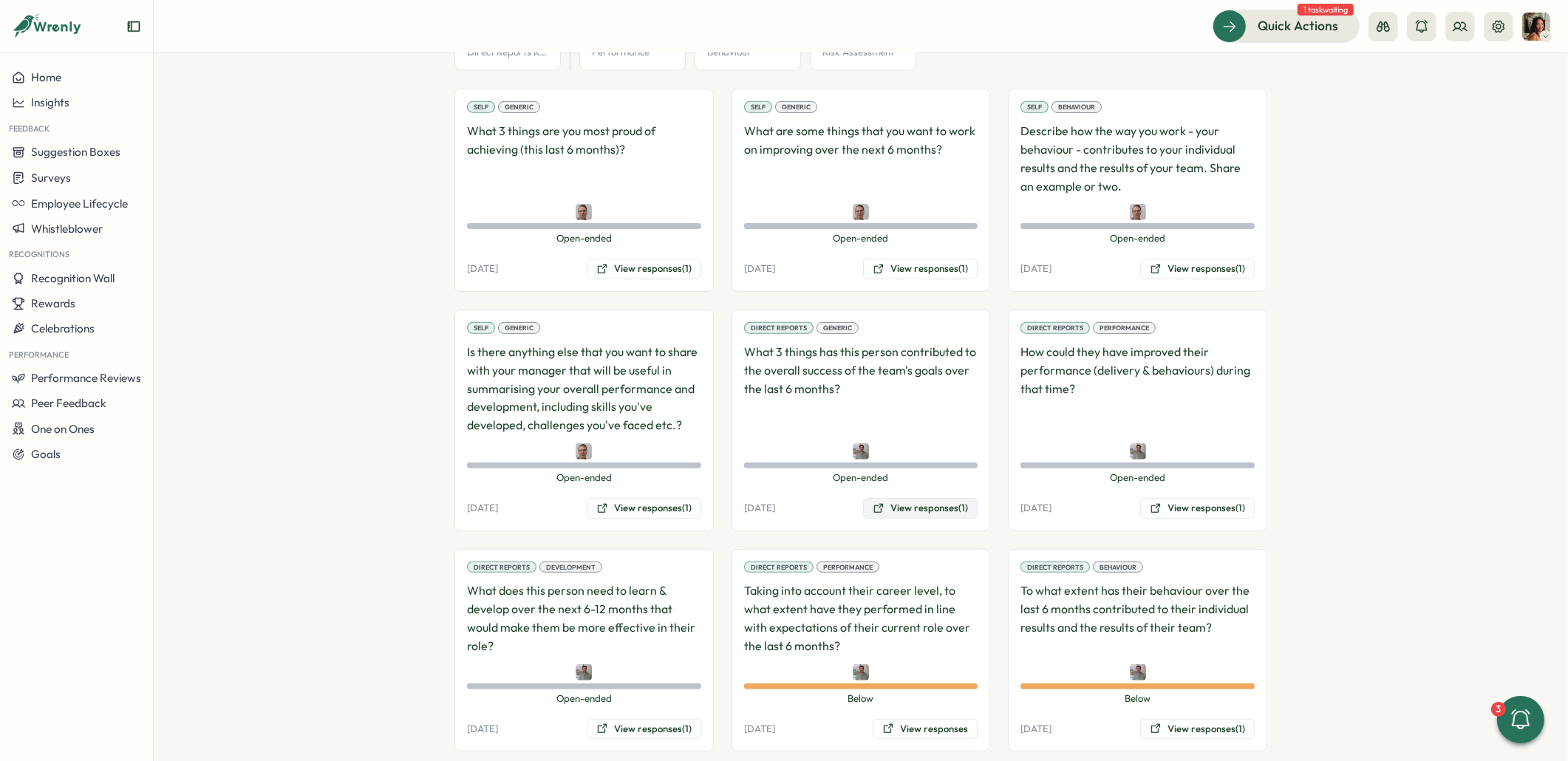
click at [953, 498] on button "View responses (1)" at bounding box center [920, 508] width 115 height 21
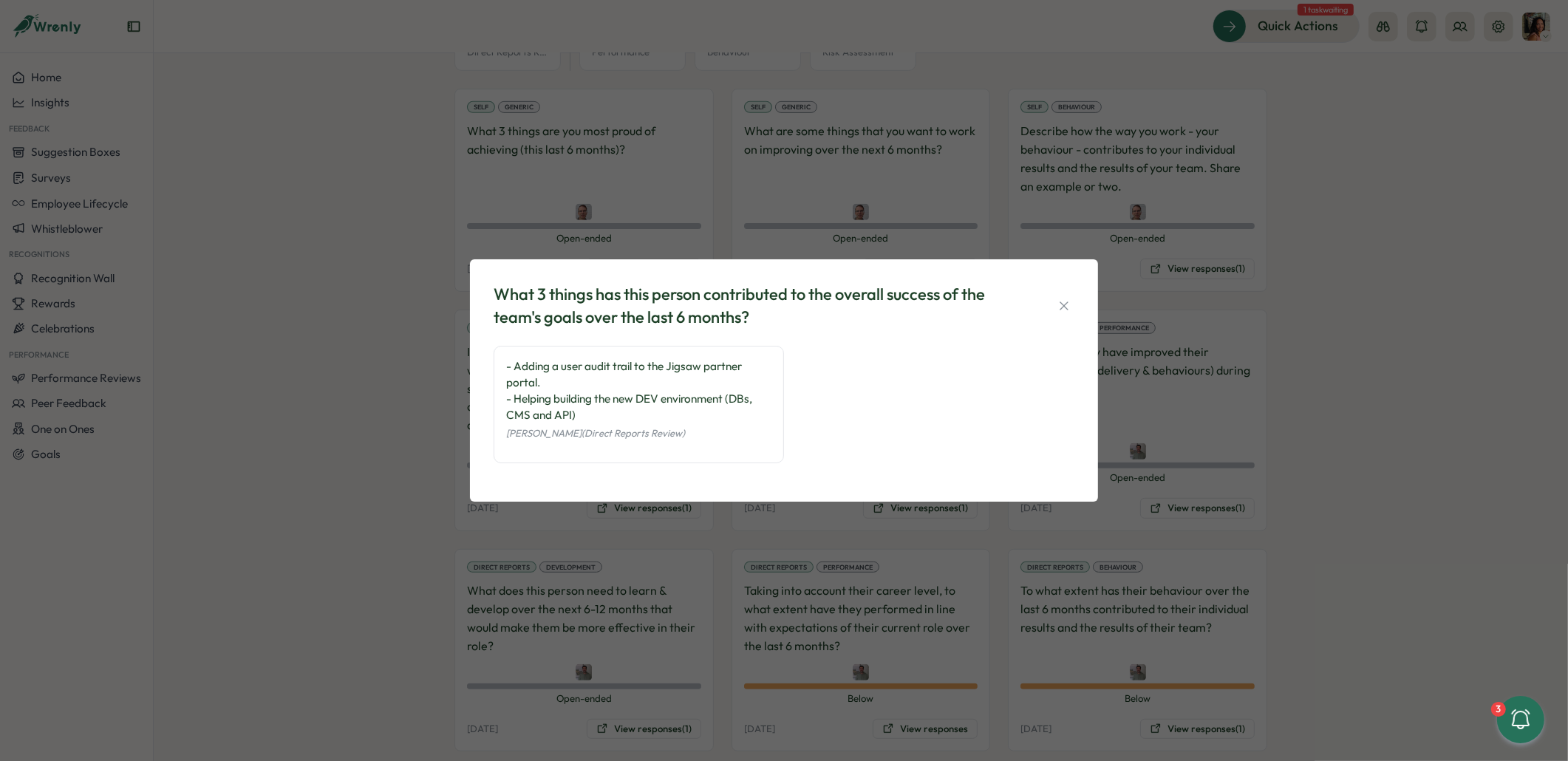
click at [393, 463] on div "What 3 things has this person contributed to the overall success of the team's …" at bounding box center [784, 380] width 1568 height 761
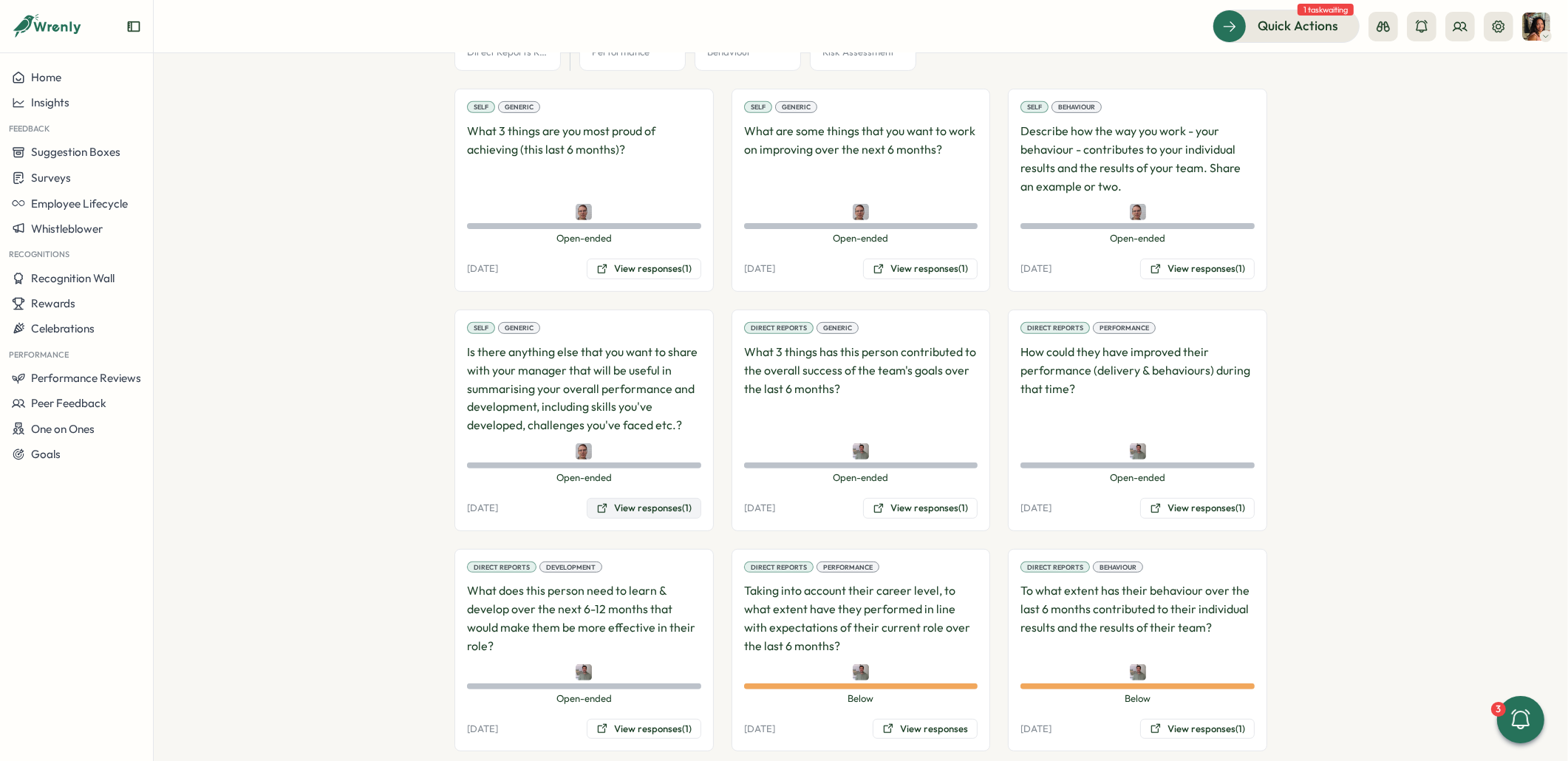
click at [653, 498] on button "View responses (1)" at bounding box center [644, 508] width 115 height 21
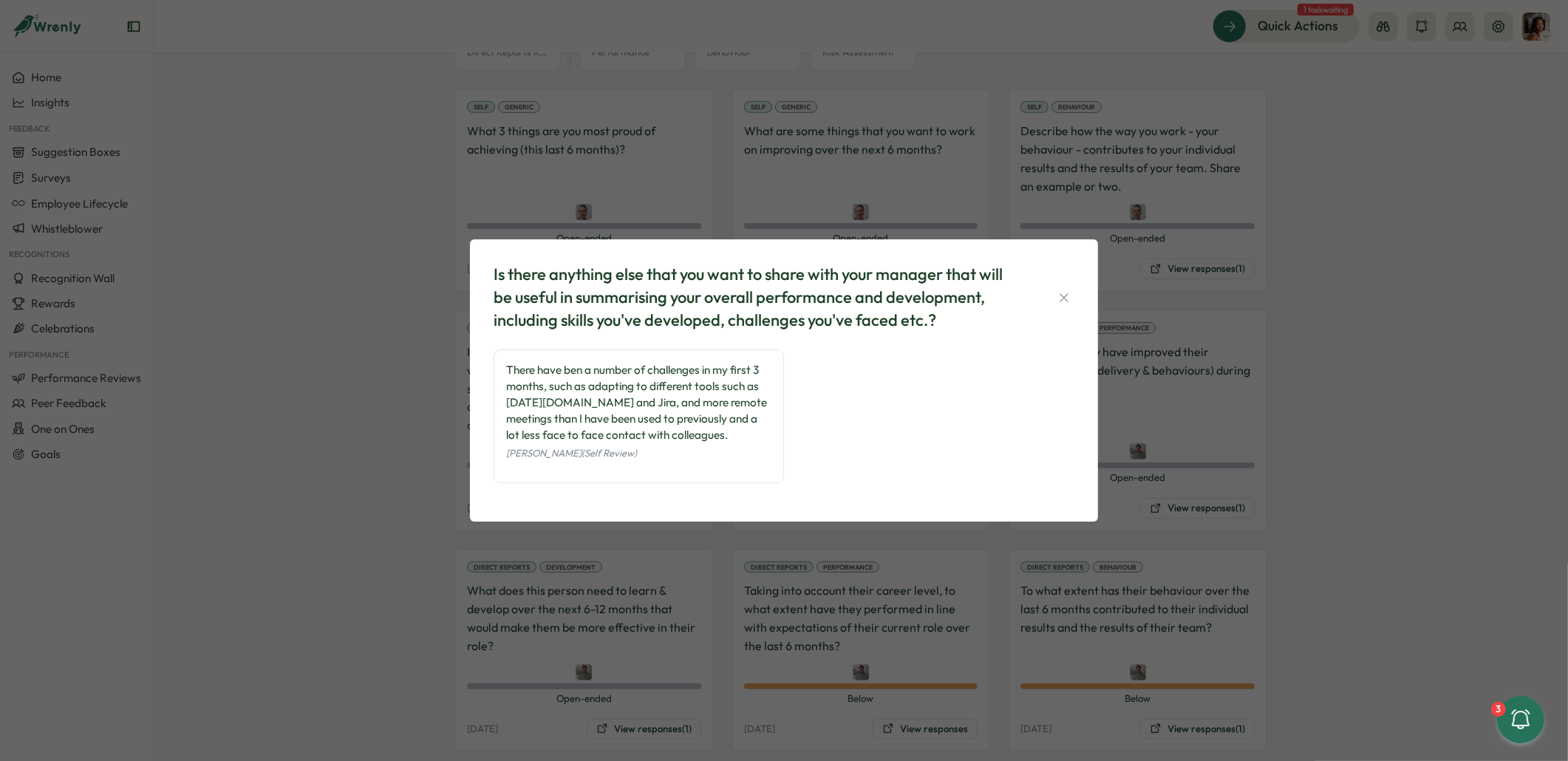
click at [435, 453] on div "Is there anything else that you want to share with your manager that will be us…" at bounding box center [784, 380] width 1568 height 761
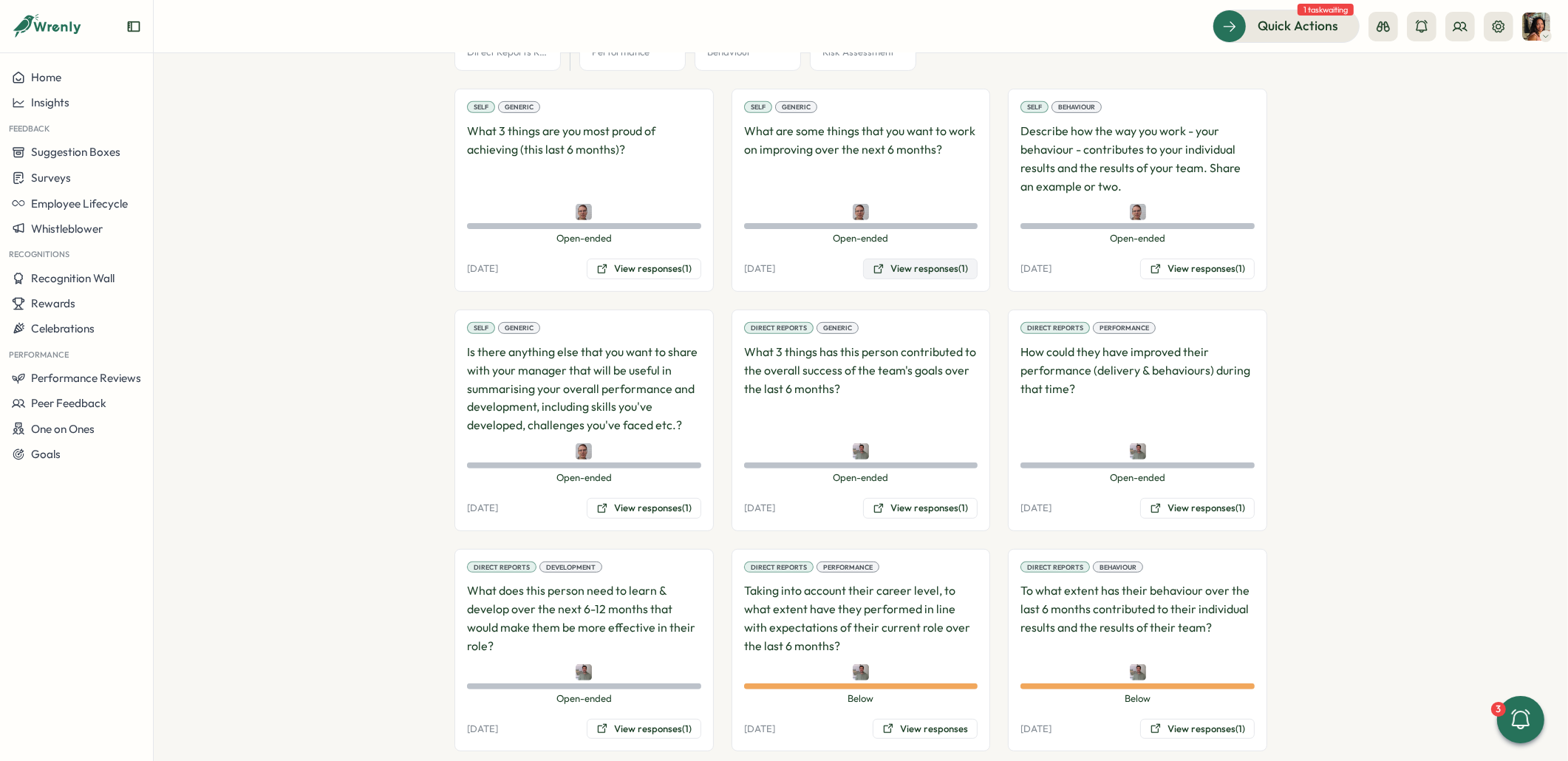
click at [946, 258] on button "View responses (1)" at bounding box center [920, 268] width 115 height 21
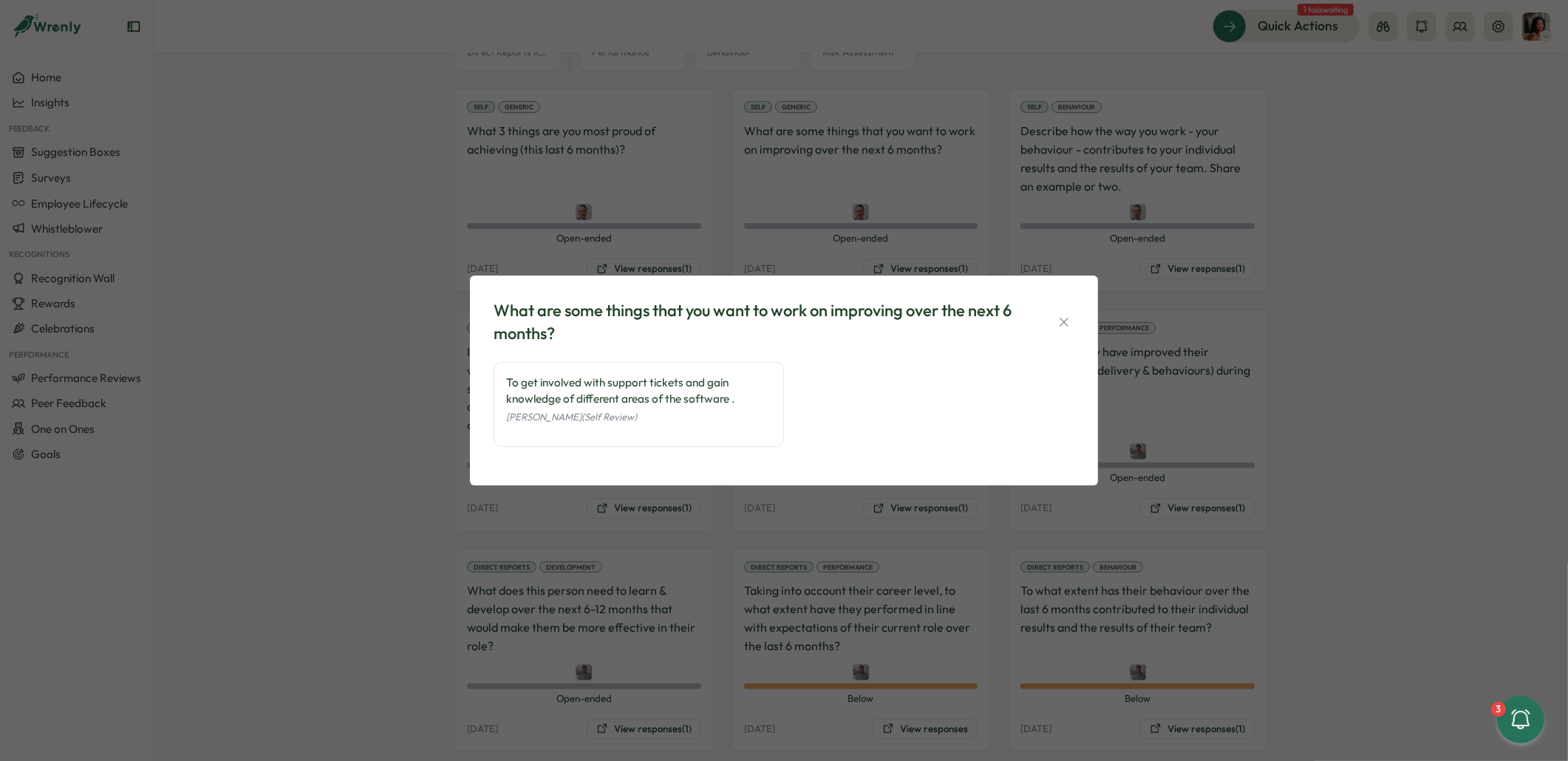
click at [432, 301] on div "What are some things that you want to work on improving over the next 6 months?…" at bounding box center [784, 380] width 1568 height 761
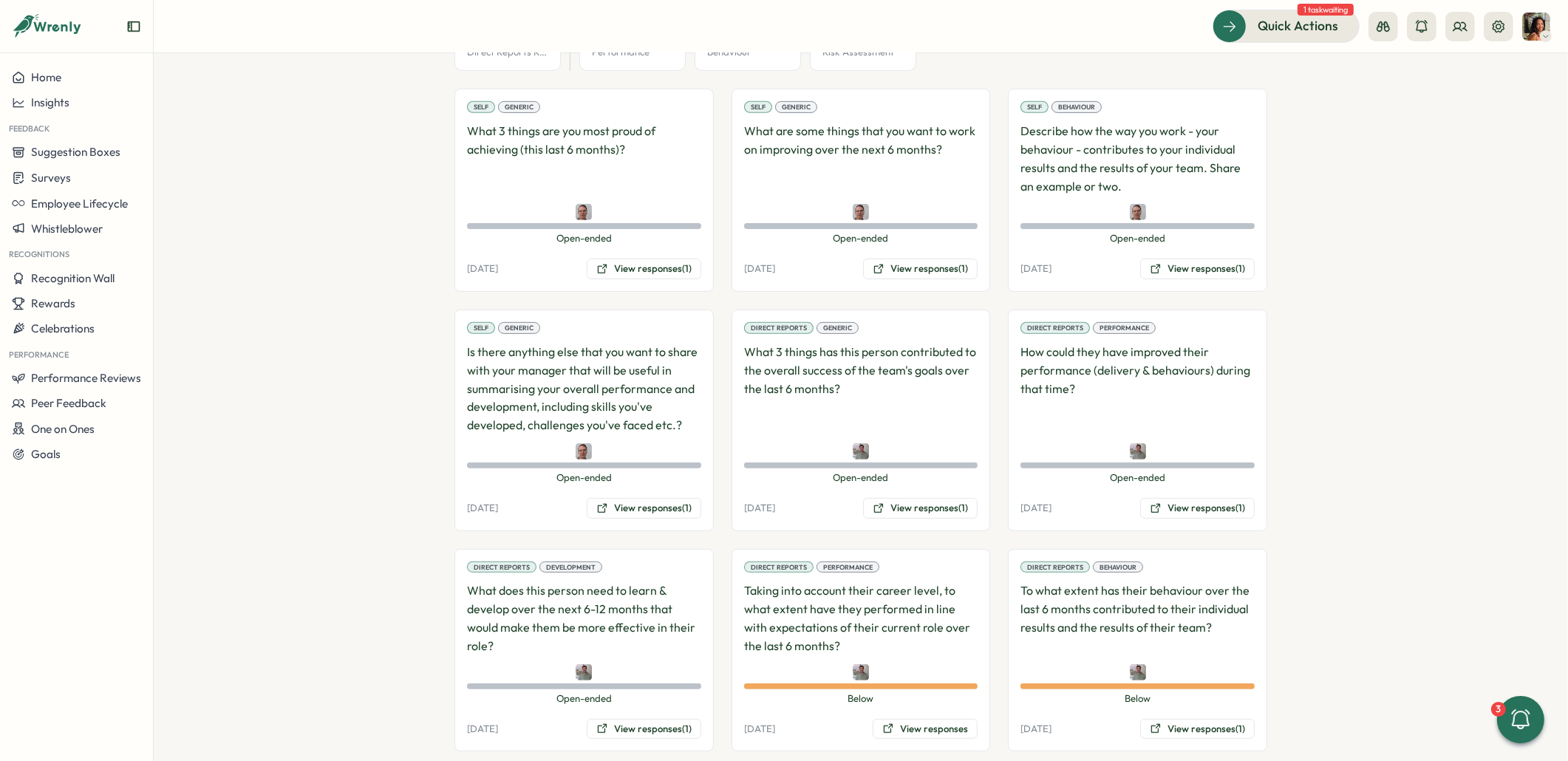
scroll to position [1055, 0]
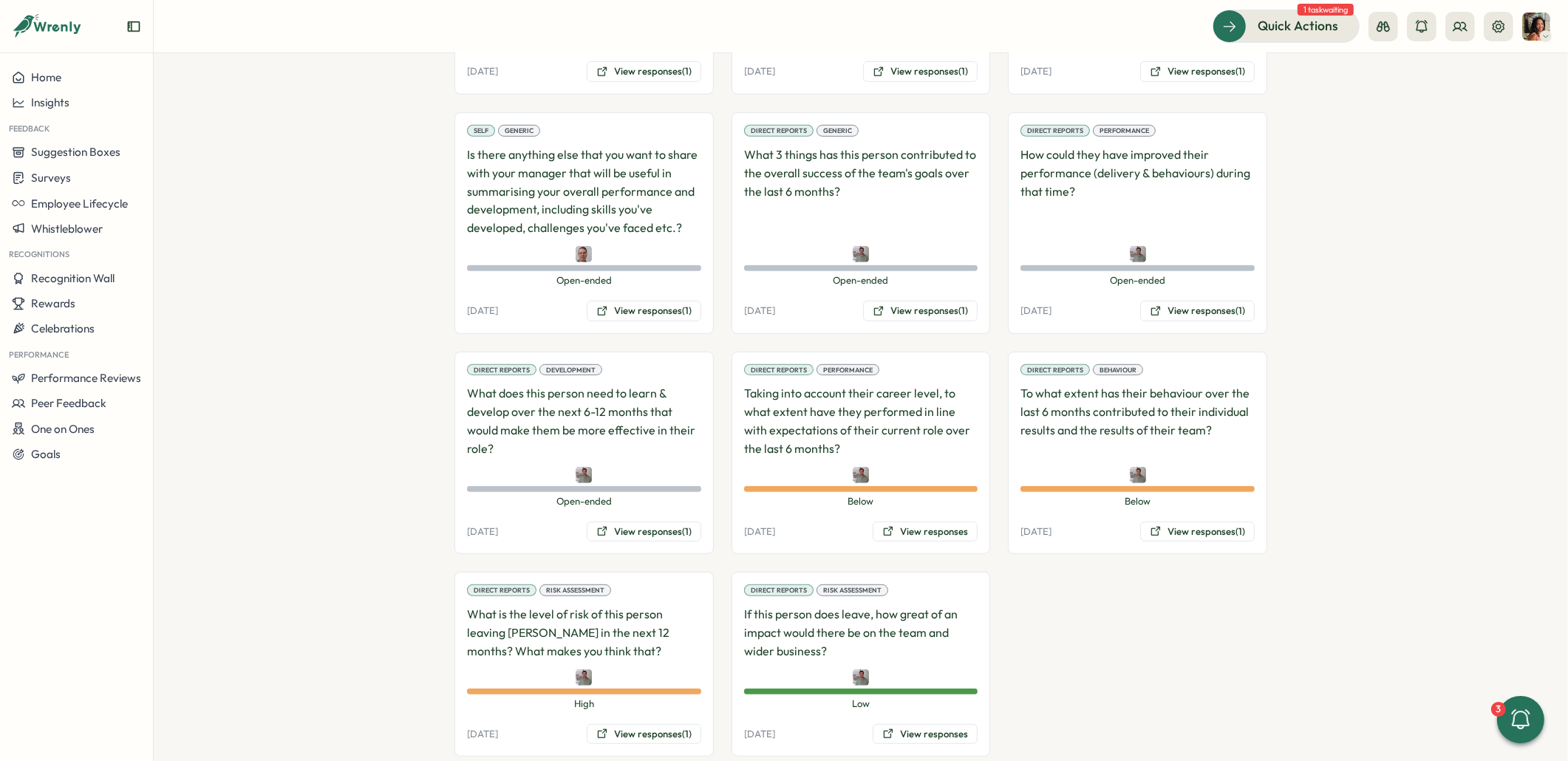
click at [920, 512] on div "Direct Reports Performance Taking into account their career level, to what exte…" at bounding box center [861, 453] width 259 height 204
click at [915, 522] on button "View responses" at bounding box center [925, 532] width 105 height 21
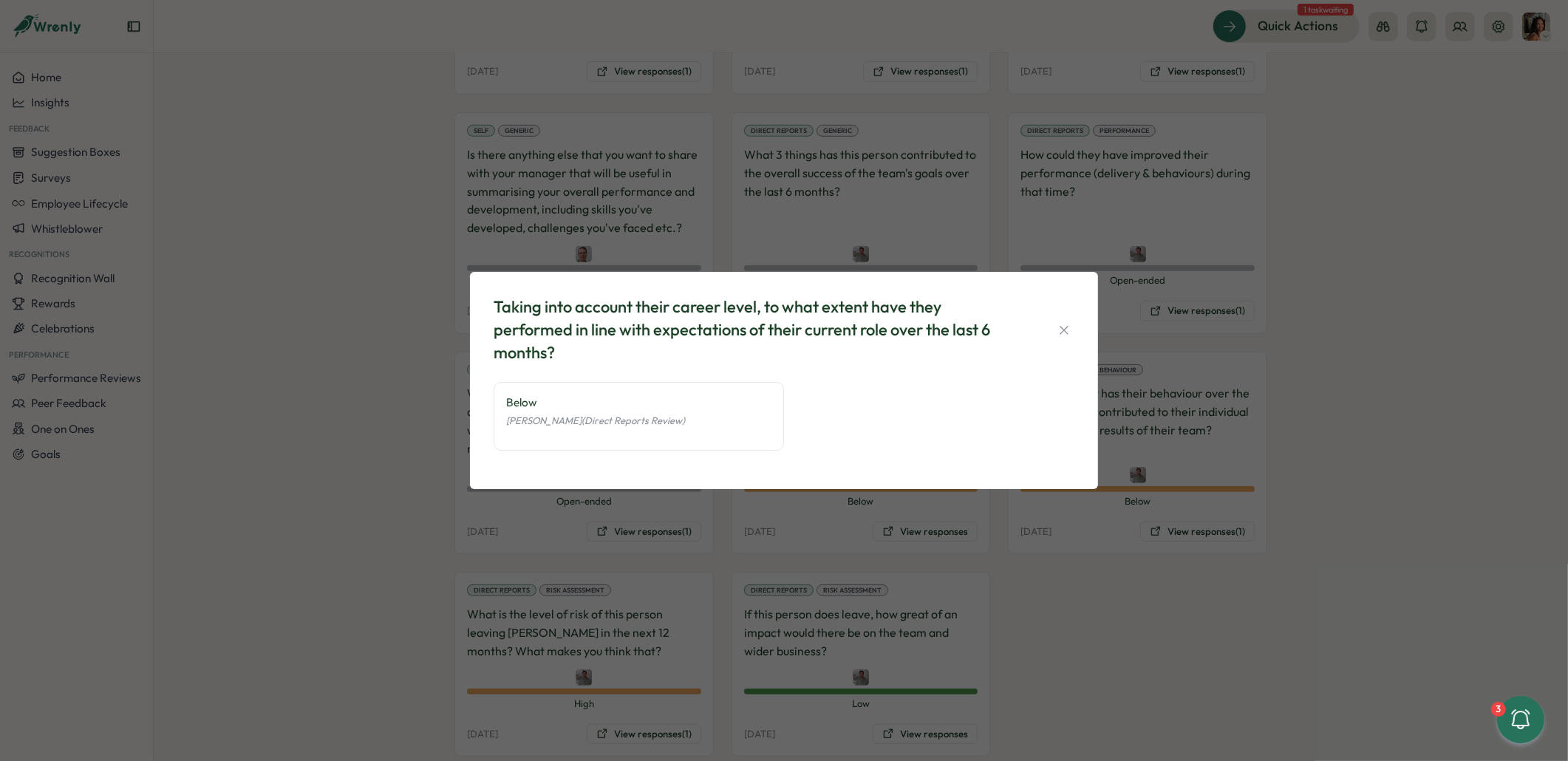
click at [403, 280] on div "Taking into account their career level, to what extent have they performed in l…" at bounding box center [784, 380] width 1568 height 761
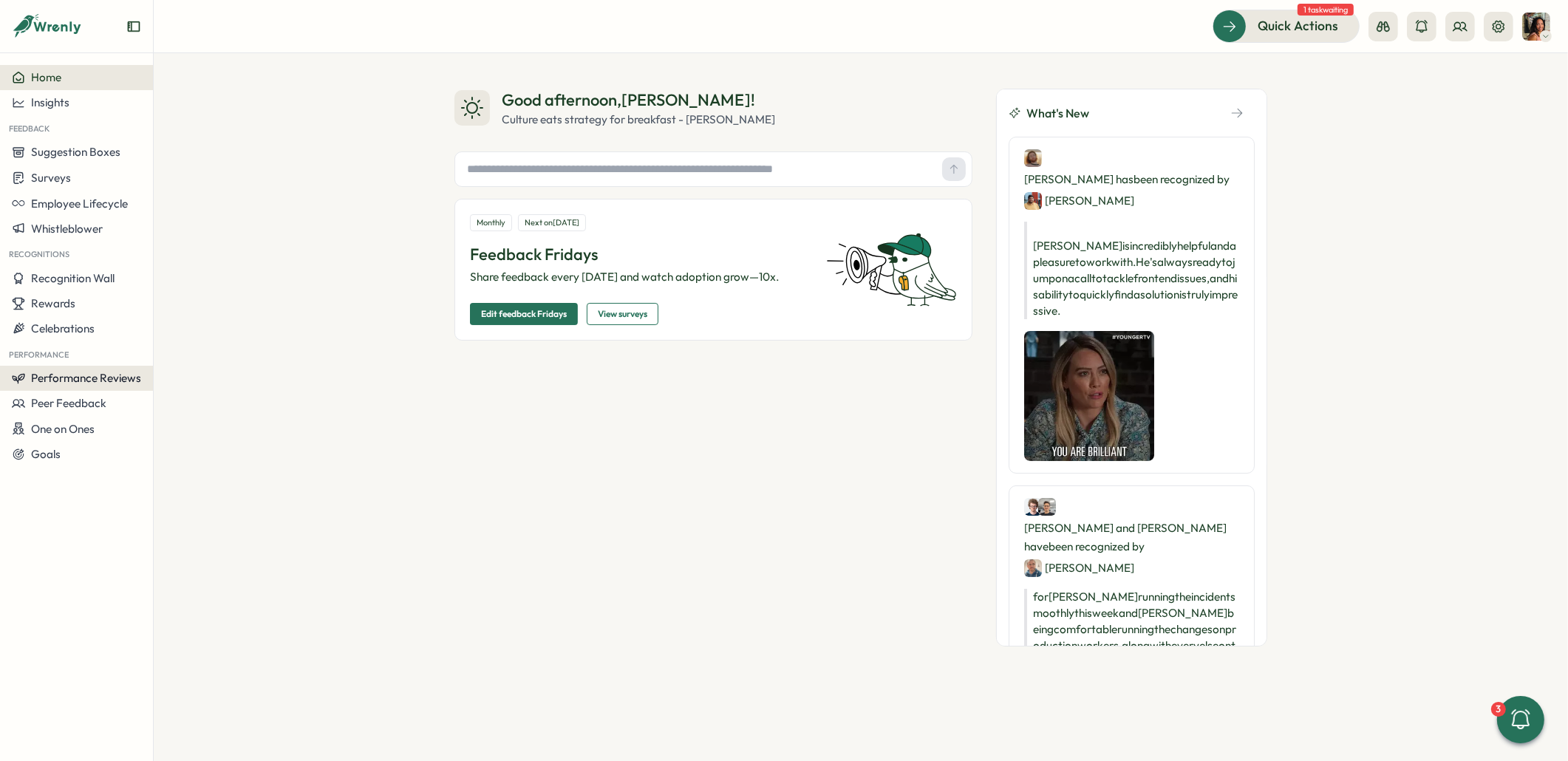
click at [78, 376] on span "Performance Reviews" at bounding box center [86, 378] width 110 height 14
click at [200, 355] on div "Reviews" at bounding box center [214, 349] width 115 height 16
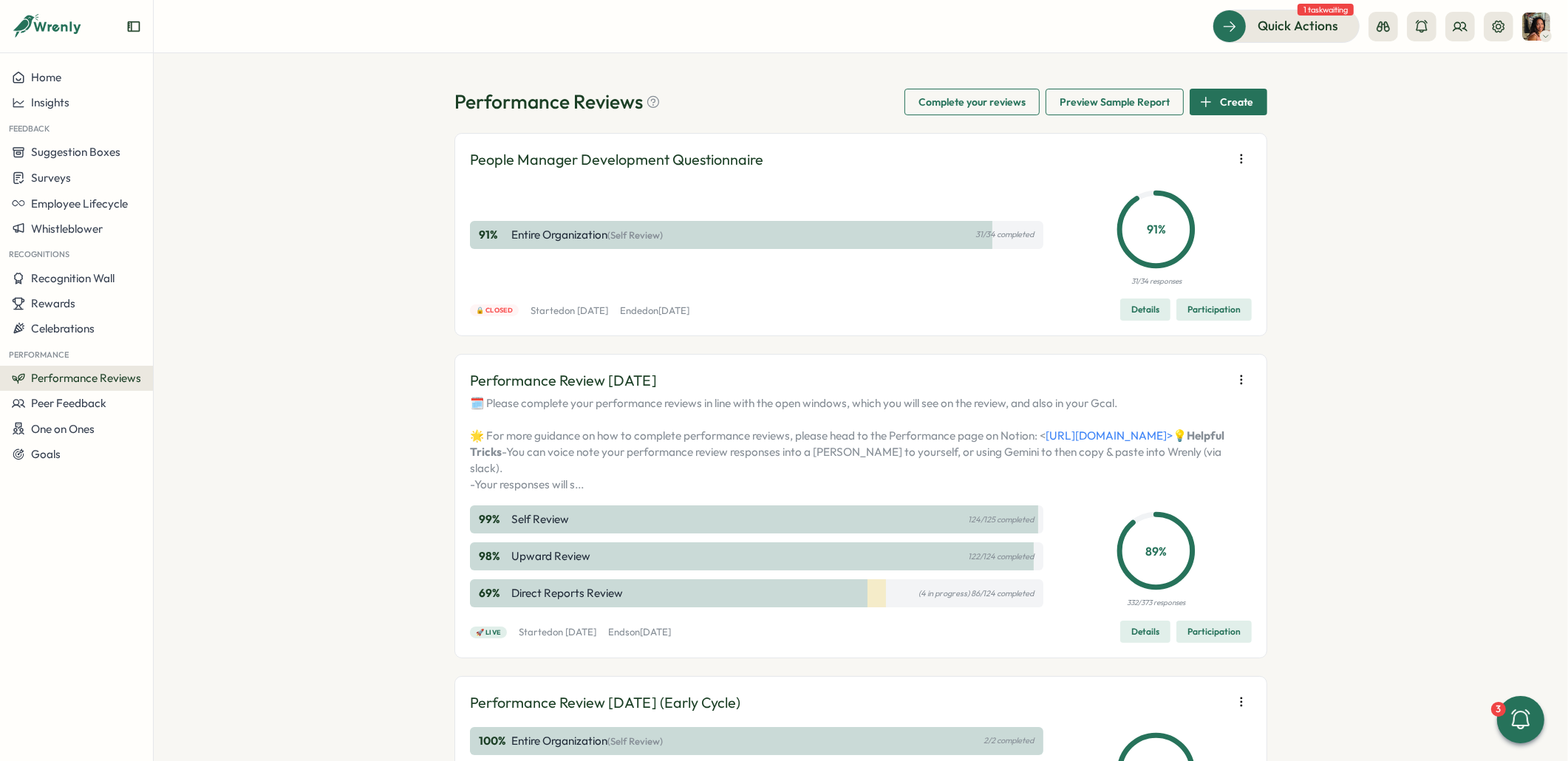
click at [1221, 642] on span "Participation" at bounding box center [1213, 631] width 53 height 21
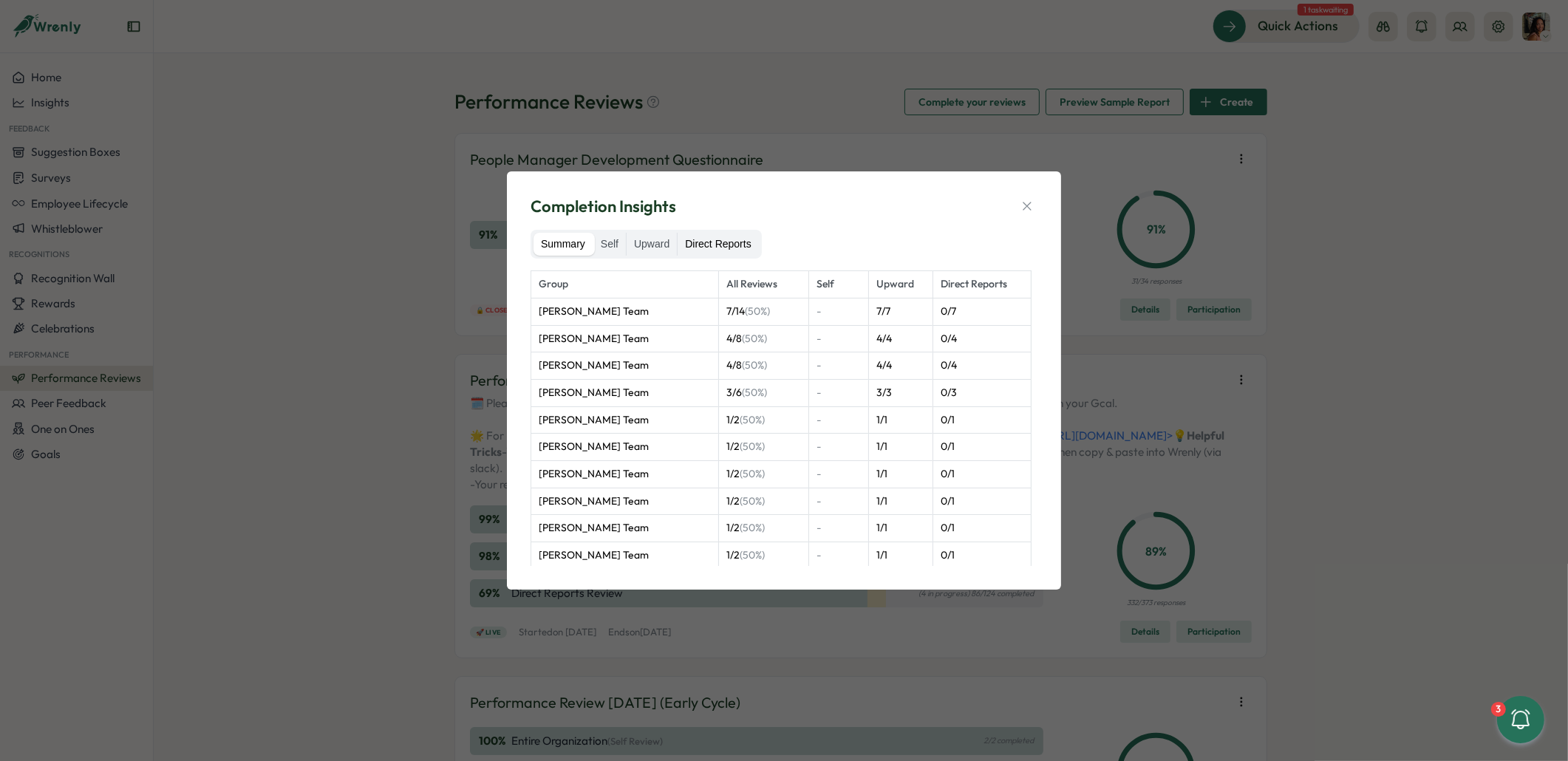
click at [708, 248] on label "Direct Reports" at bounding box center [718, 244] width 80 height 24
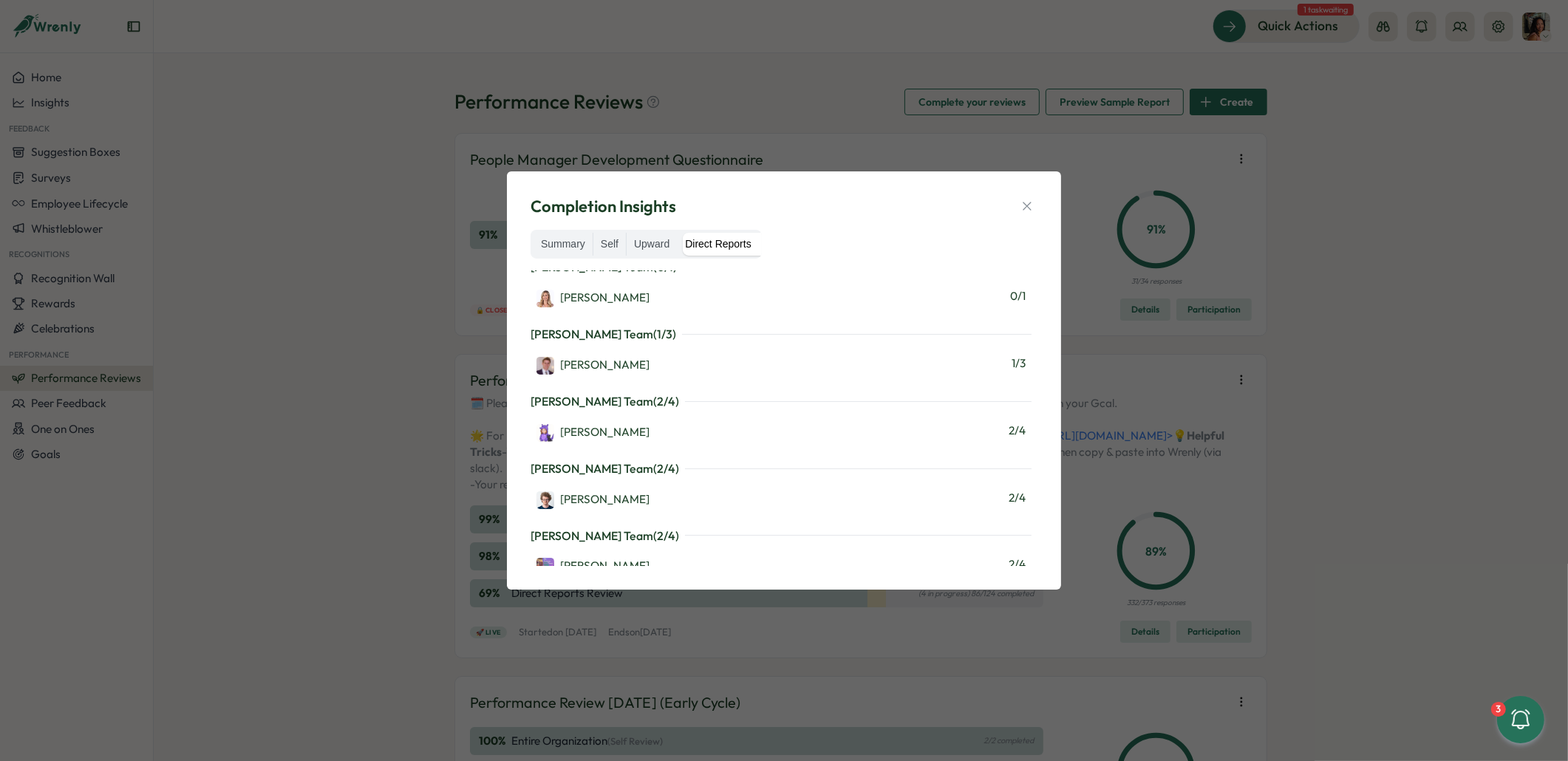
scroll to position [632, 0]
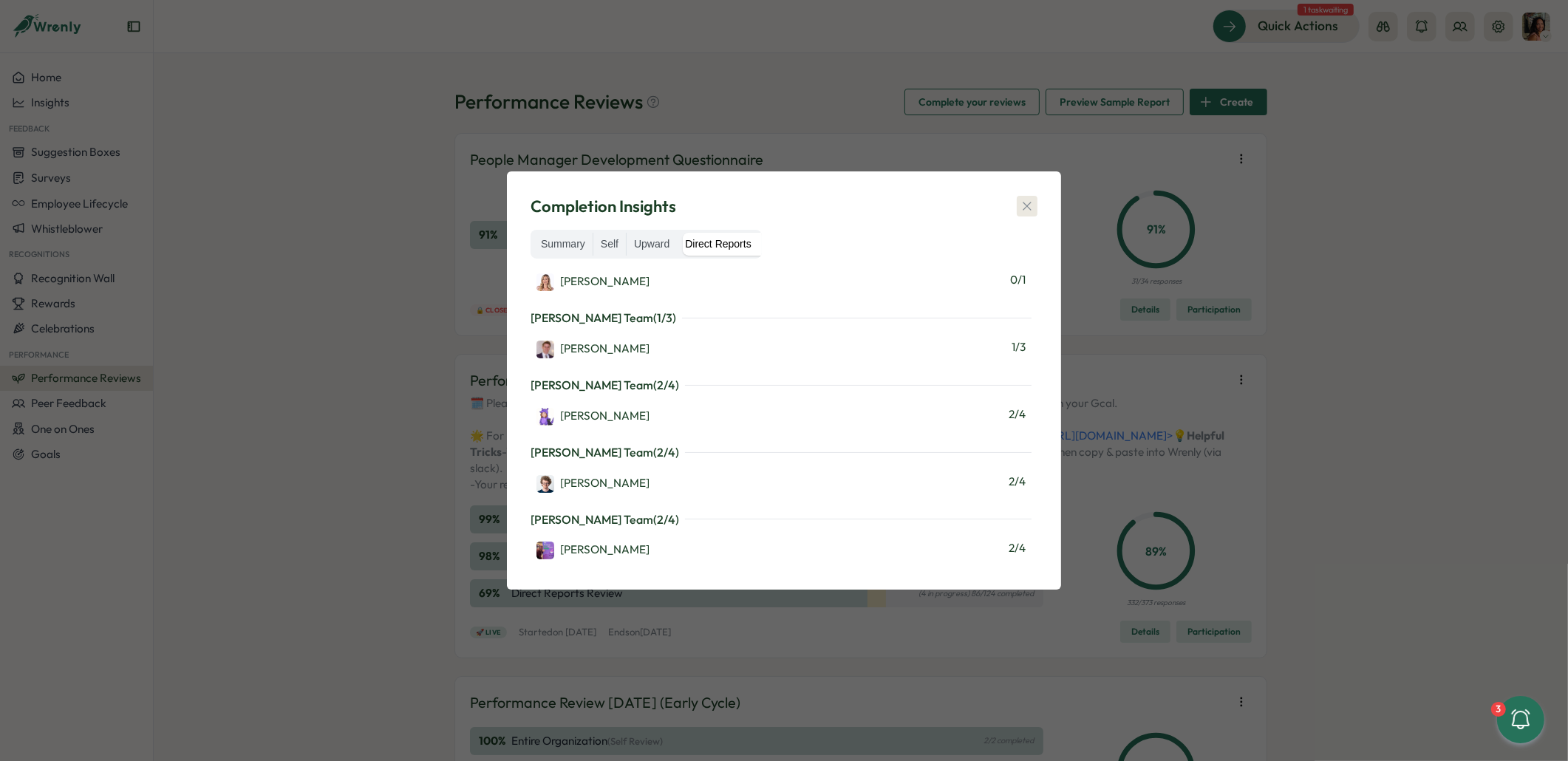
click at [1036, 207] on button "button" at bounding box center [1027, 206] width 21 height 21
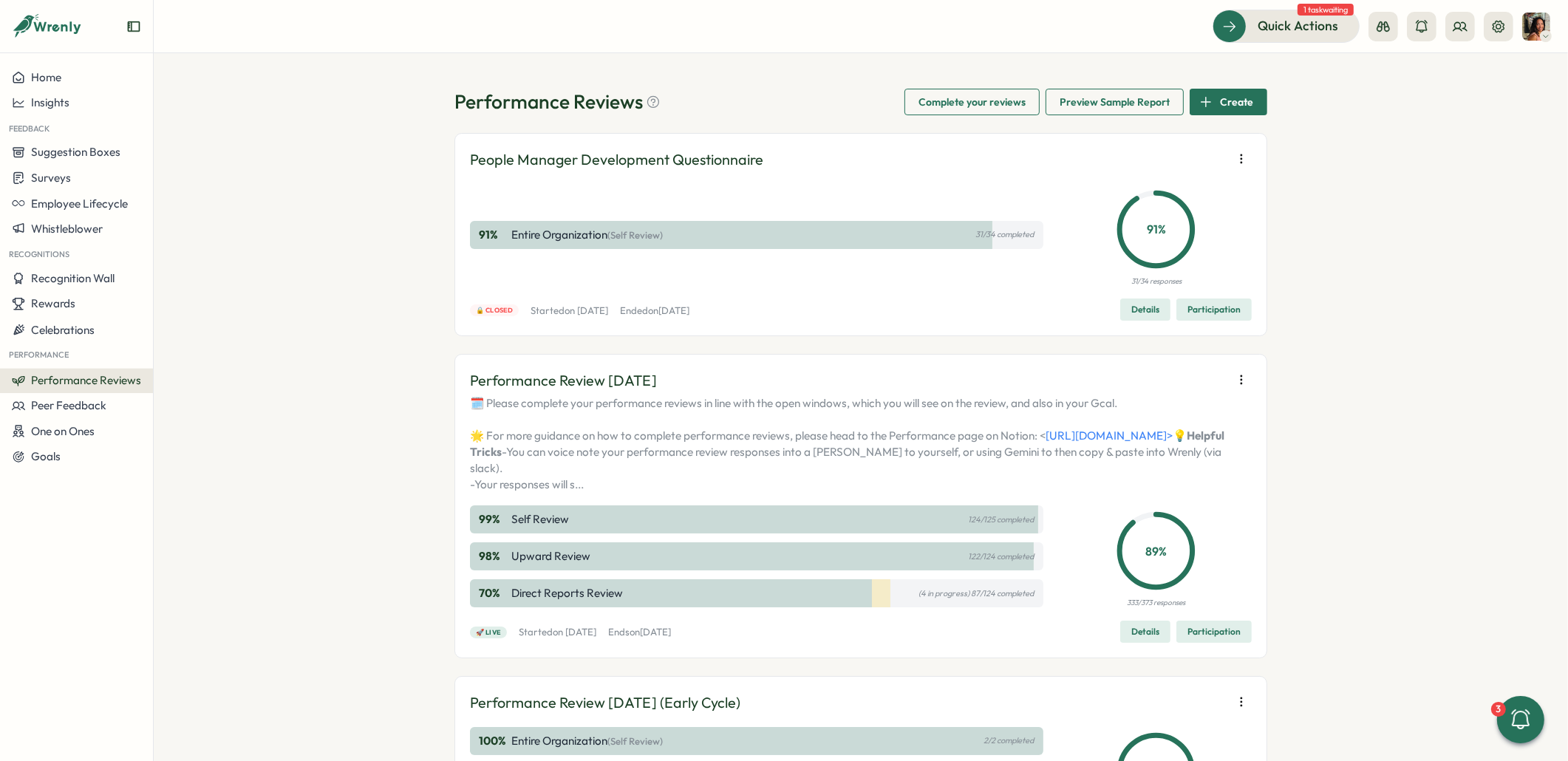
scroll to position [378, 0]
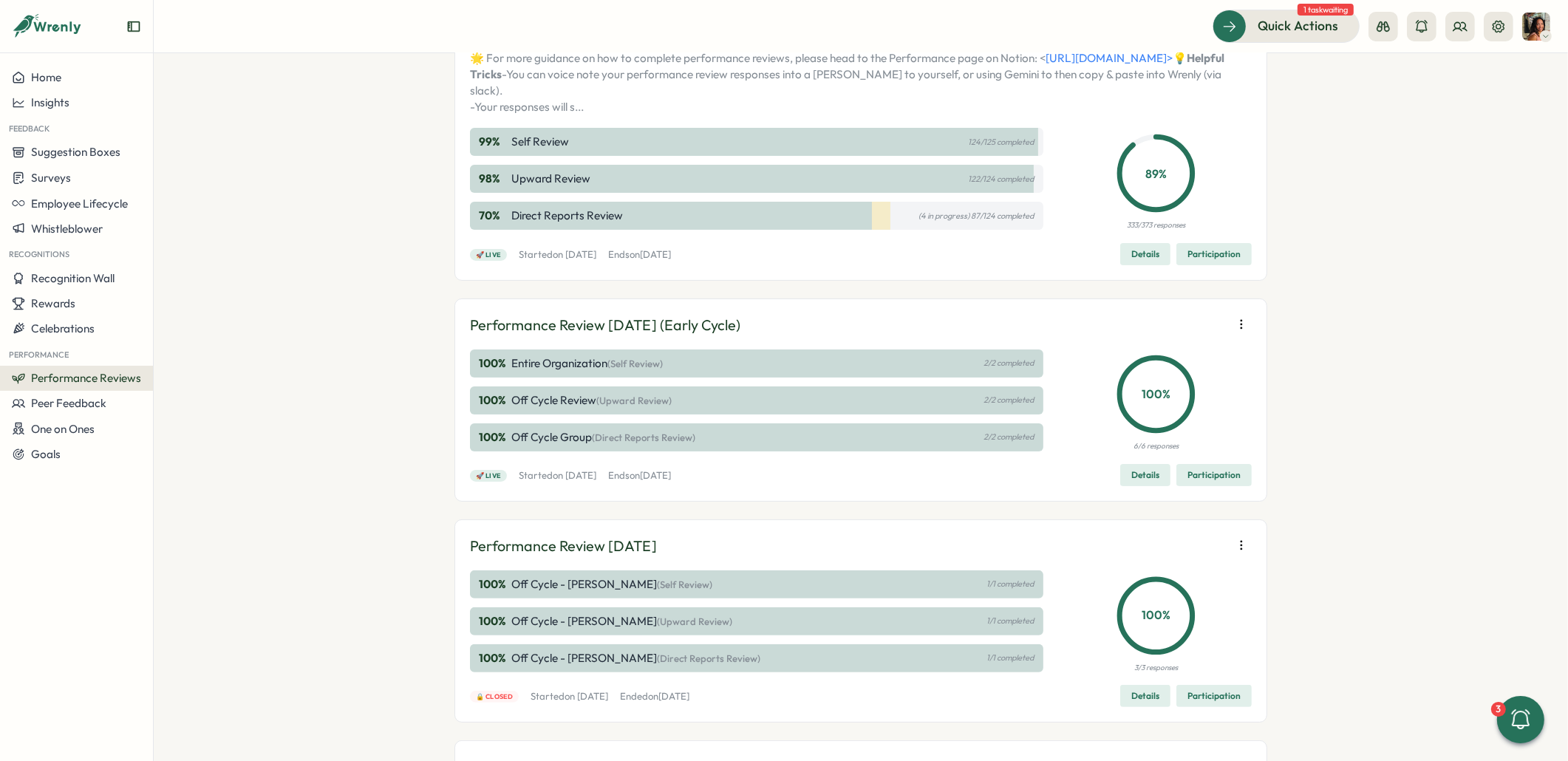
click at [1211, 264] on span "Participation" at bounding box center [1213, 254] width 53 height 21
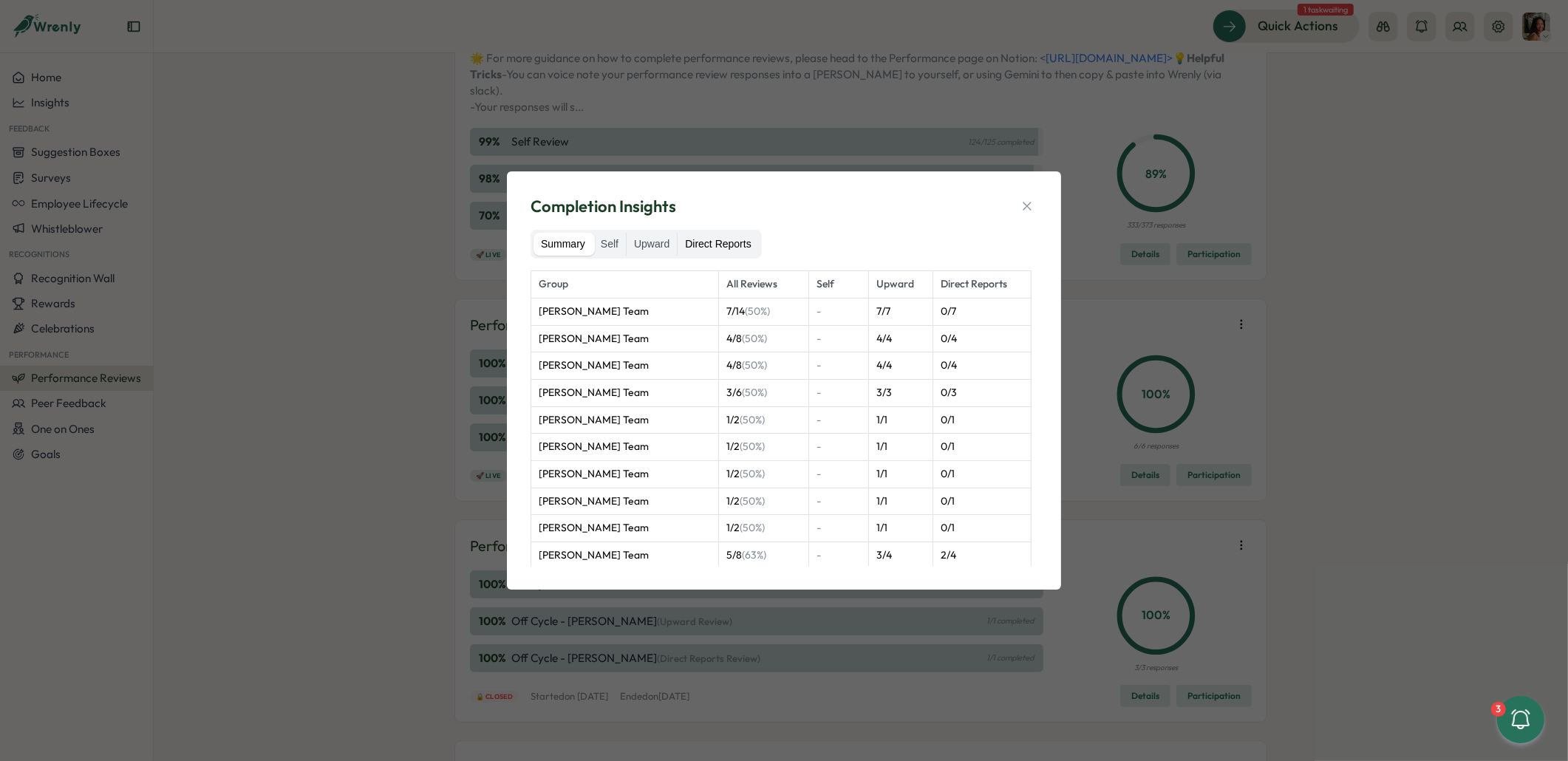
click at [707, 247] on label "Direct Reports" at bounding box center [718, 244] width 80 height 24
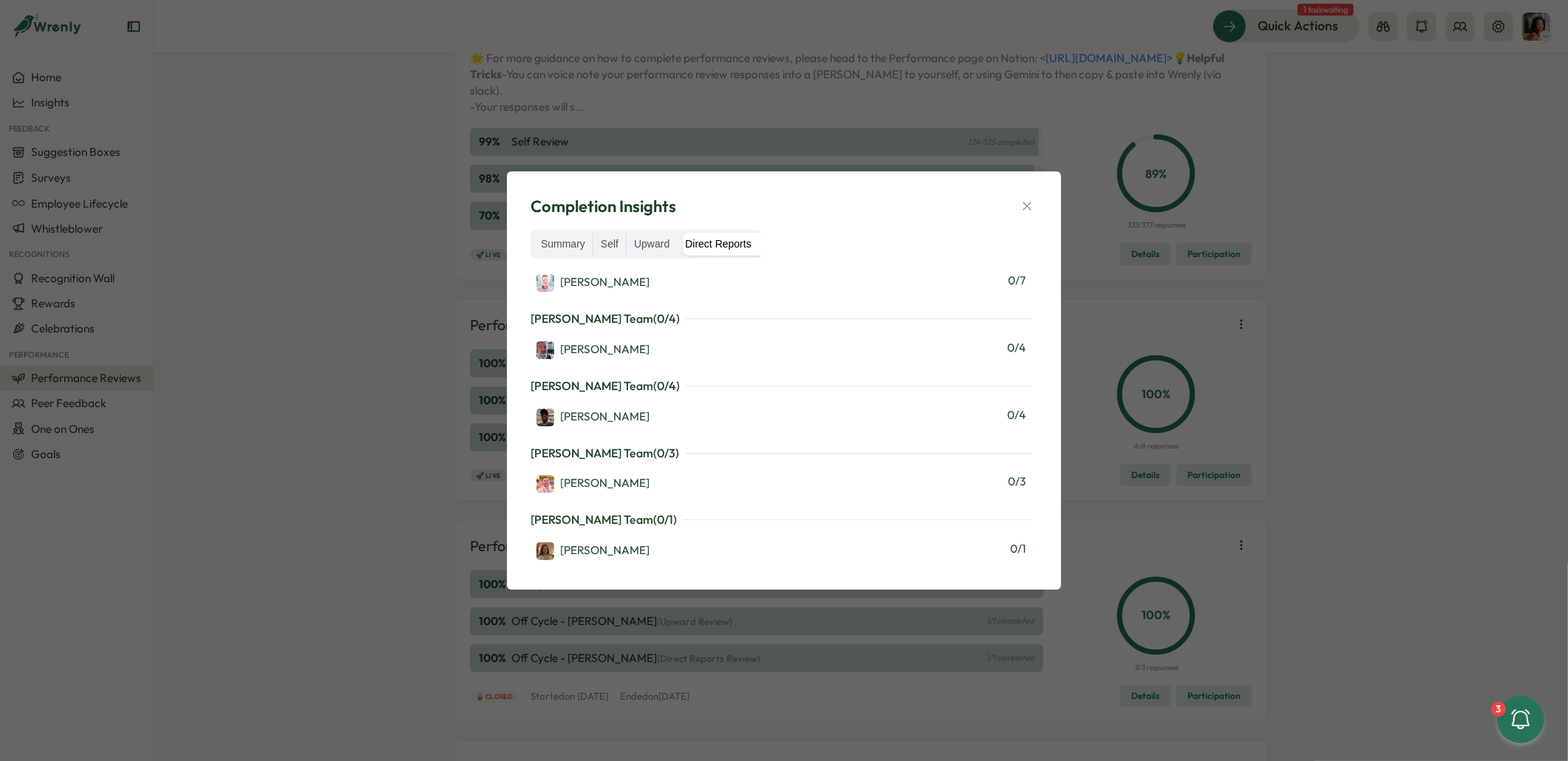
scroll to position [0, 0]
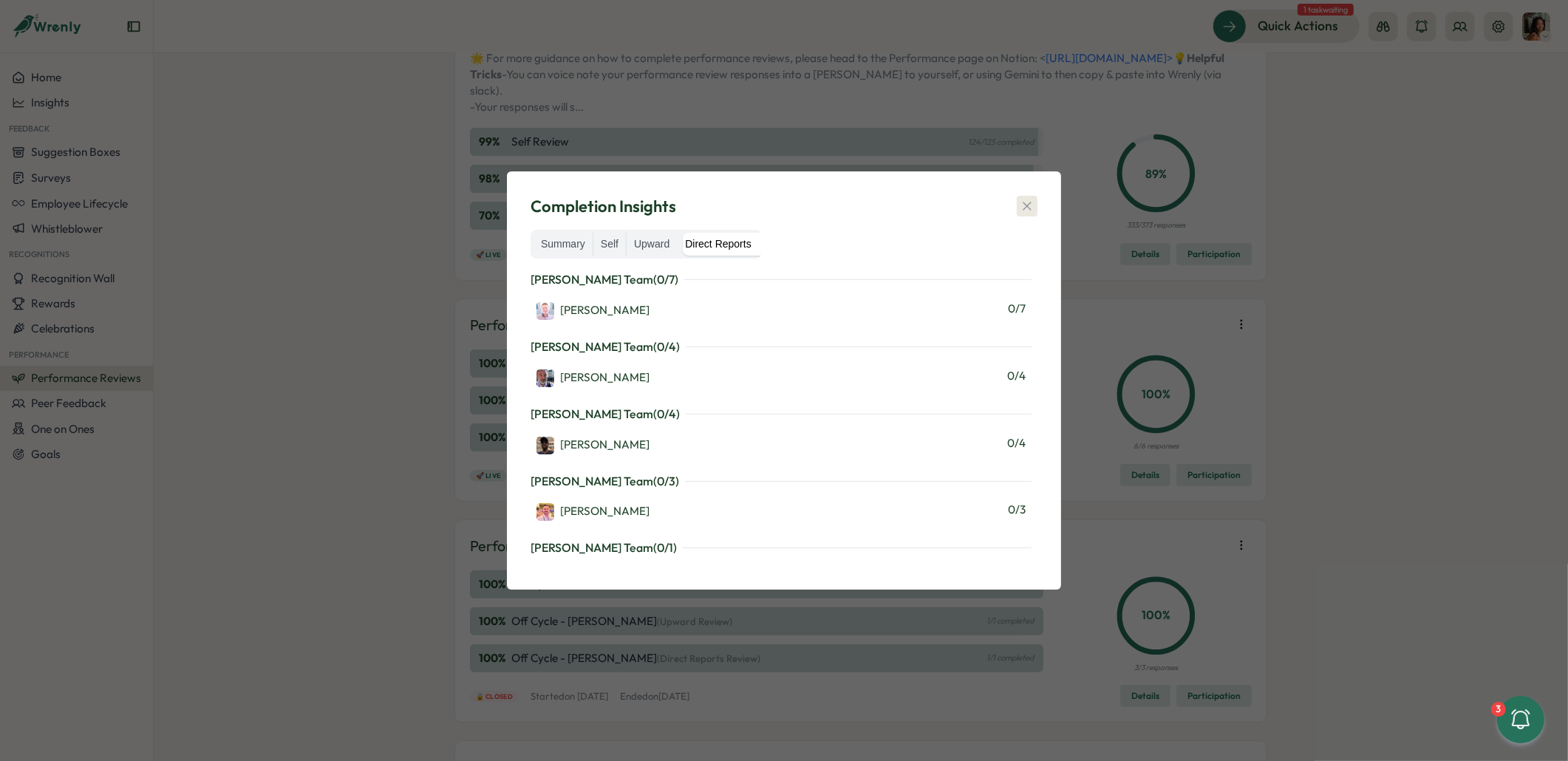
click at [1017, 200] on button "button" at bounding box center [1027, 206] width 21 height 21
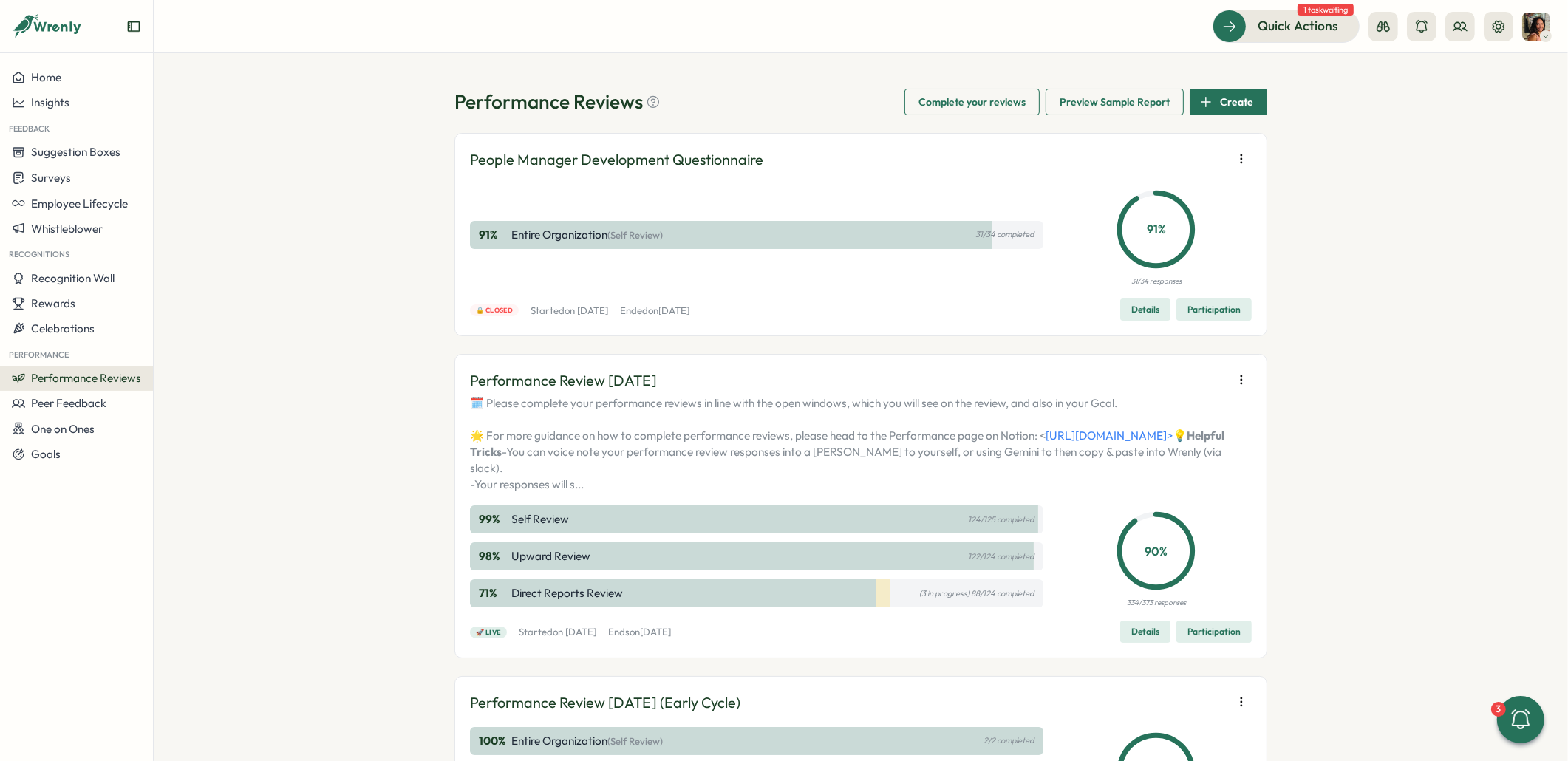
click at [1197, 642] on span "Participation" at bounding box center [1213, 631] width 53 height 21
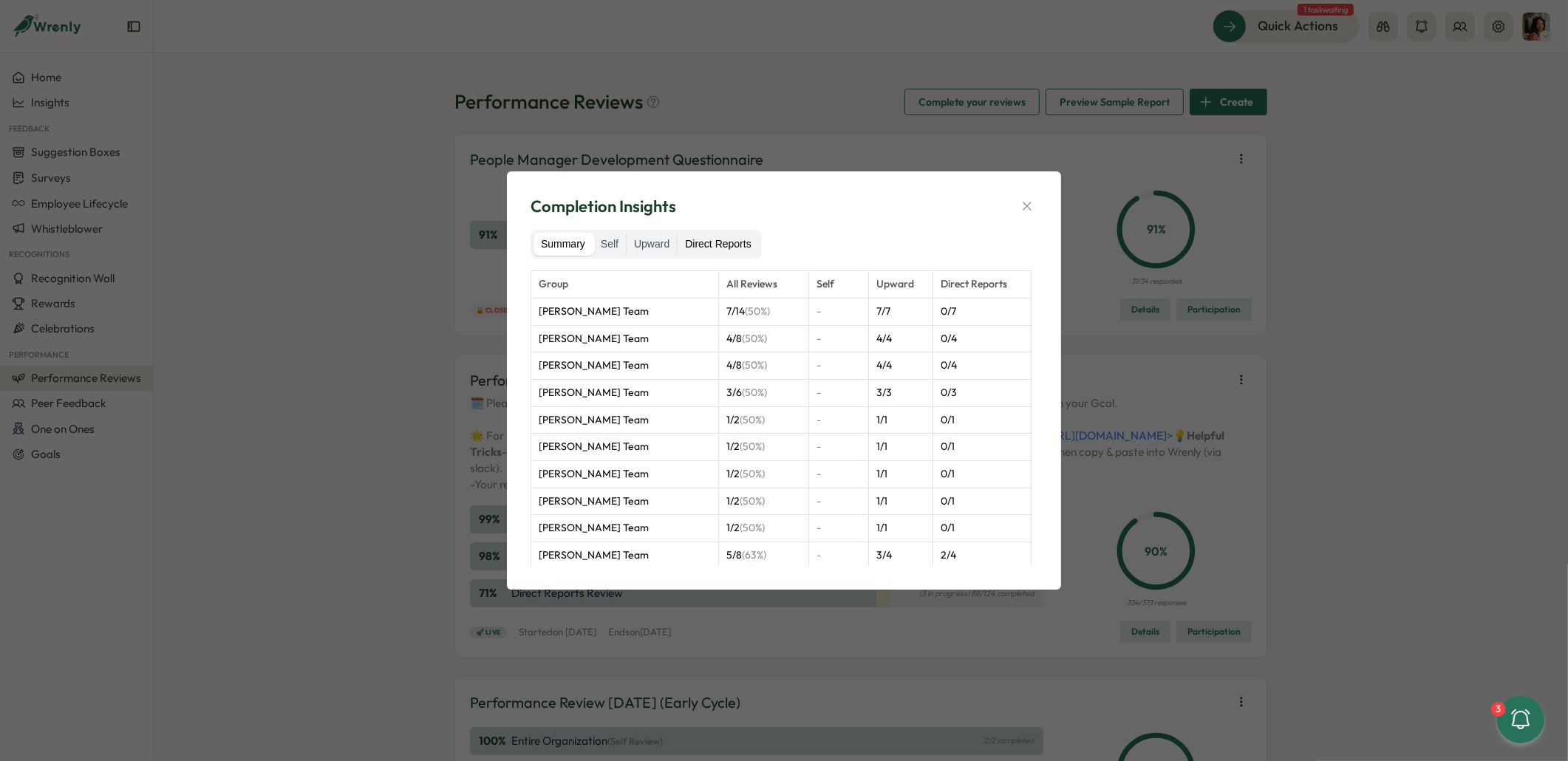
click at [701, 241] on label "Direct Reports" at bounding box center [718, 244] width 80 height 24
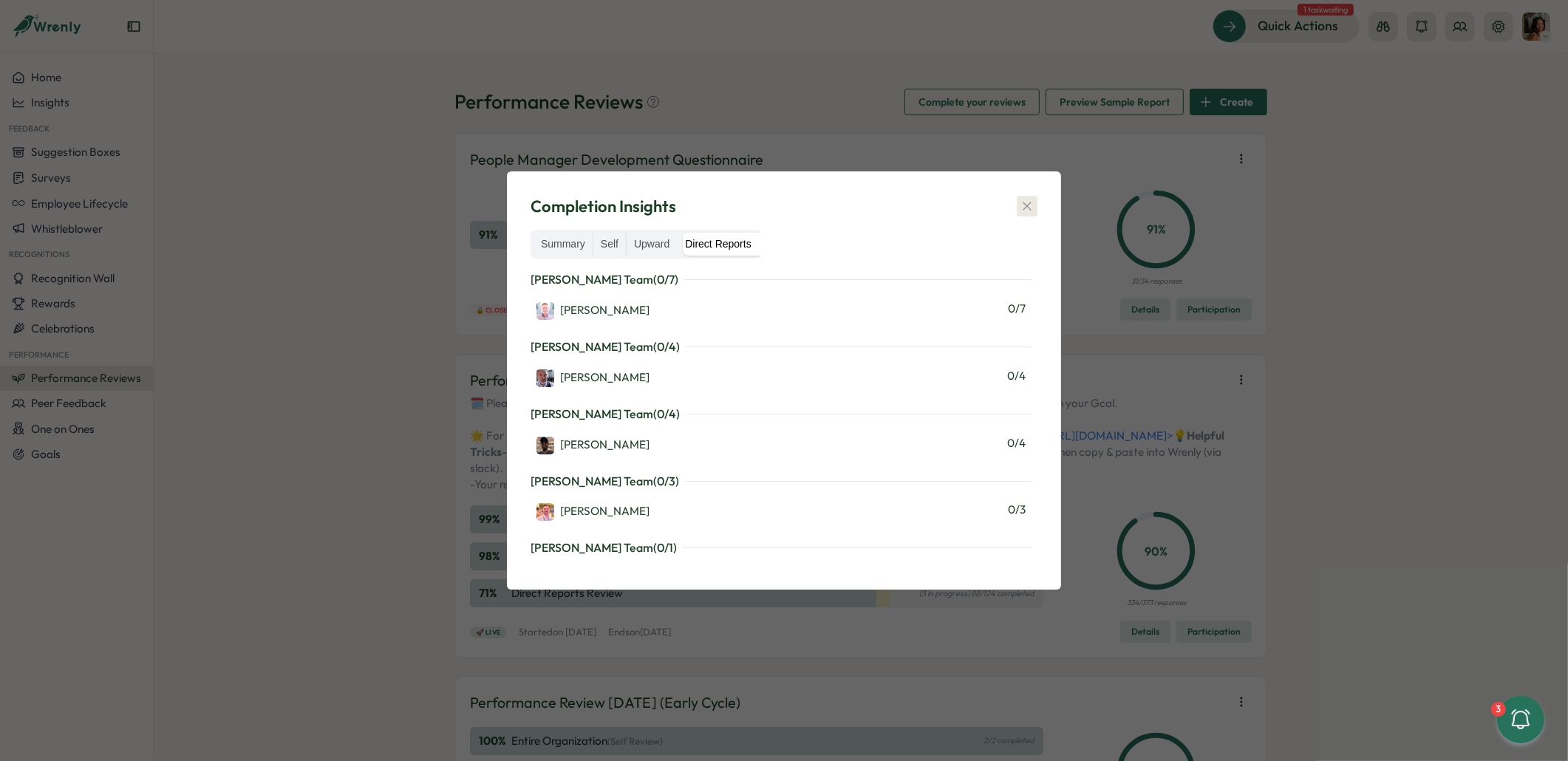
click at [1031, 204] on icon "button" at bounding box center [1027, 206] width 15 height 15
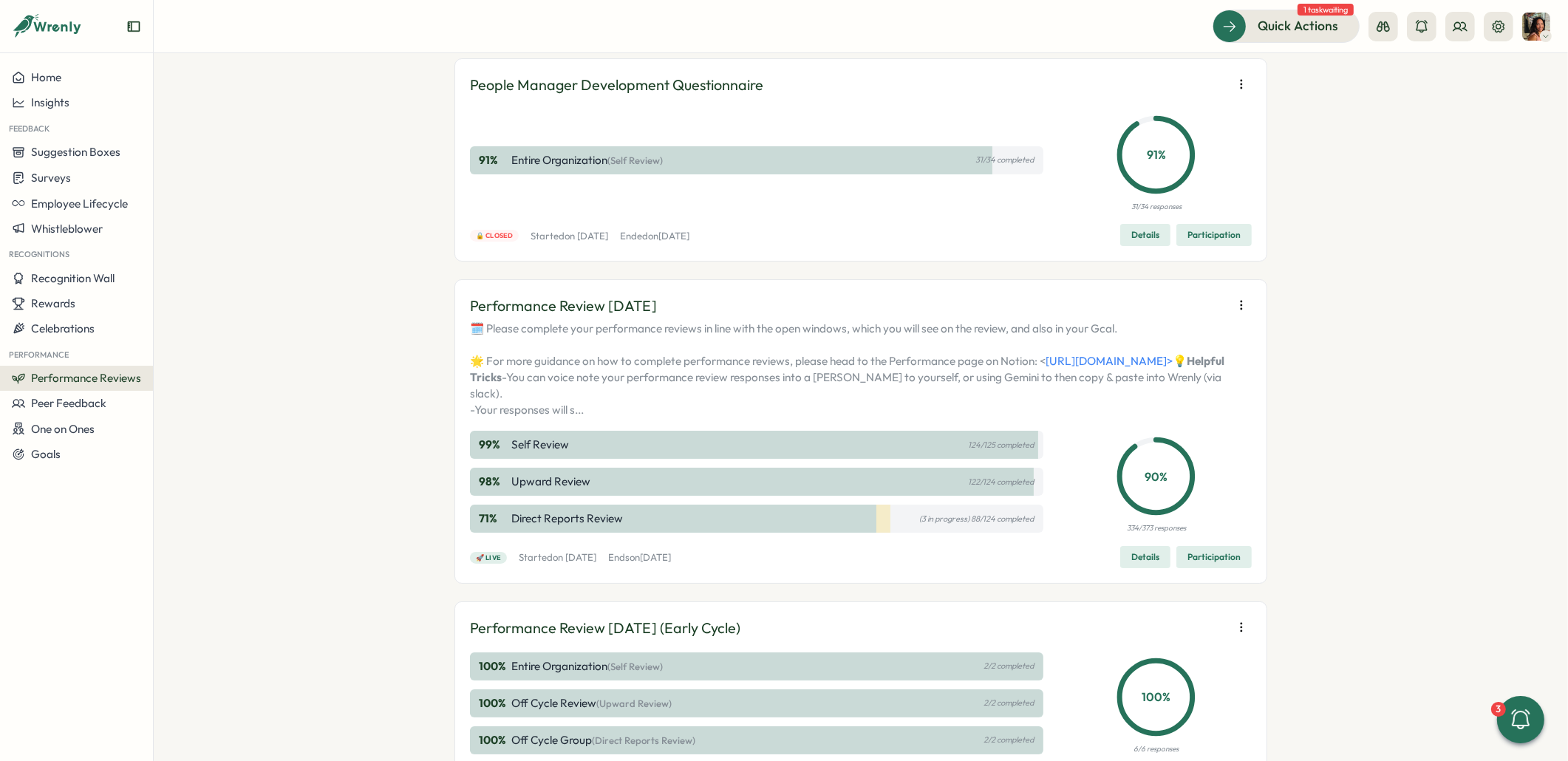
scroll to position [151, 0]
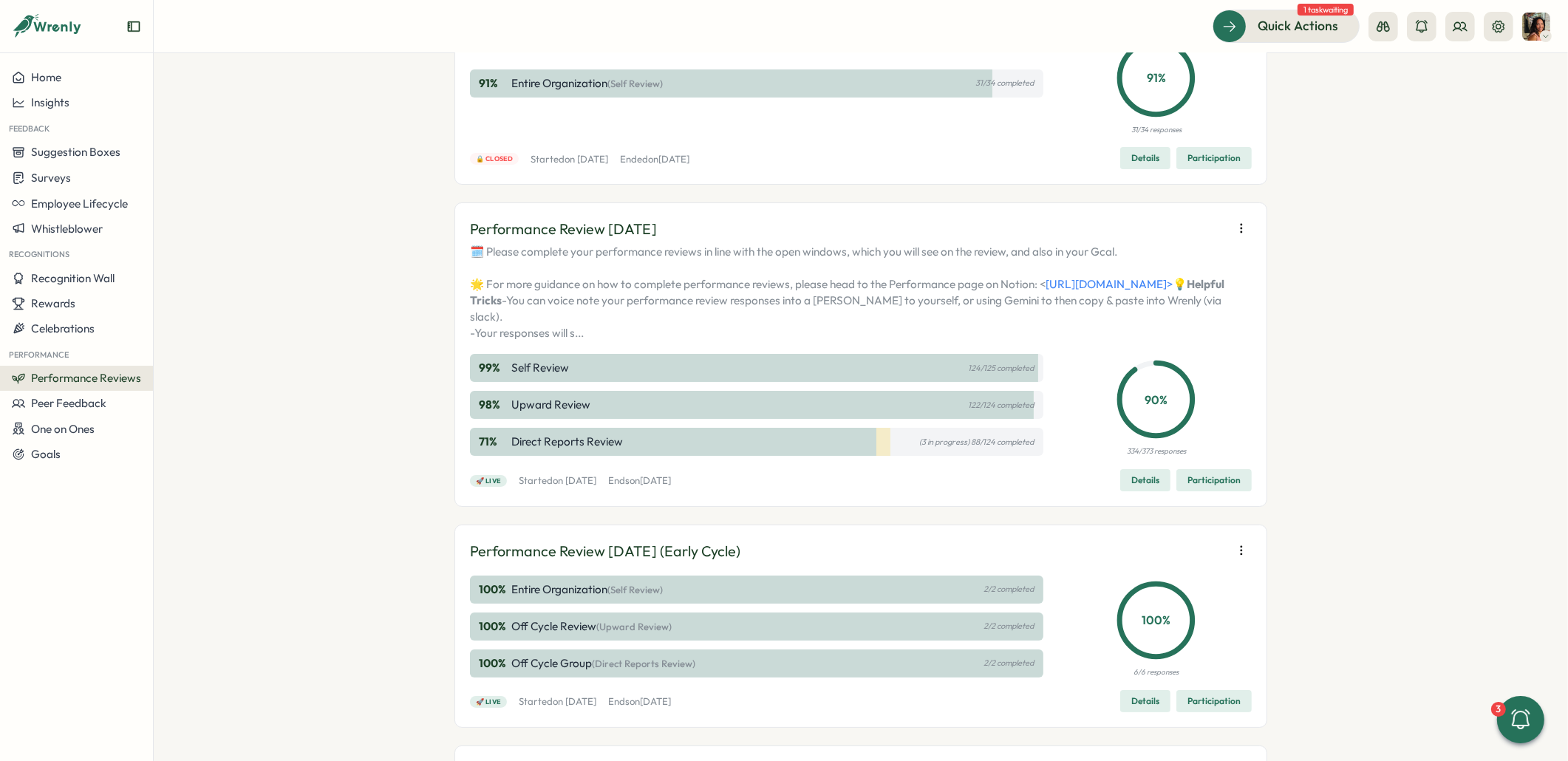
click at [1210, 490] on span "Participation" at bounding box center [1213, 480] width 53 height 21
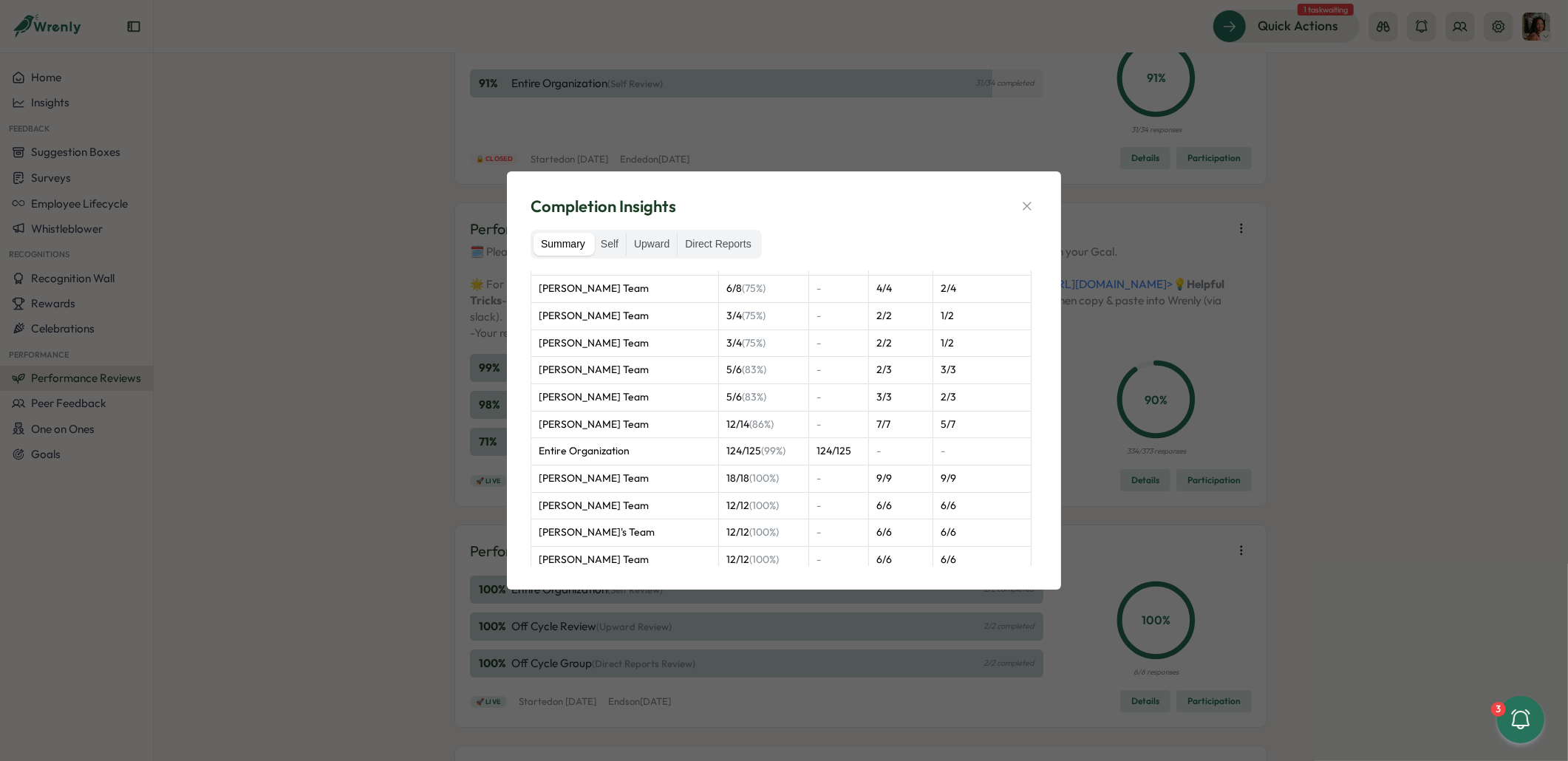
scroll to position [446, 0]
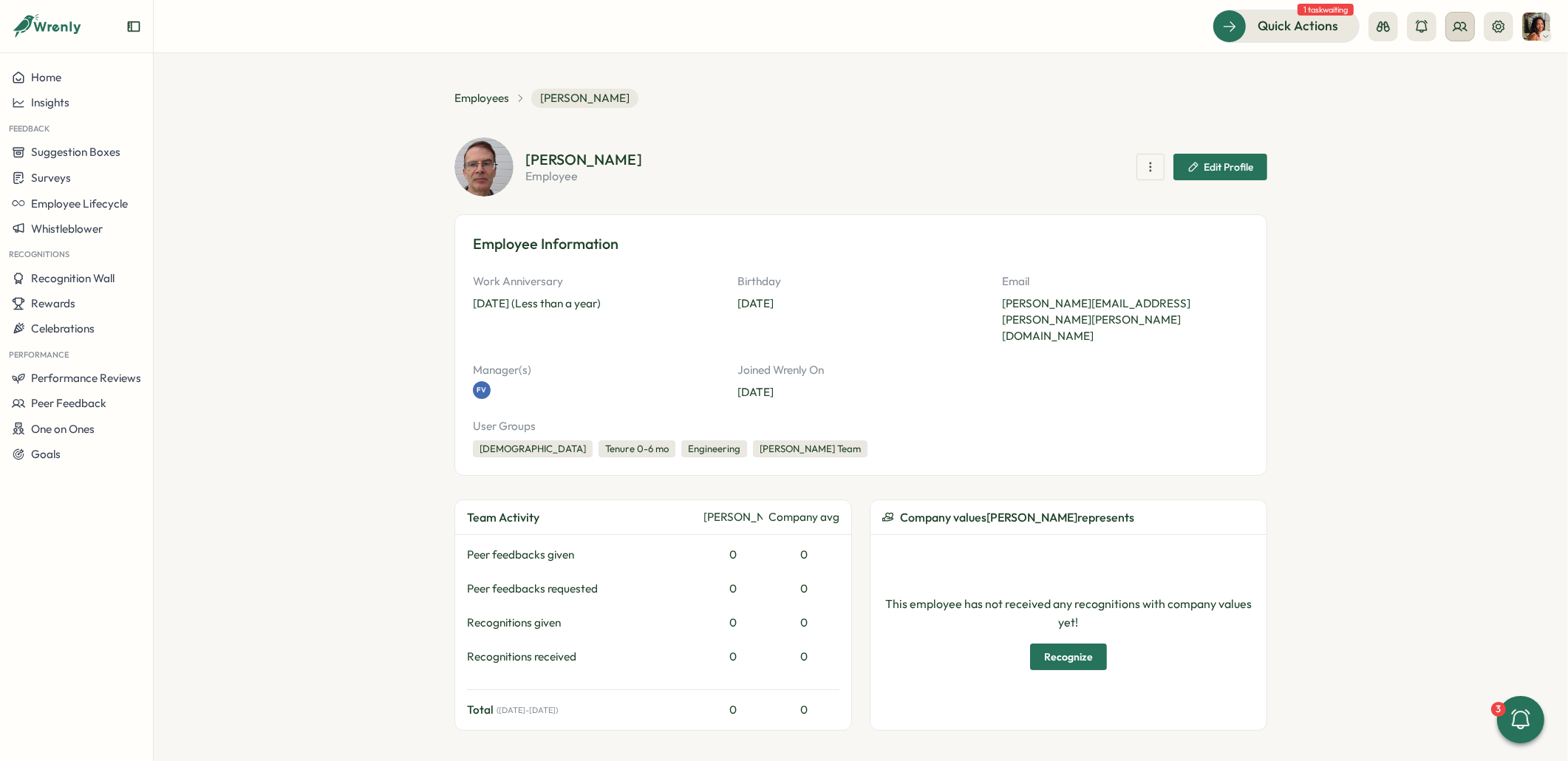
click at [1459, 21] on icon at bounding box center [1459, 26] width 15 height 15
click at [1442, 65] on div "Org Members" at bounding box center [1460, 72] width 93 height 16
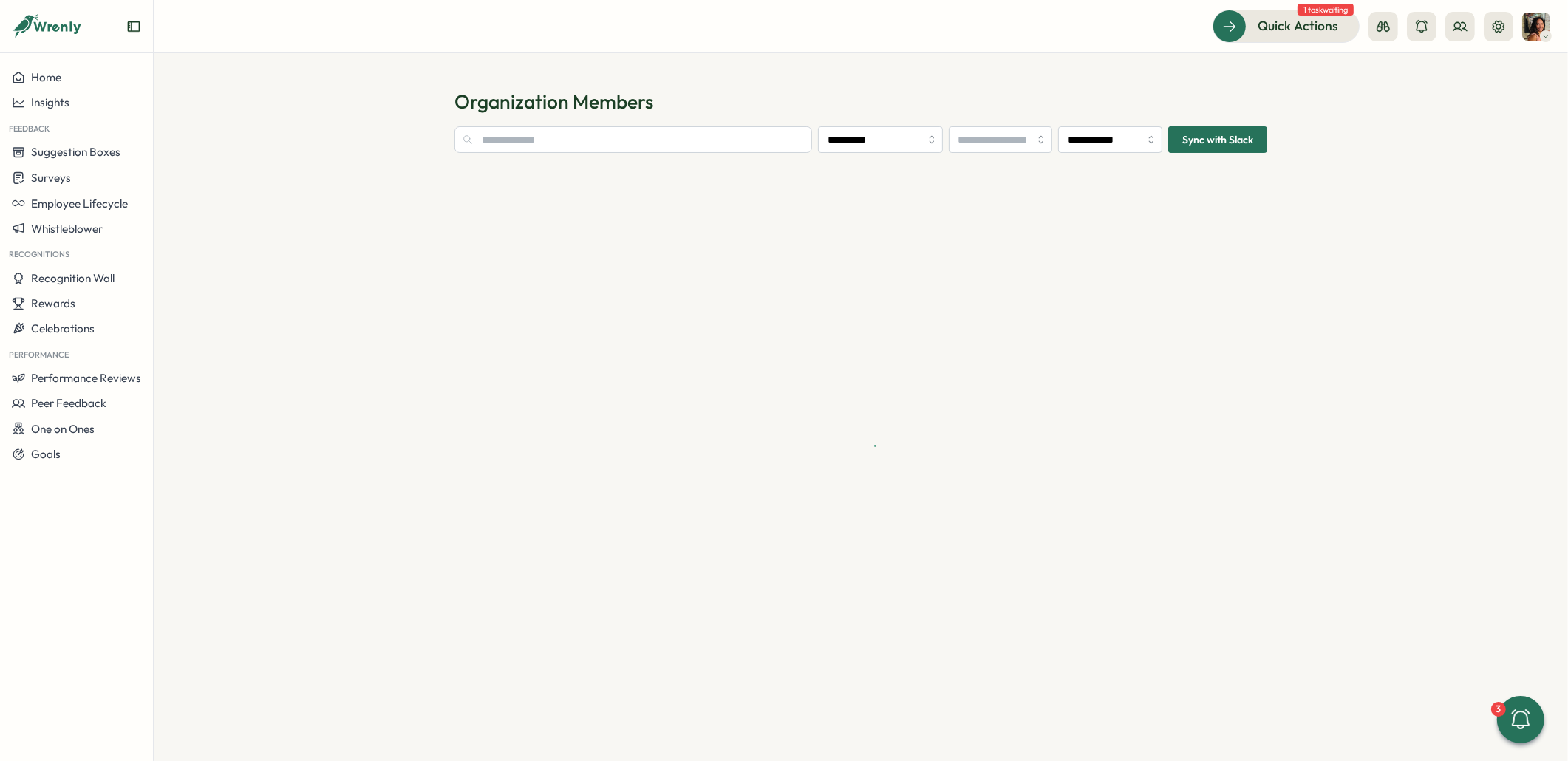
type input "**********"
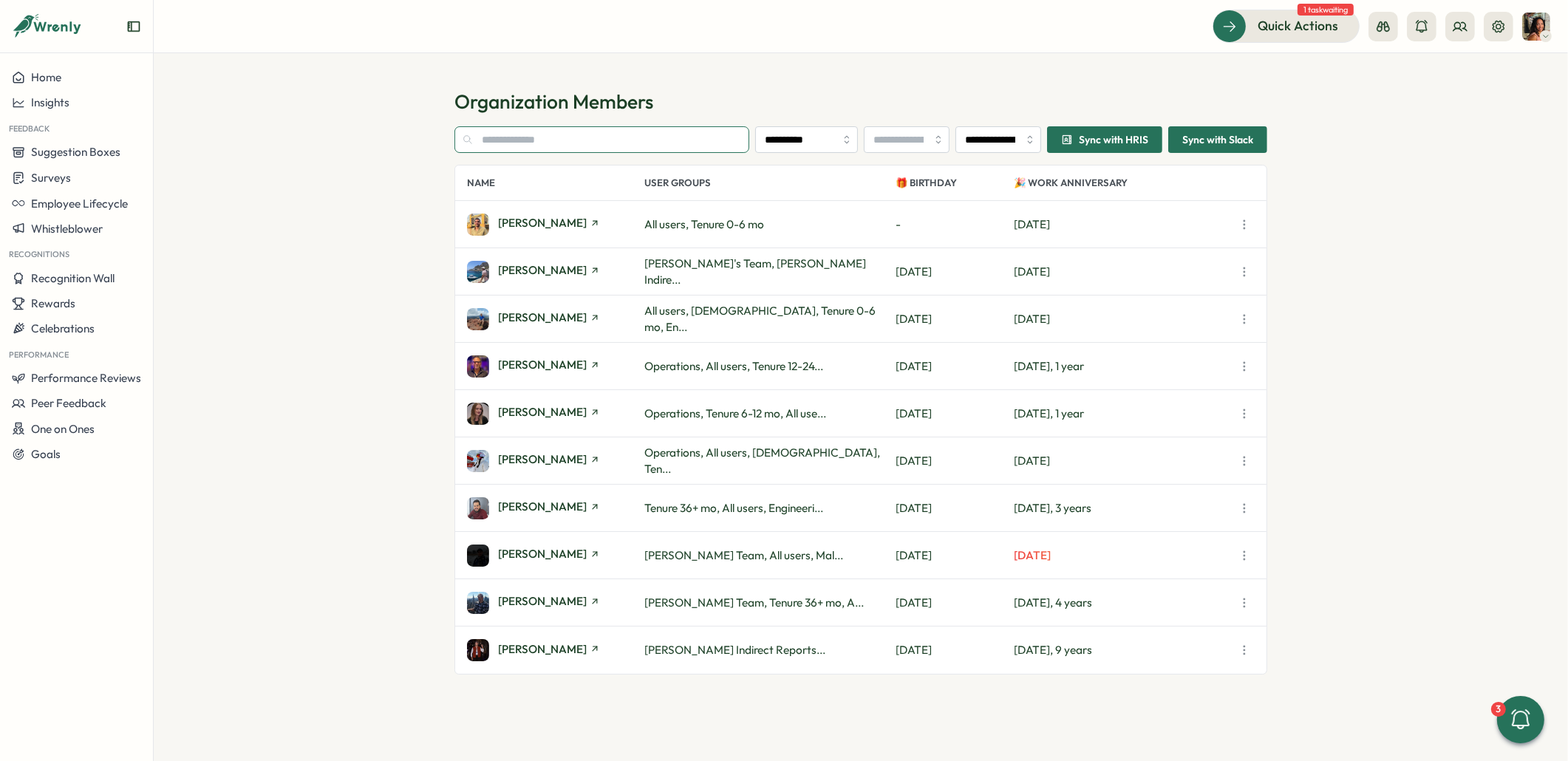
click at [575, 143] on input "text" at bounding box center [601, 140] width 294 height 27
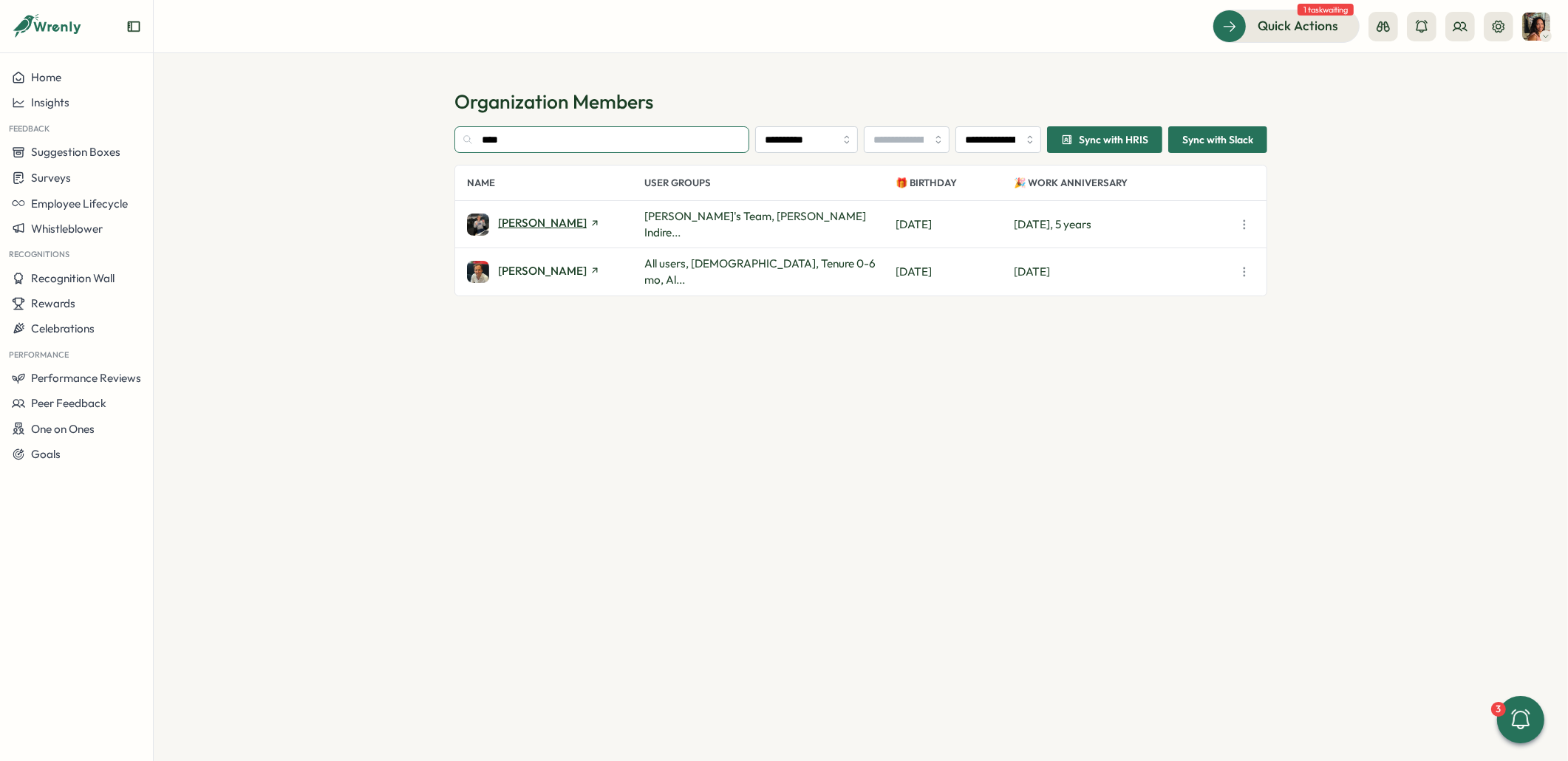
type input "****"
click at [512, 218] on span "Luke" at bounding box center [542, 223] width 89 height 11
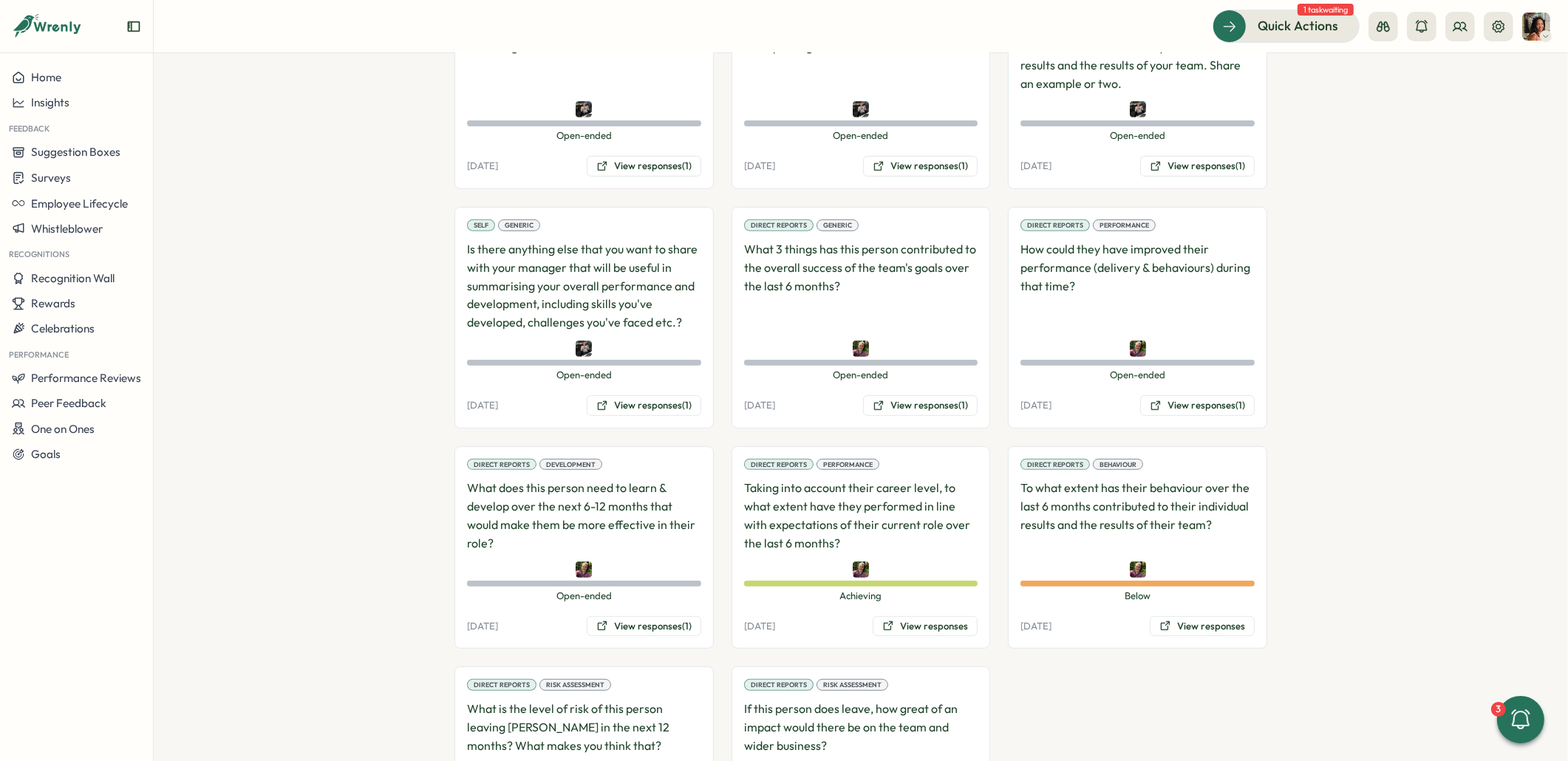
scroll to position [1055, 0]
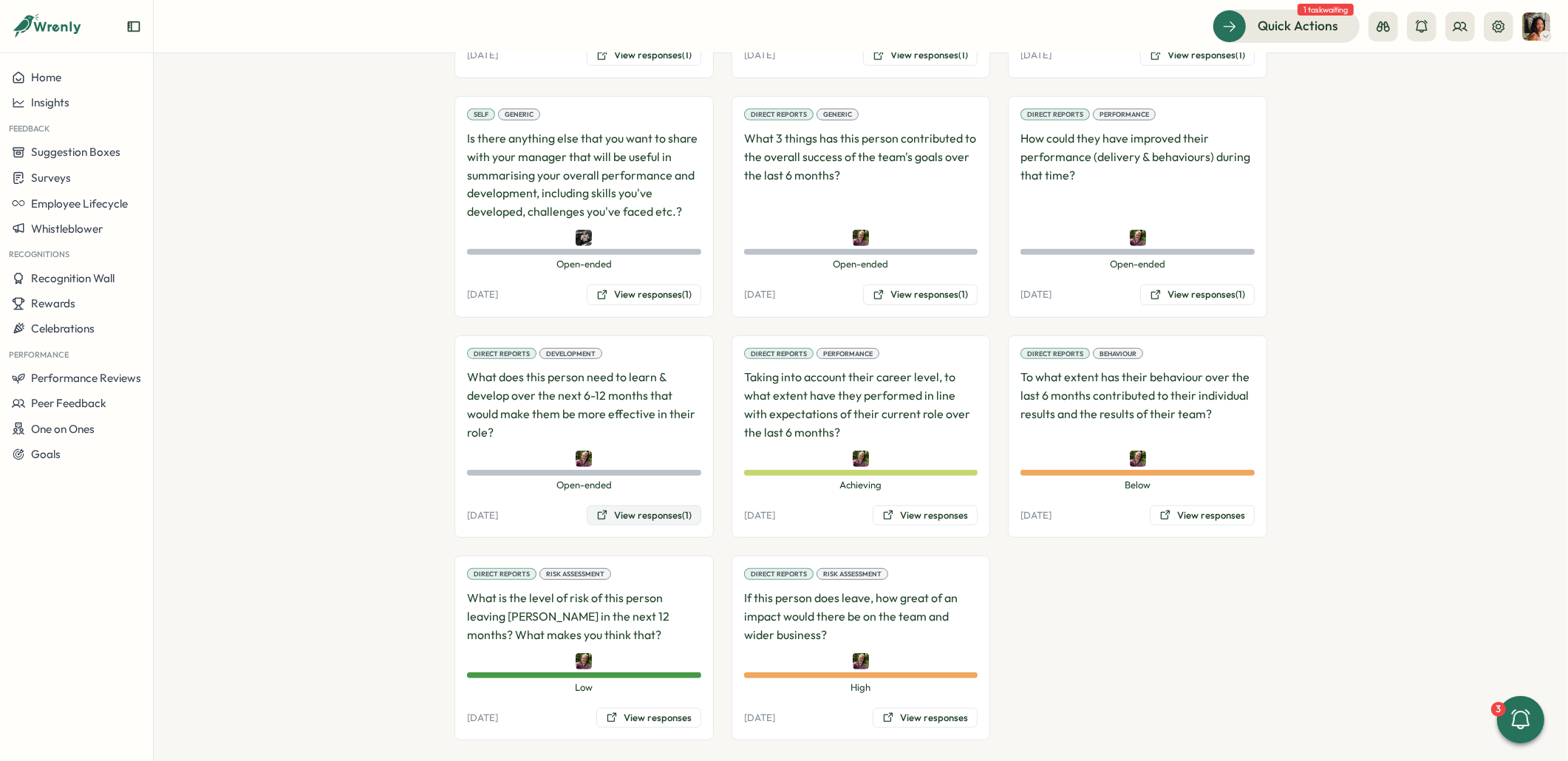
click at [601, 510] on icon at bounding box center [602, 515] width 9 height 9
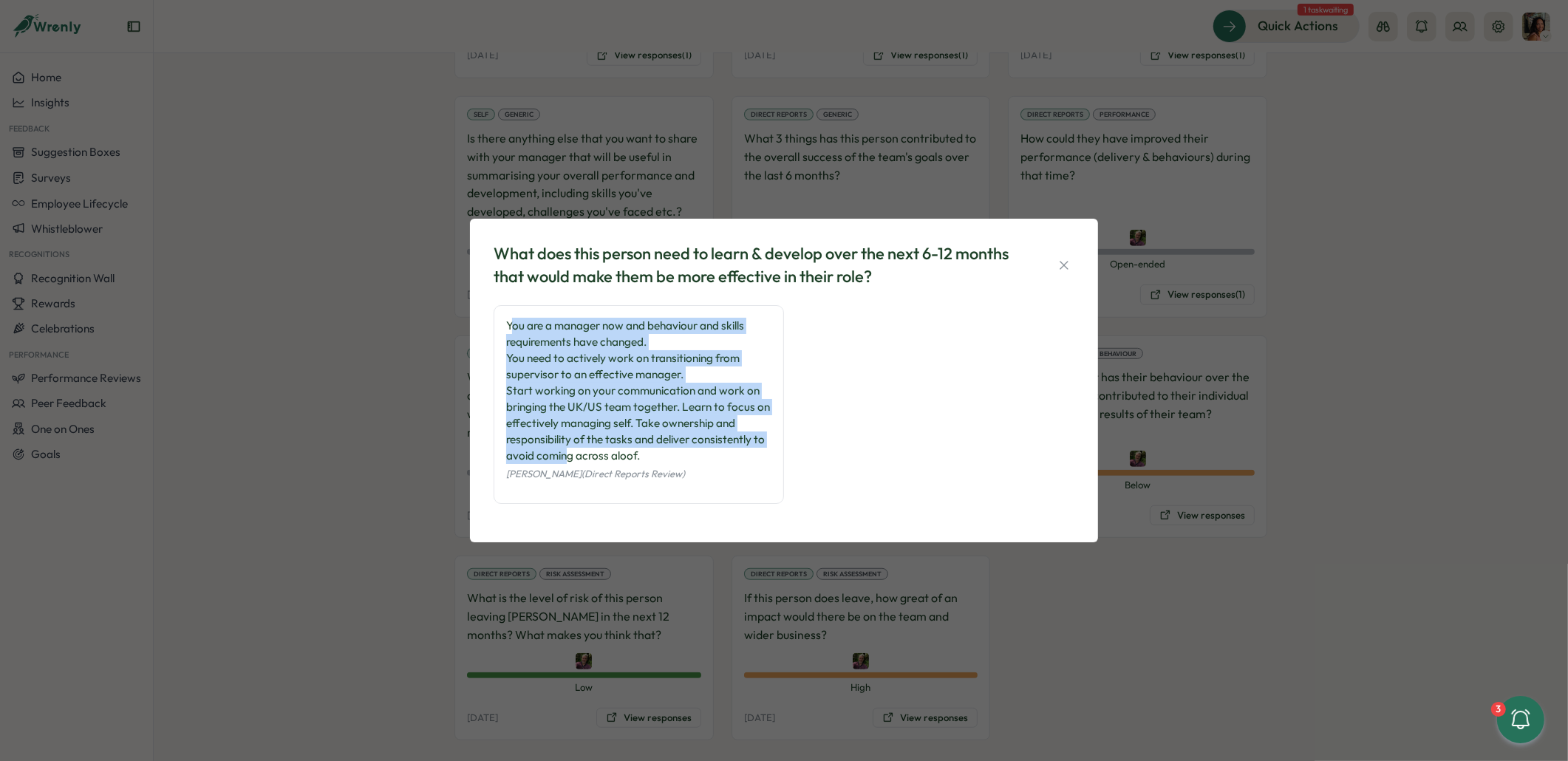
drag, startPoint x: 510, startPoint y: 331, endPoint x: 567, endPoint y: 463, distance: 143.8
click at [567, 463] on div "You are a manager now and behaviour and skills requirements have changed. You n…" at bounding box center [638, 391] width 265 height 146
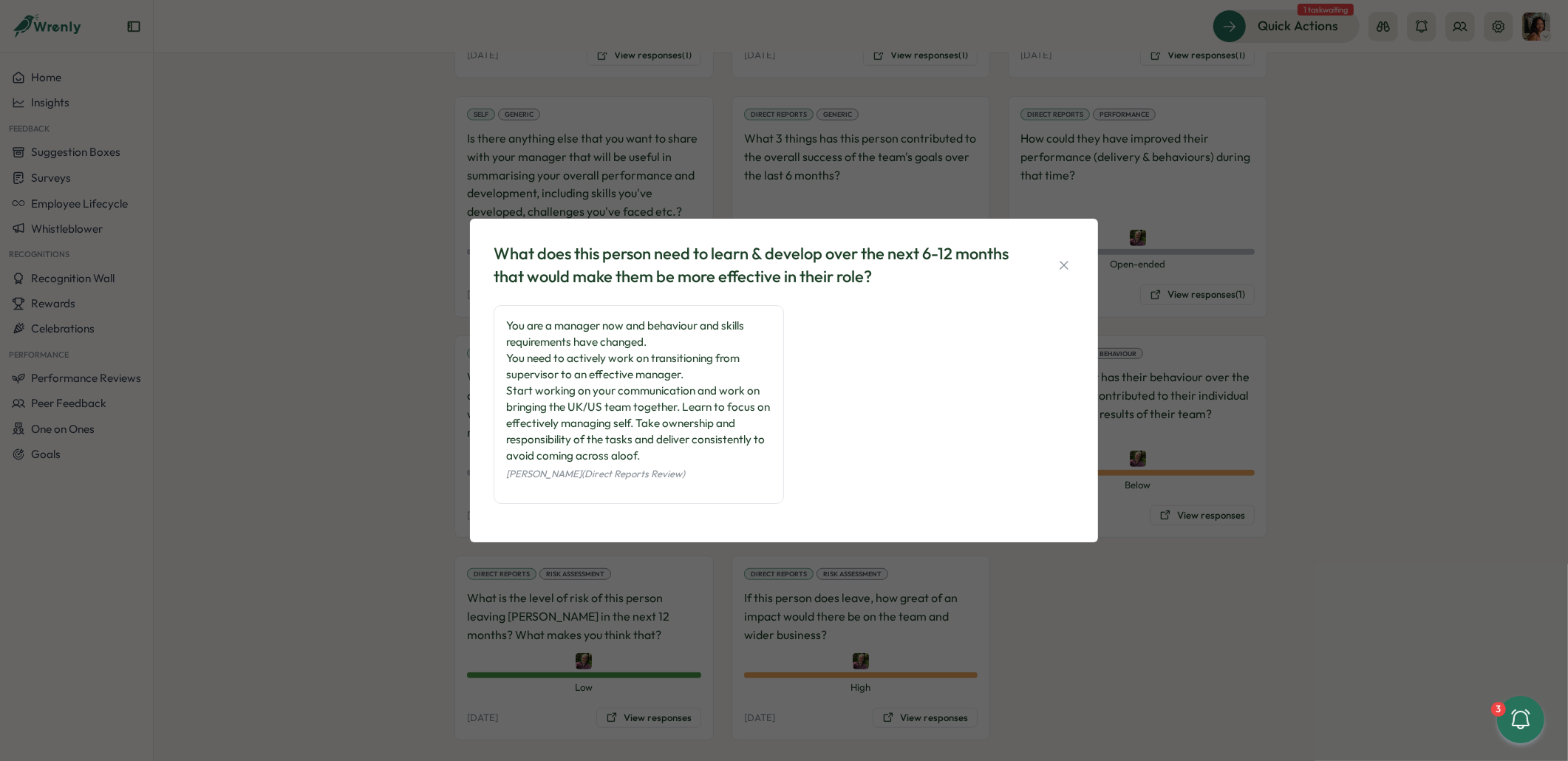
click at [395, 504] on div "What does this person need to learn & develop over the next 6-12 months that wo…" at bounding box center [784, 380] width 1568 height 761
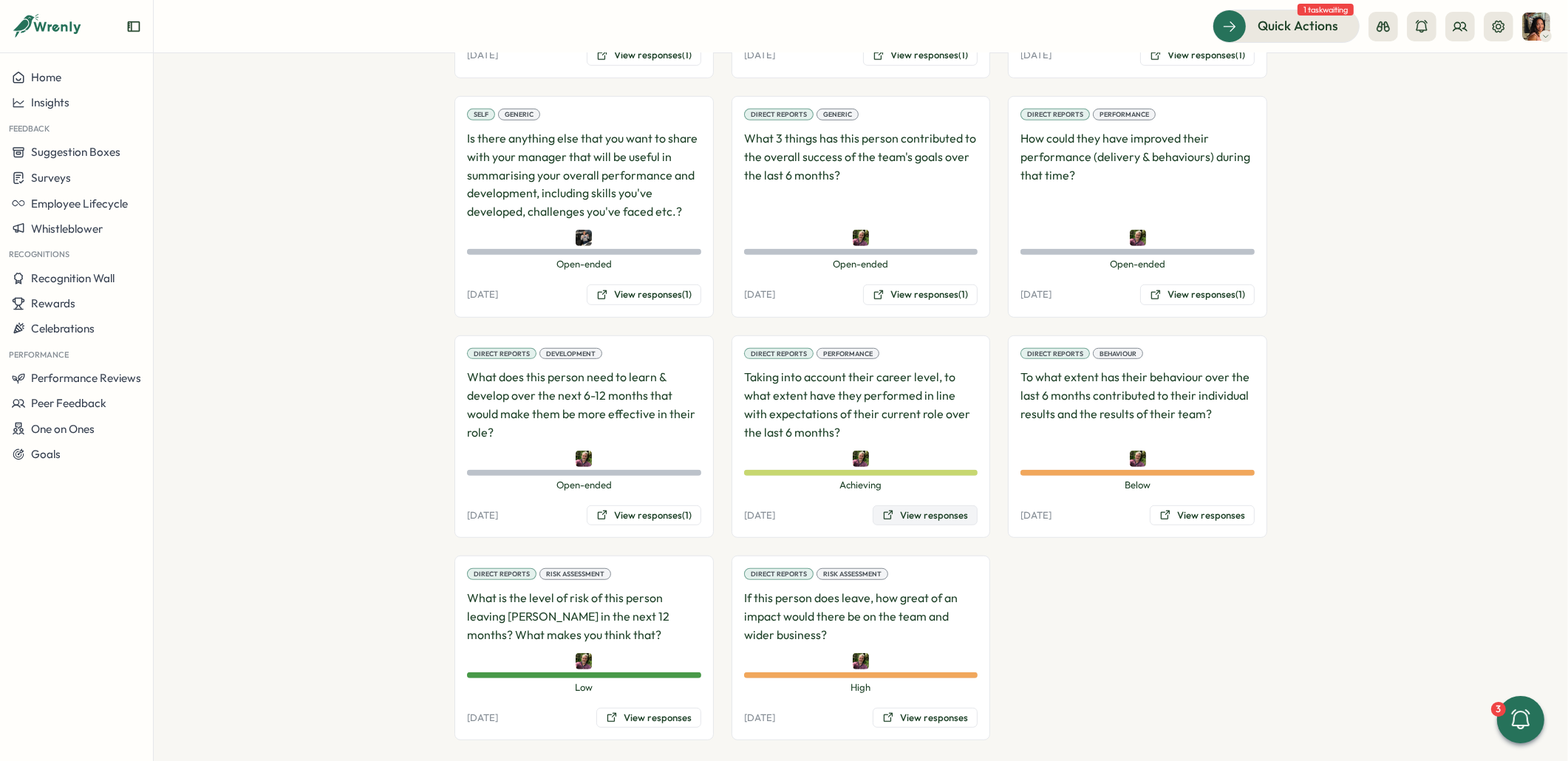
click at [900, 506] on button "View responses" at bounding box center [925, 516] width 105 height 21
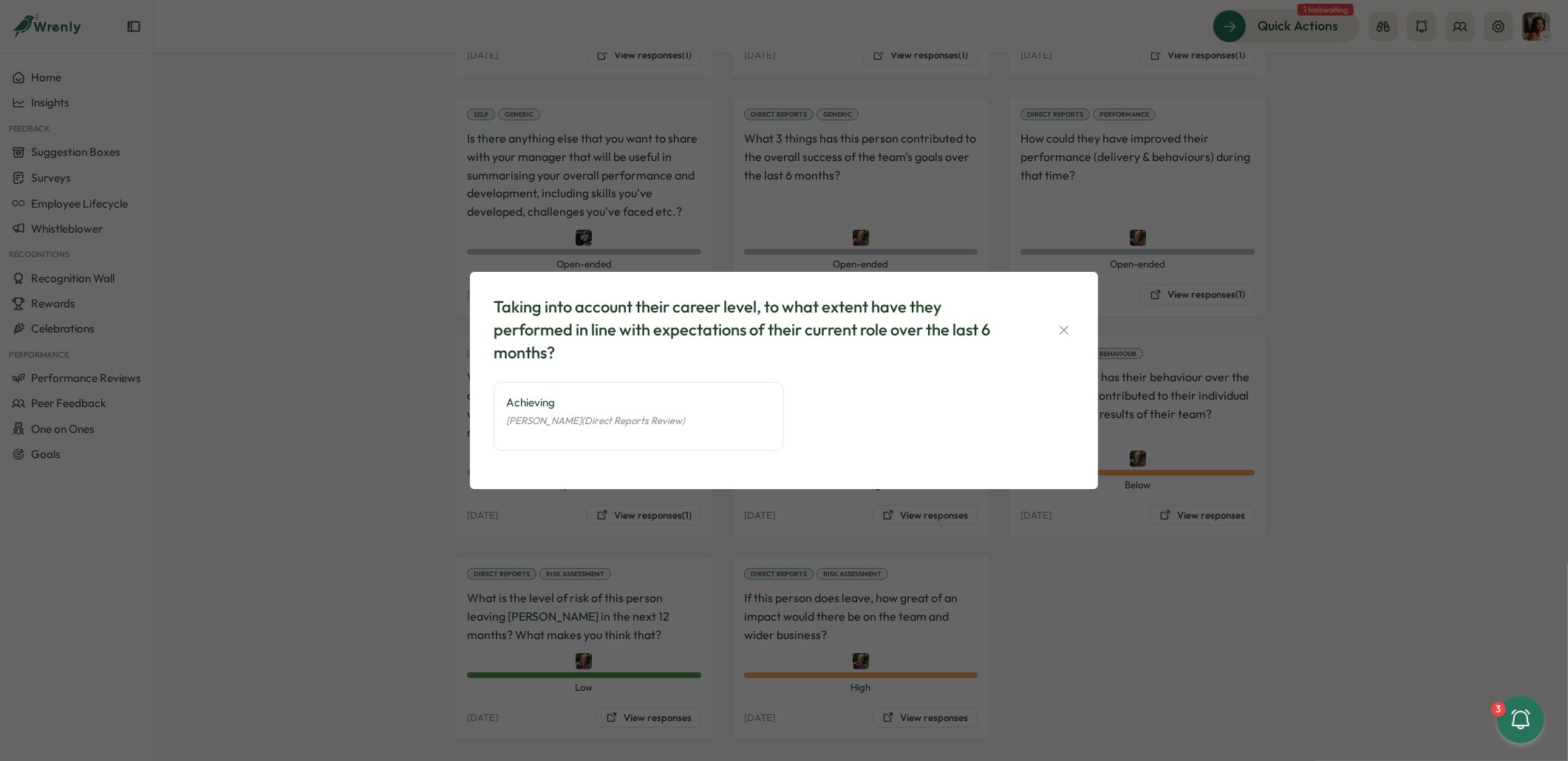
click at [308, 595] on div "Taking into account their career level, to what extent have they performed in l…" at bounding box center [784, 380] width 1568 height 761
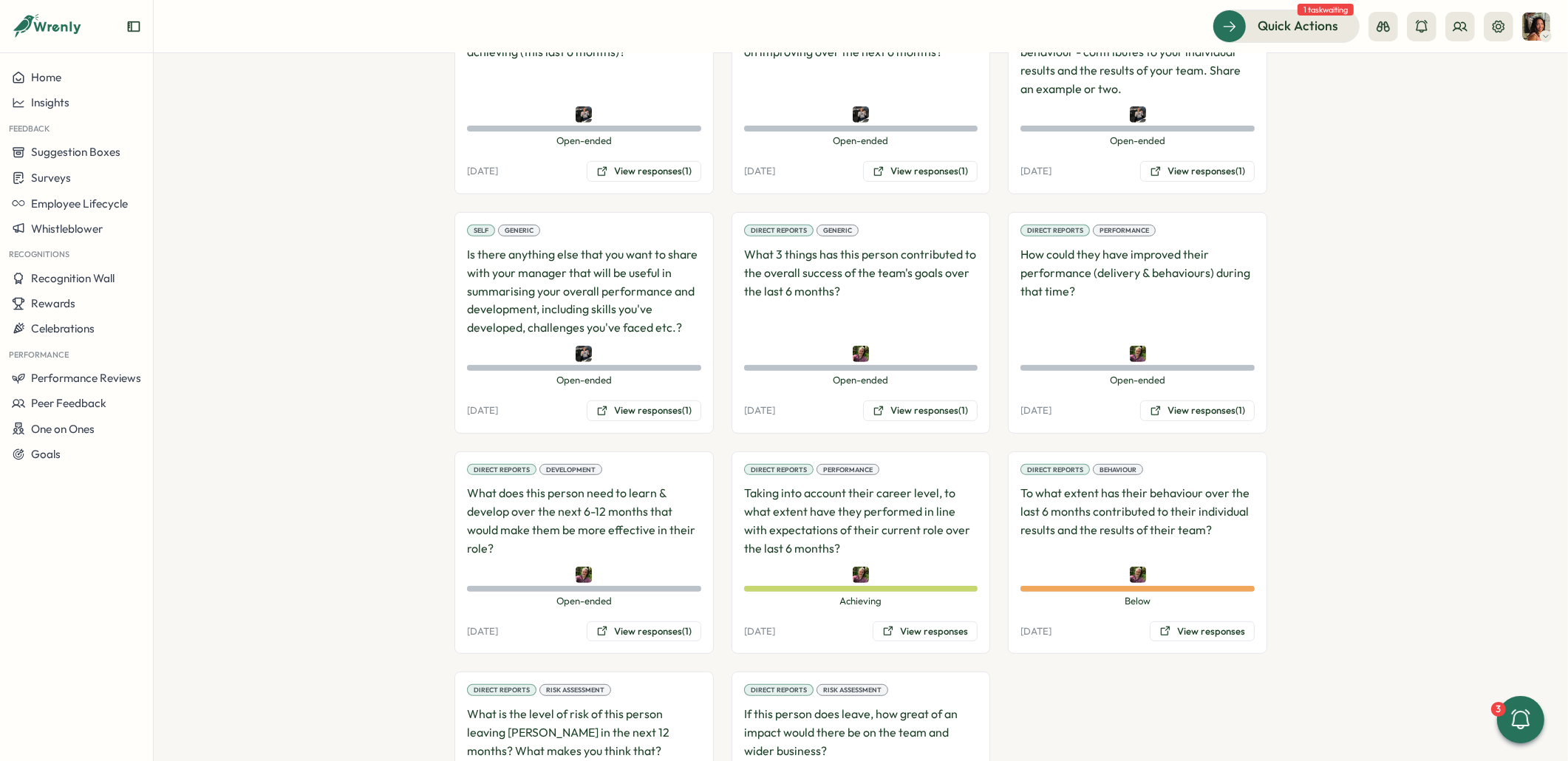
scroll to position [901, 0]
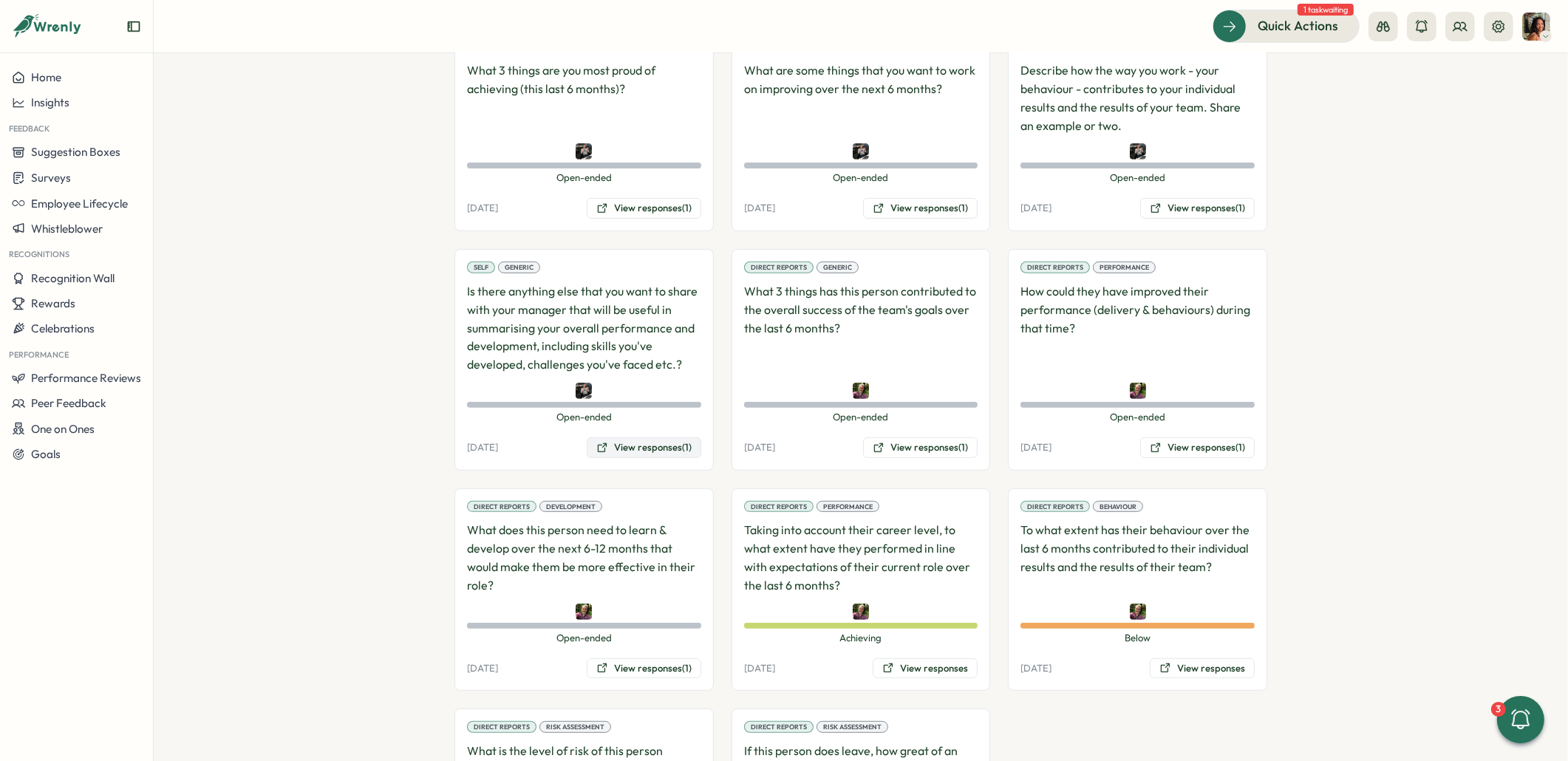
click at [648, 437] on button "View responses (1)" at bounding box center [644, 447] width 115 height 21
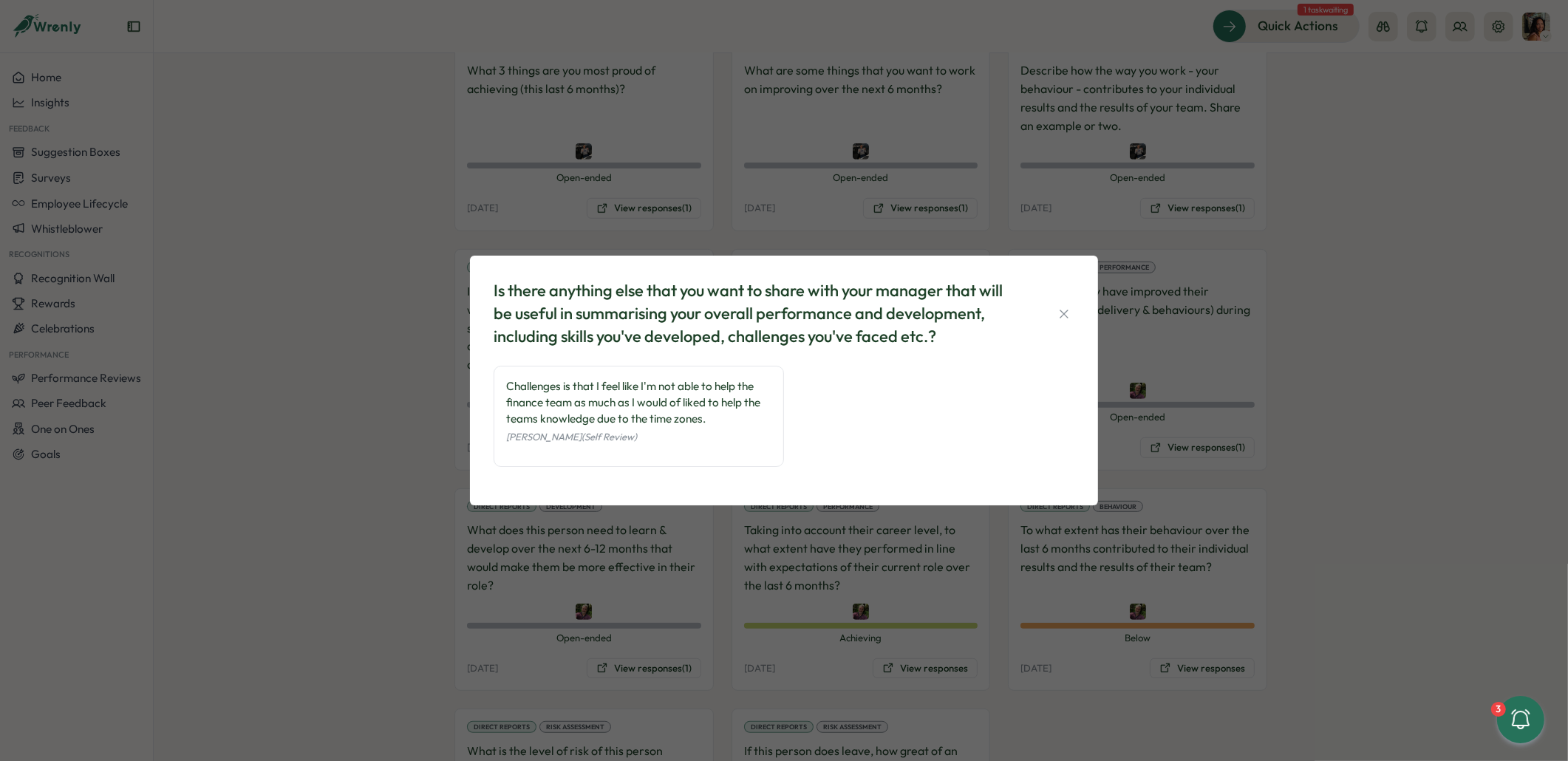
click at [1055, 204] on div "Is there anything else that you want to share with your manager that will be us…" at bounding box center [784, 380] width 1568 height 761
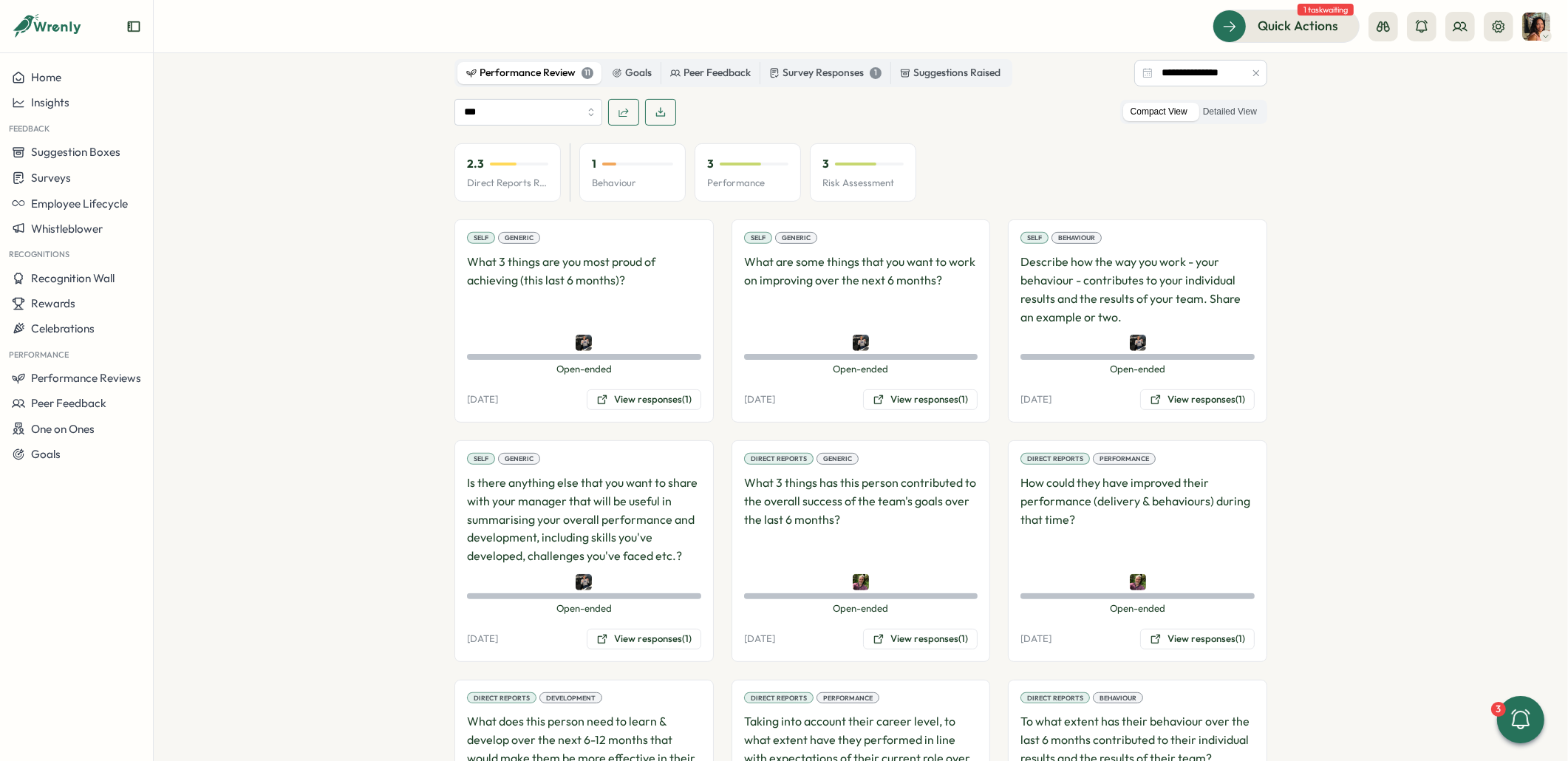
scroll to position [707, 0]
click at [646, 392] on button "View responses (1)" at bounding box center [644, 402] width 115 height 21
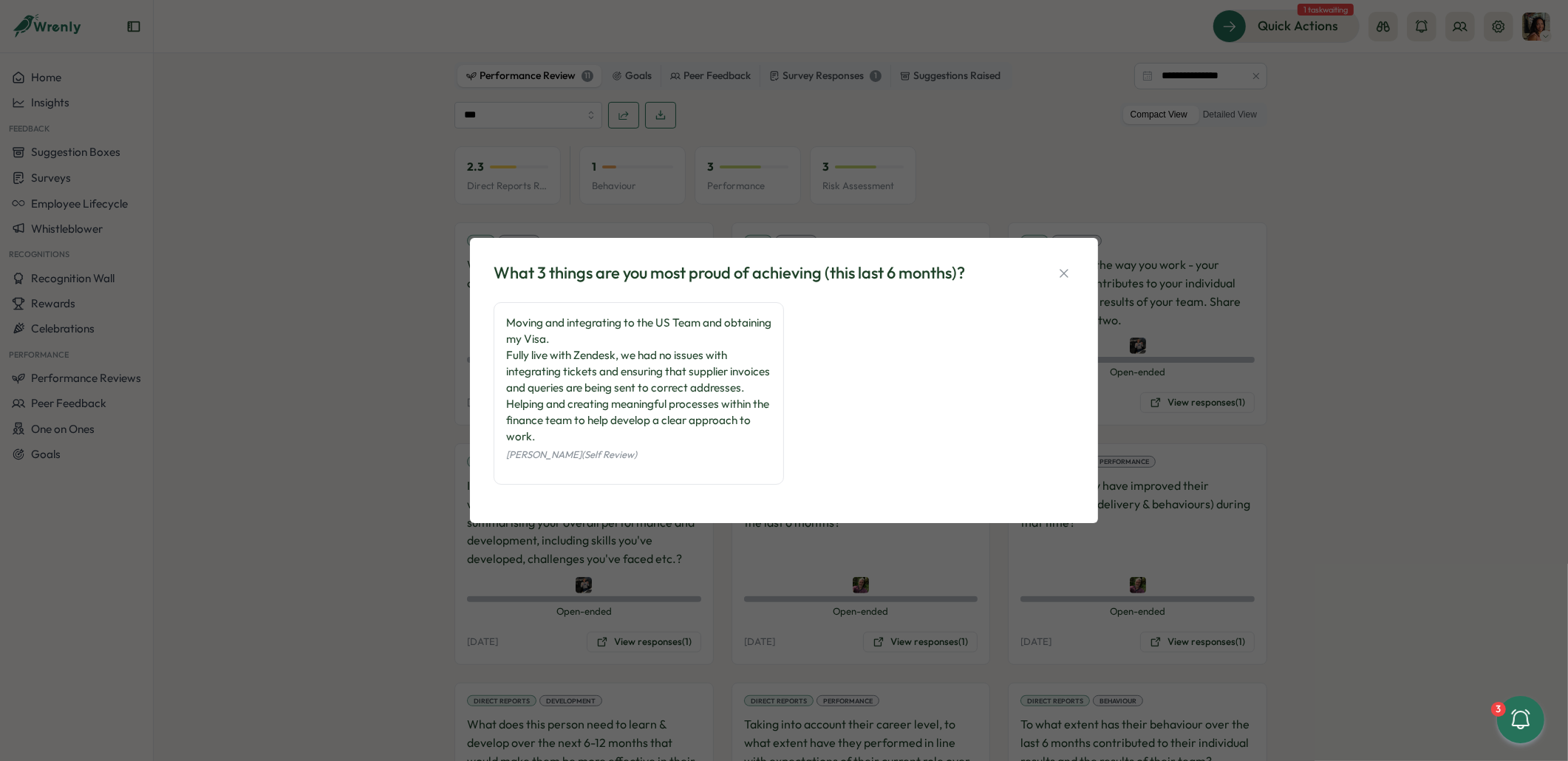
click at [1045, 175] on div "What 3 things are you most proud of achieving (this last 6 months)? Moving and …" at bounding box center [784, 380] width 1568 height 761
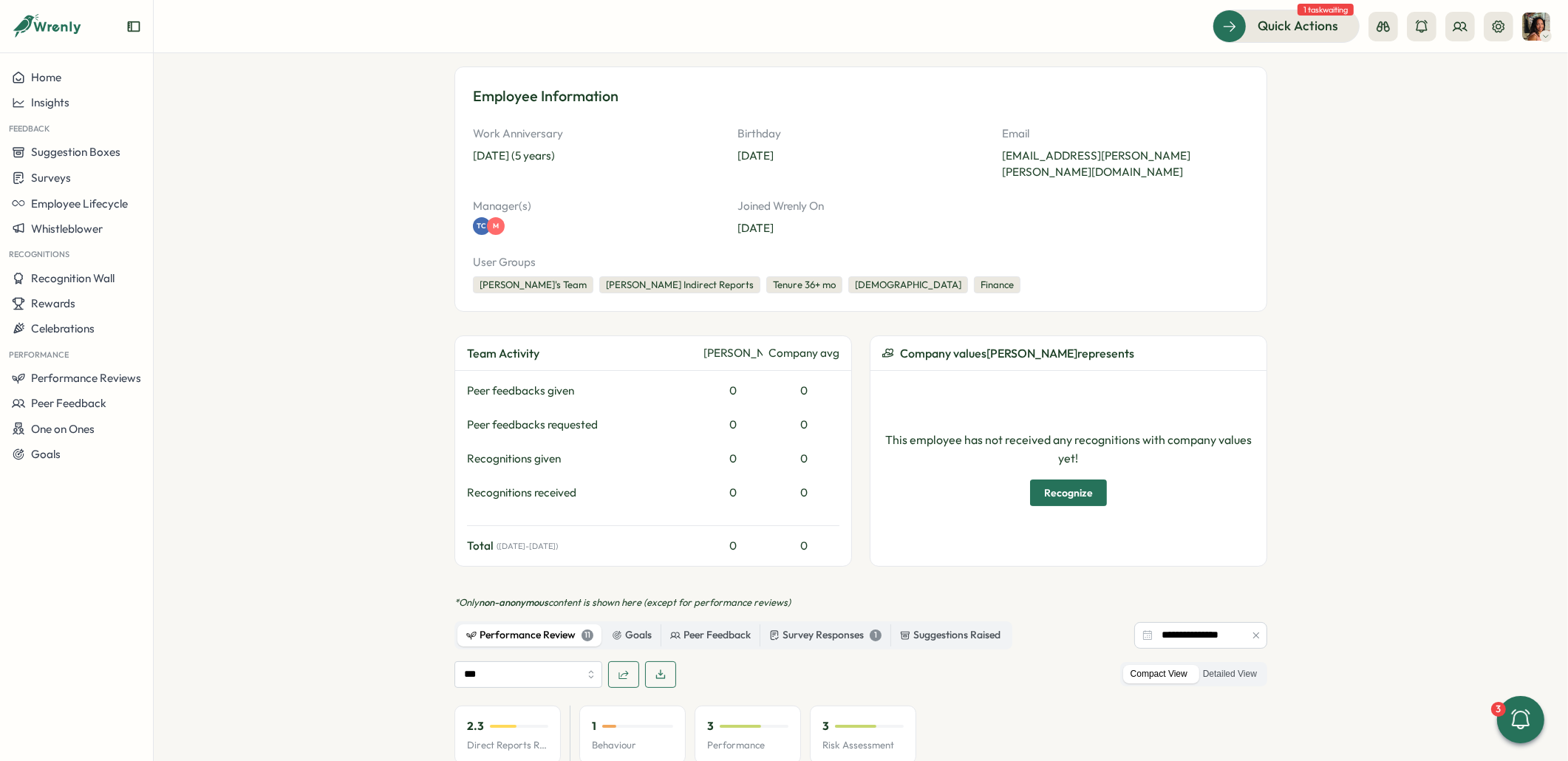
scroll to position [0, 0]
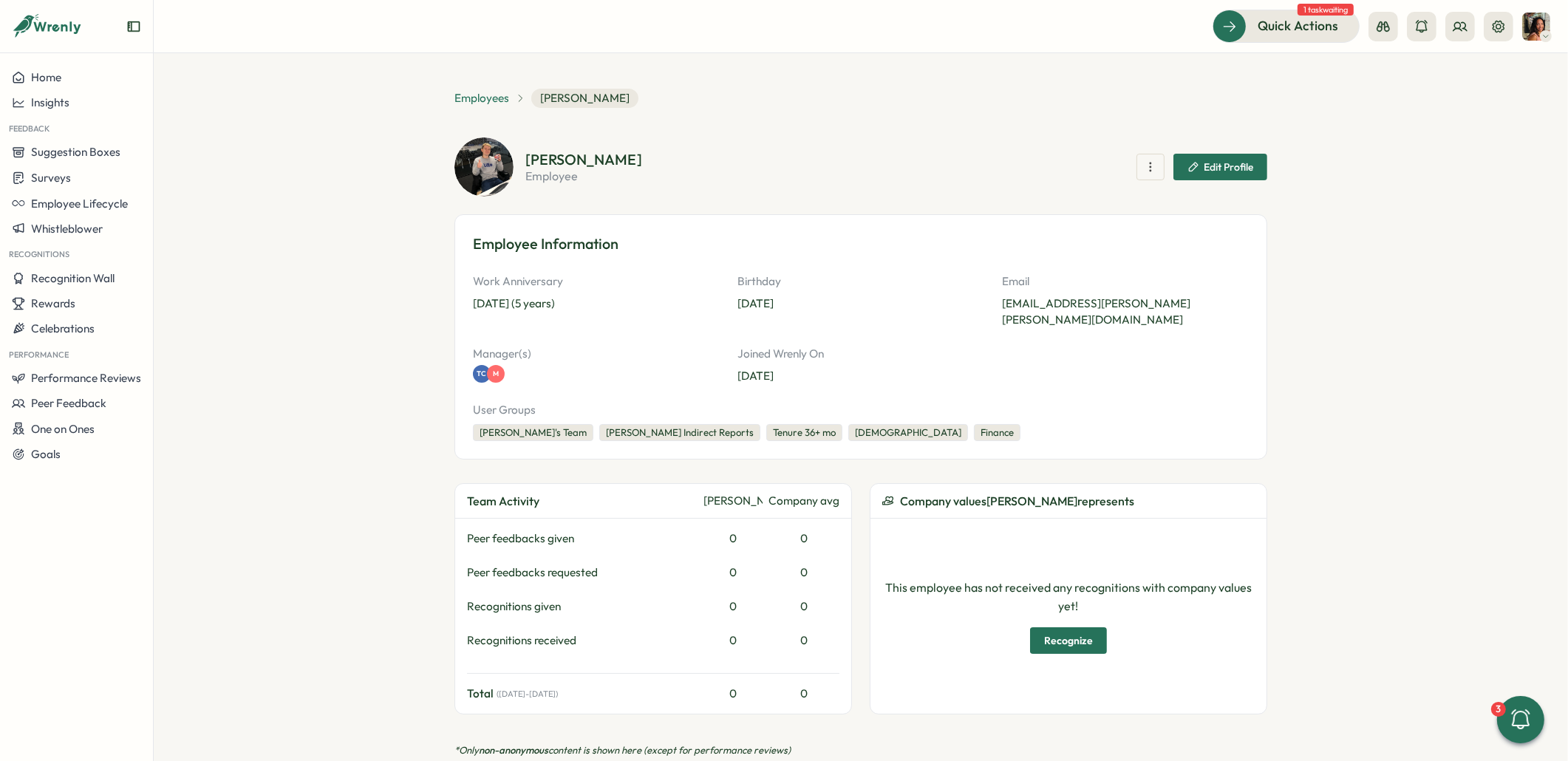
click at [486, 93] on span "Employees" at bounding box center [481, 98] width 55 height 16
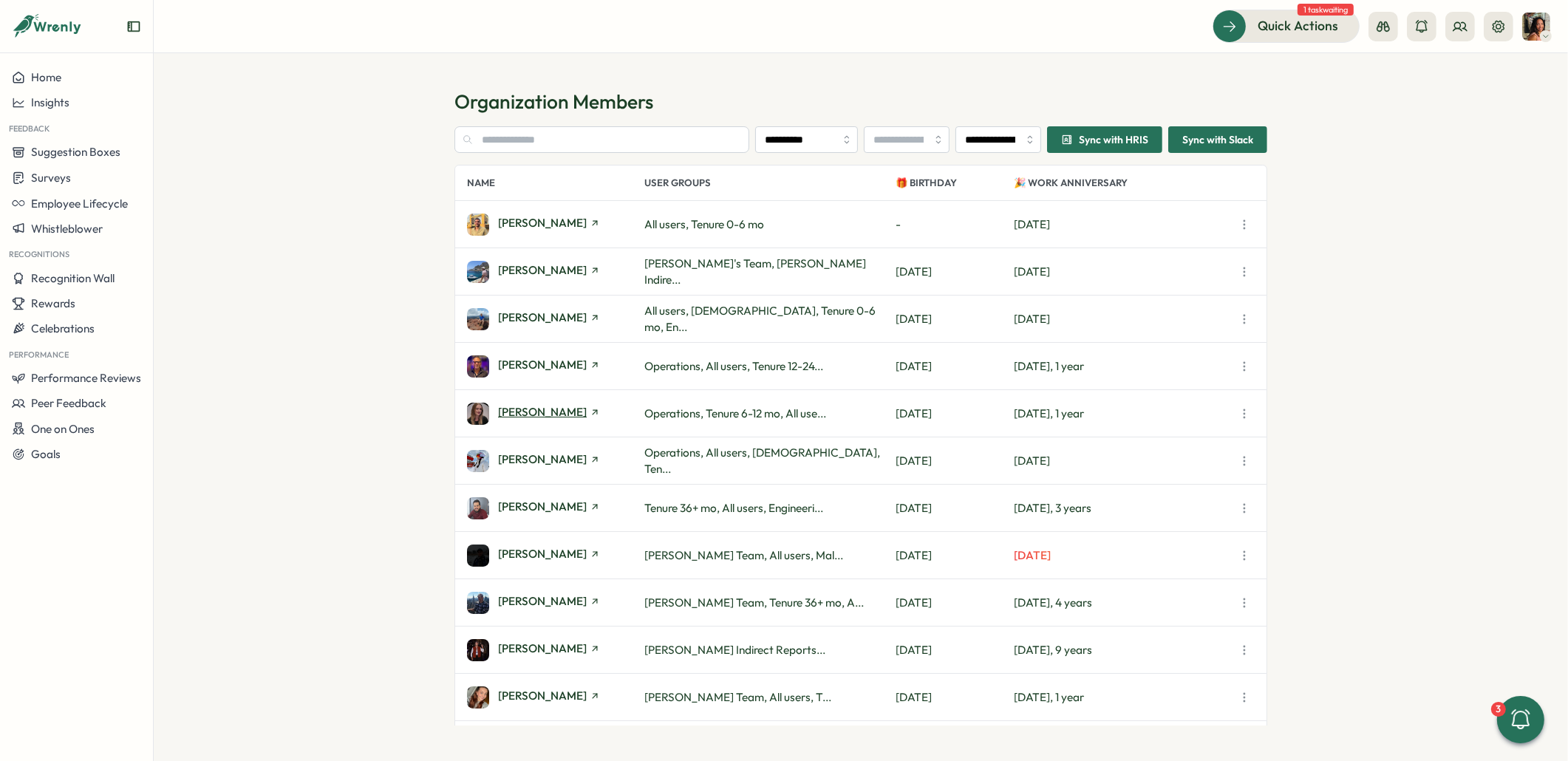
scroll to position [32, 0]
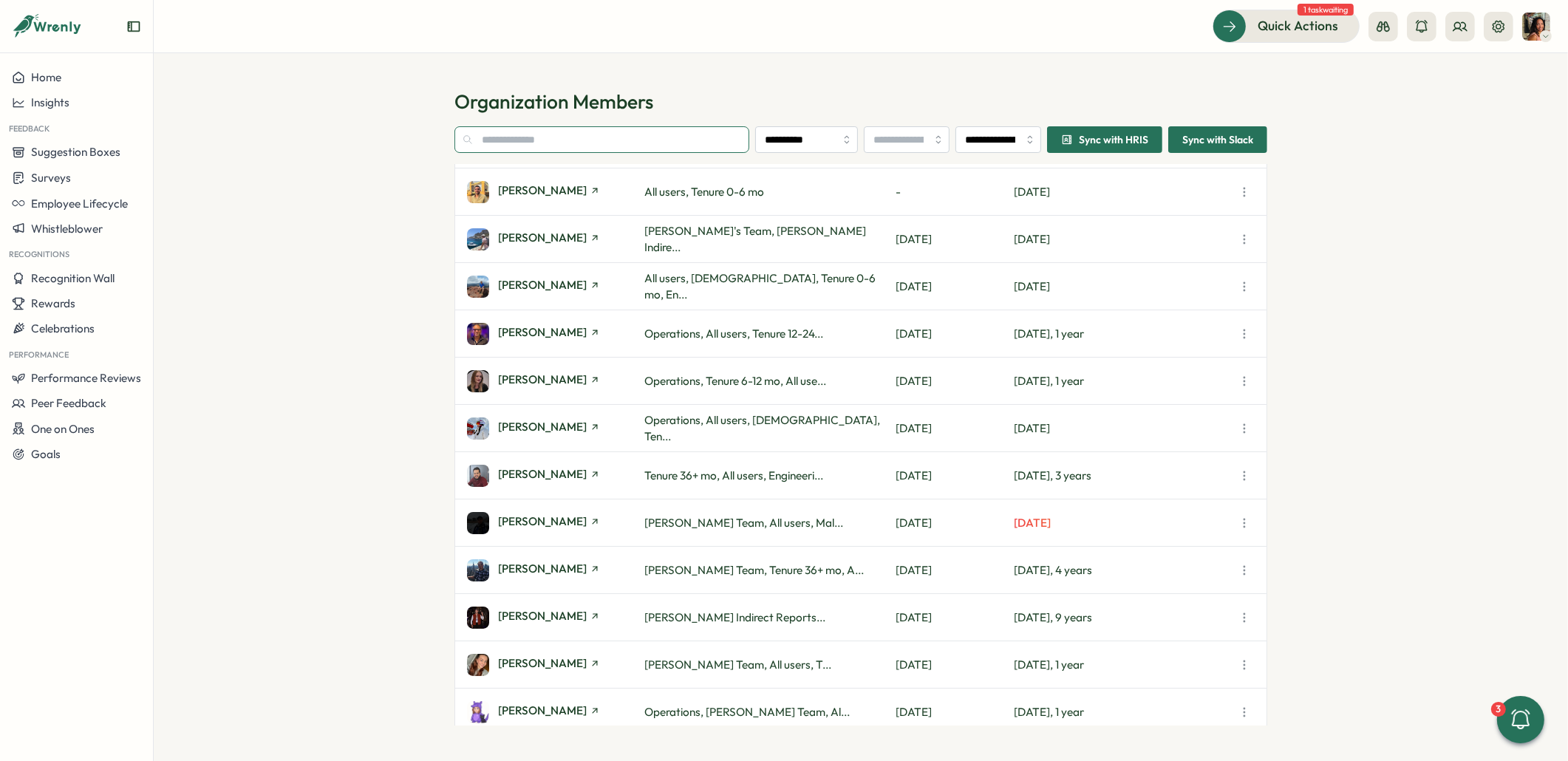
click at [628, 136] on input "text" at bounding box center [601, 140] width 294 height 27
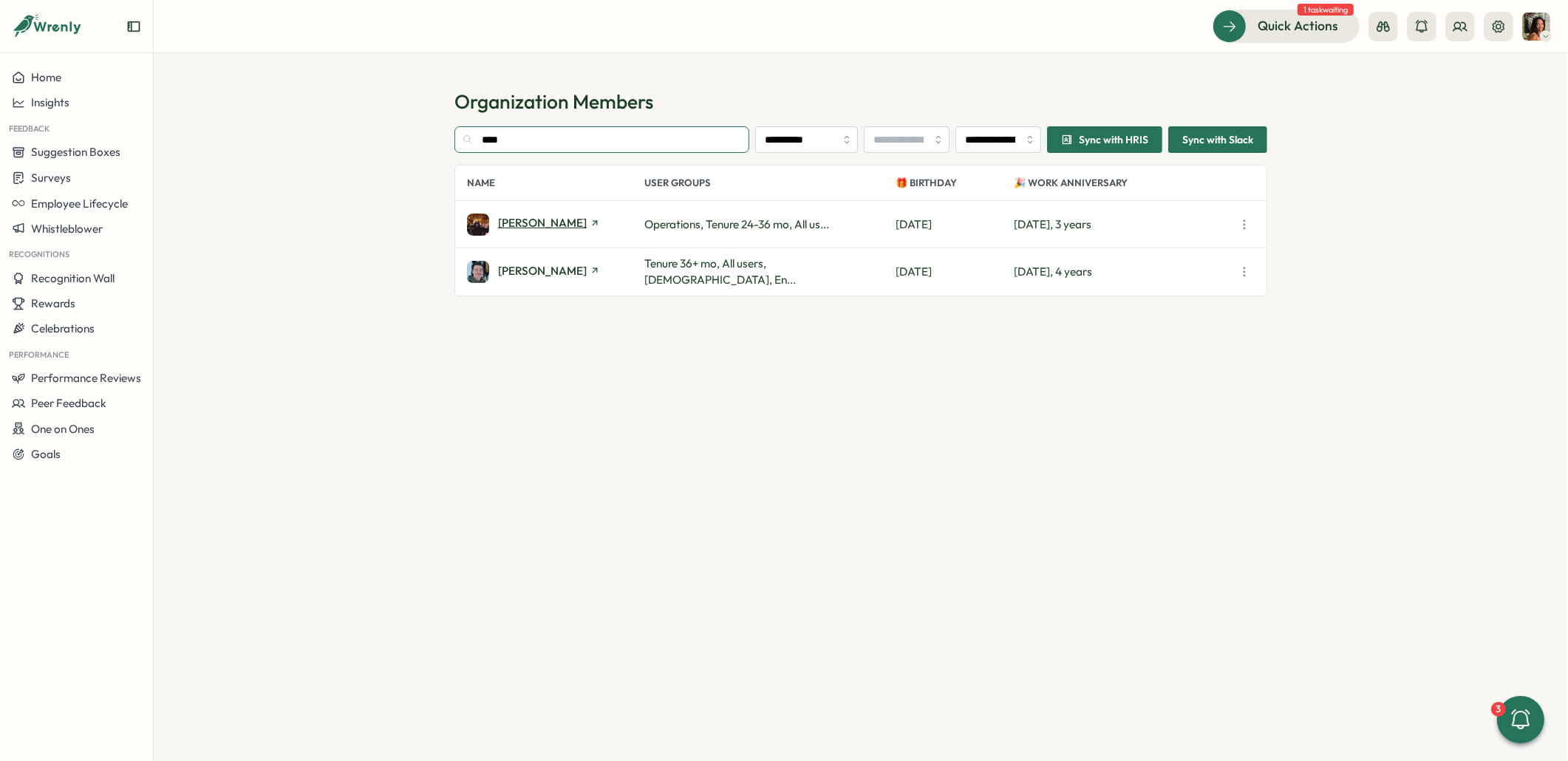
type input "****"
click at [505, 228] on span "Bradley Jones" at bounding box center [542, 223] width 89 height 11
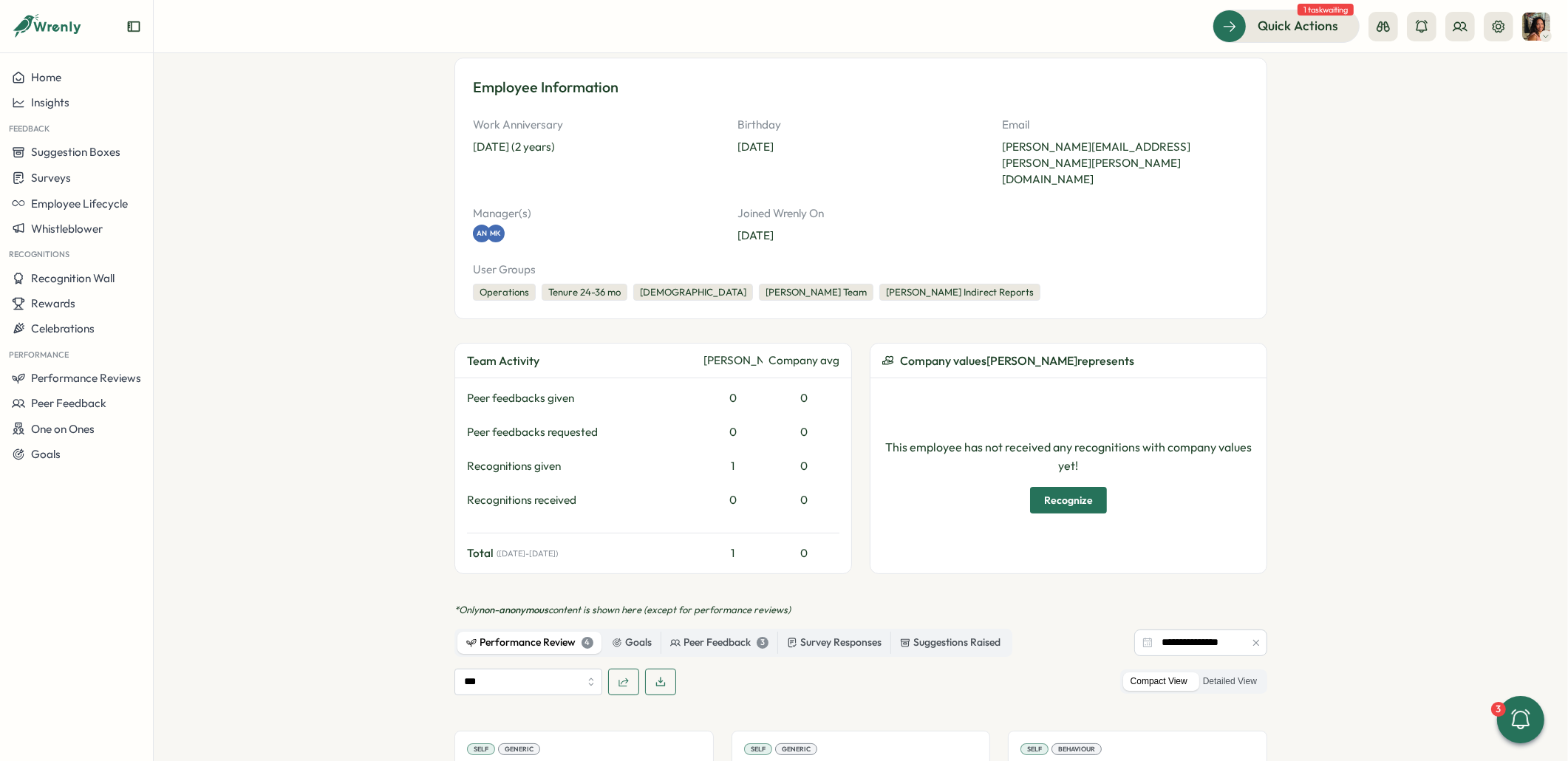
scroll to position [572, 0]
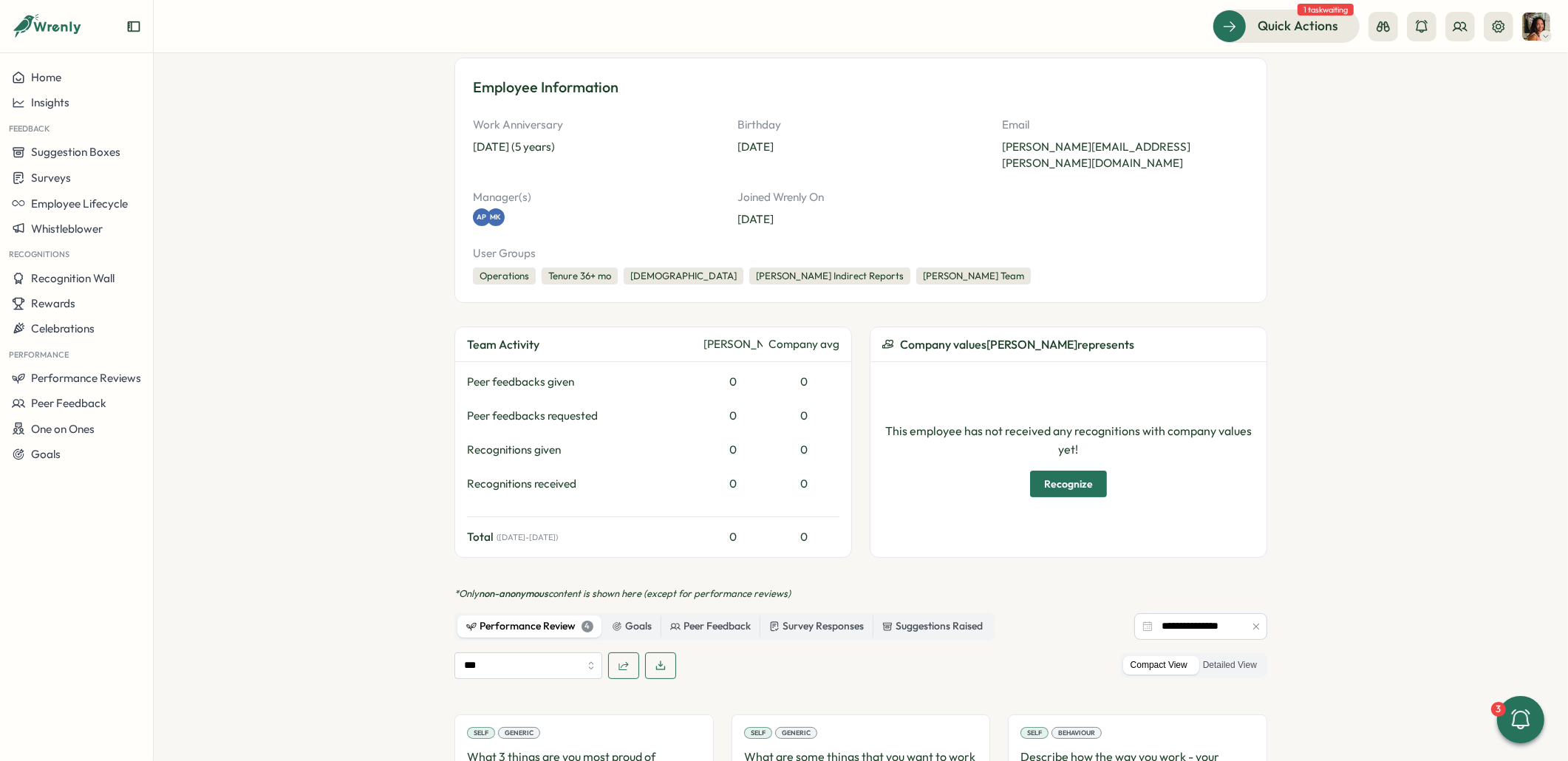
scroll to position [572, 0]
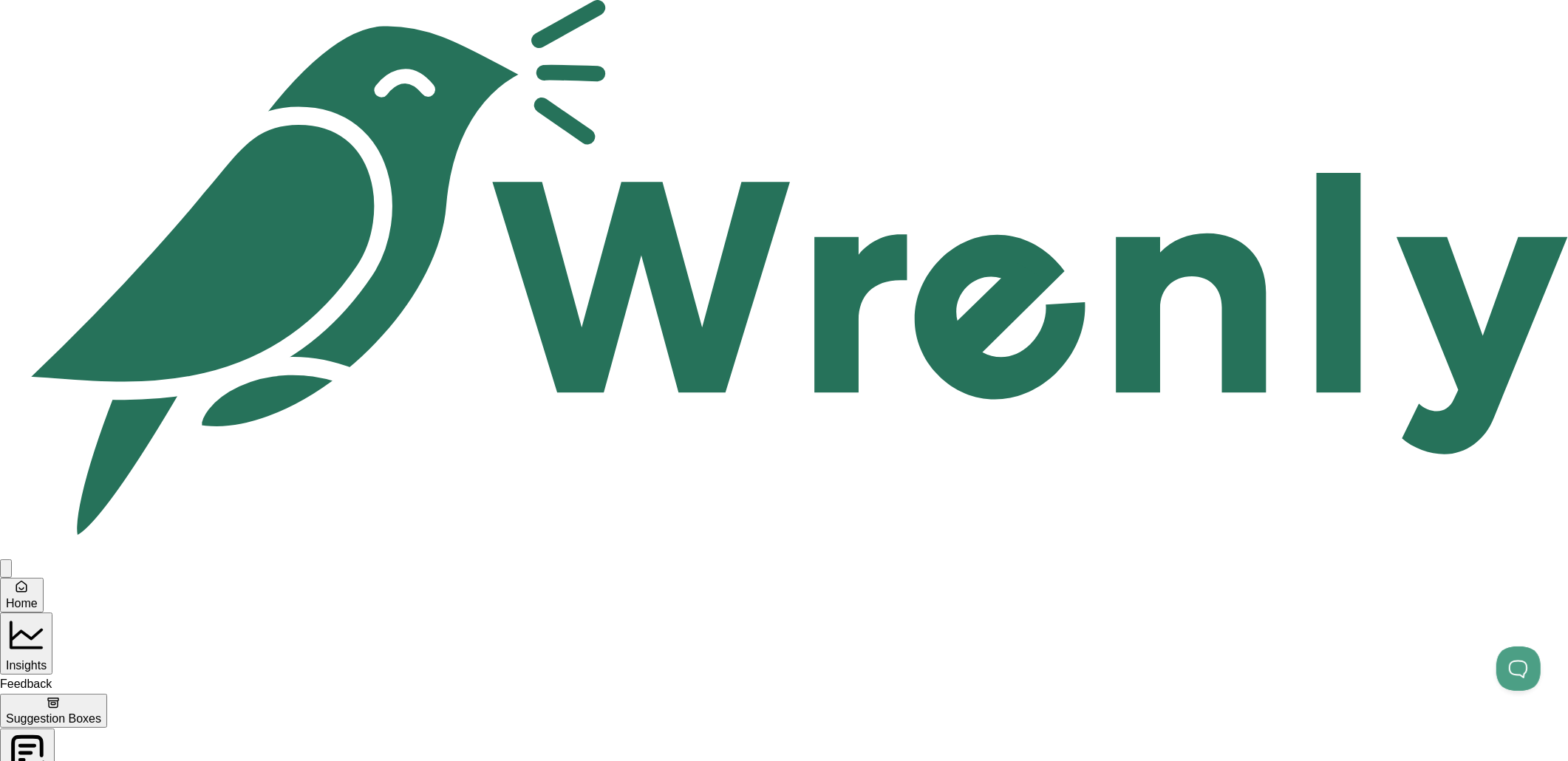
scroll to position [1055, 0]
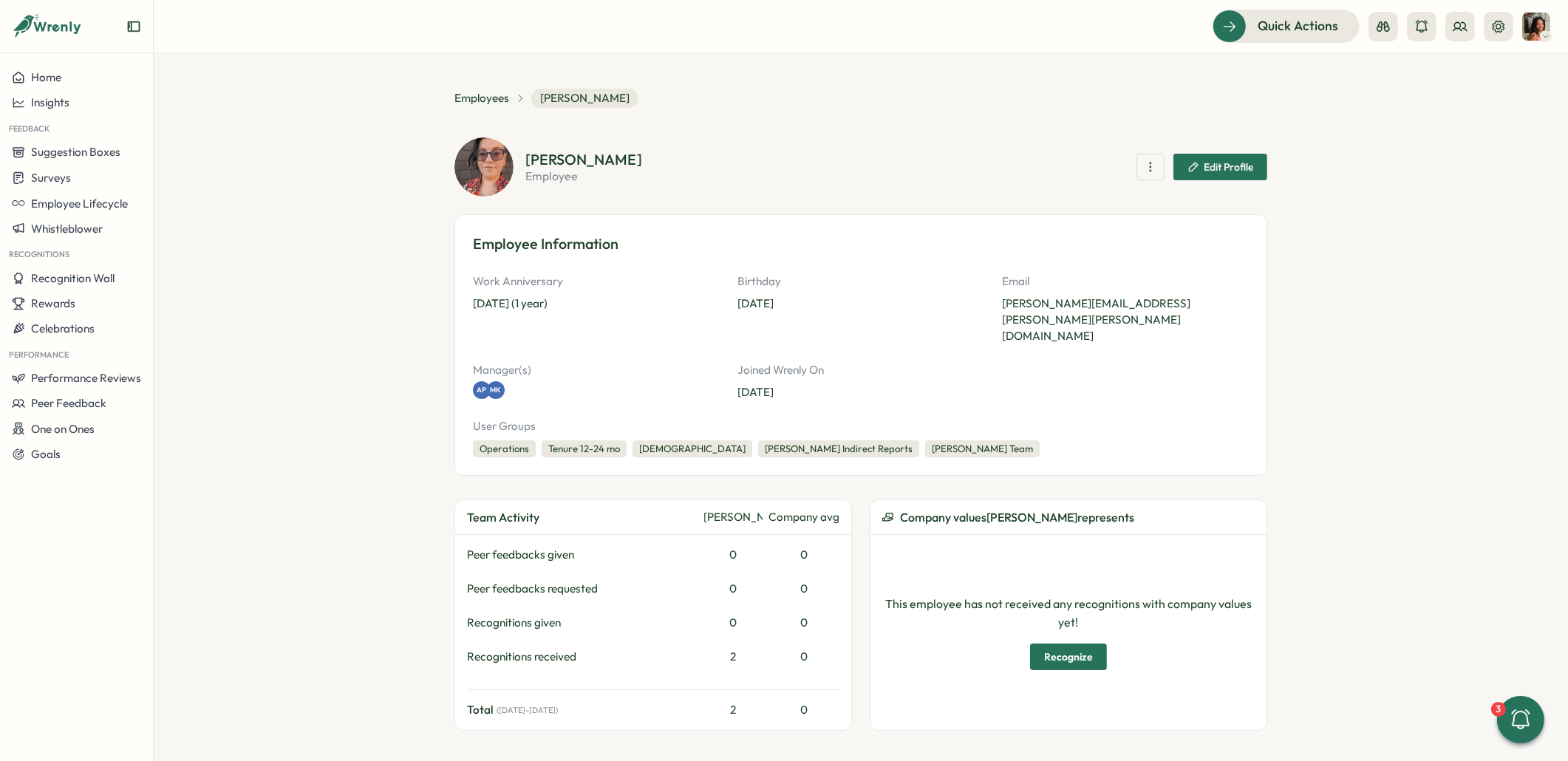
scroll to position [564, 0]
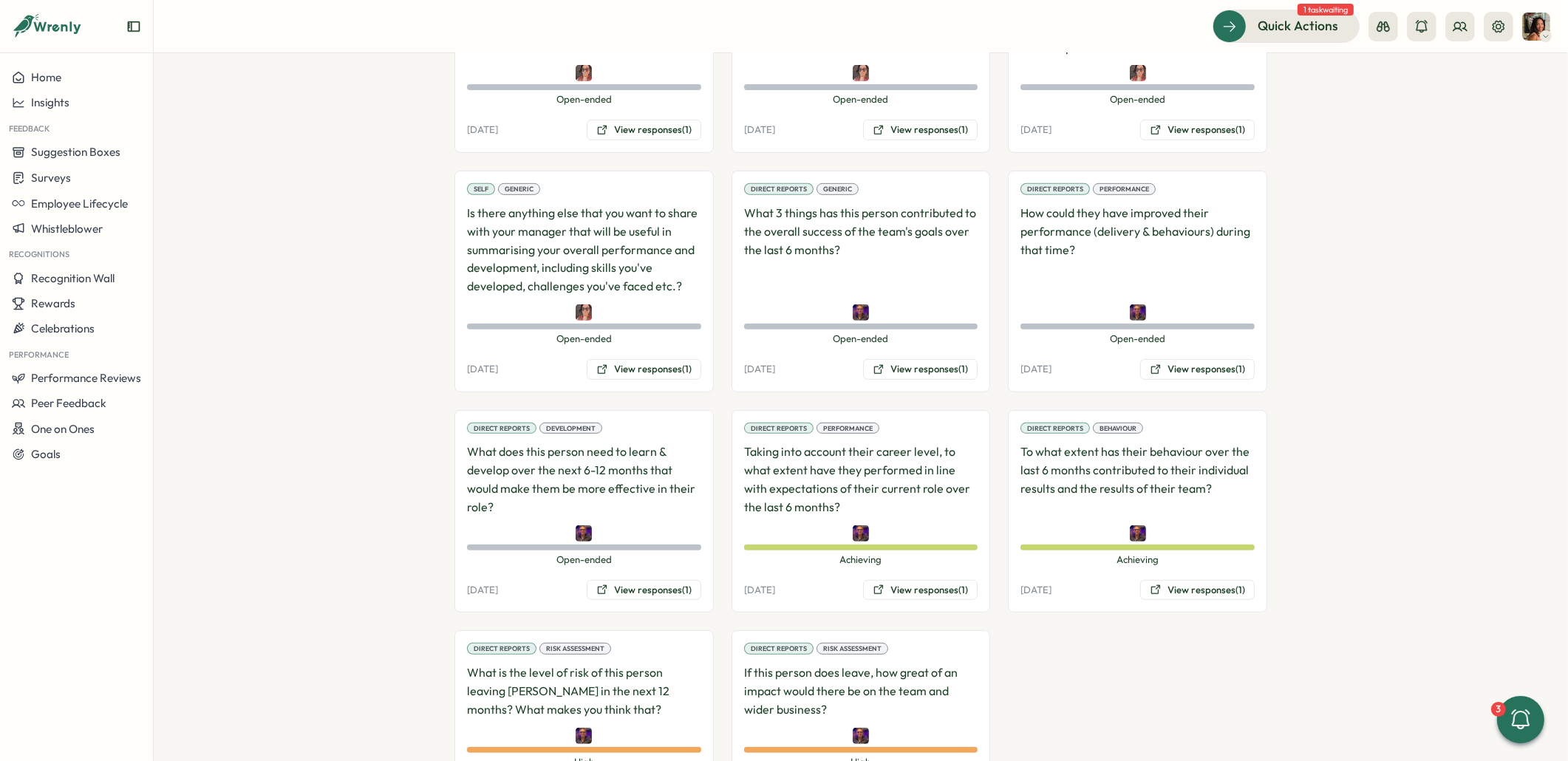
scroll to position [1055, 0]
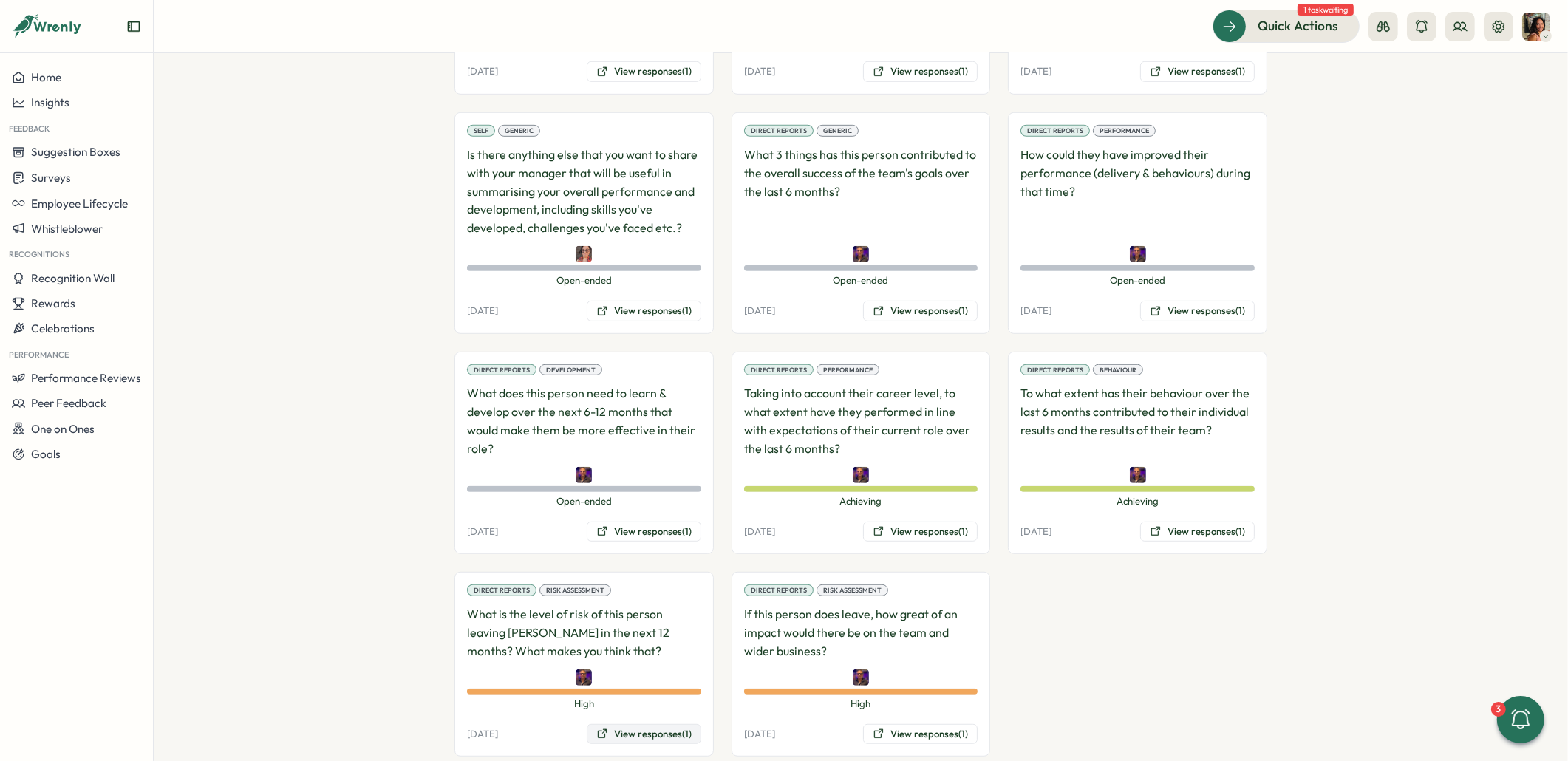
click at [613, 724] on button "View responses (1)" at bounding box center [644, 734] width 115 height 21
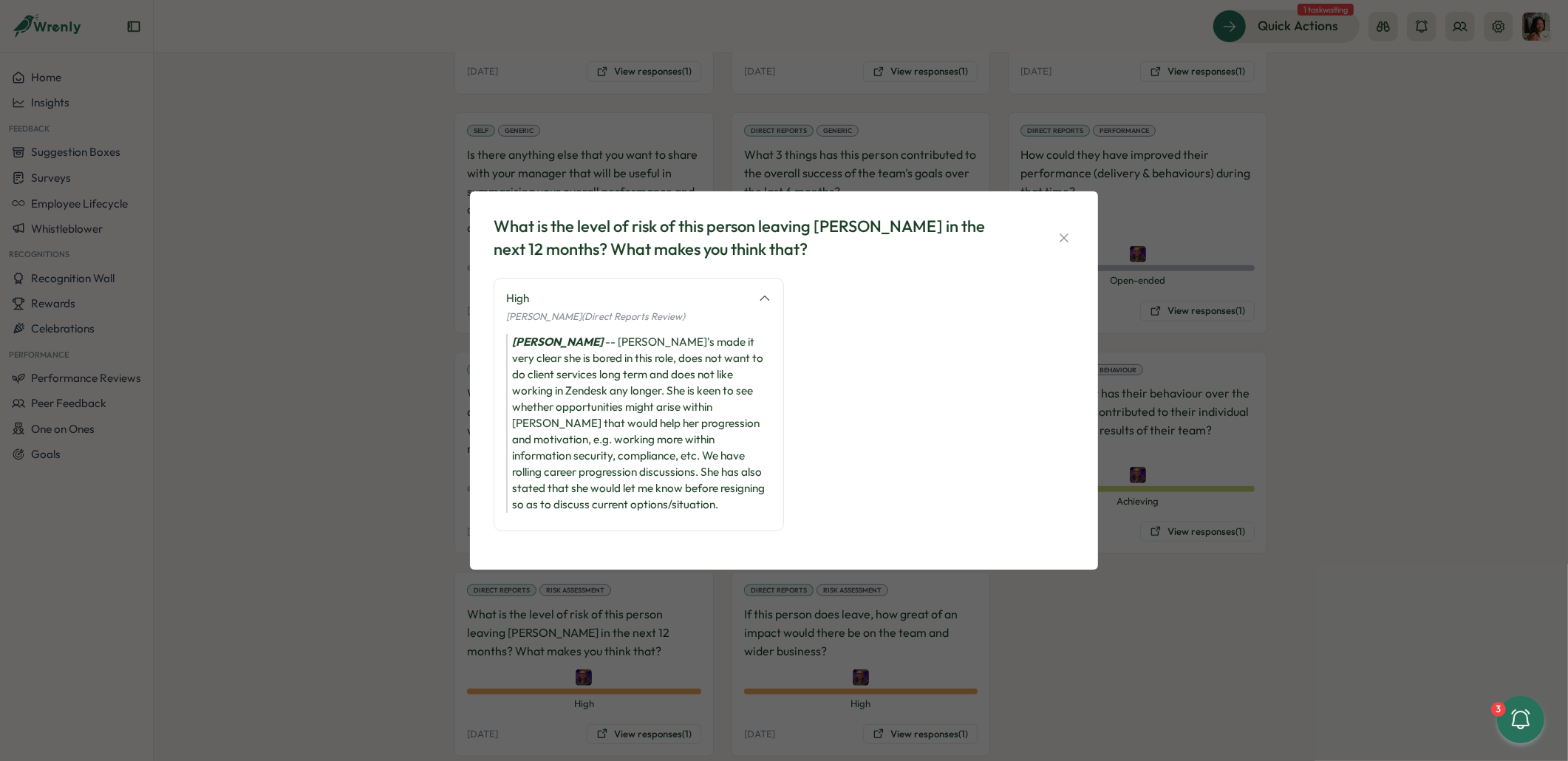
click at [402, 413] on div "What is the level of risk of this person leaving [PERSON_NAME] in the next 12 m…" at bounding box center [784, 380] width 1568 height 761
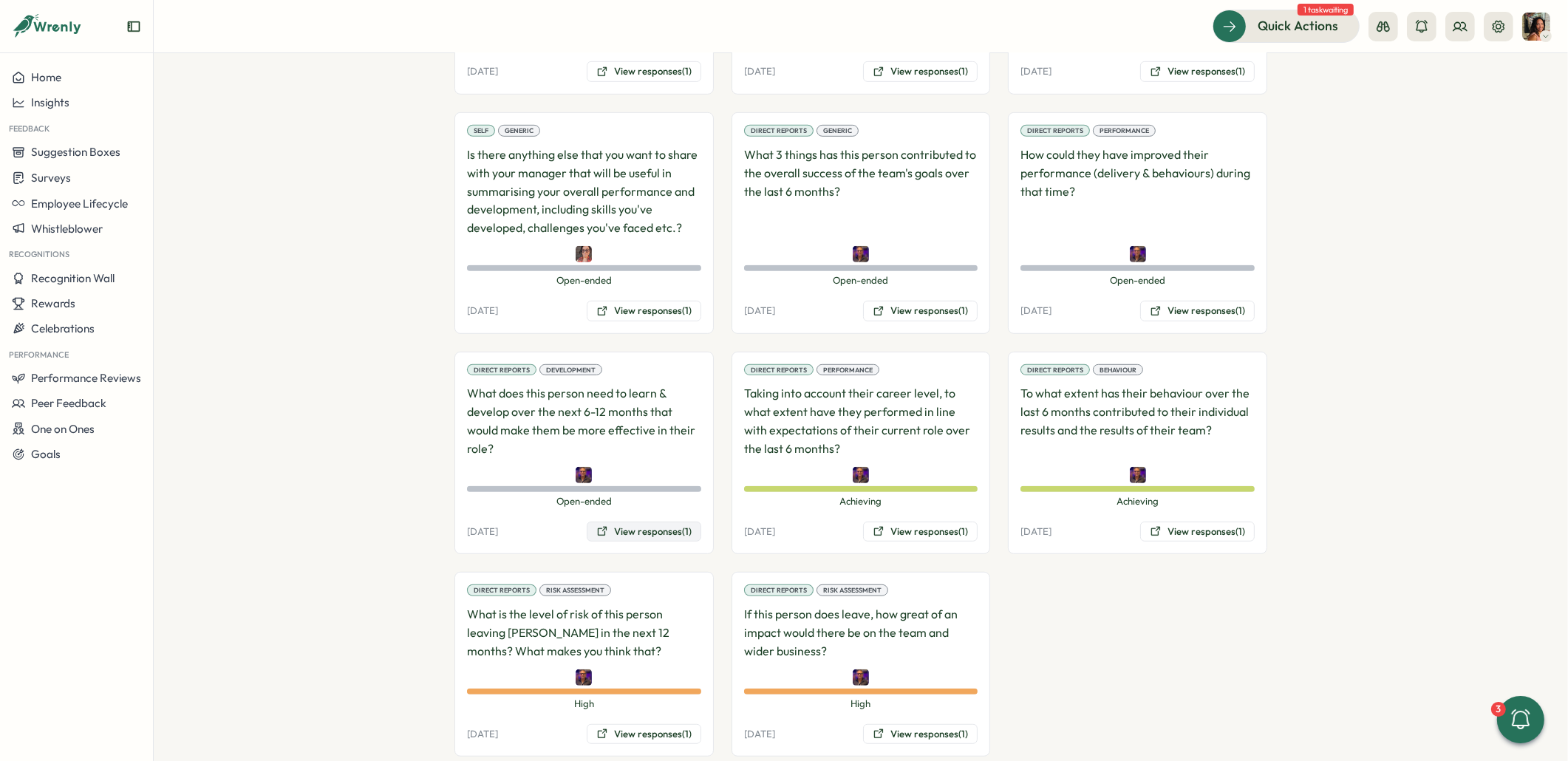
click at [619, 522] on button "View responses (1)" at bounding box center [644, 532] width 115 height 21
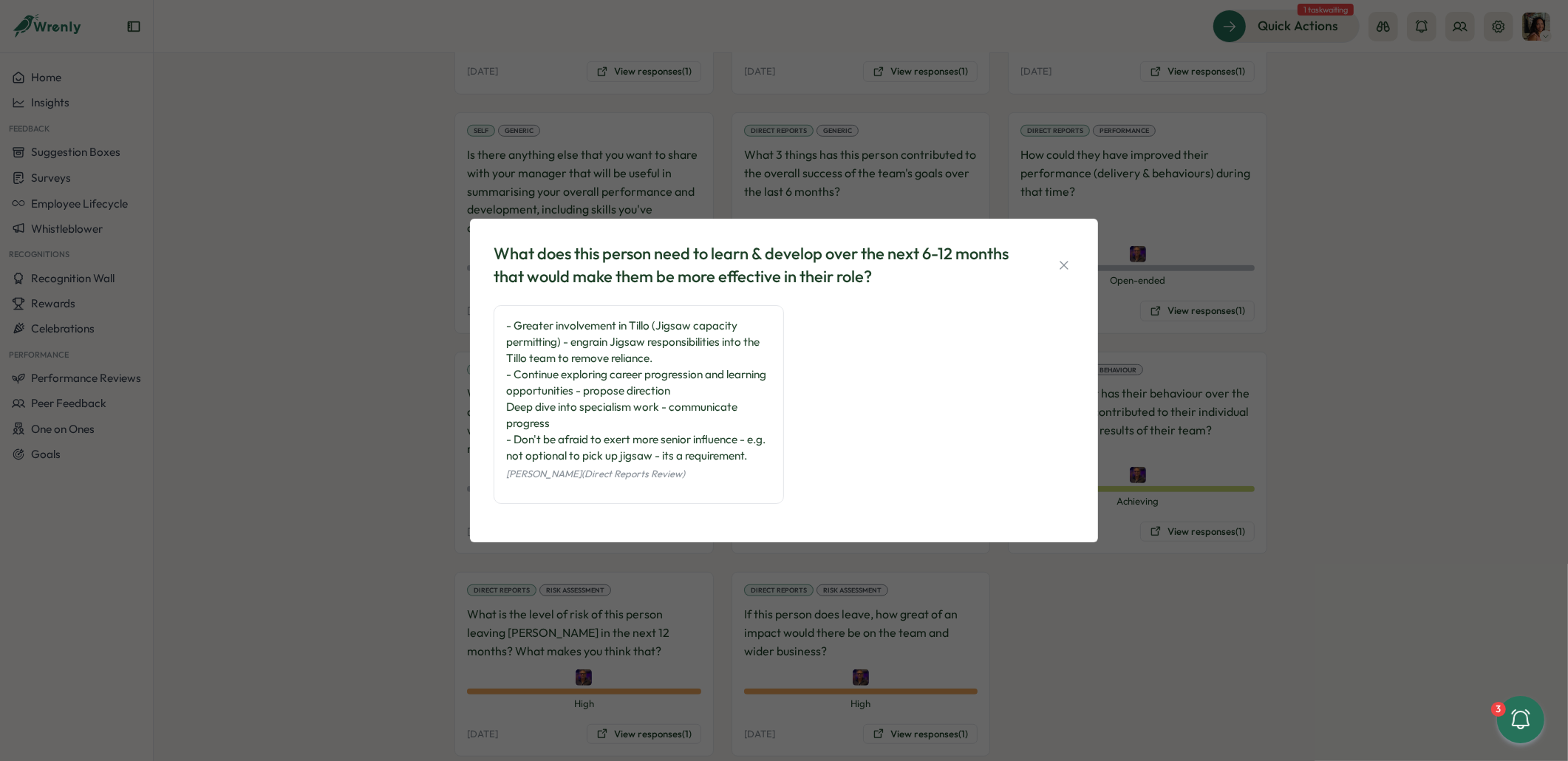
click at [391, 301] on div "What does this person need to learn & develop over the next 6-12 months that wo…" at bounding box center [784, 380] width 1568 height 761
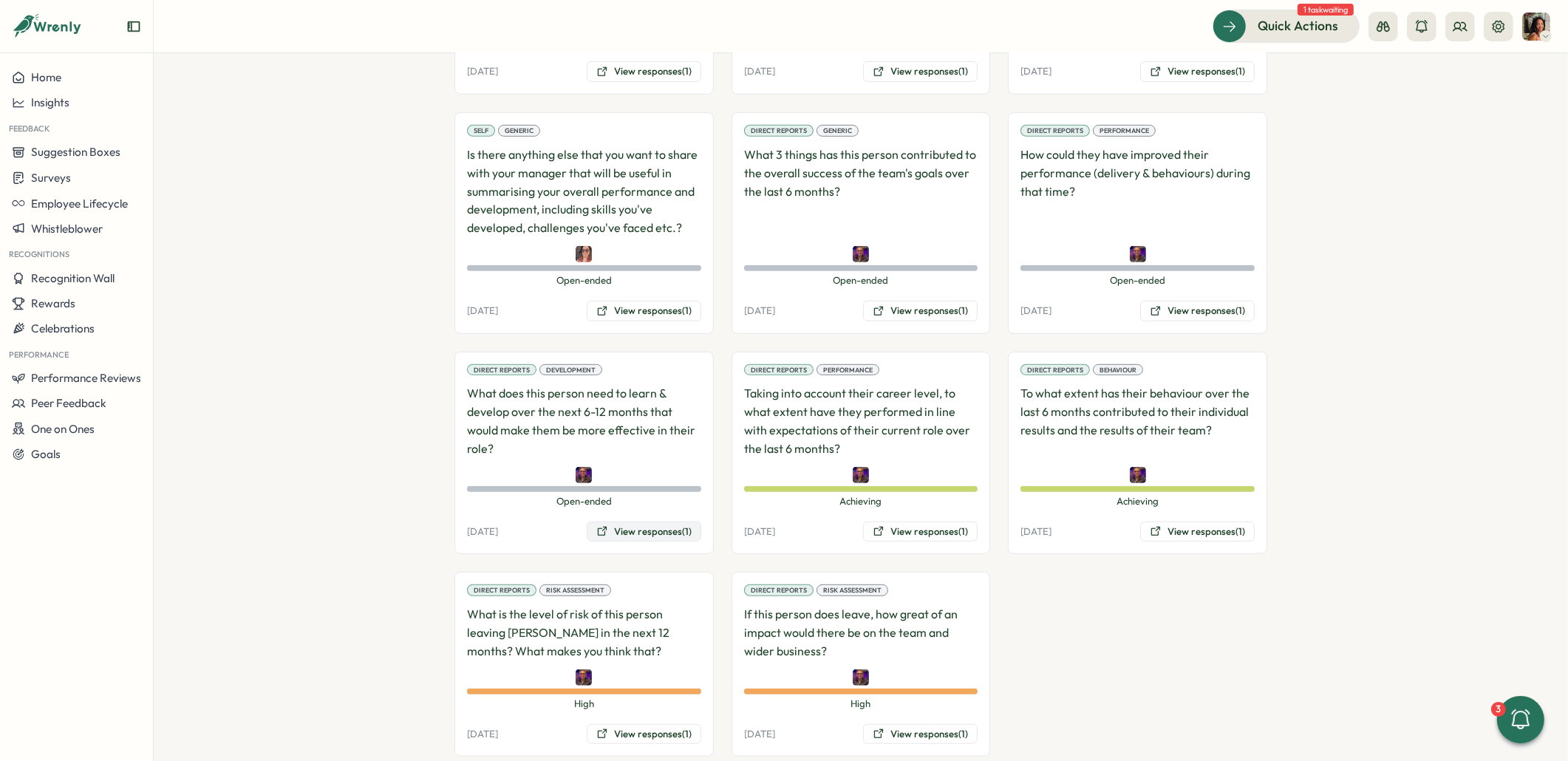
click at [617, 522] on button "View responses (1)" at bounding box center [644, 532] width 115 height 21
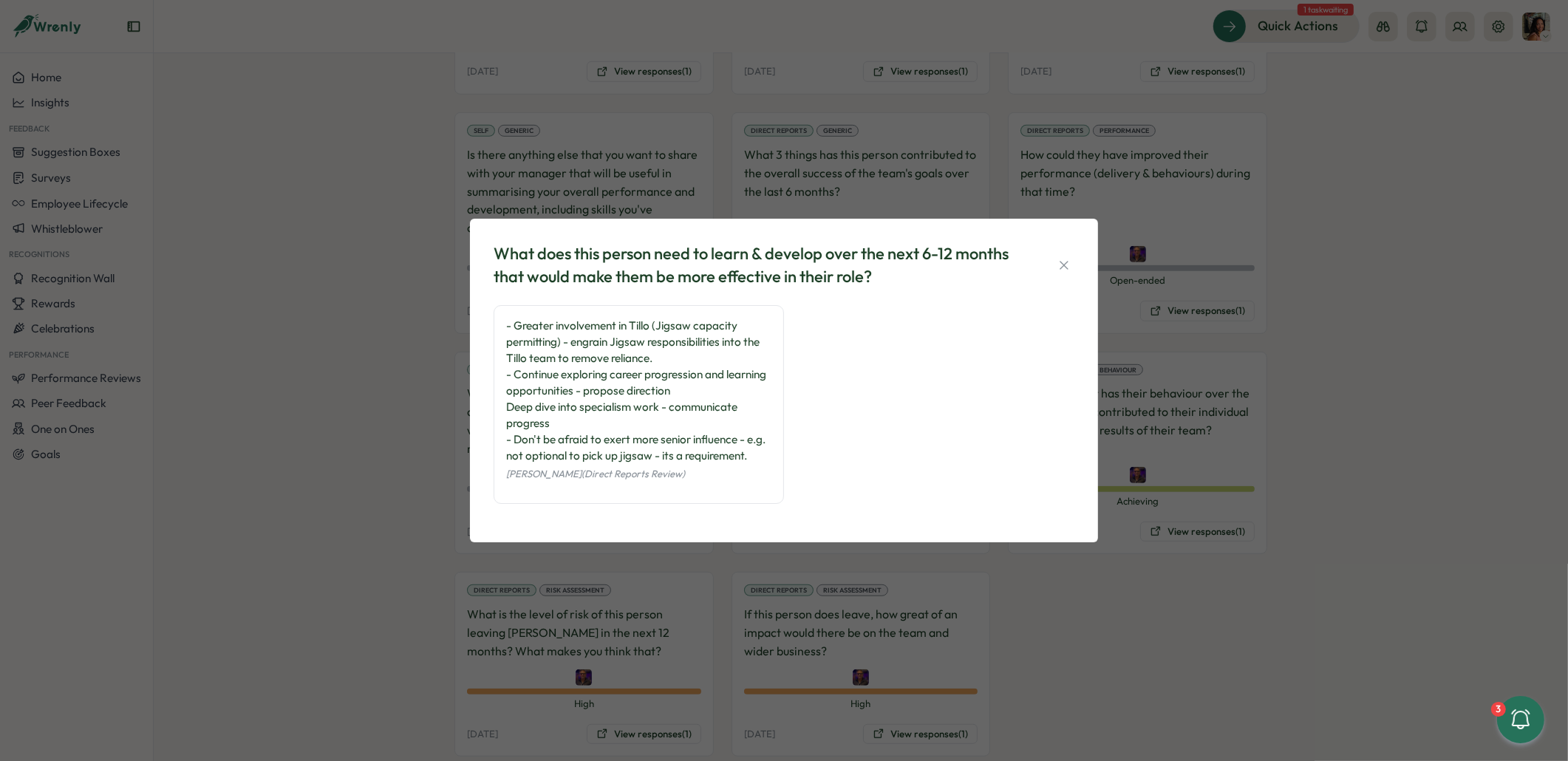
click at [419, 555] on div "What does this person need to learn & develop over the next 6-12 months that wo…" at bounding box center [784, 380] width 1568 height 761
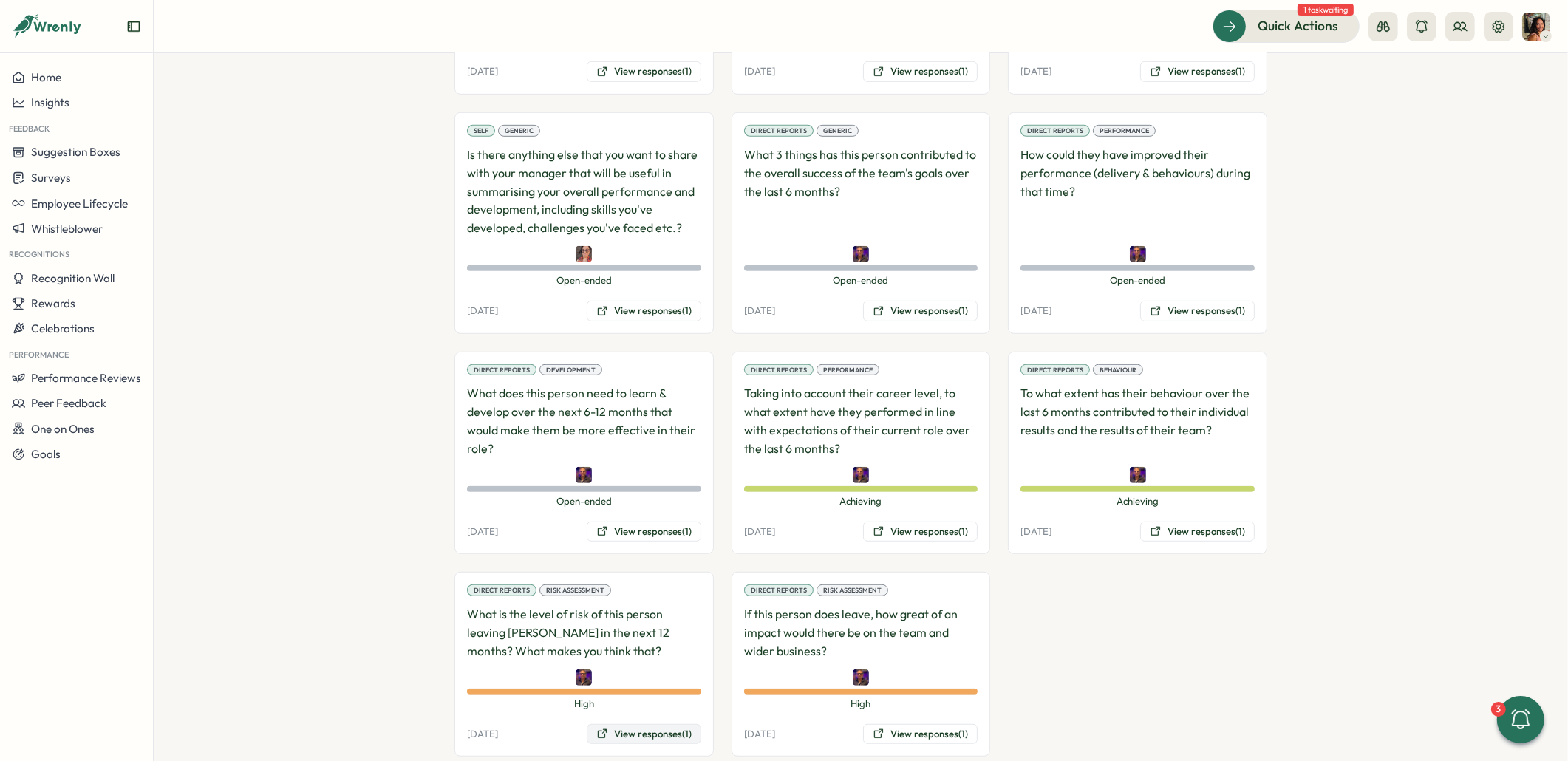
click at [669, 724] on button "View responses (1)" at bounding box center [644, 734] width 115 height 21
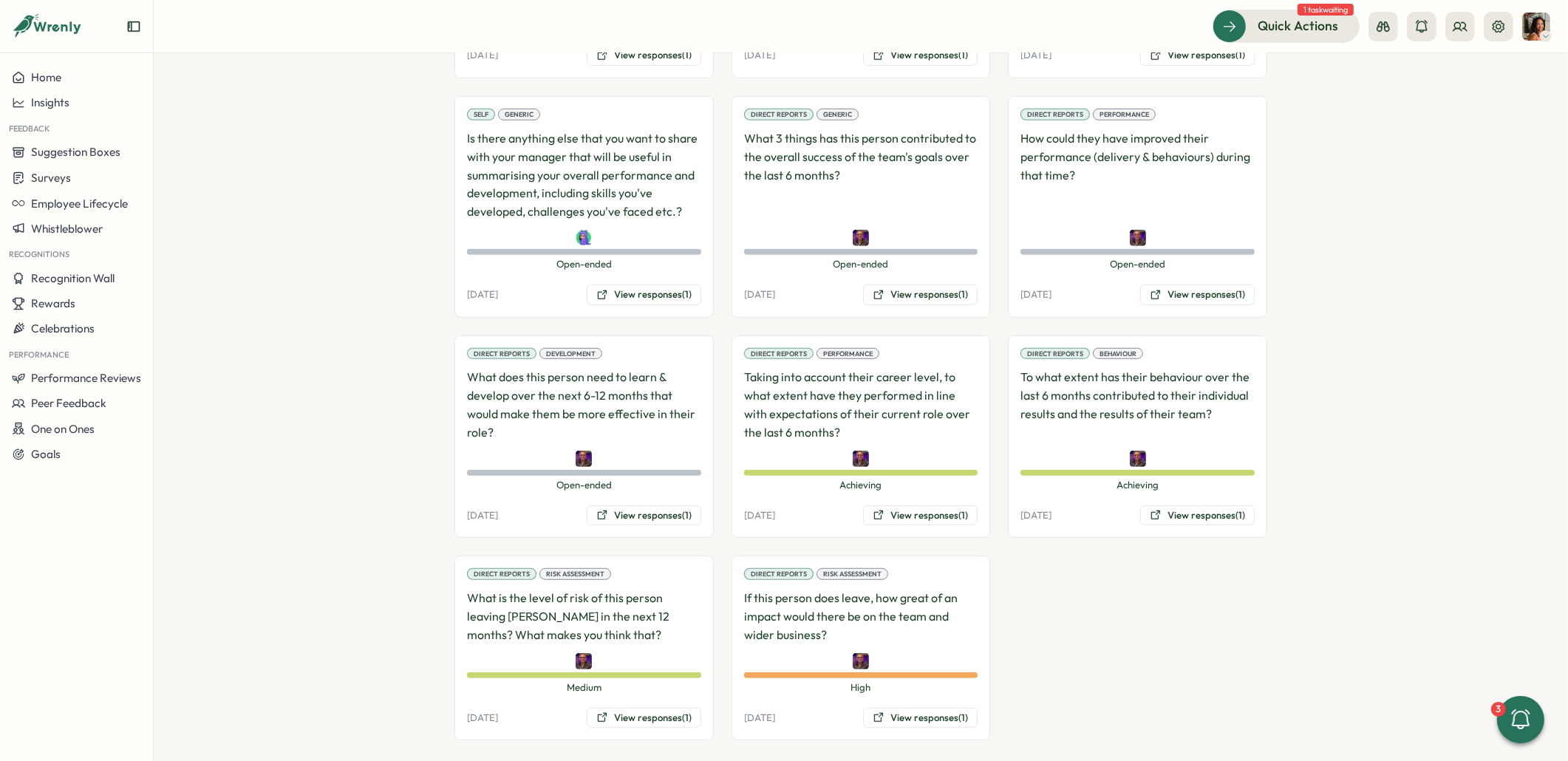
scroll to position [1054, 0]
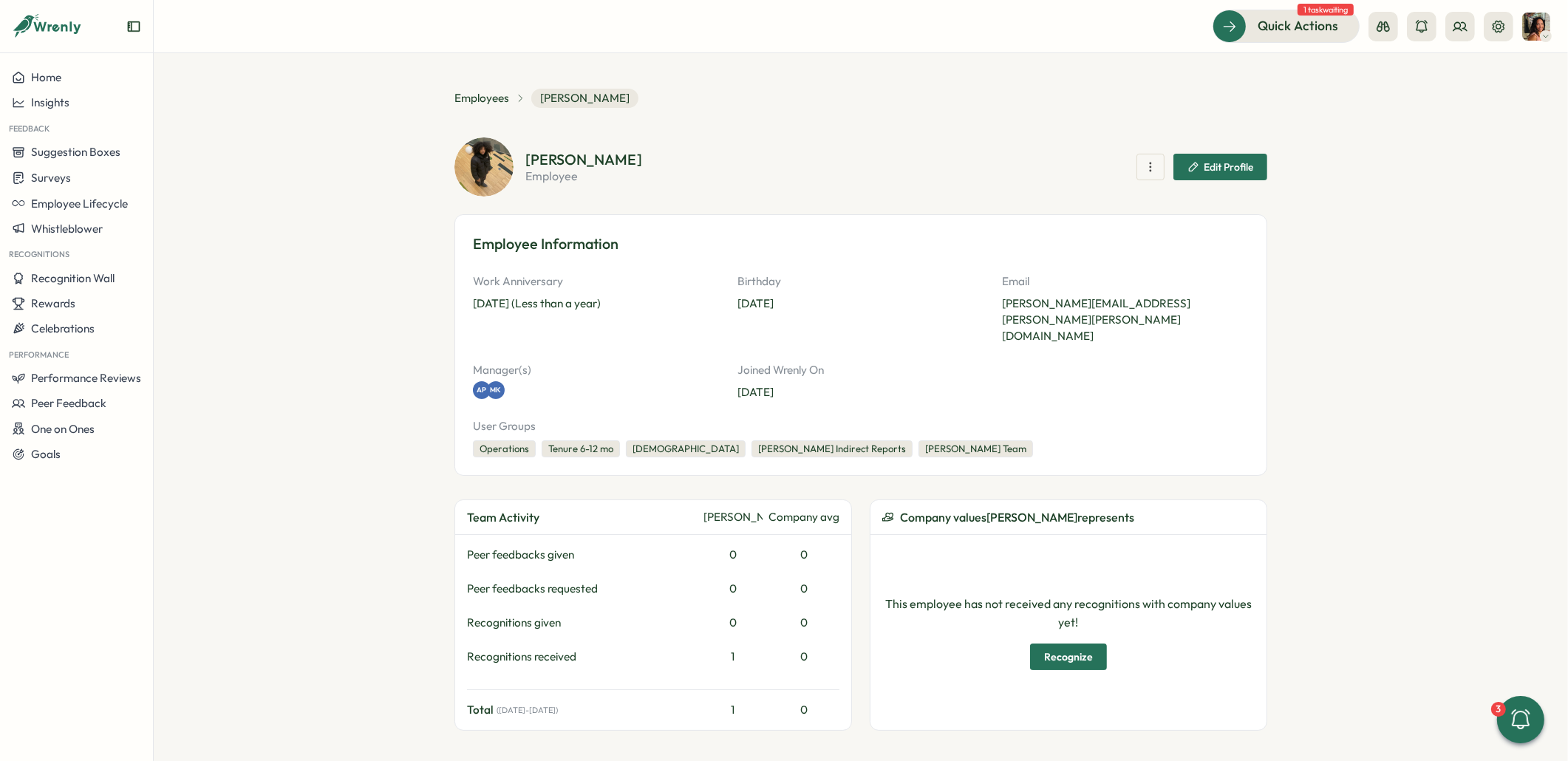
scroll to position [1042, 0]
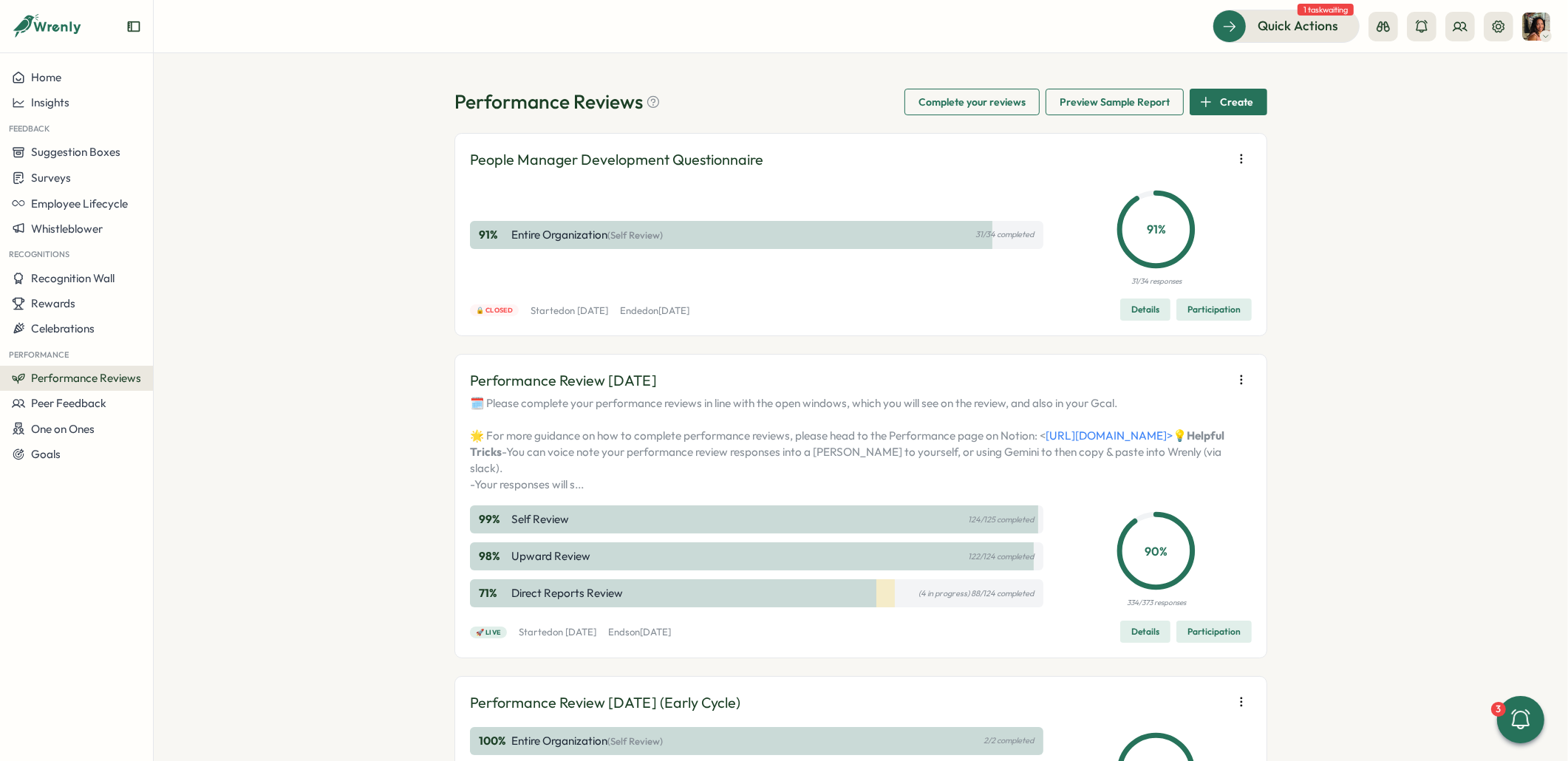
click at [1199, 642] on span "Participation" at bounding box center [1213, 631] width 53 height 21
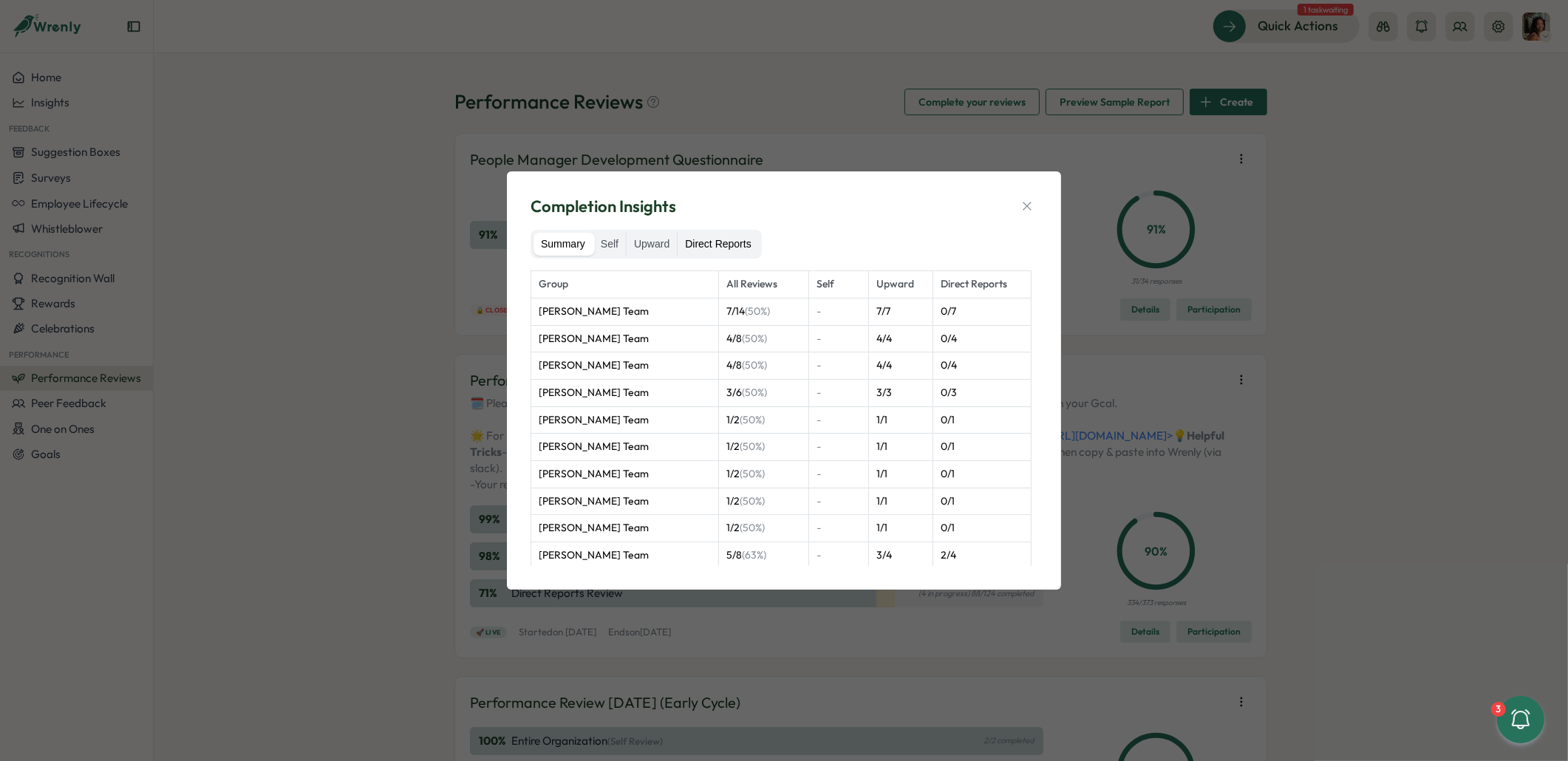
click at [726, 244] on label "Direct Reports" at bounding box center [718, 244] width 80 height 24
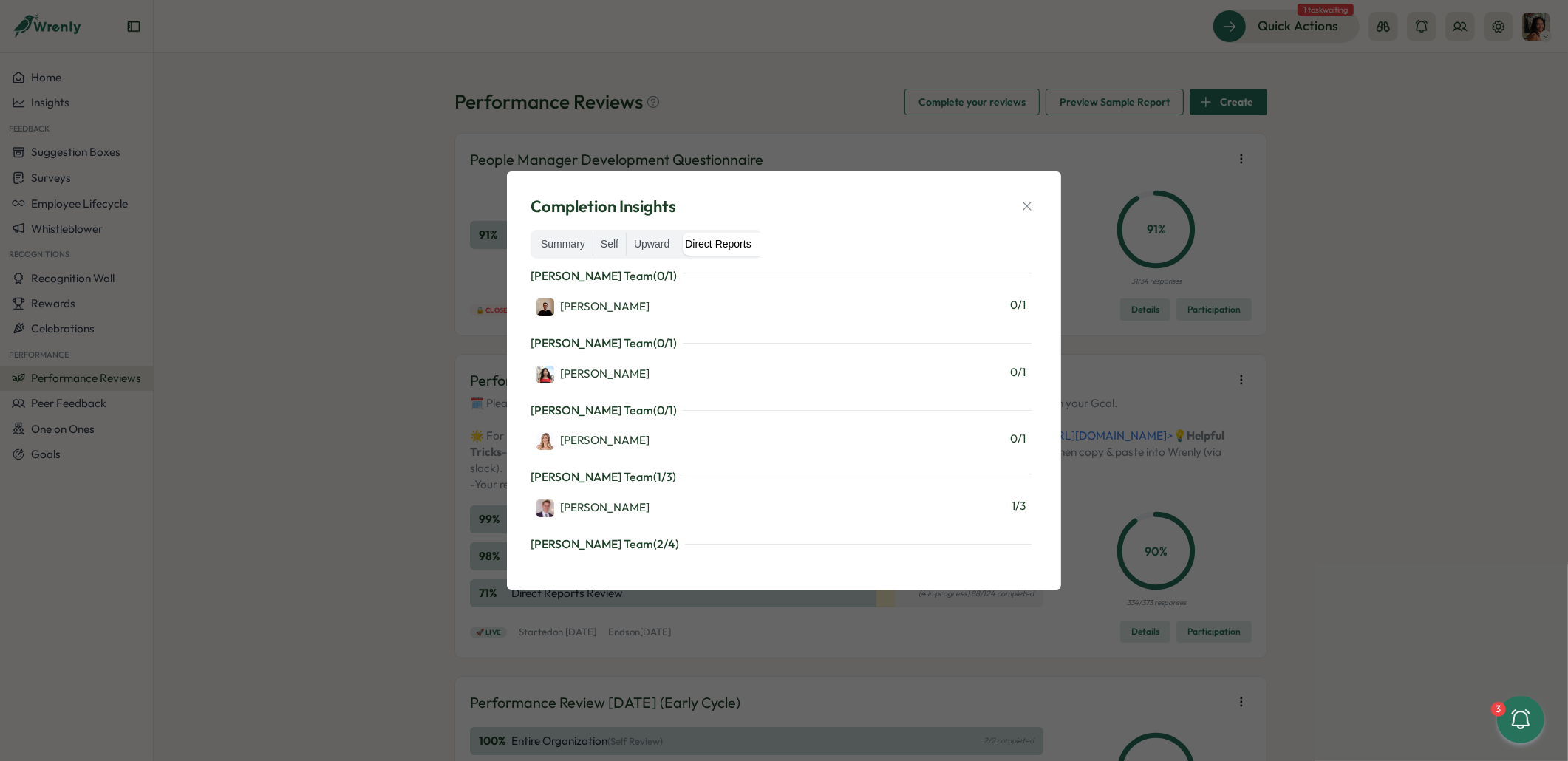
scroll to position [269, 0]
click at [430, 341] on div "Completion Insights Summary Self Upward Direct Reports Martyn Fagg's Team ( 0 /…" at bounding box center [784, 380] width 1568 height 761
click at [1035, 211] on button "button" at bounding box center [1027, 206] width 21 height 21
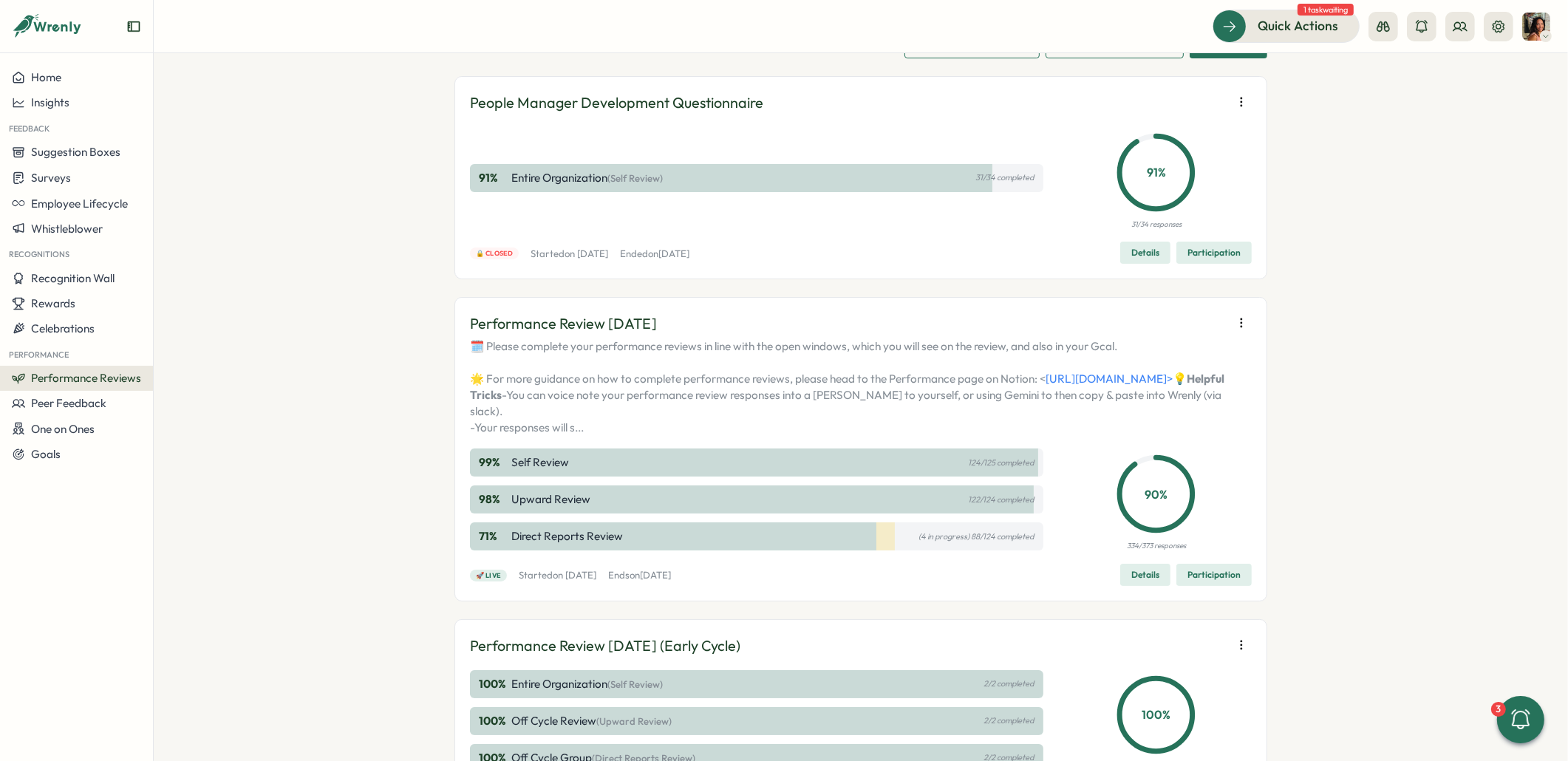
scroll to position [71, 0]
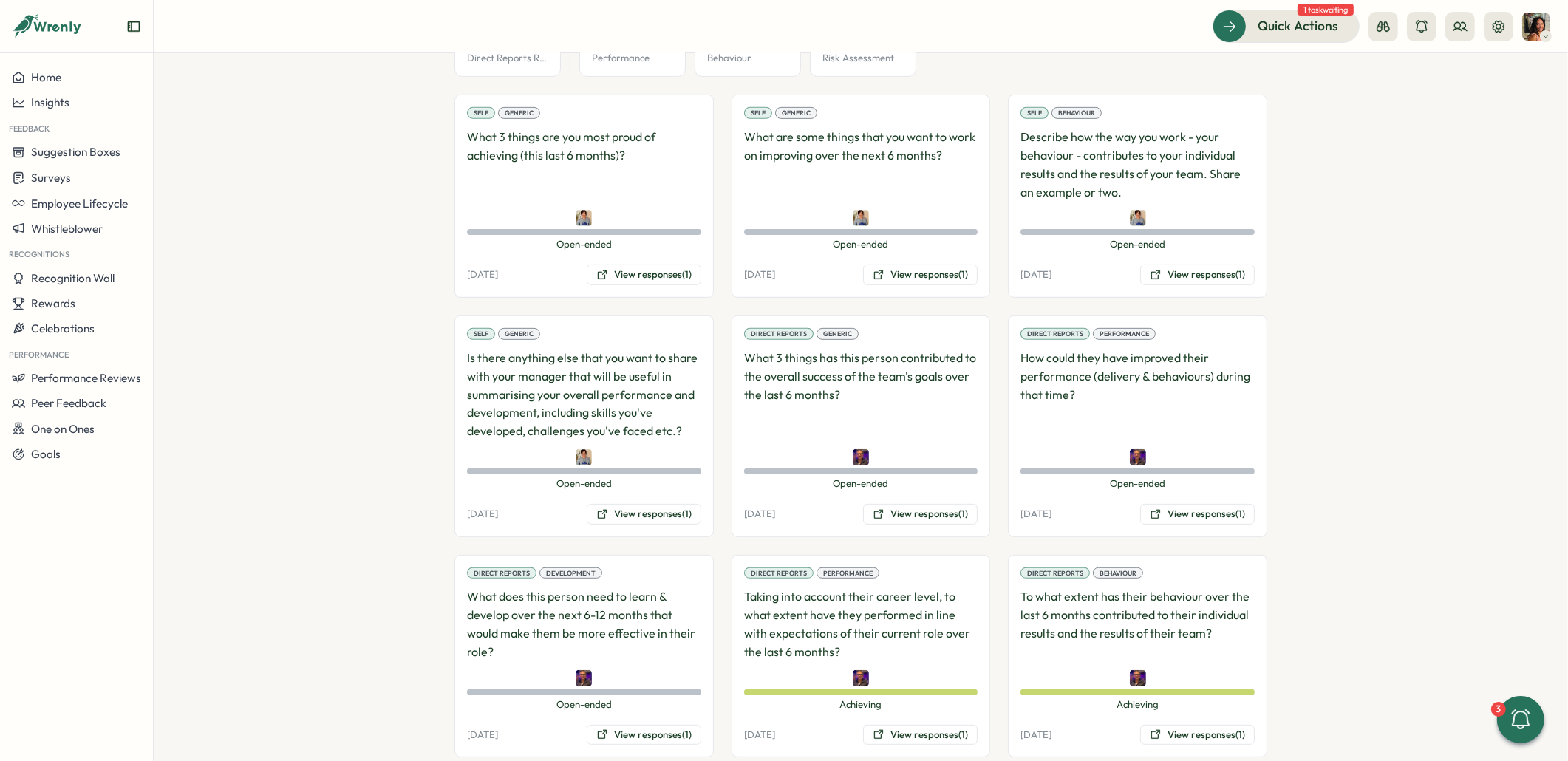
scroll to position [1055, 0]
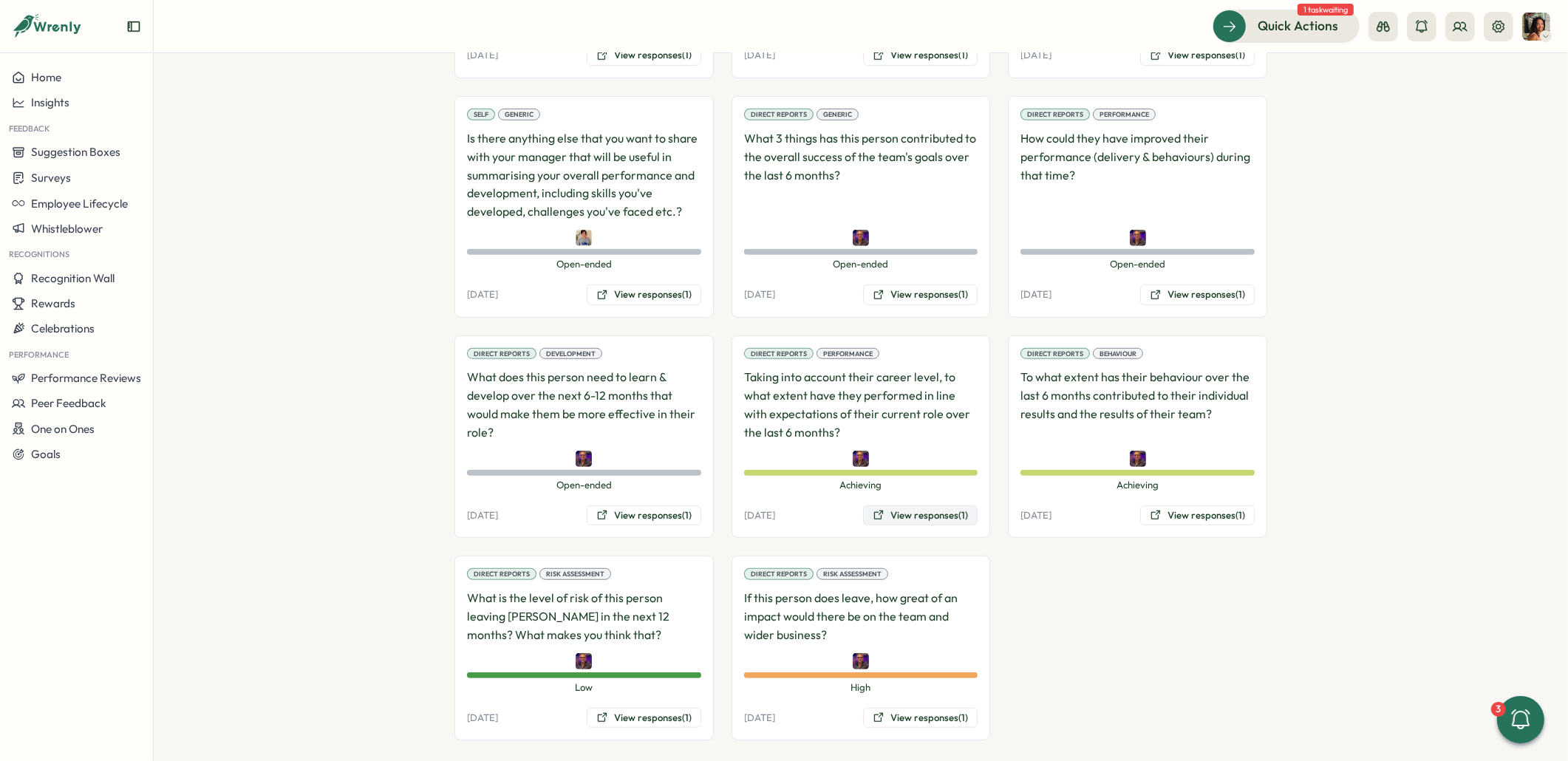
click at [888, 506] on button "View responses (1)" at bounding box center [920, 516] width 115 height 21
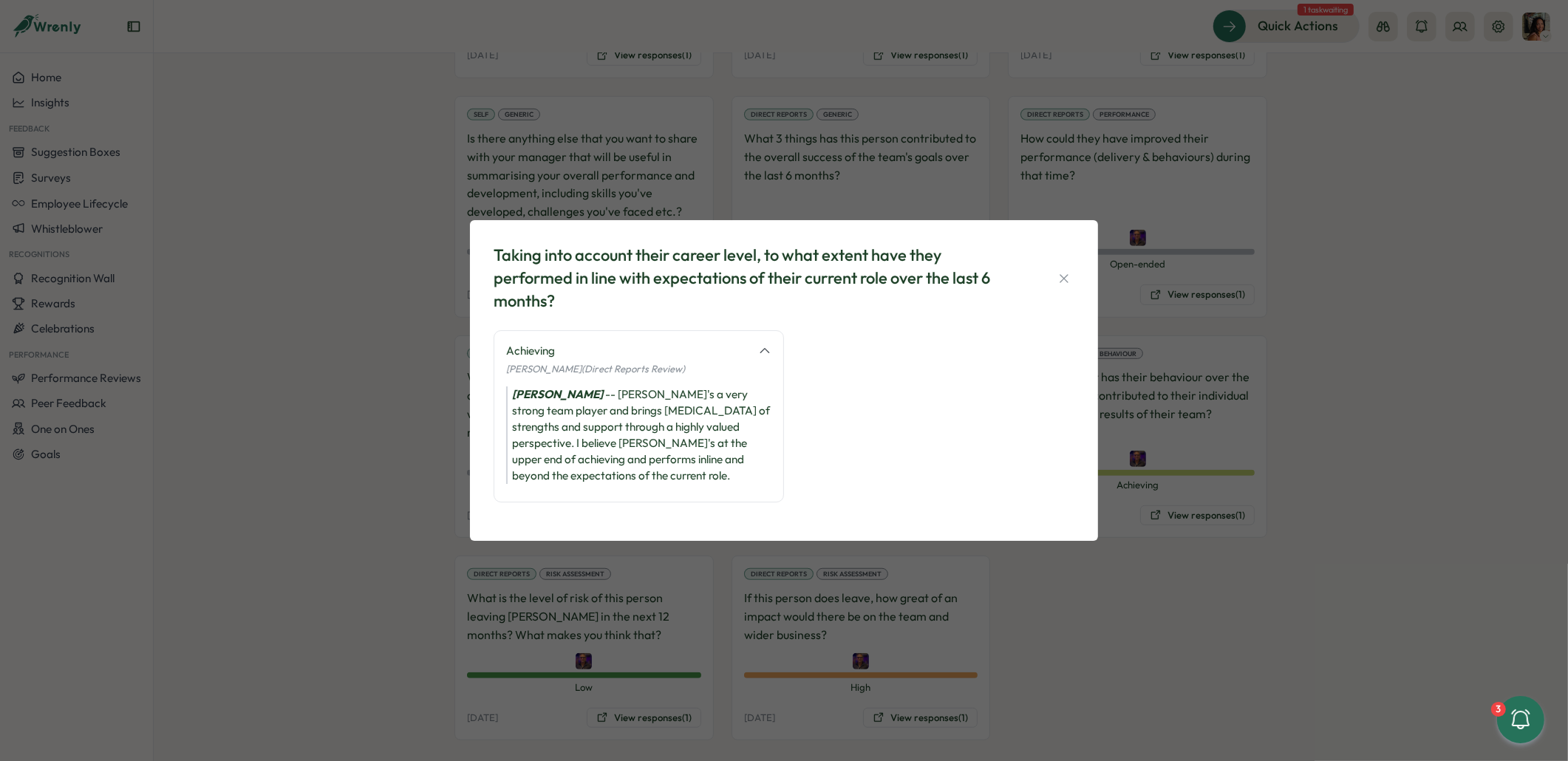
click at [1149, 487] on div "Taking into account their career level, to what extent have they performed in l…" at bounding box center [784, 380] width 1568 height 761
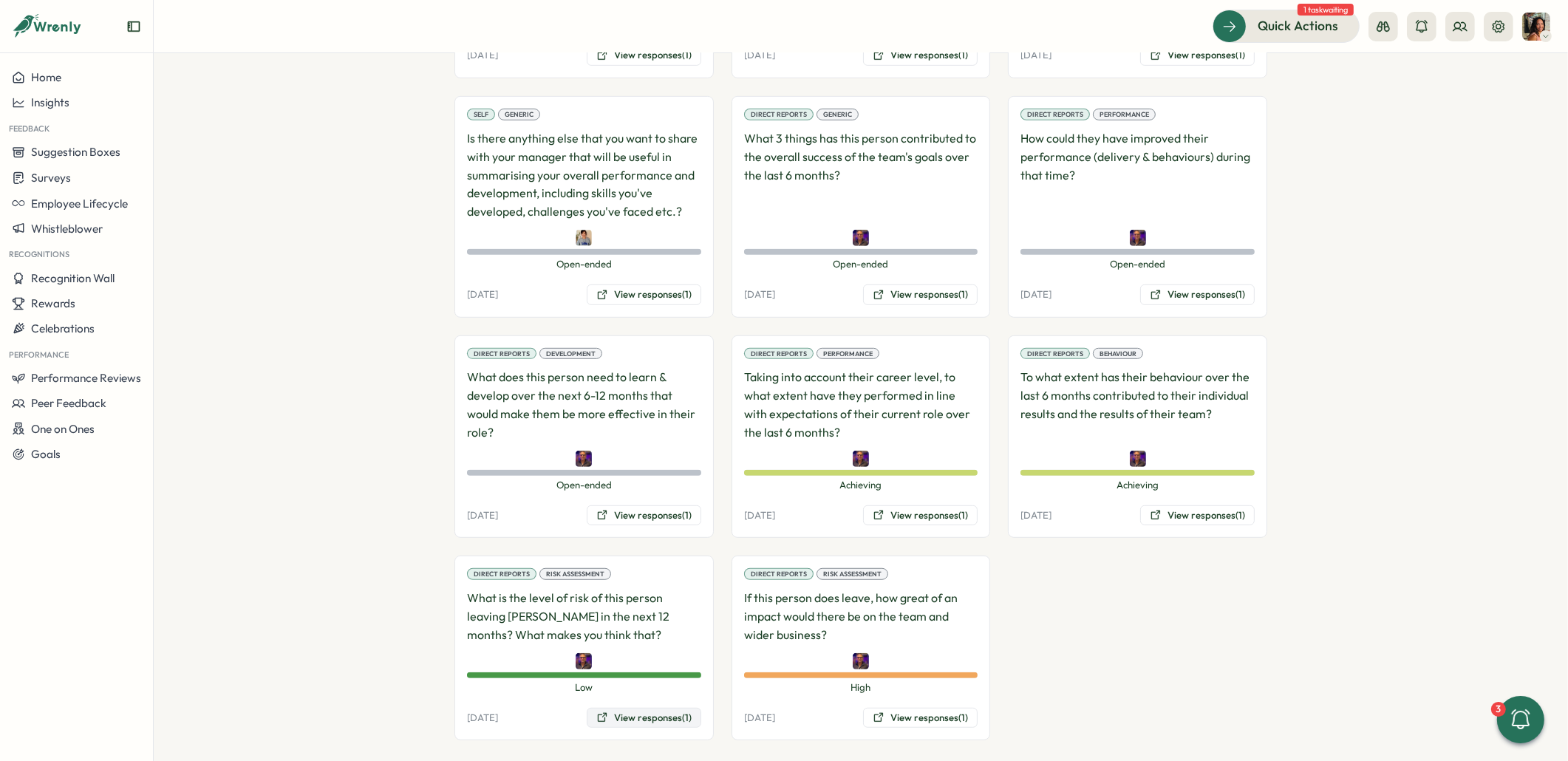
click at [658, 708] on button "View responses (1)" at bounding box center [644, 718] width 115 height 21
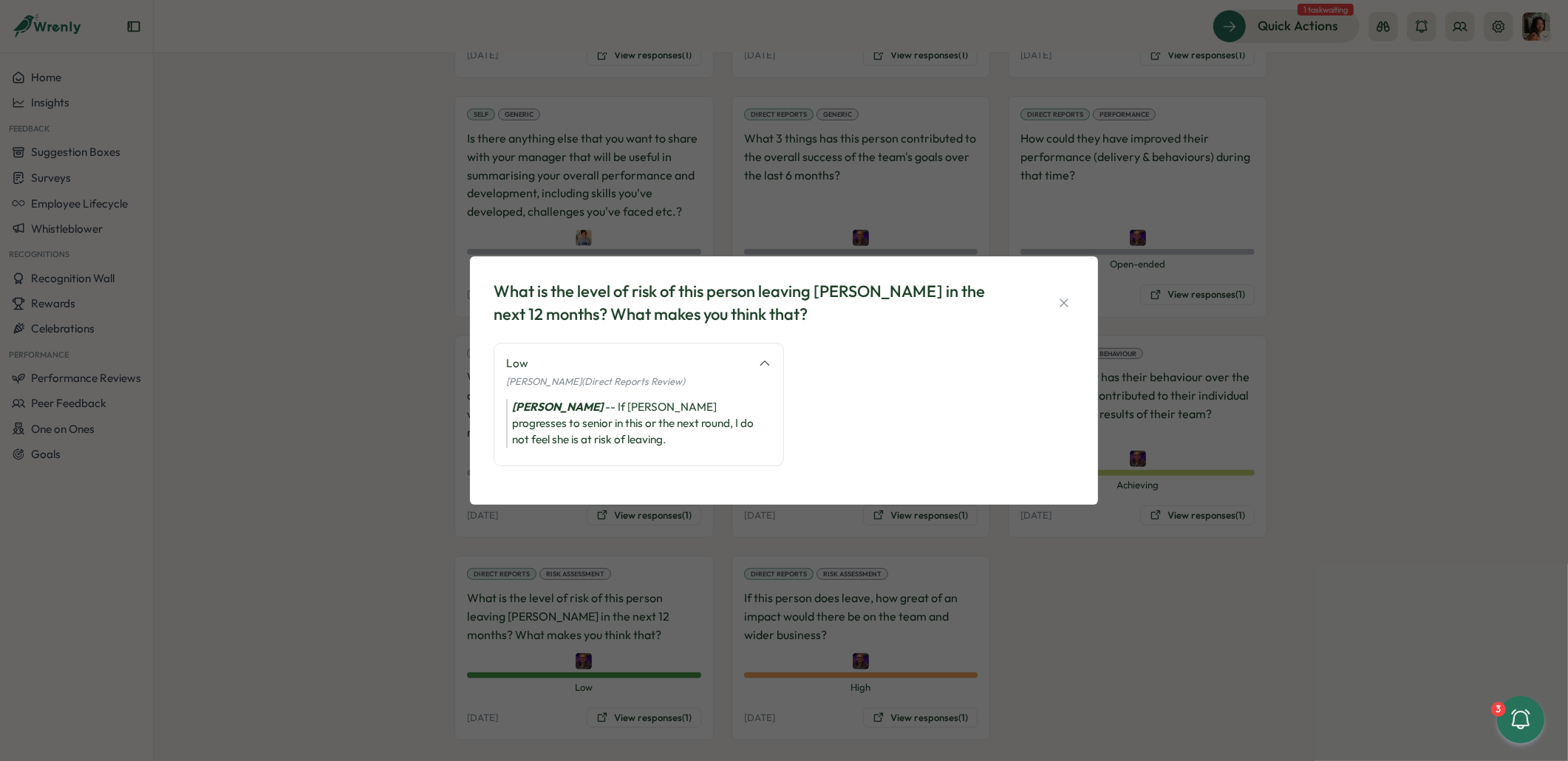
click at [1028, 594] on div "What is the level of risk of this person leaving Tillo in the next 12 months? W…" at bounding box center [784, 380] width 1568 height 761
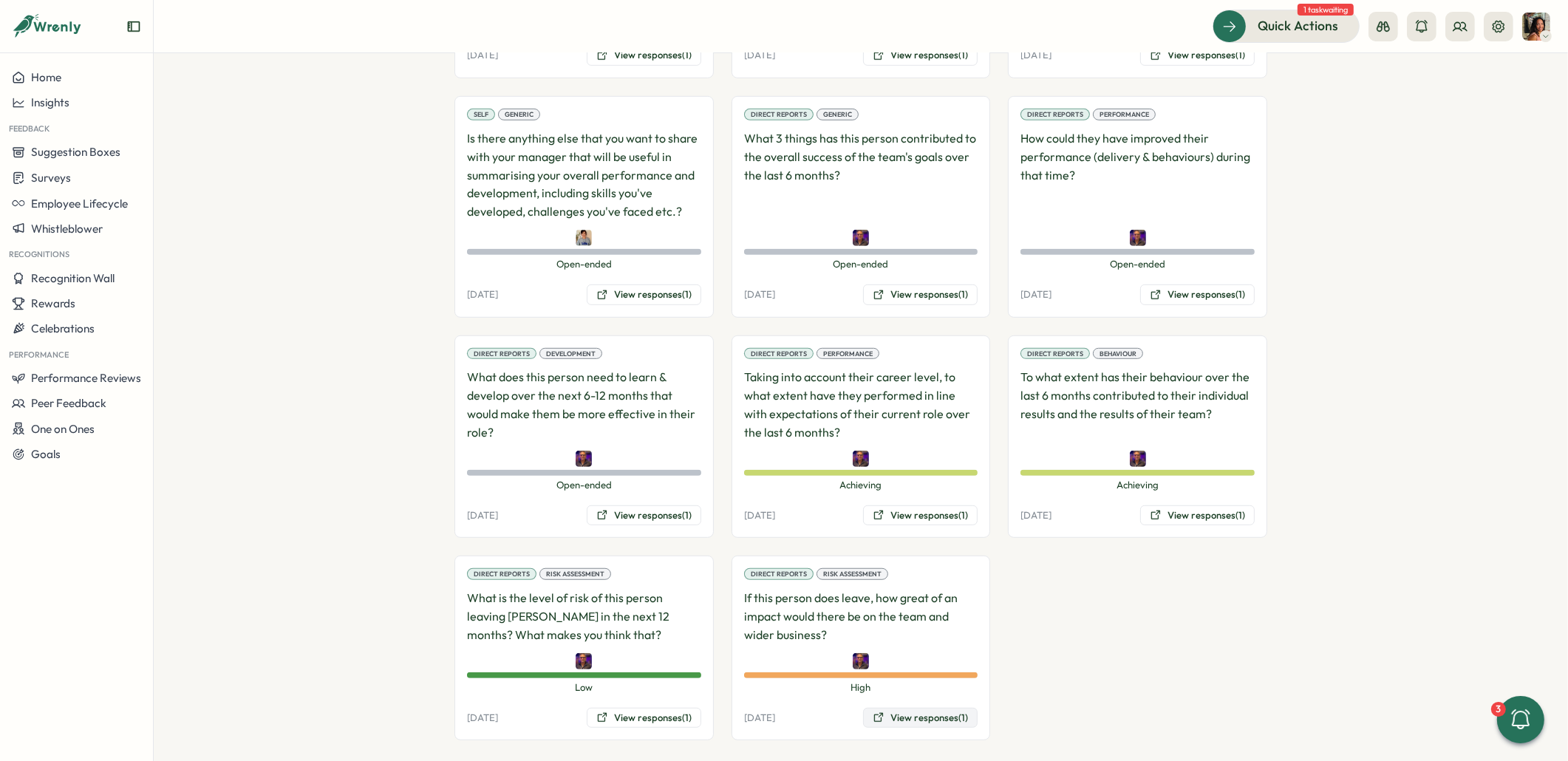
click at [902, 708] on button "View responses (1)" at bounding box center [920, 718] width 115 height 21
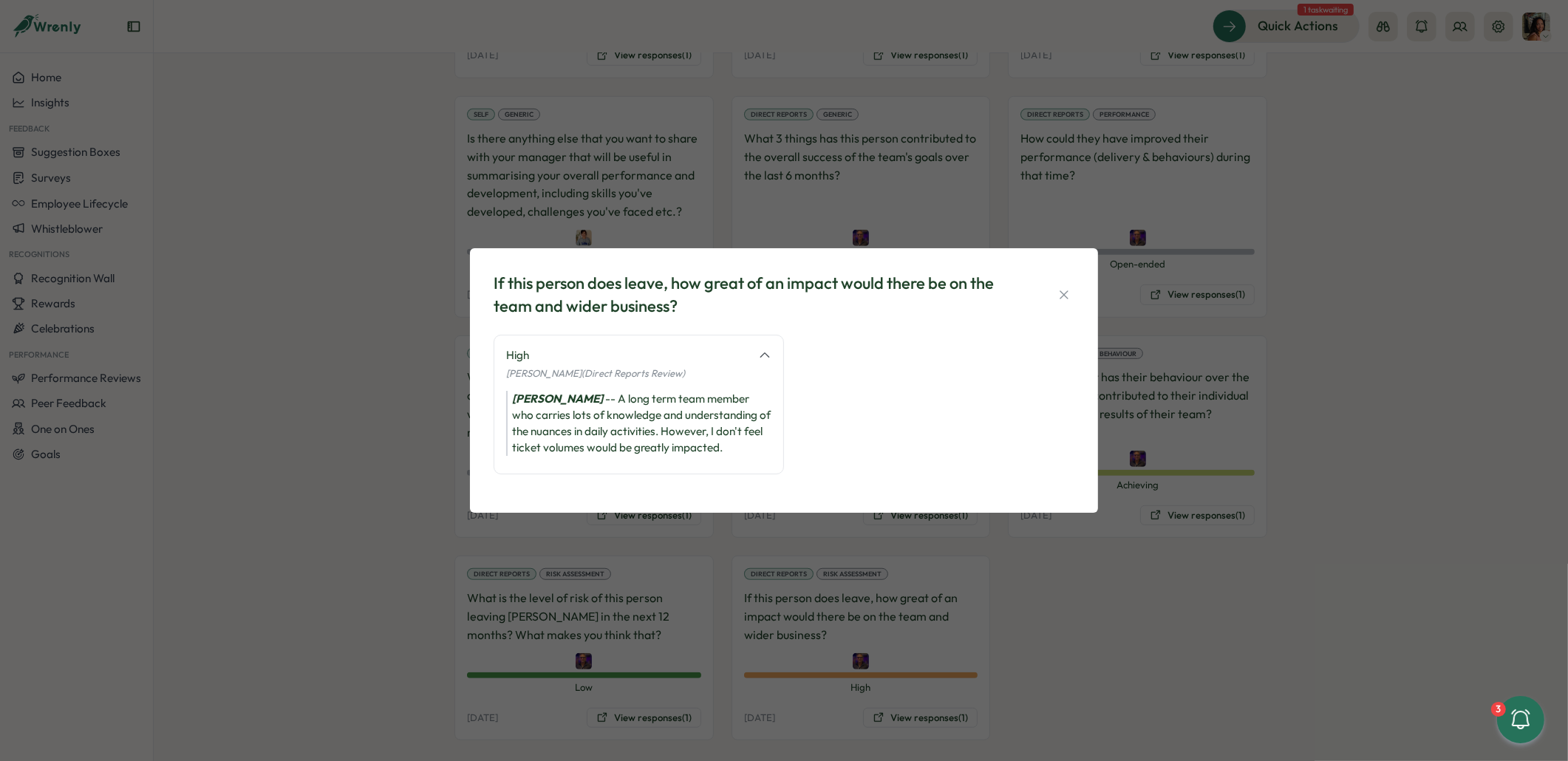
click at [1113, 564] on div "If this person does leave, how great of an impact would there be on the team an…" at bounding box center [784, 380] width 1568 height 761
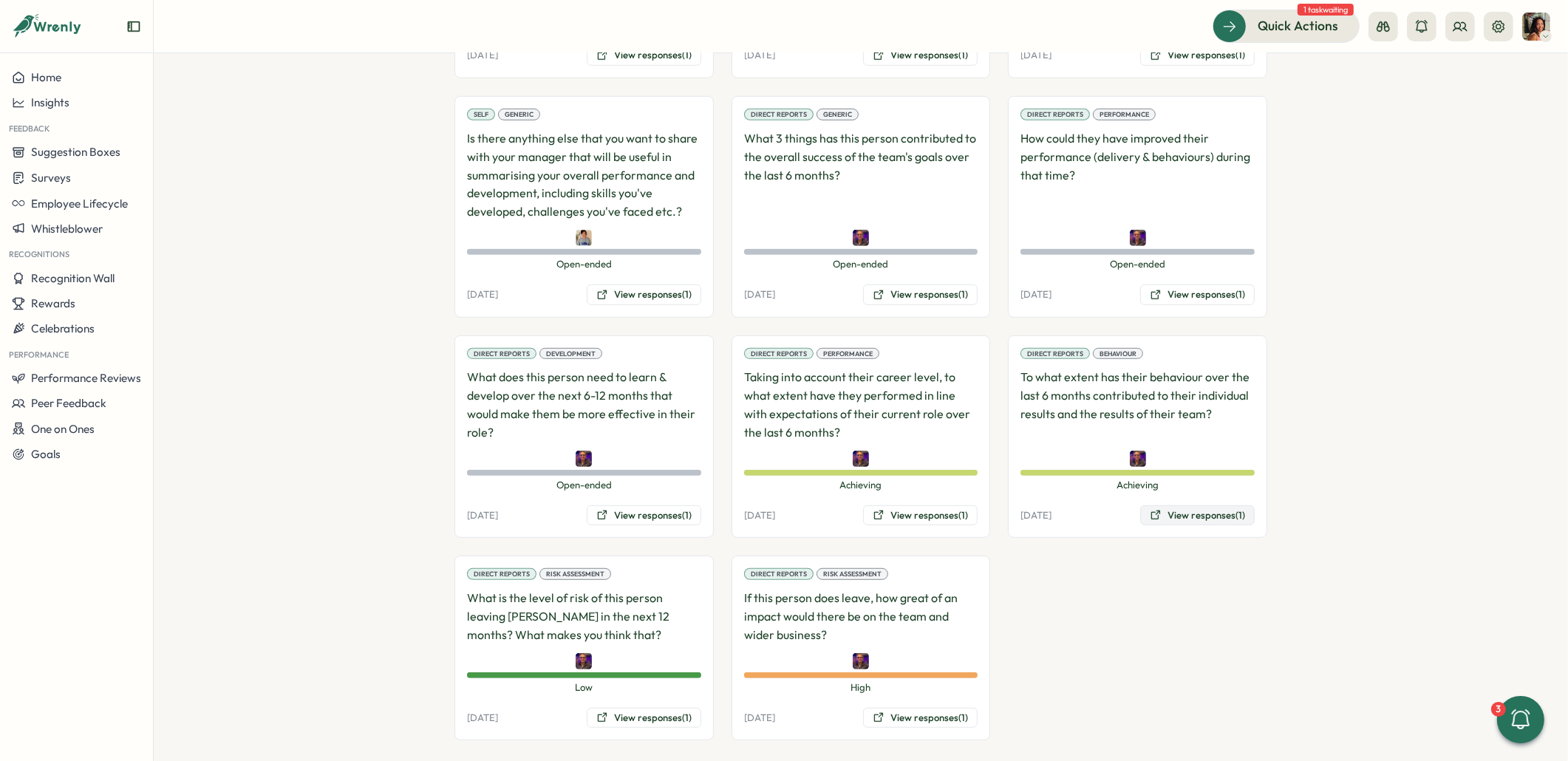
click at [1154, 507] on button "View responses (1)" at bounding box center [1197, 516] width 115 height 21
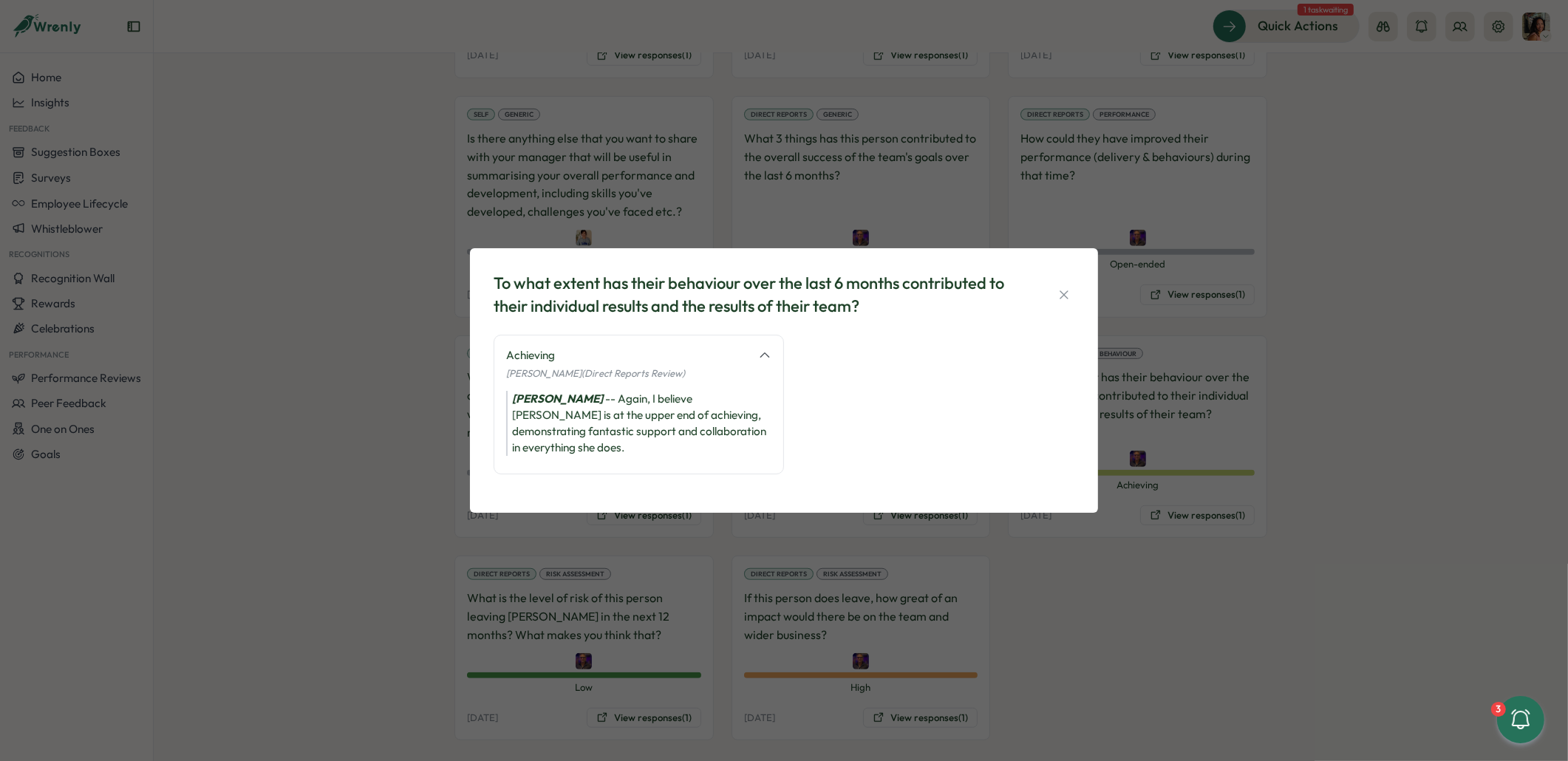
click at [1025, 577] on div "To what extent has their behaviour over the last 6 months contributed to their …" at bounding box center [784, 380] width 1568 height 761
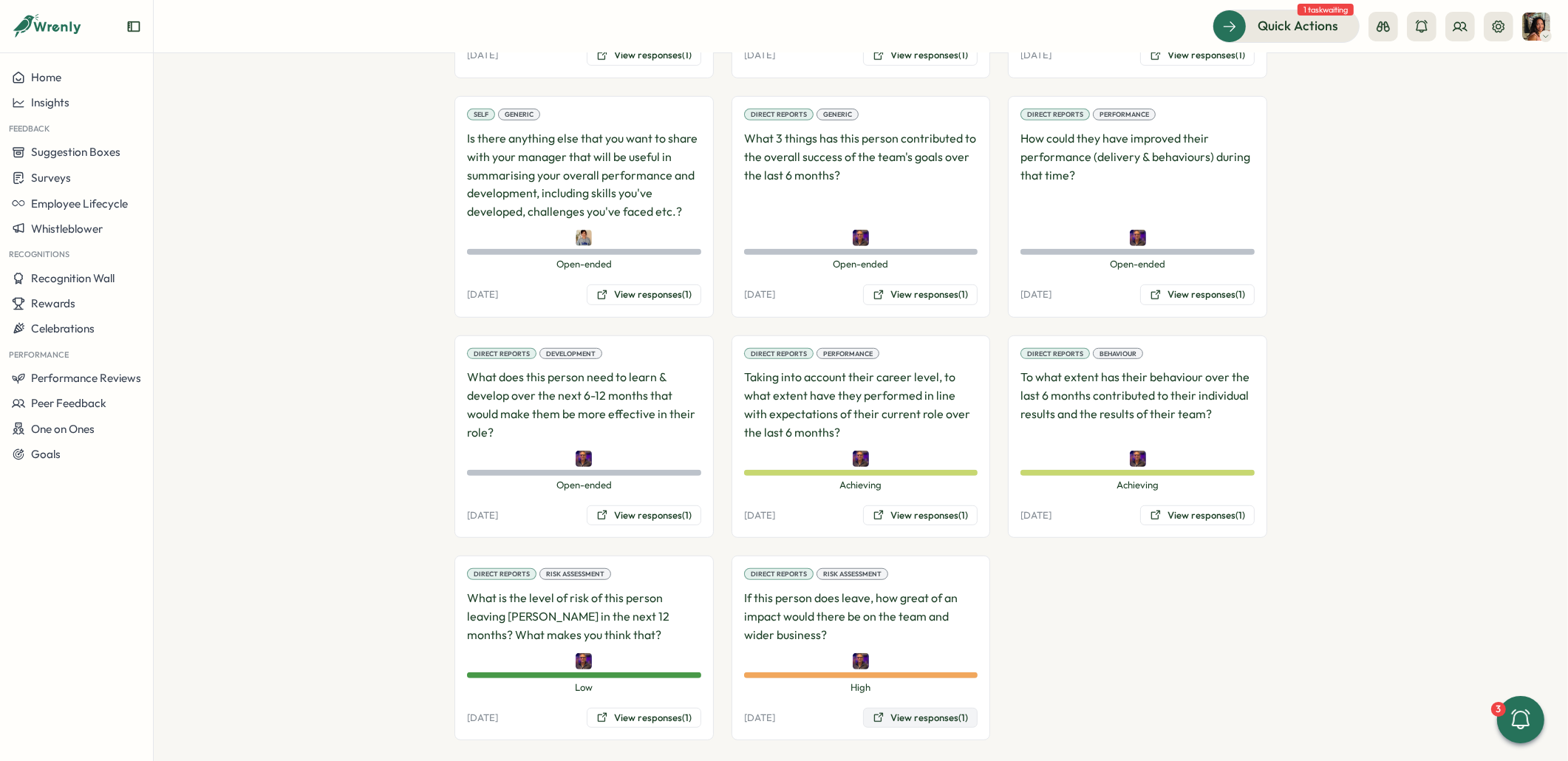
click at [888, 708] on button "View responses (1)" at bounding box center [920, 718] width 115 height 21
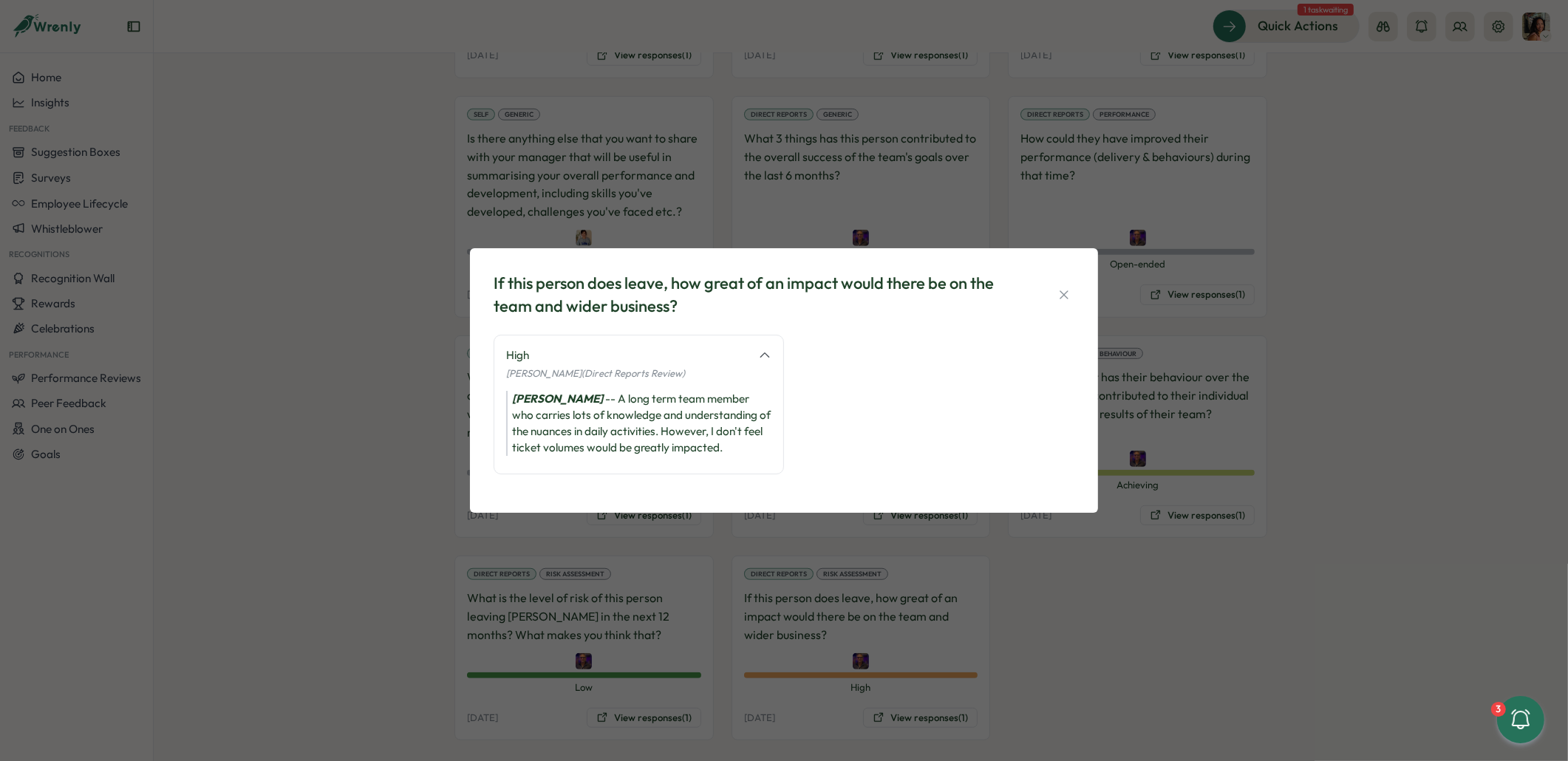
click at [1085, 566] on div "If this person does leave, how great of an impact would there be on the team an…" at bounding box center [784, 380] width 1568 height 761
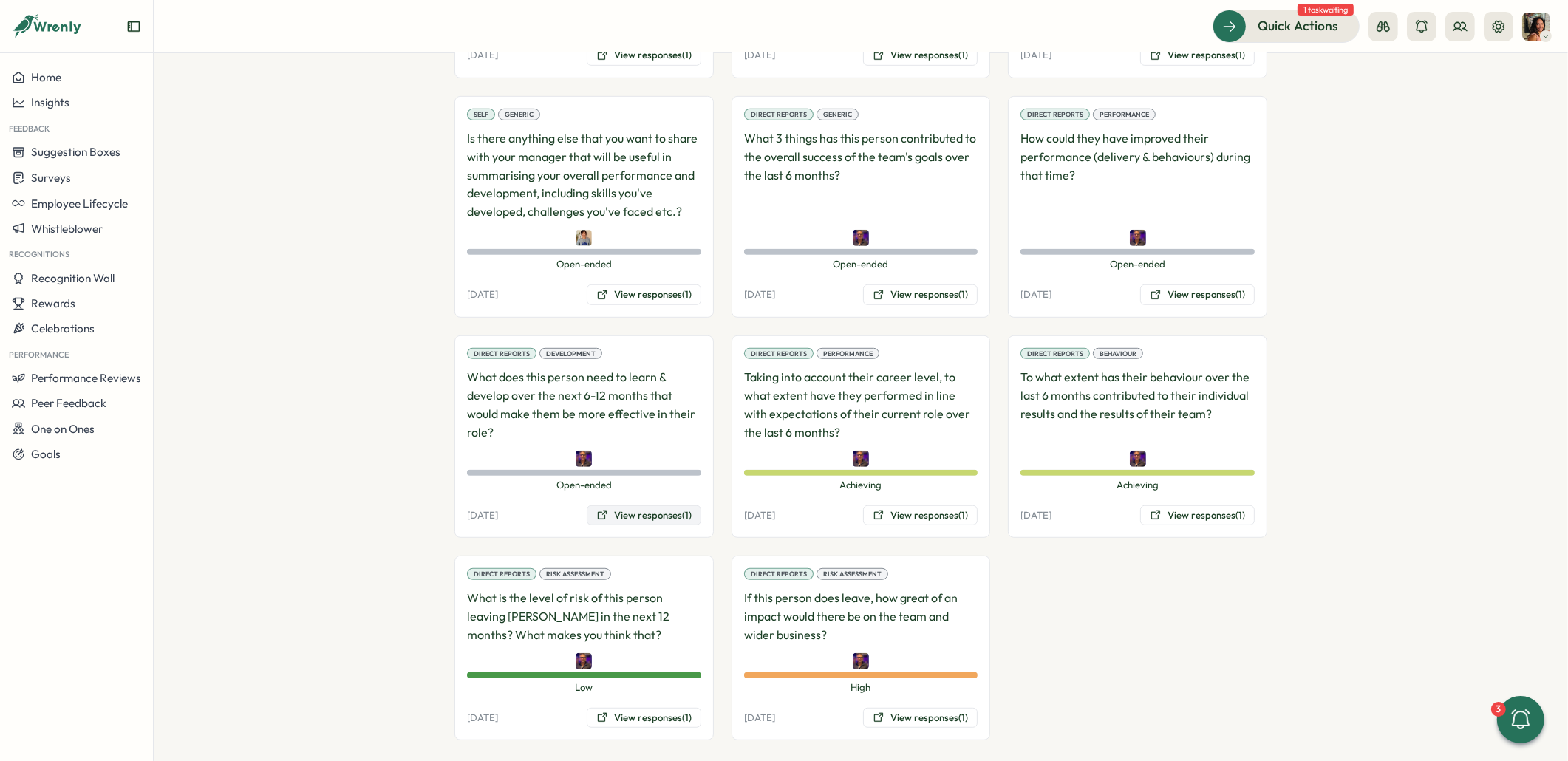
click at [668, 506] on button "View responses (1)" at bounding box center [644, 516] width 115 height 21
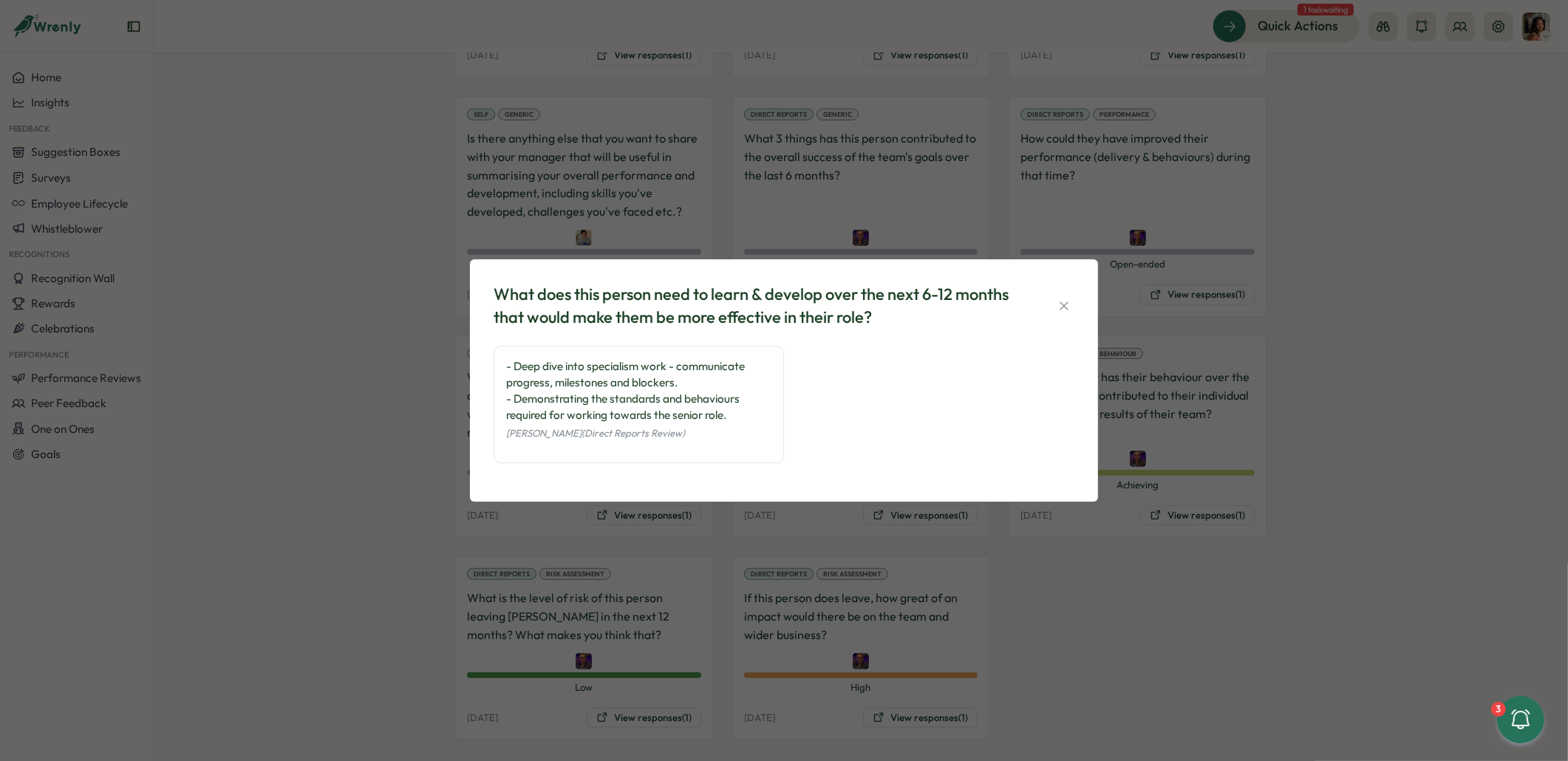
click at [372, 233] on div "What does this person need to learn & develop over the next 6-12 months that wo…" at bounding box center [784, 380] width 1568 height 761
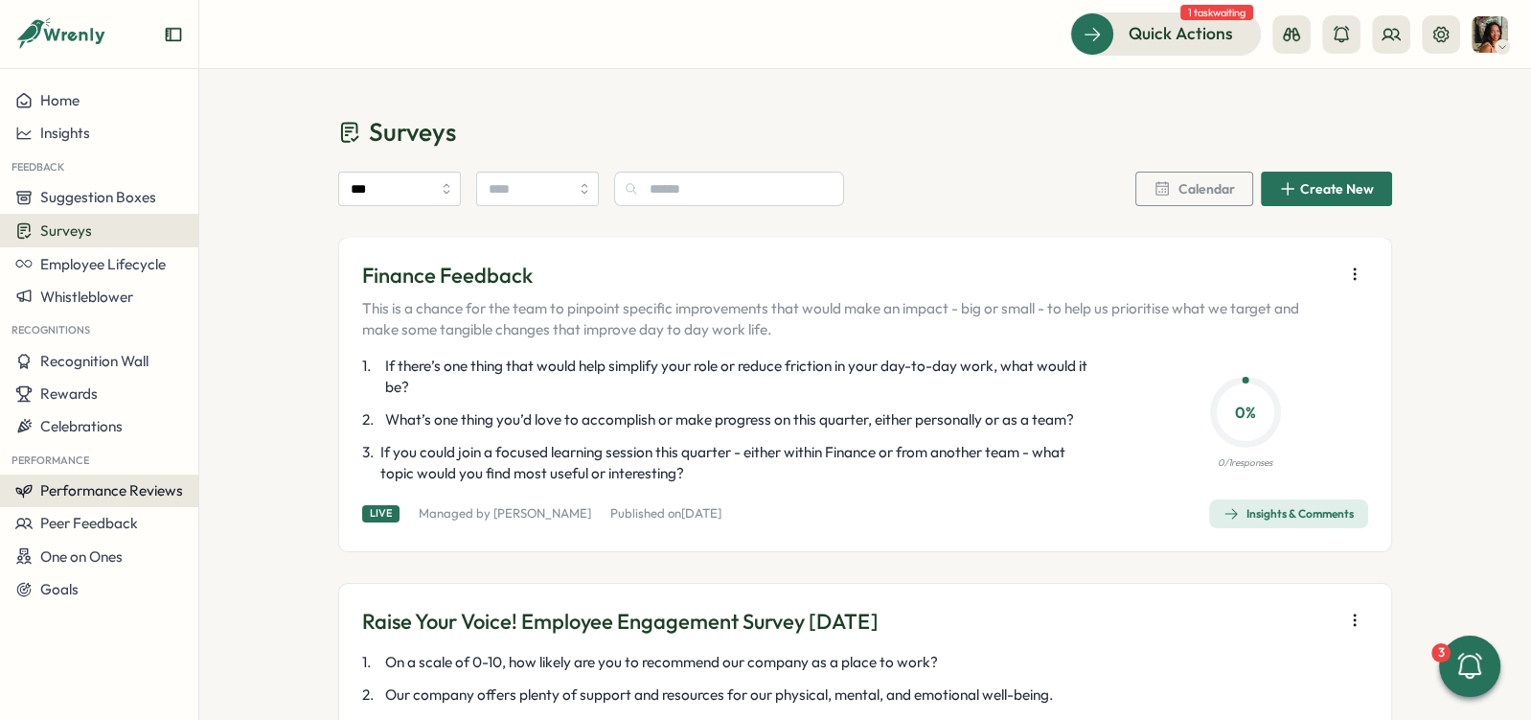
click at [130, 492] on span "Performance Reviews" at bounding box center [111, 490] width 143 height 18
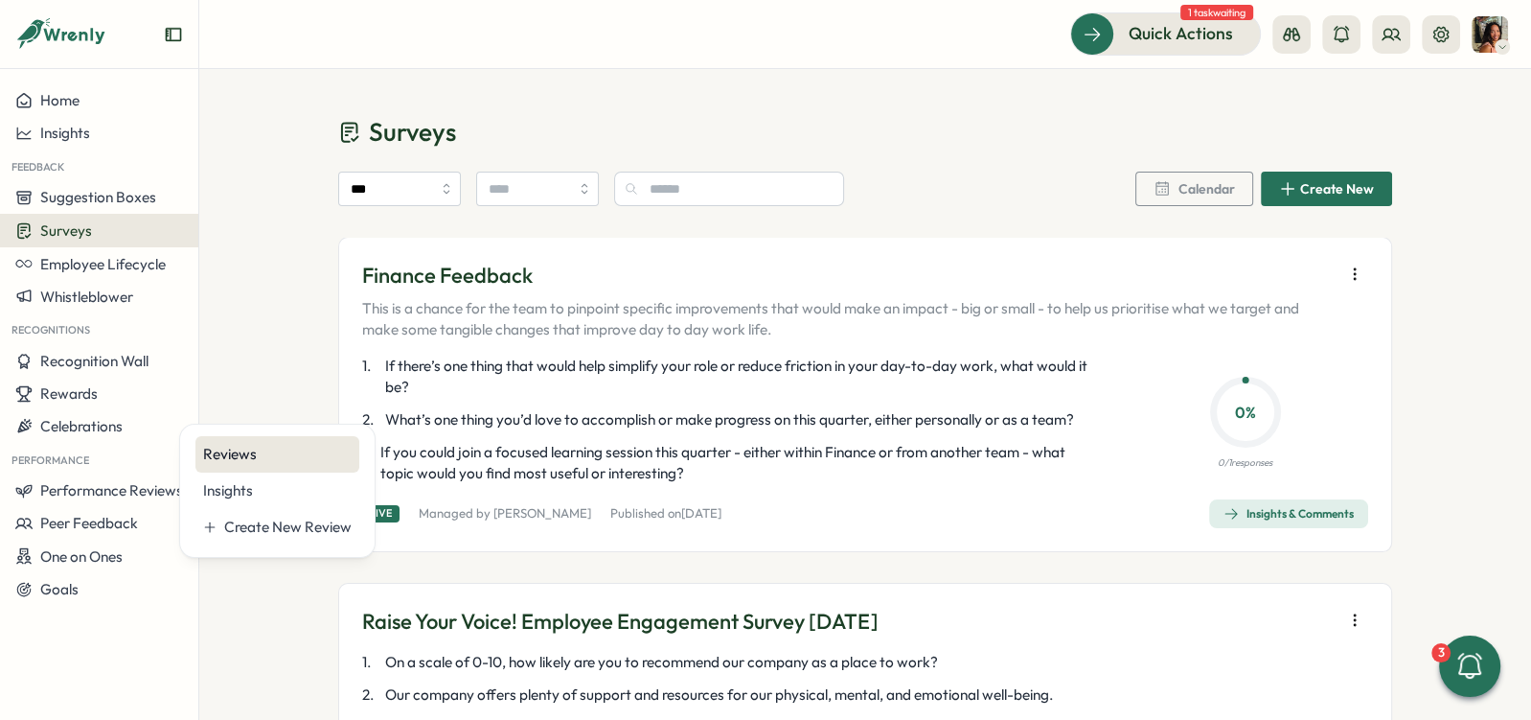
click at [254, 449] on div "Reviews" at bounding box center [277, 454] width 149 height 21
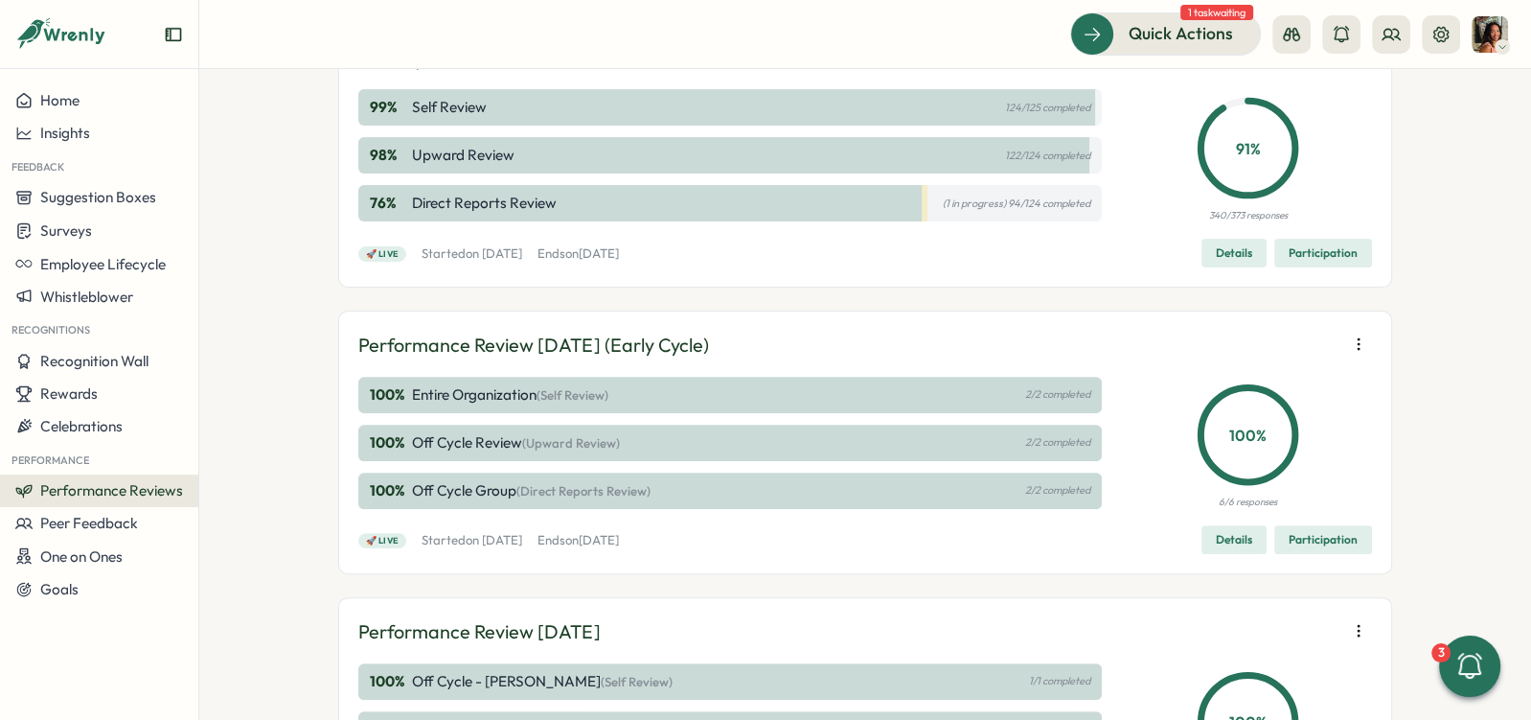
scroll to position [552, 0]
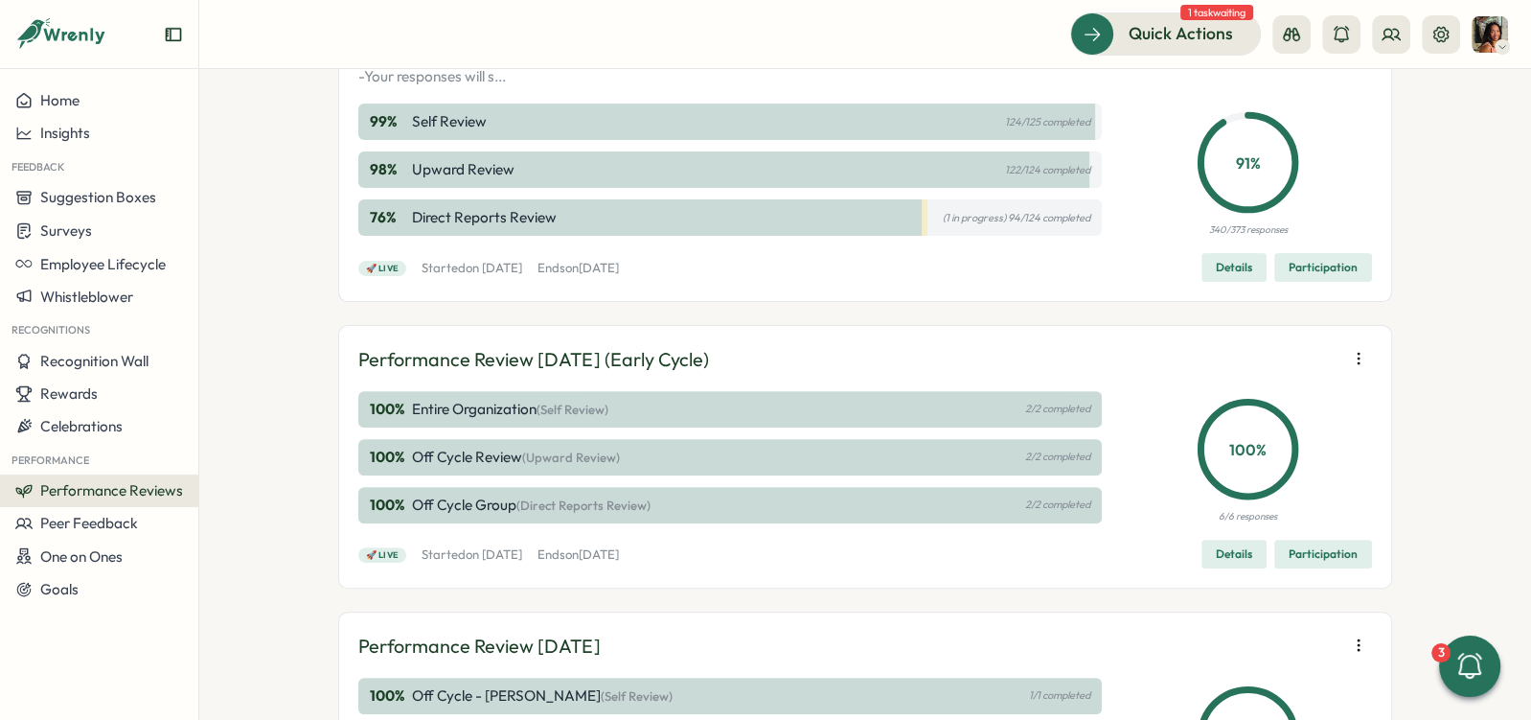
click at [1281, 282] on button "Participation" at bounding box center [1324, 267] width 98 height 29
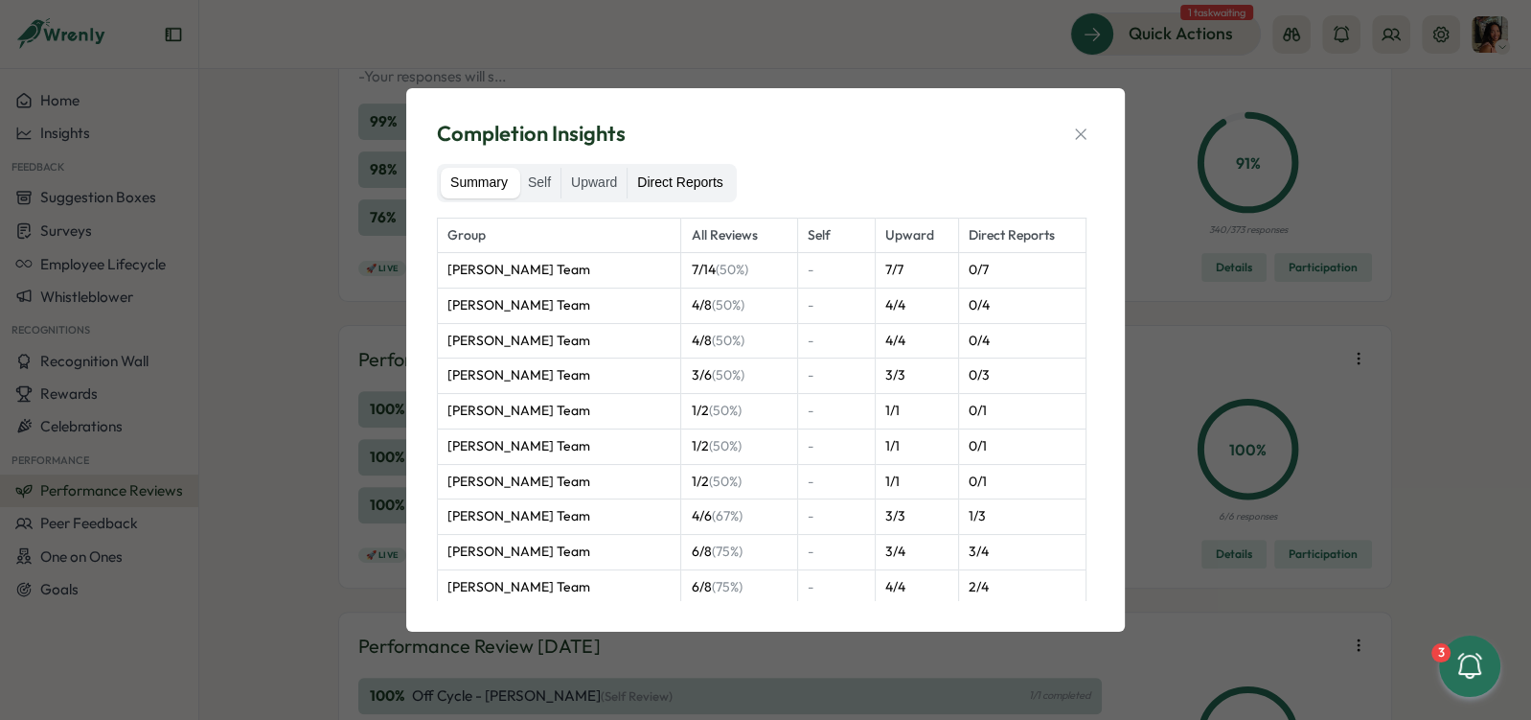
click at [707, 176] on label "Direct Reports" at bounding box center [680, 183] width 104 height 31
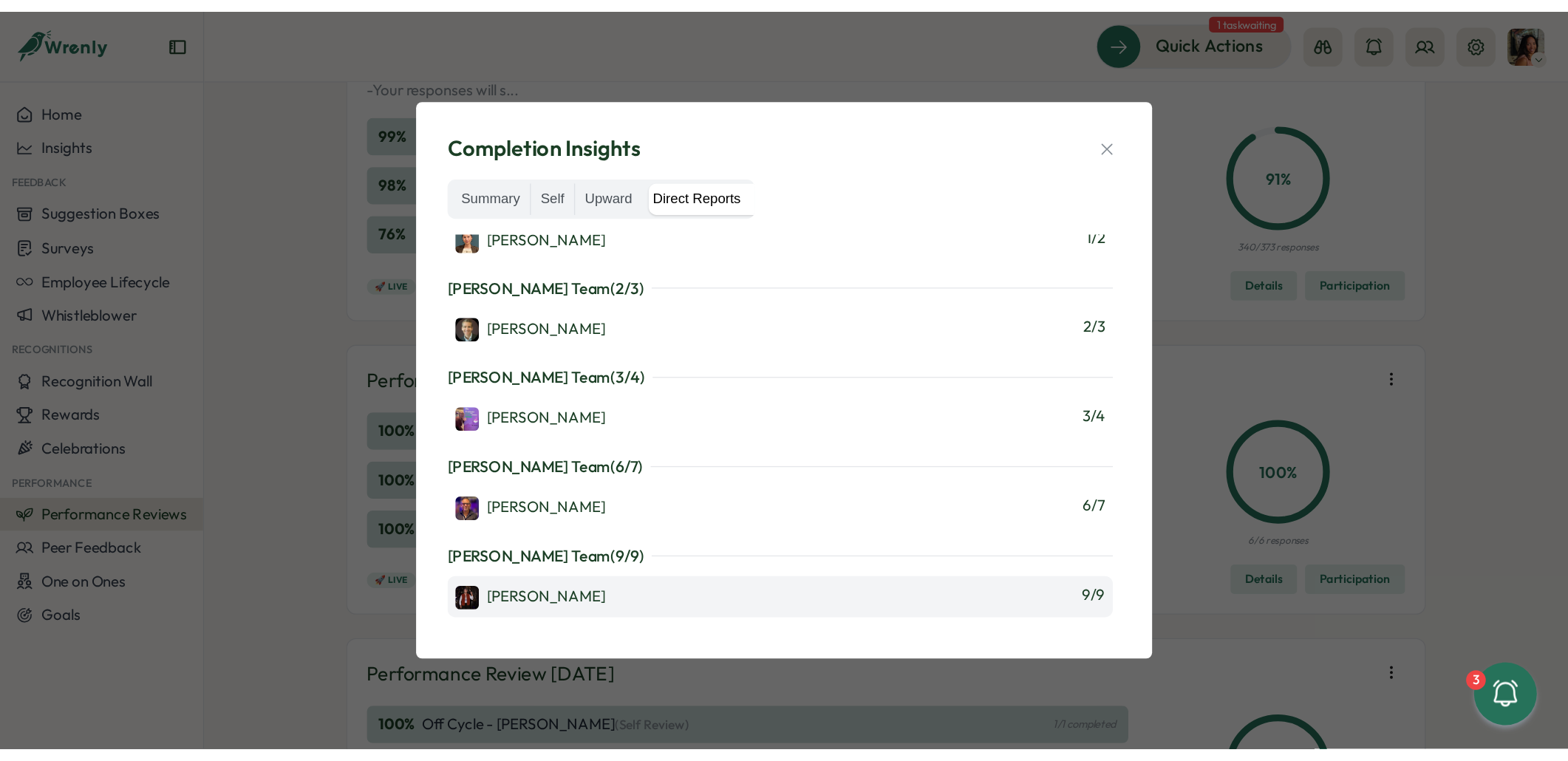
scroll to position [668, 0]
